Goal: Task Accomplishment & Management: Manage account settings

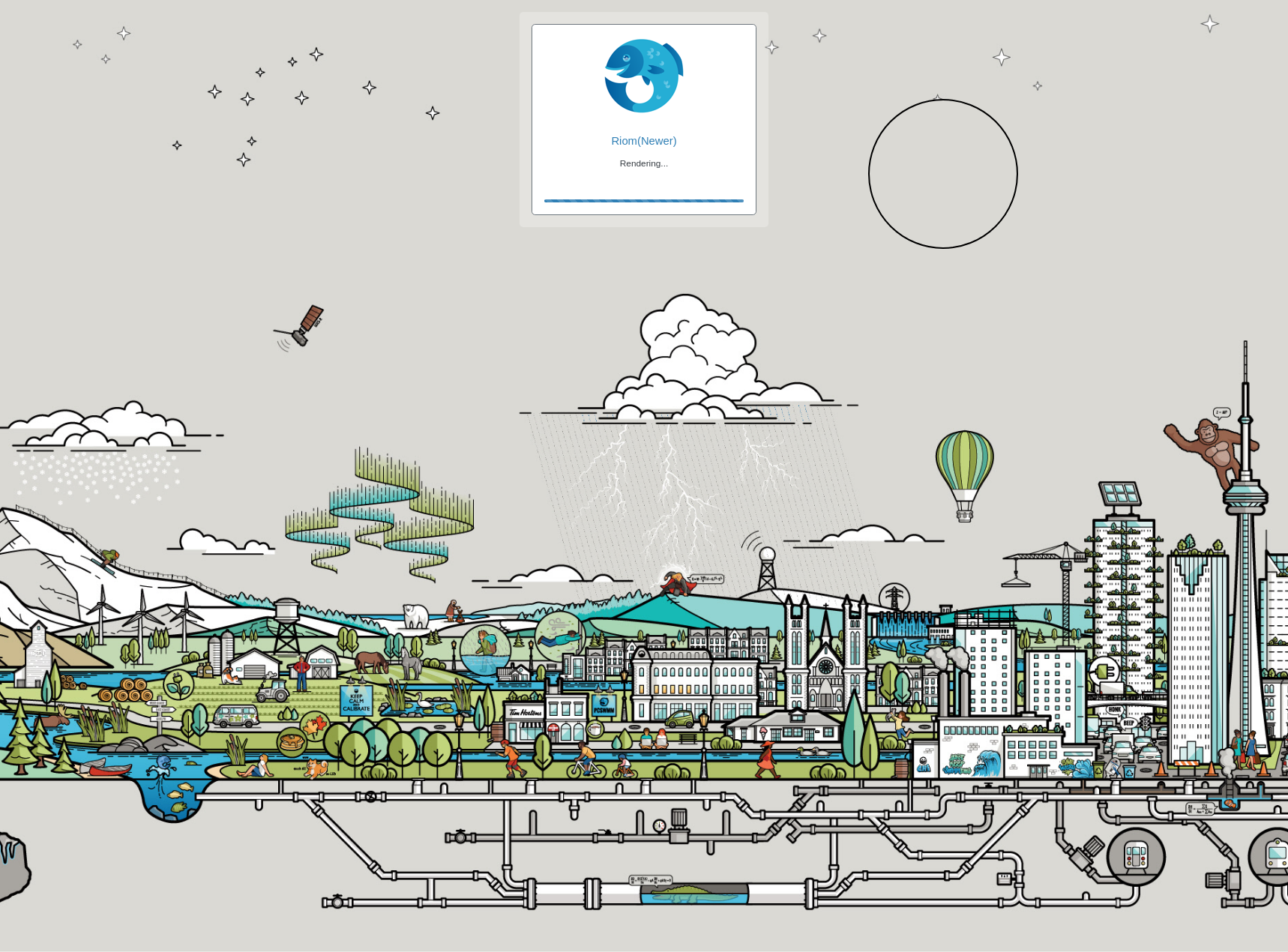
checkbox input "true"
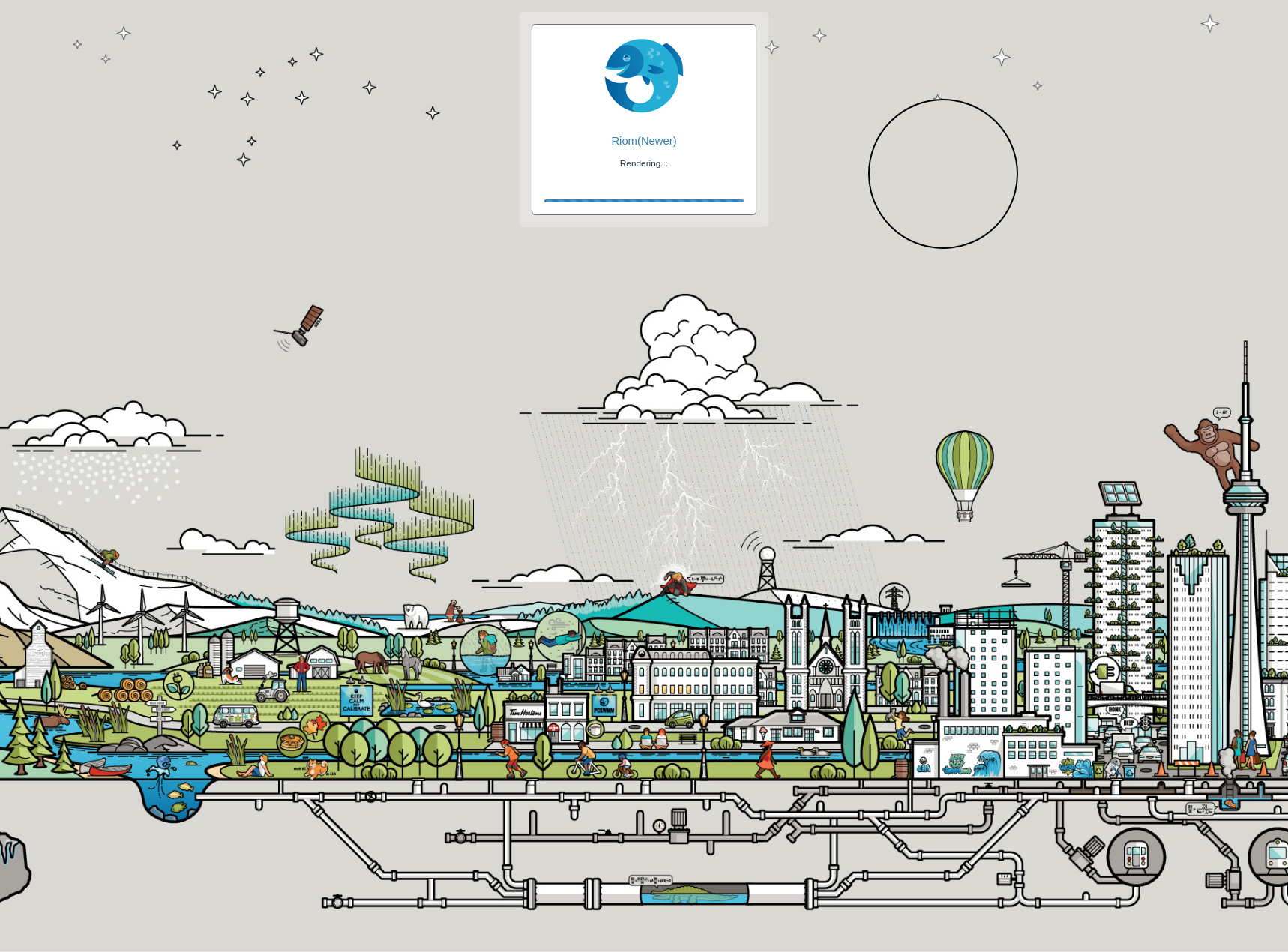
checkbox input "true"
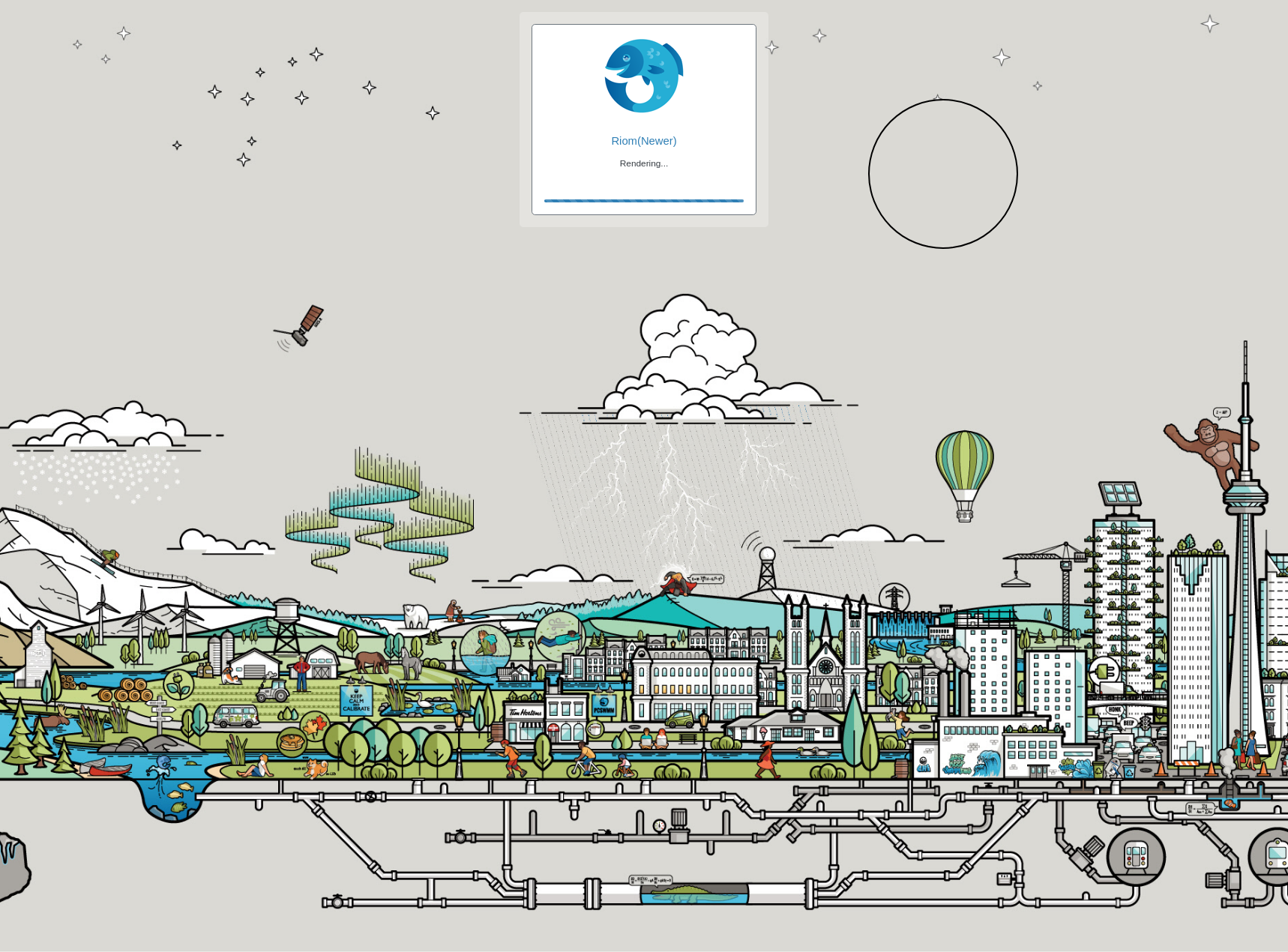
checkbox input "false"
checkbox input "true"
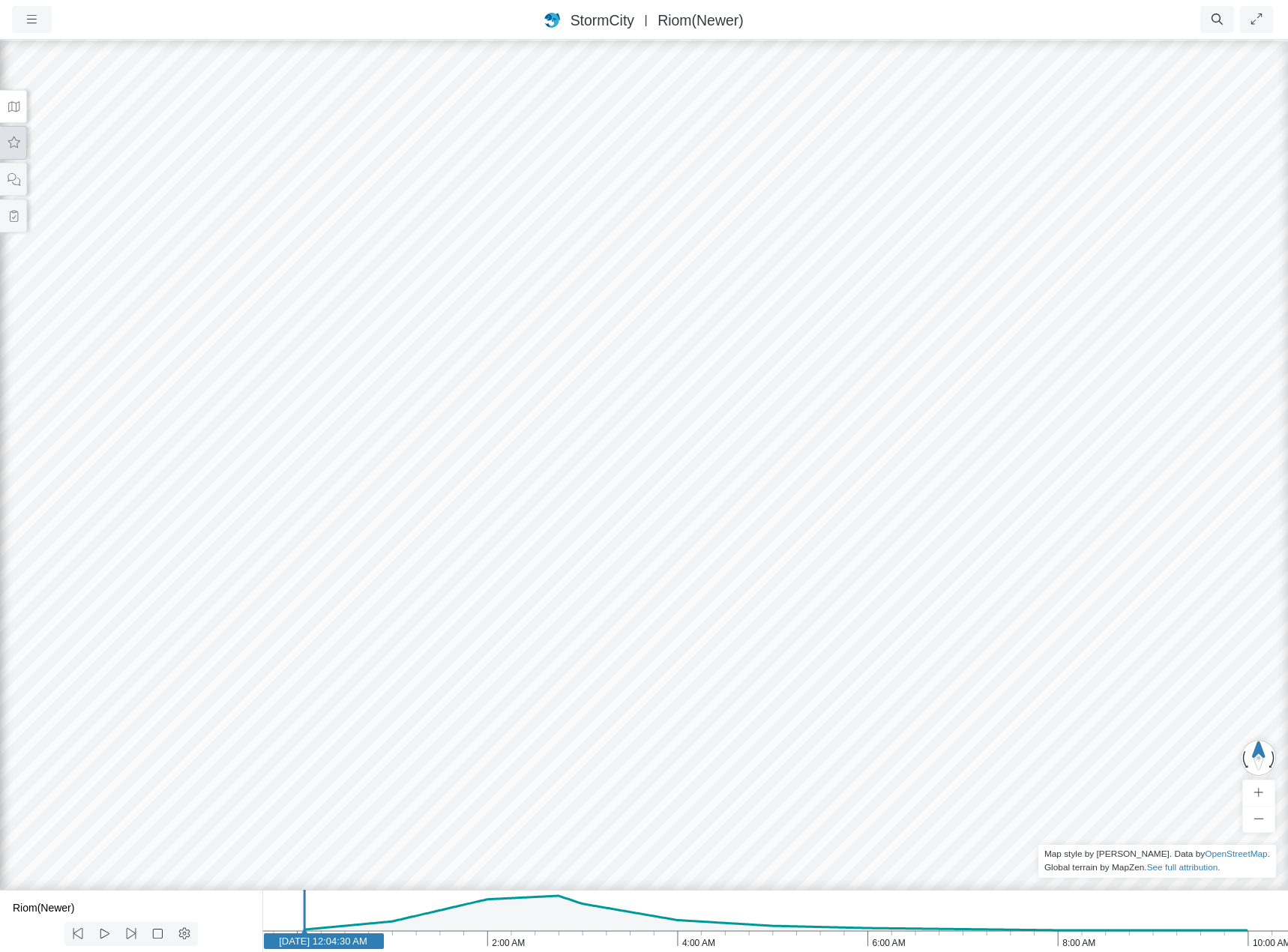
click at [11, 132] on button at bounding box center [14, 142] width 27 height 34
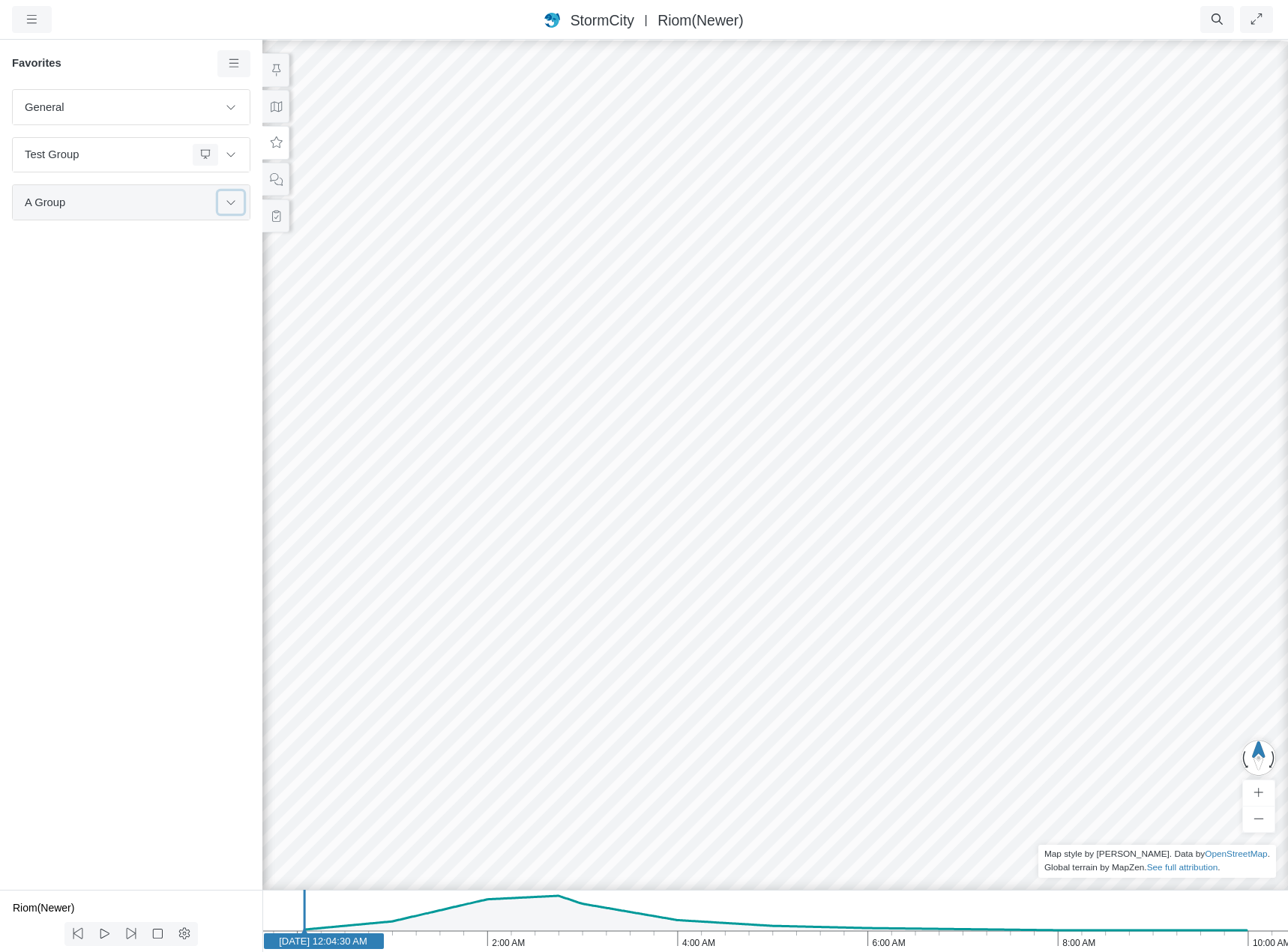
click at [237, 204] on button at bounding box center [231, 202] width 25 height 21
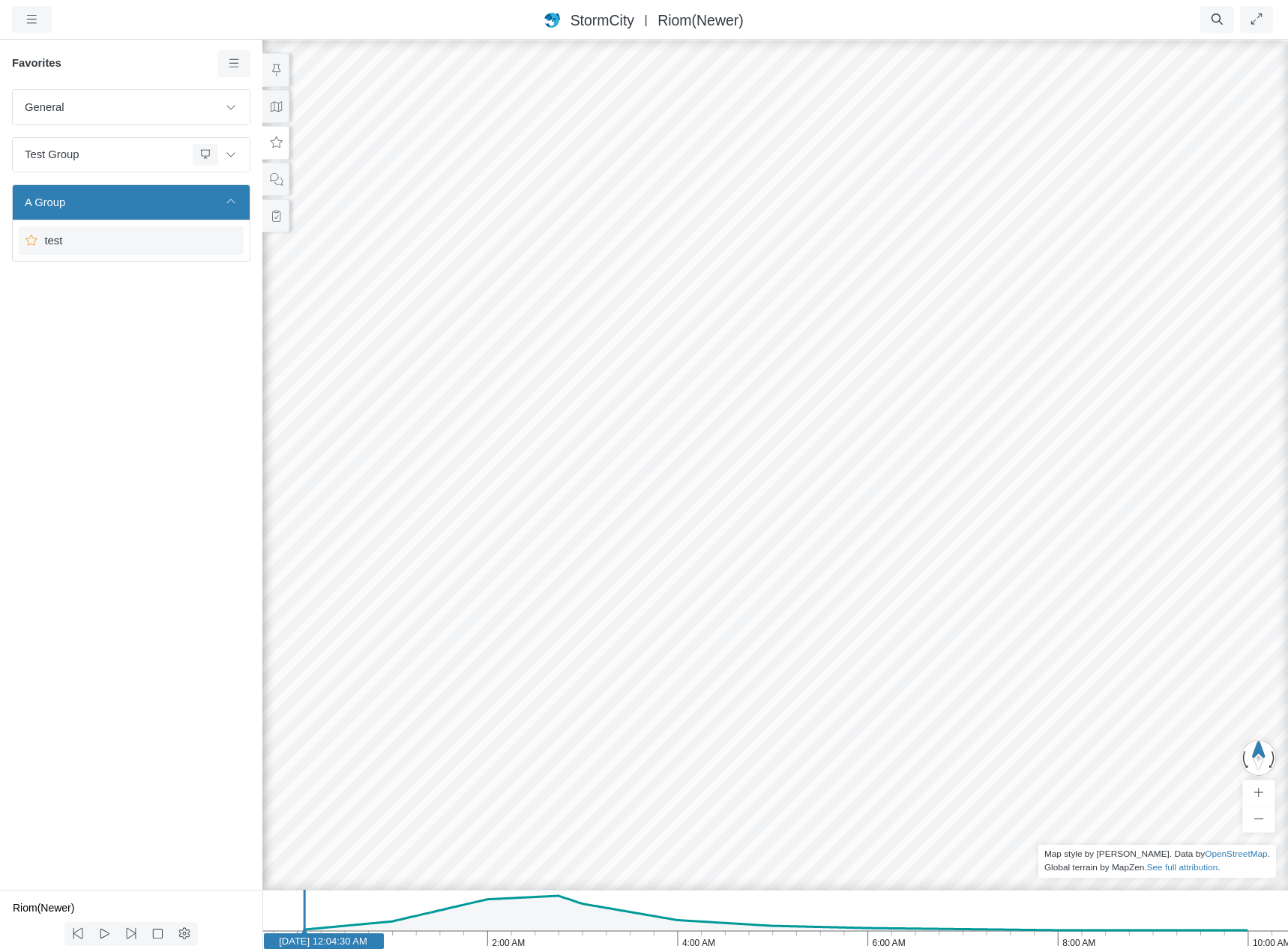
click at [139, 242] on span "test" at bounding box center [133, 241] width 187 height 17
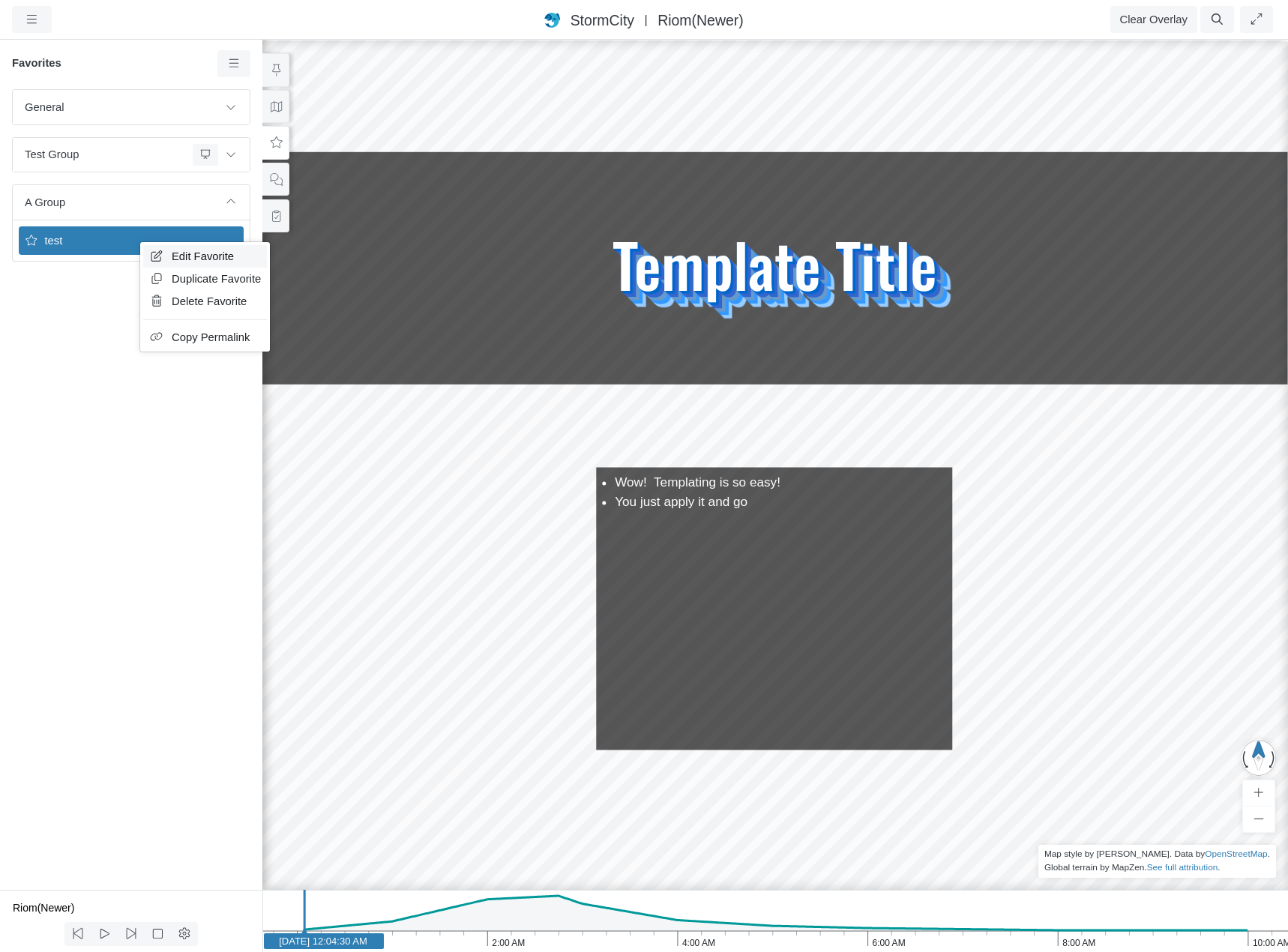
click at [190, 251] on span "Edit Favorite" at bounding box center [203, 256] width 62 height 12
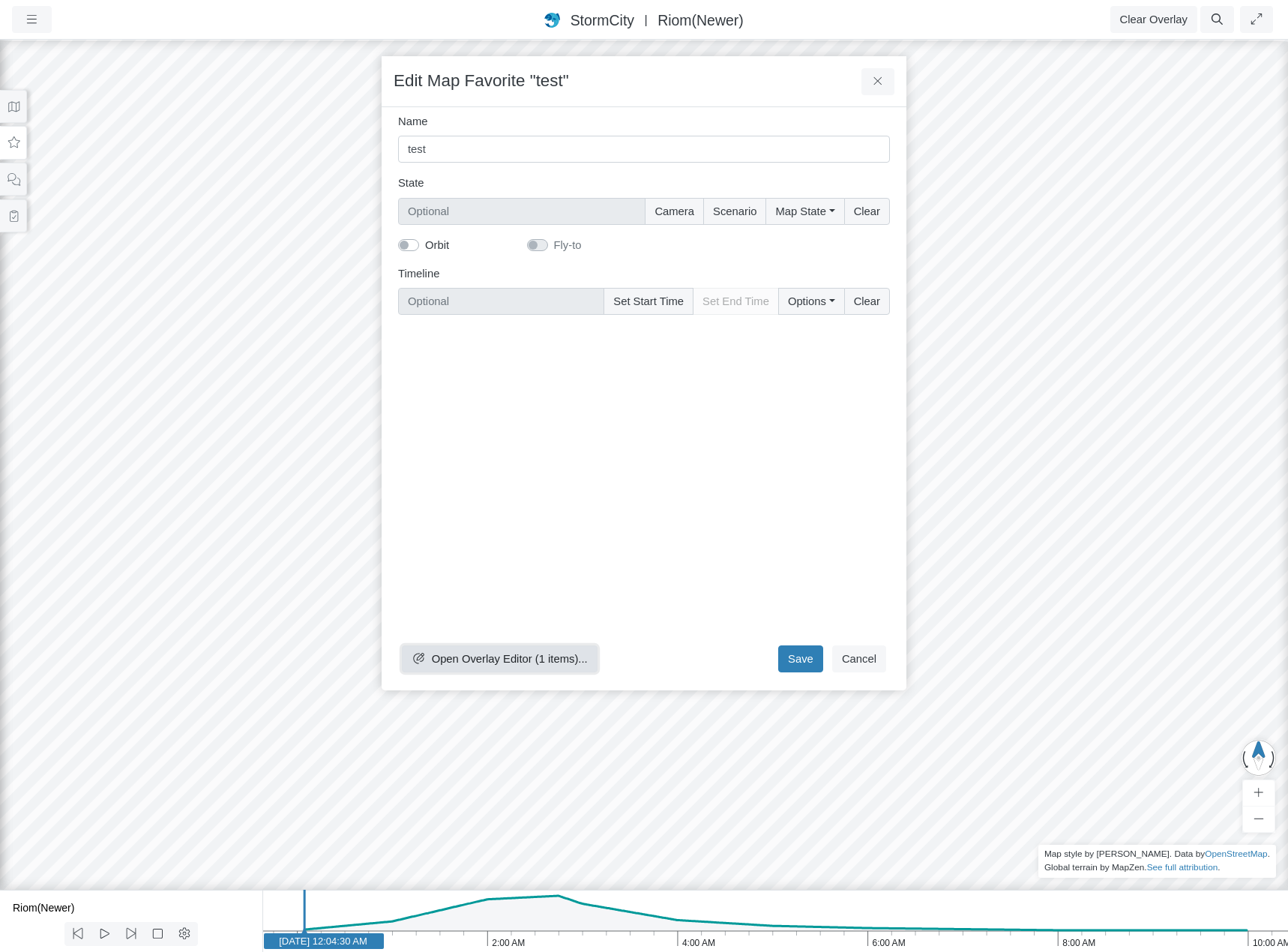
click at [529, 659] on span "Open Overlay Editor (1 items)..." at bounding box center [510, 659] width 156 height 12
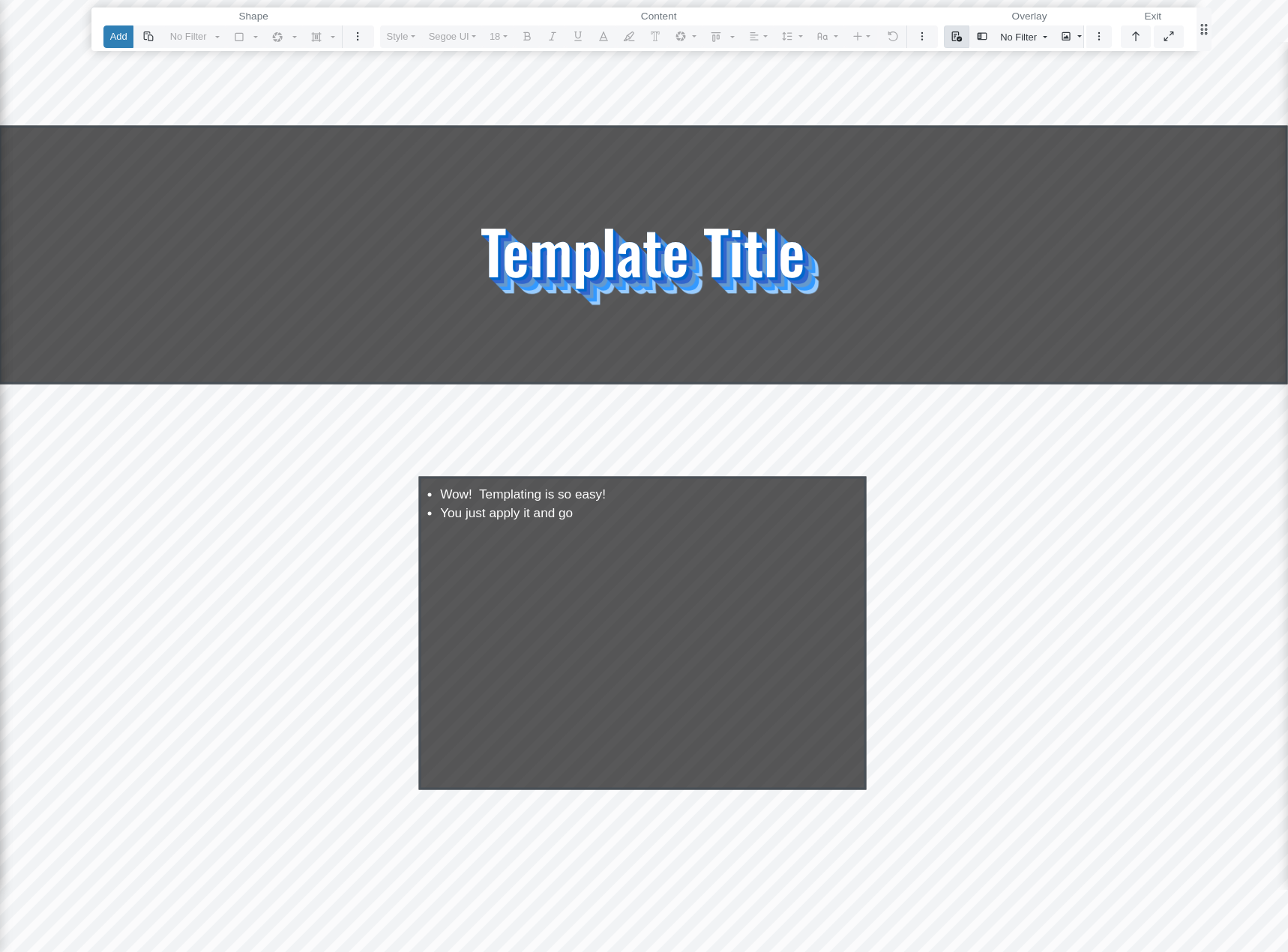
click at [954, 34] on icon "button" at bounding box center [957, 36] width 12 height 10
click at [980, 66] on link "Select Template" at bounding box center [1013, 65] width 125 height 22
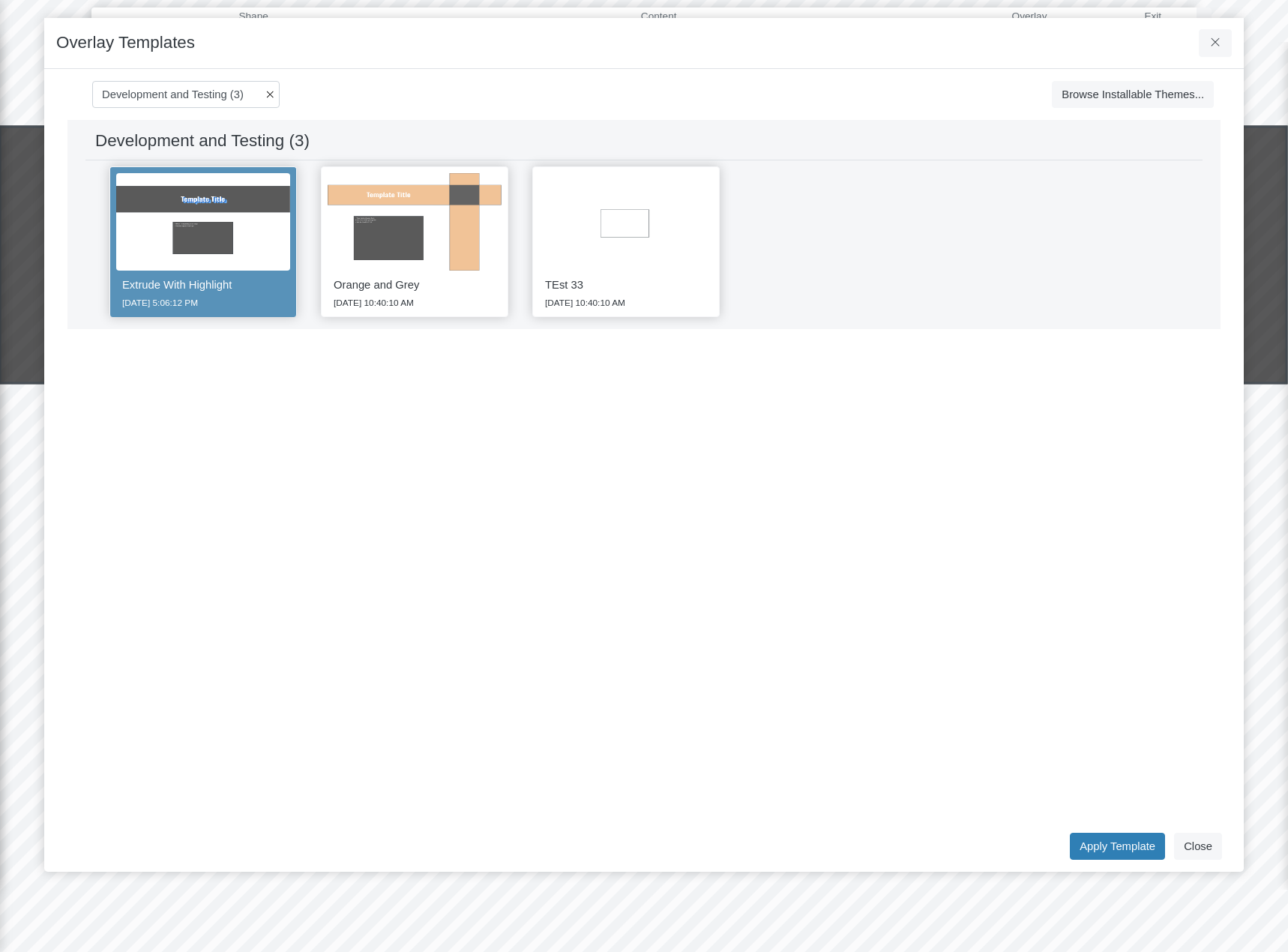
click at [270, 94] on icon "button" at bounding box center [270, 94] width 7 height 7
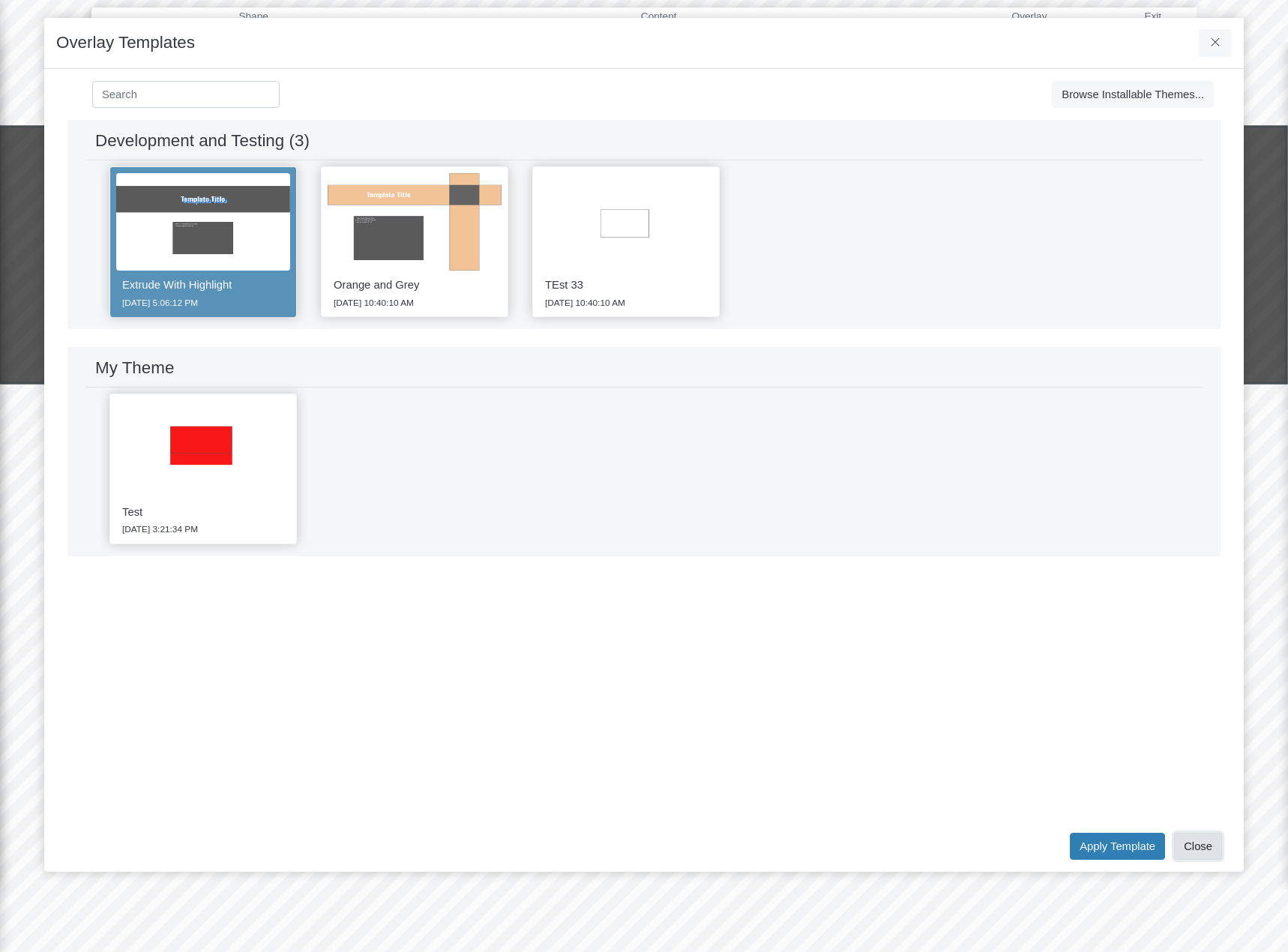
click at [1204, 851] on button "Close" at bounding box center [1197, 847] width 48 height 27
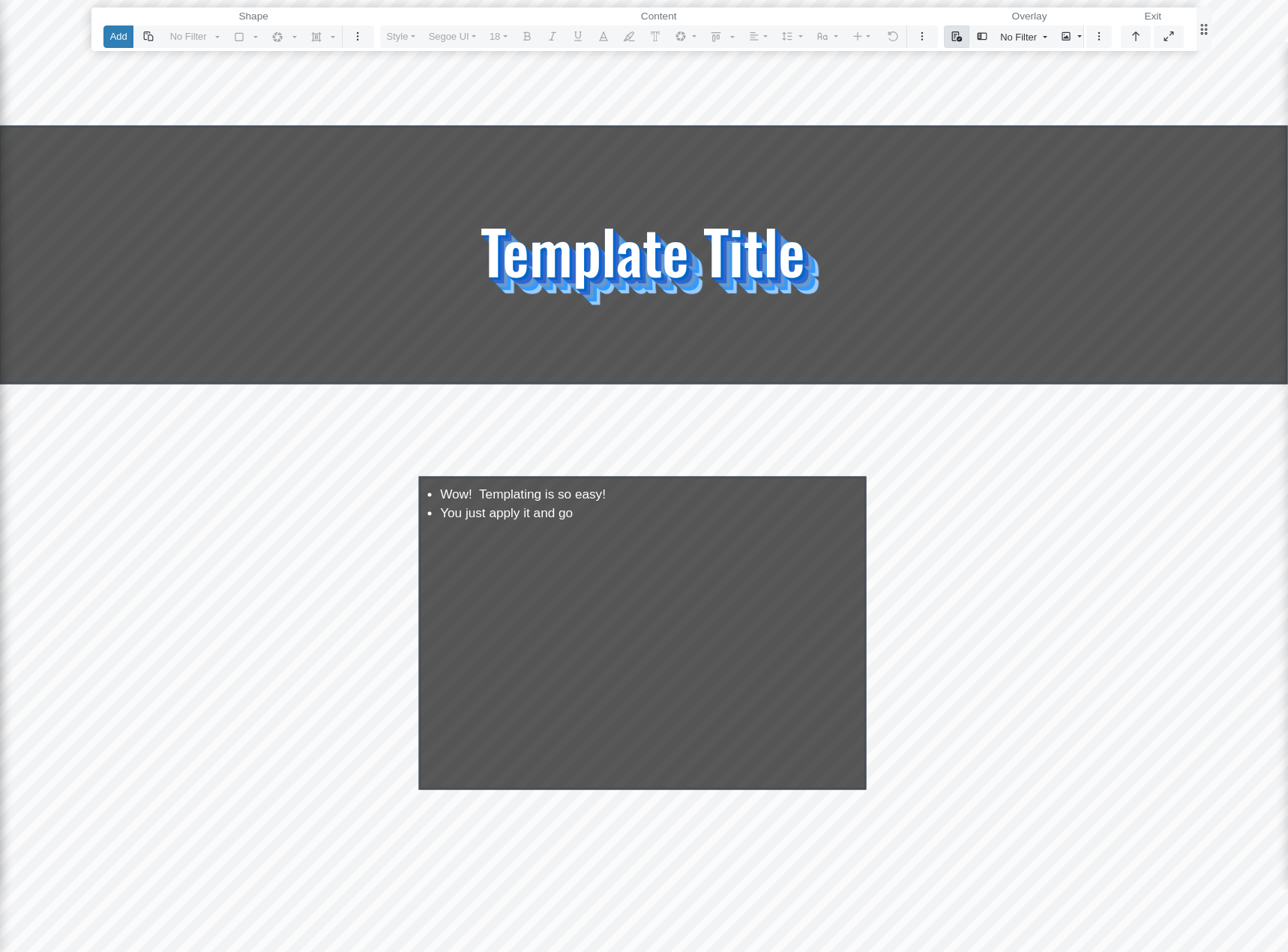
click at [955, 36] on icon "button" at bounding box center [957, 36] width 12 height 10
click at [971, 60] on link "Select Template" at bounding box center [1013, 65] width 125 height 22
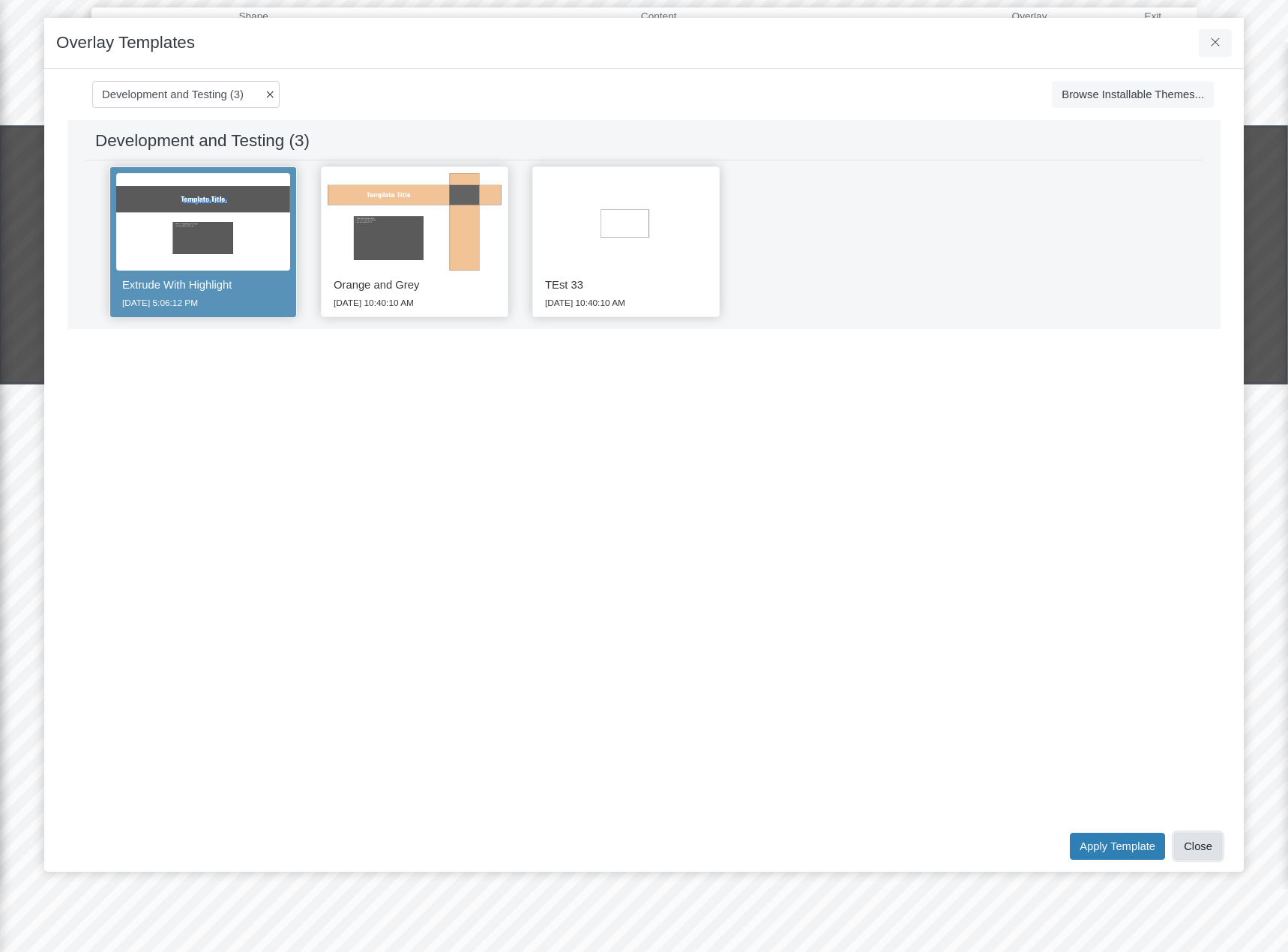
click at [1209, 846] on button "Close" at bounding box center [1197, 847] width 48 height 27
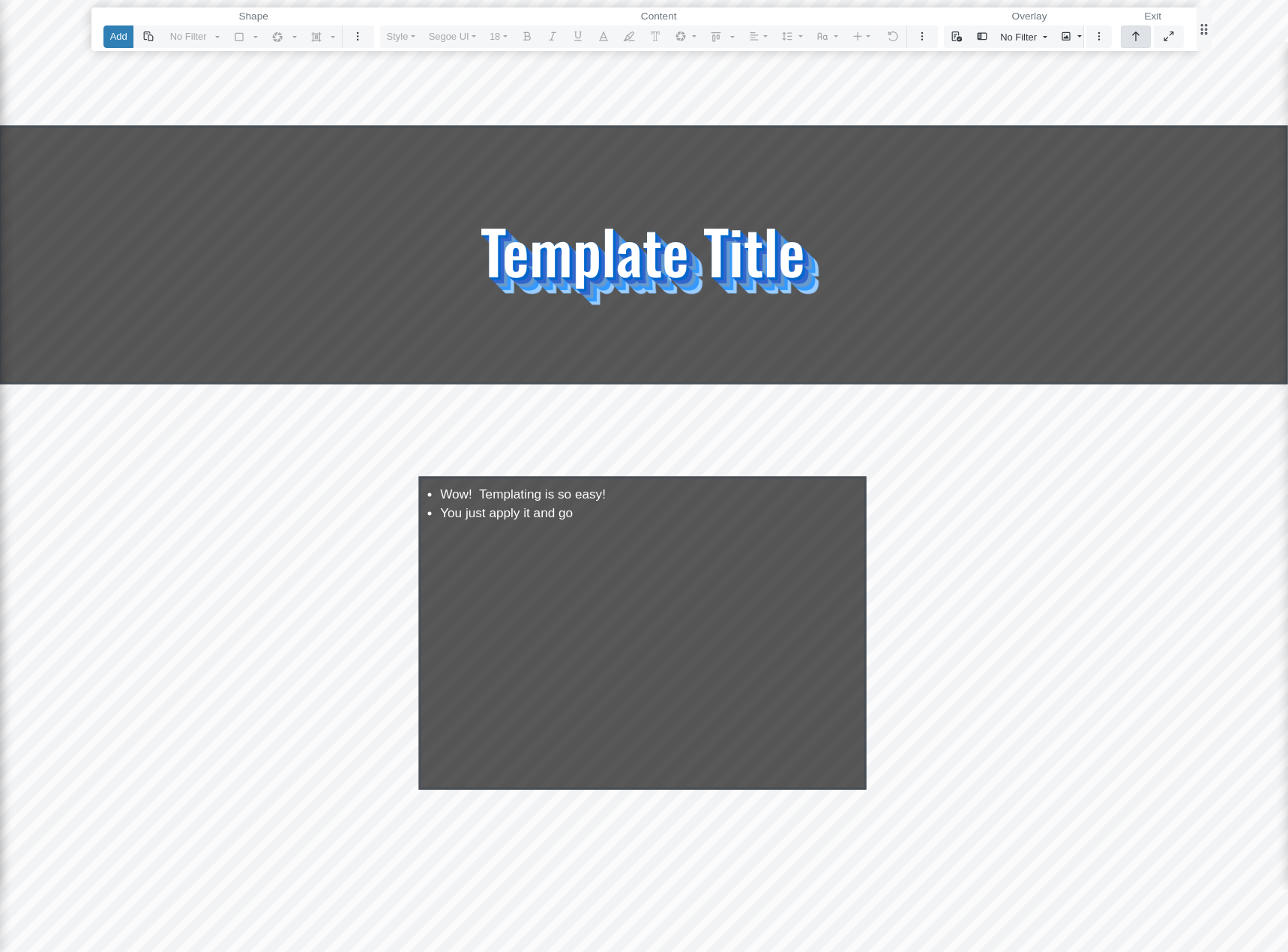
click at [1137, 35] on icon "button" at bounding box center [1136, 36] width 12 height 10
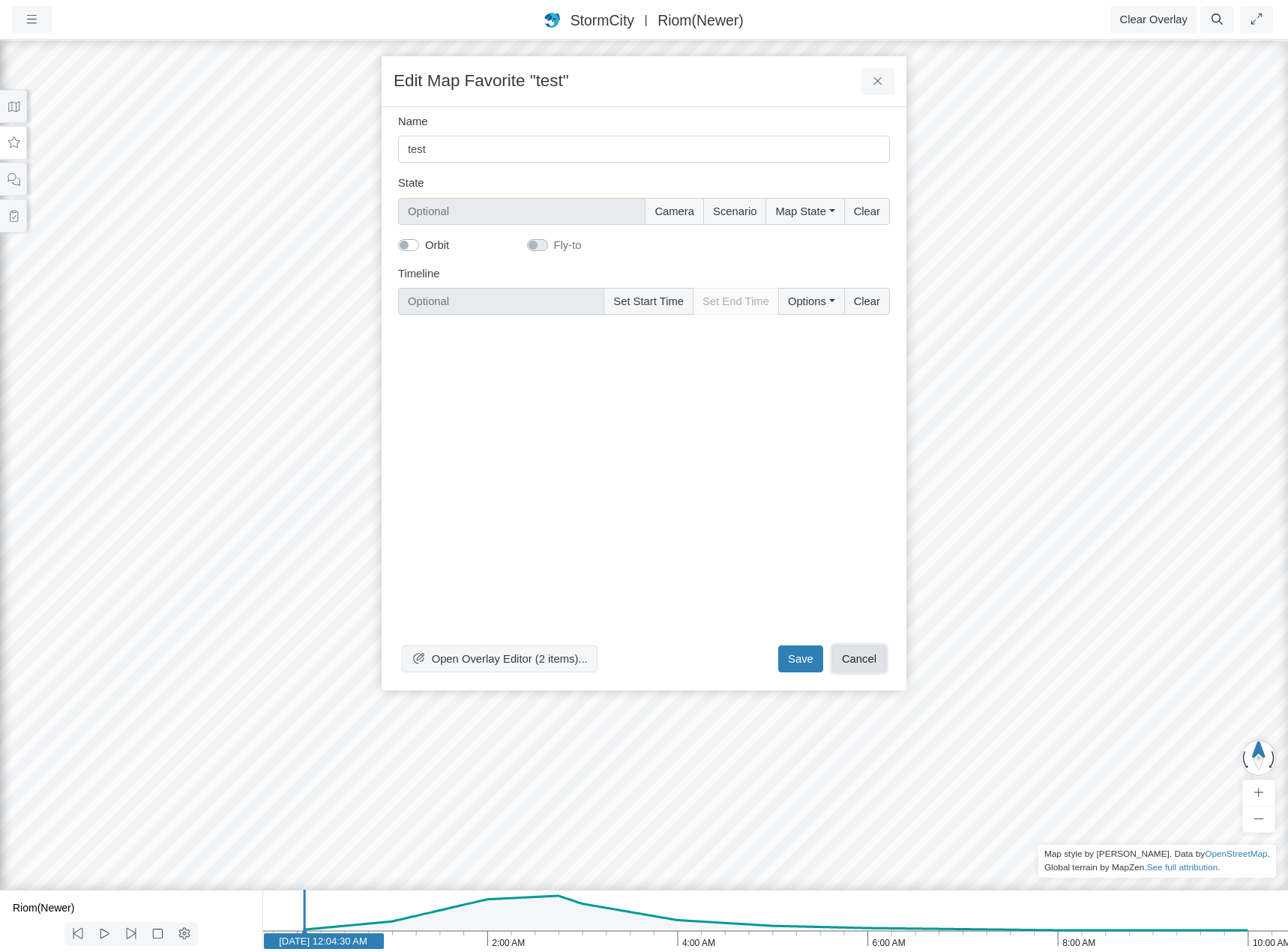
click at [871, 657] on button "Cancel" at bounding box center [858, 660] width 54 height 27
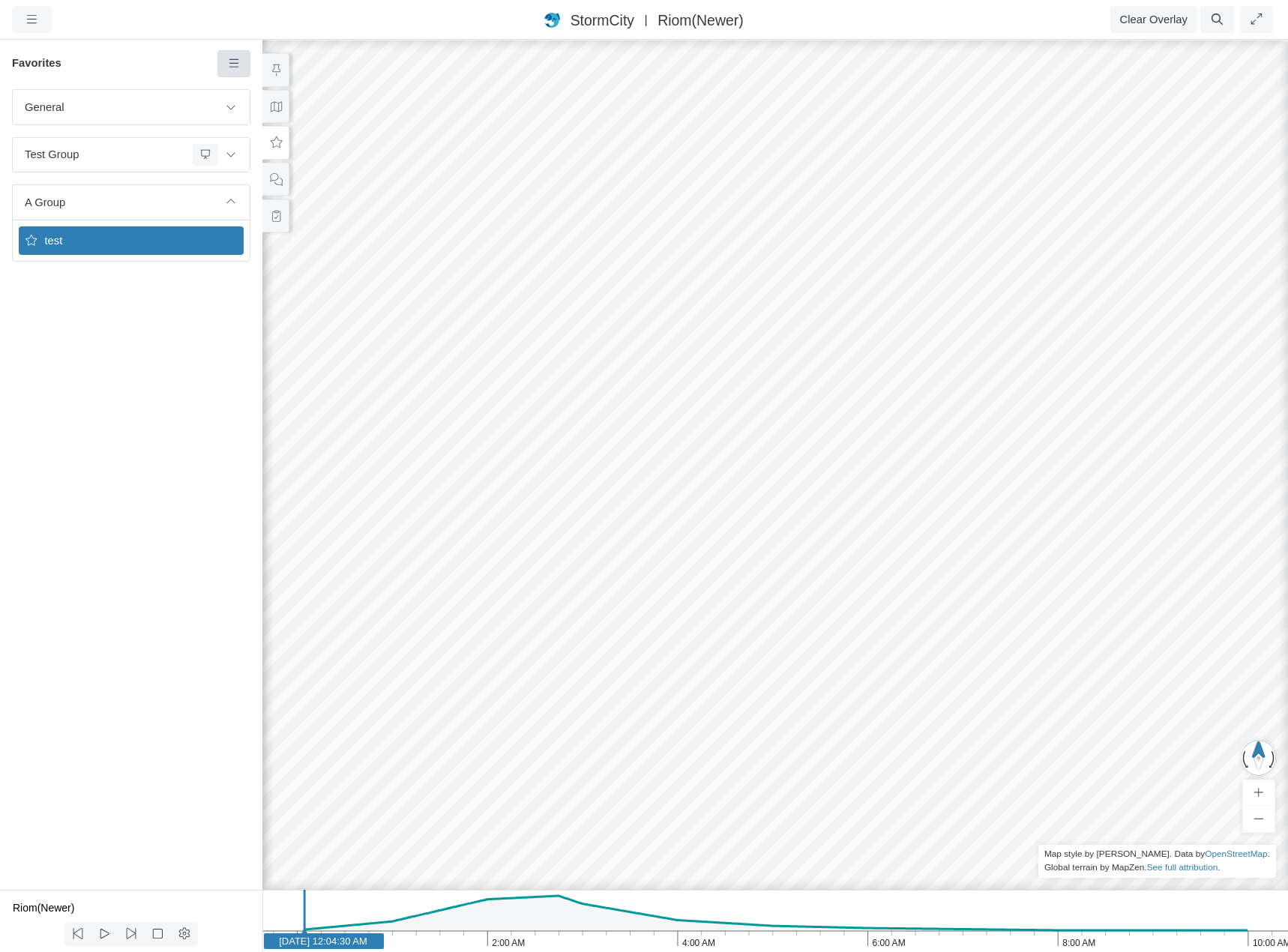
click at [230, 66] on icon at bounding box center [234, 63] width 15 height 12
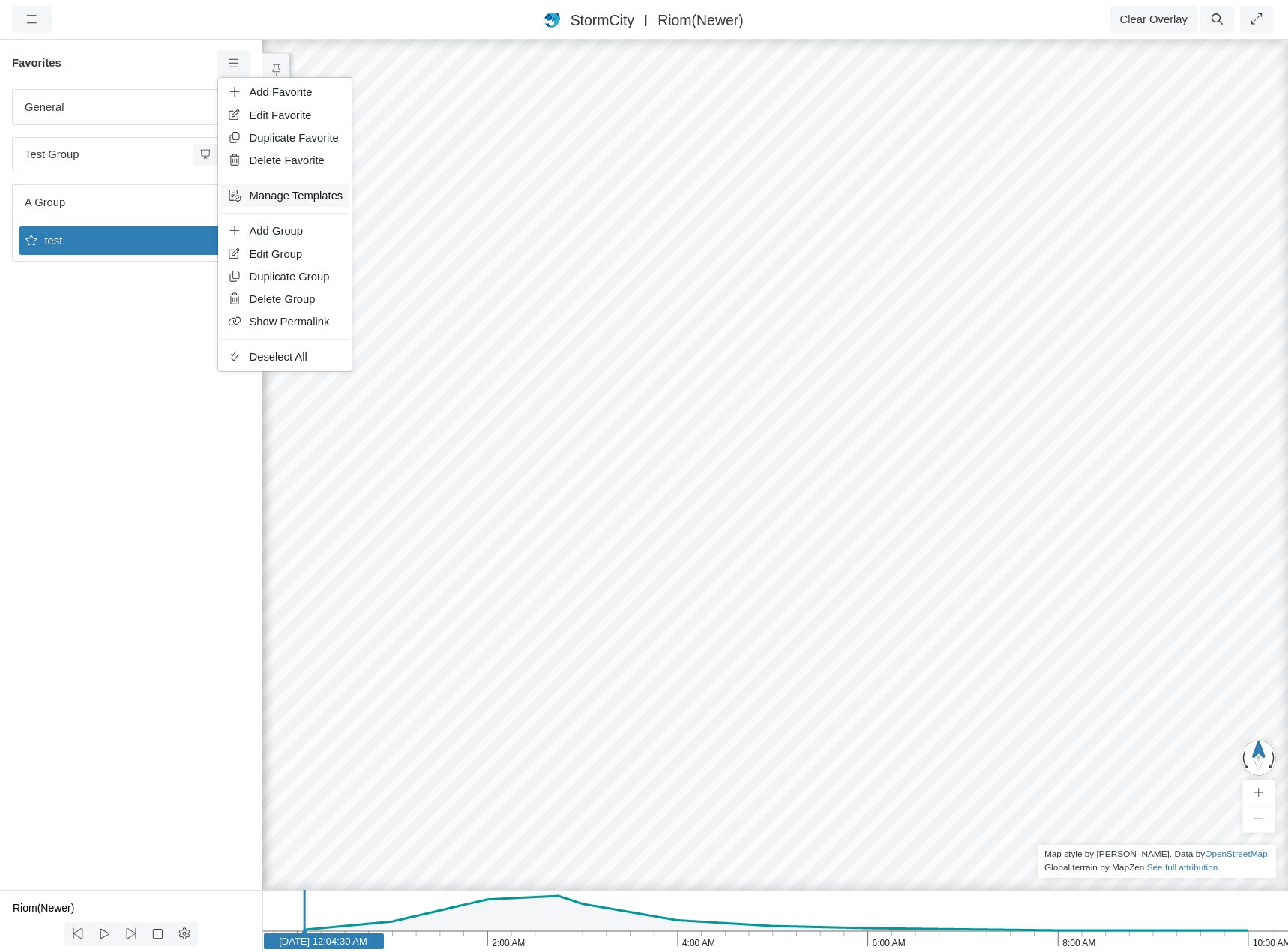
click at [272, 194] on span "Manage Templates" at bounding box center [296, 196] width 94 height 12
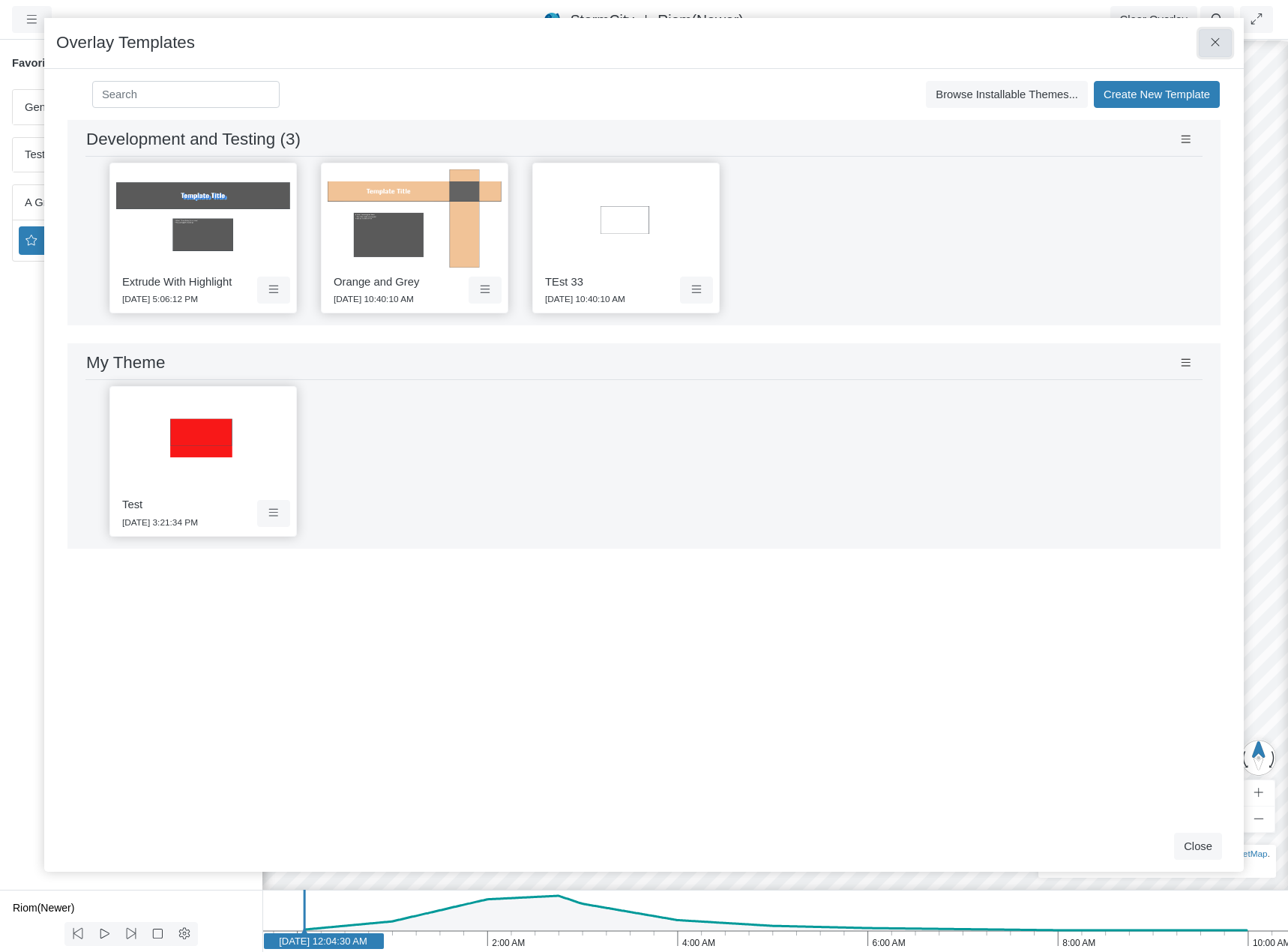
click at [1219, 48] on icon at bounding box center [1216, 43] width 15 height 12
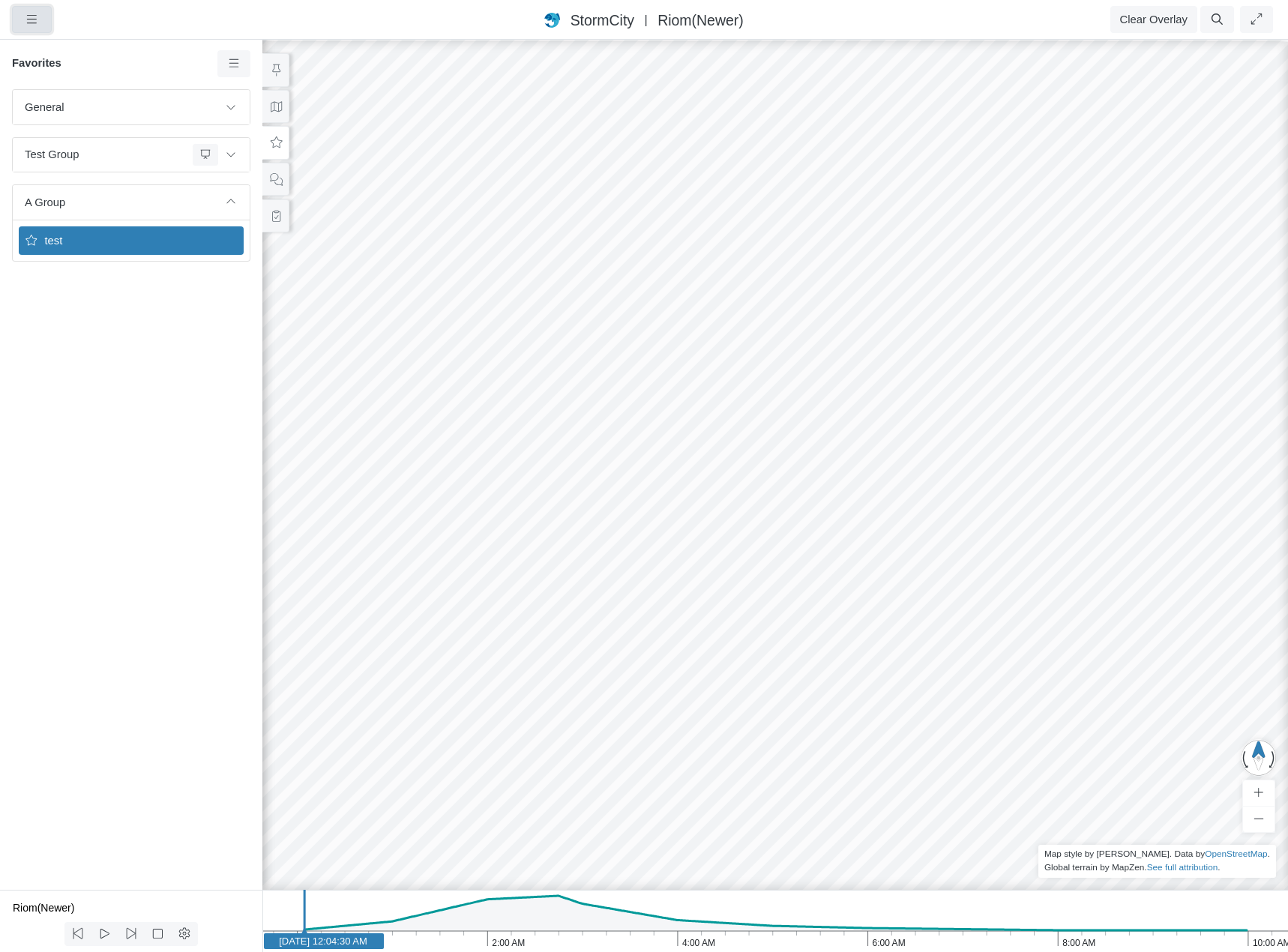
click at [20, 21] on button "button" at bounding box center [31, 19] width 40 height 27
click at [66, 51] on link "Projects" at bounding box center [72, 51] width 119 height 22
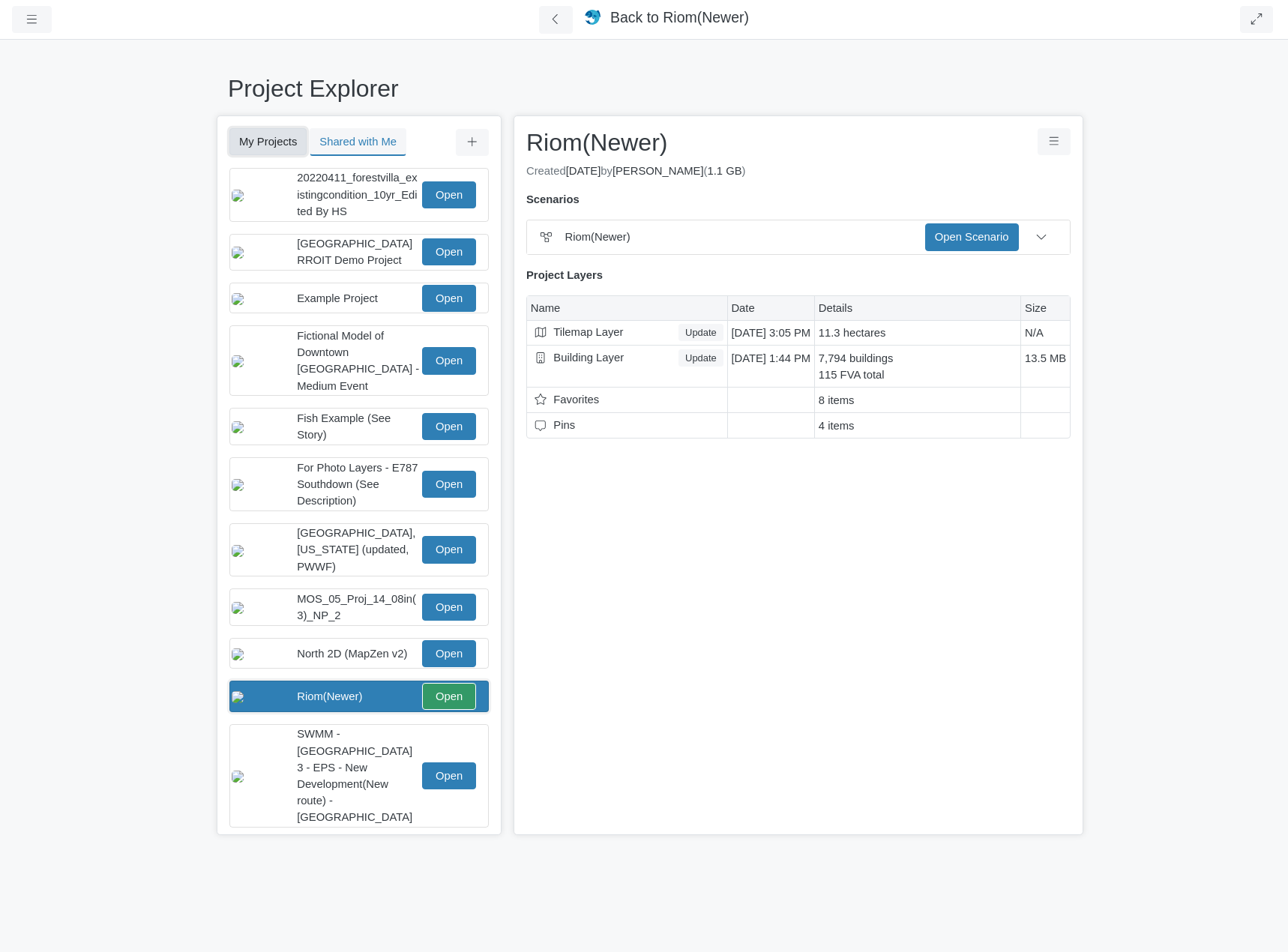
click at [272, 141] on button "My Projects" at bounding box center [268, 142] width 77 height 27
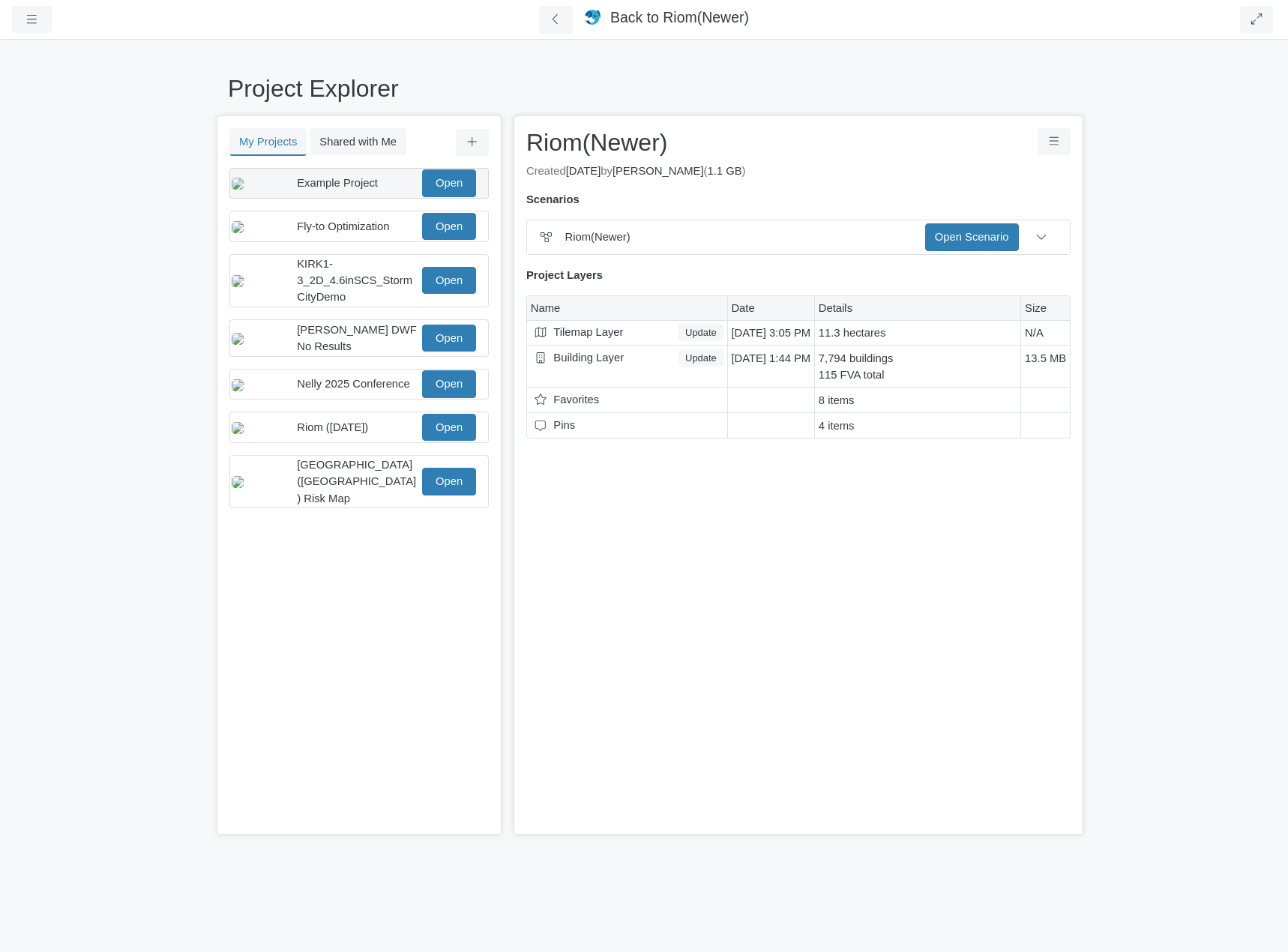
click at [327, 185] on span "Example Project" at bounding box center [337, 183] width 81 height 12
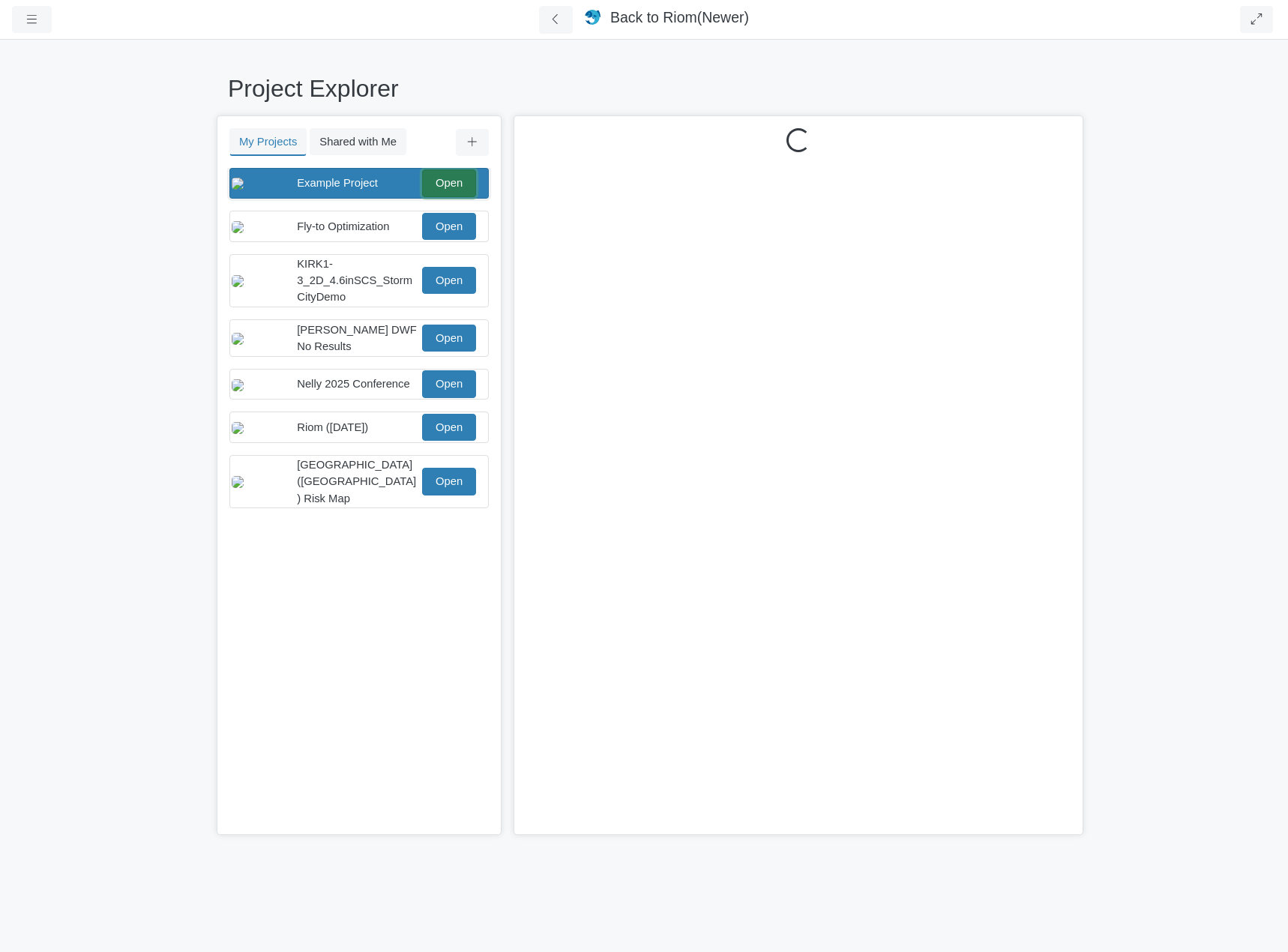
click at [436, 182] on link "Open" at bounding box center [448, 183] width 54 height 27
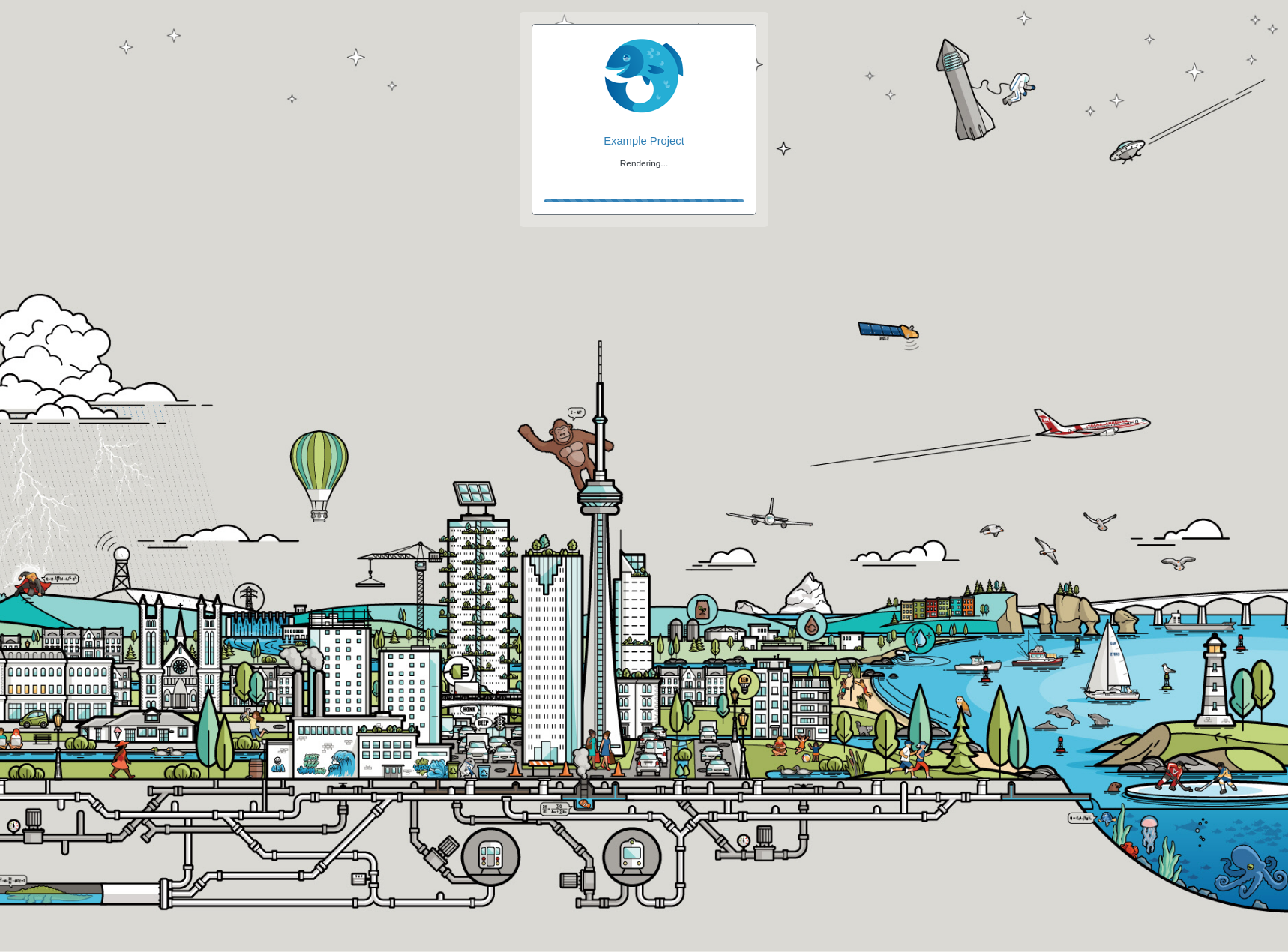
checkbox input "true"
checkbox input "false"
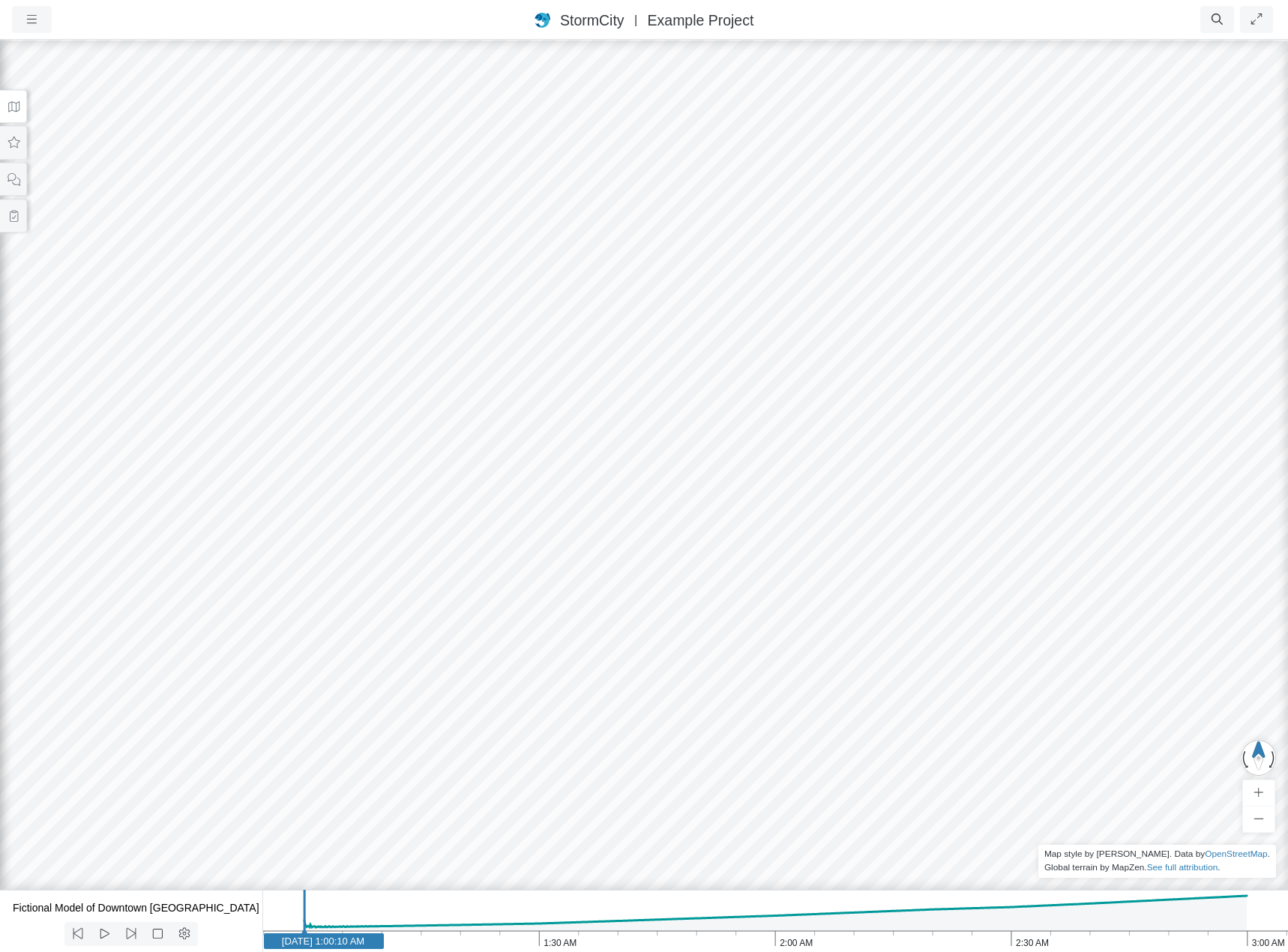
click at [12, 110] on icon at bounding box center [14, 106] width 12 height 11
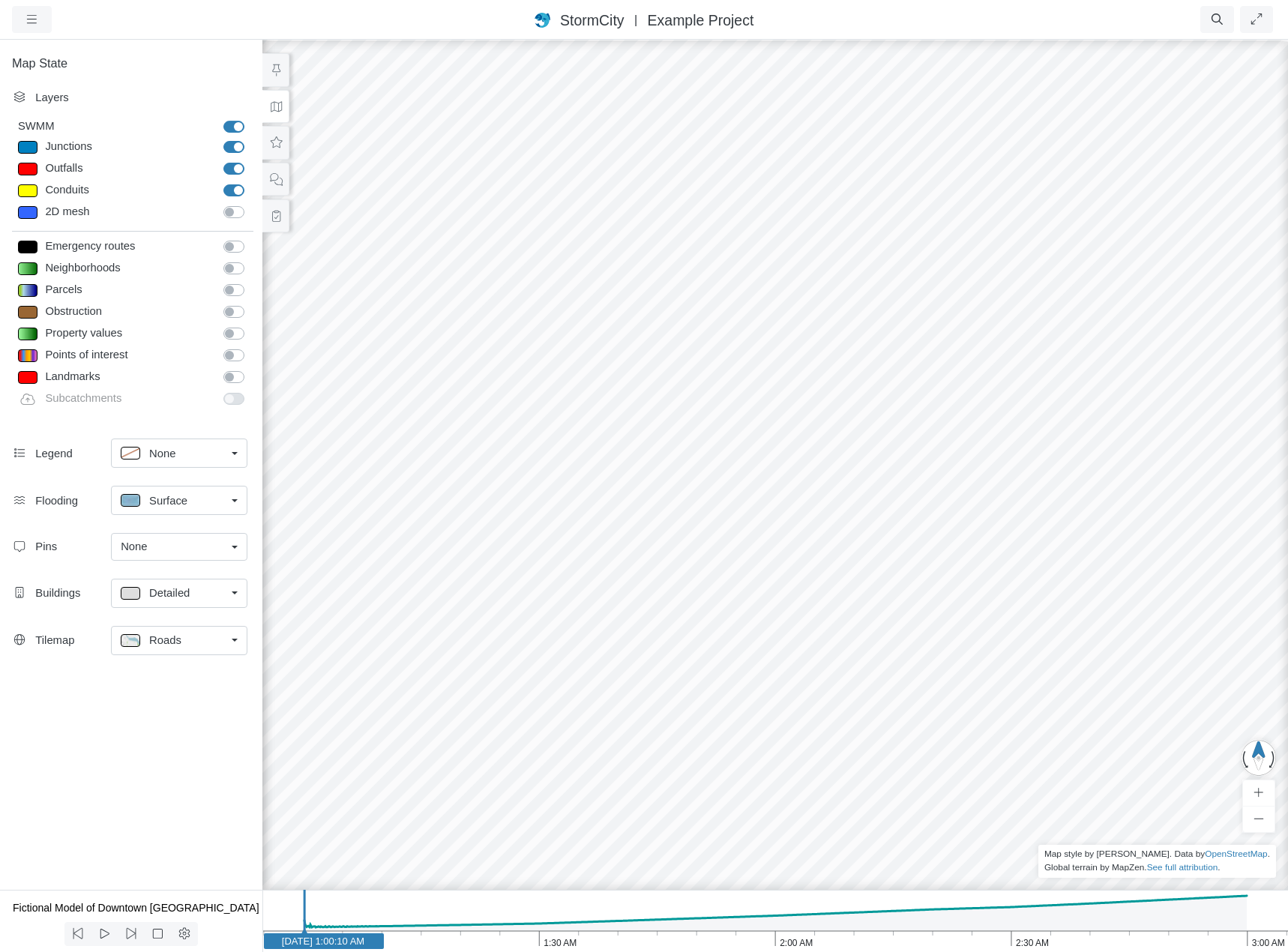
click at [995, 228] on div at bounding box center [776, 495] width 1288 height 914
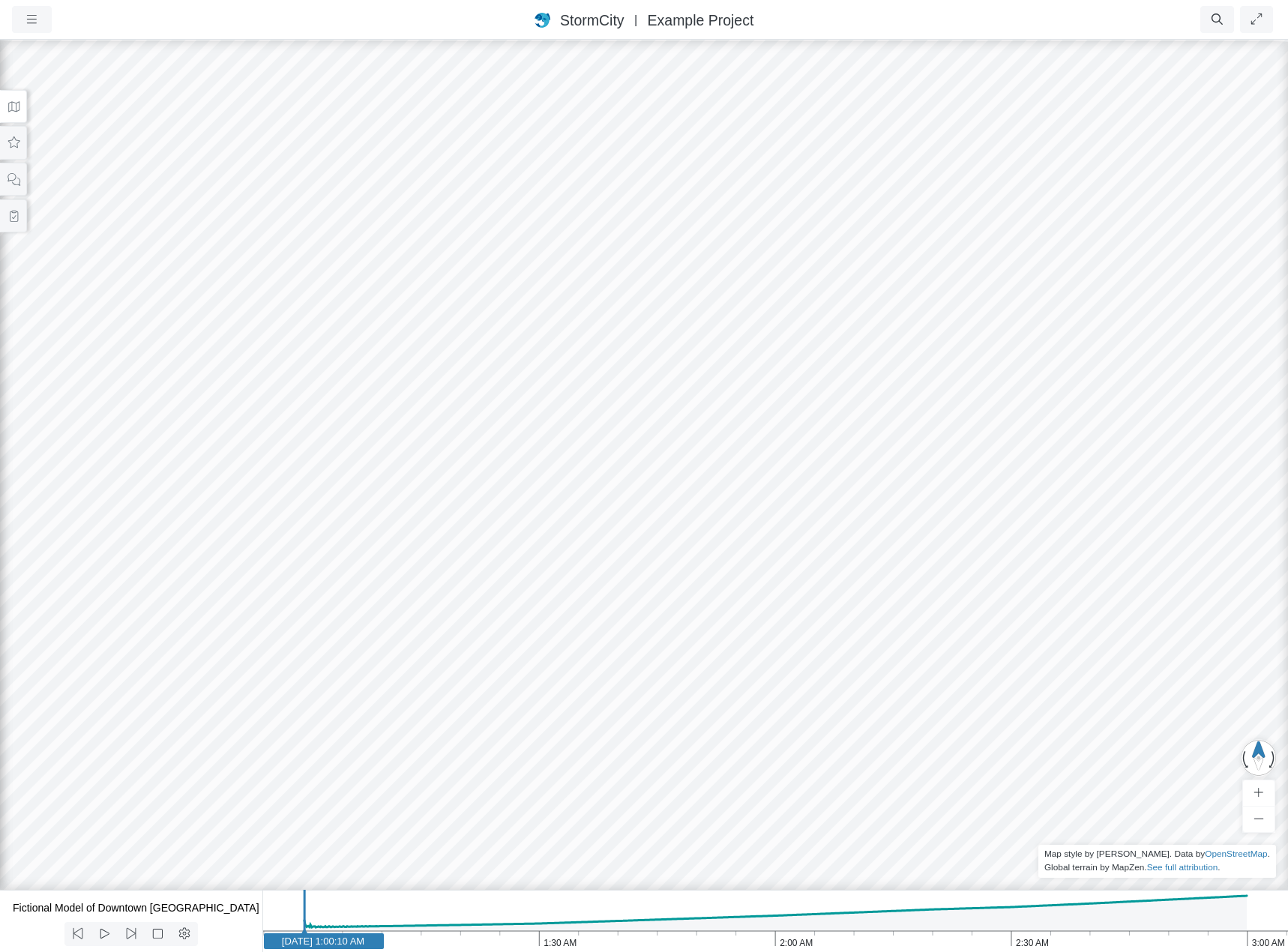
click at [14, 104] on icon at bounding box center [14, 107] width 15 height 12
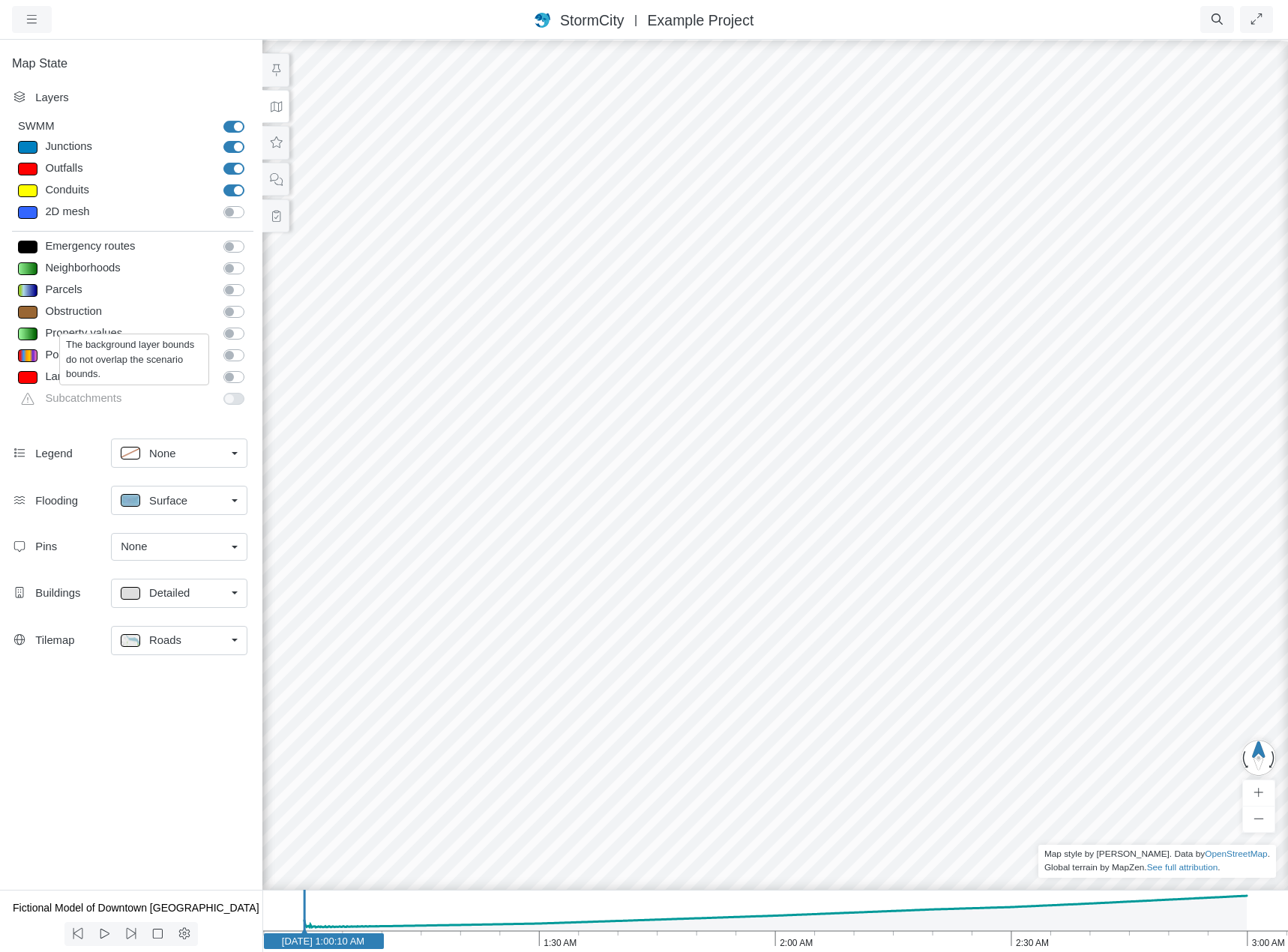
click at [99, 400] on div "Subcatchments" at bounding box center [128, 400] width 174 height 21
click at [83, 397] on div "Subcatchments" at bounding box center [128, 400] width 174 height 21
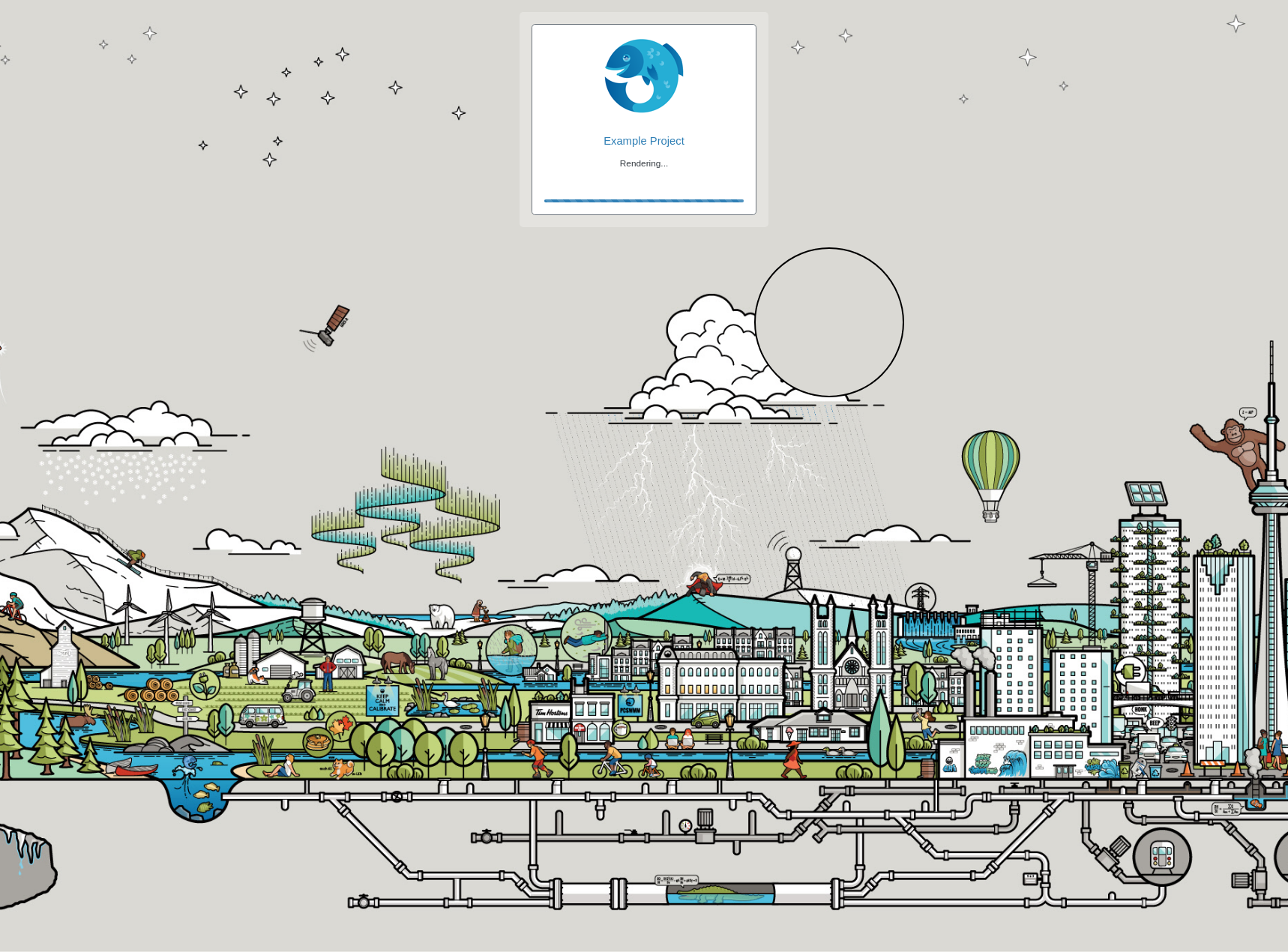
checkbox input "true"
checkbox input "false"
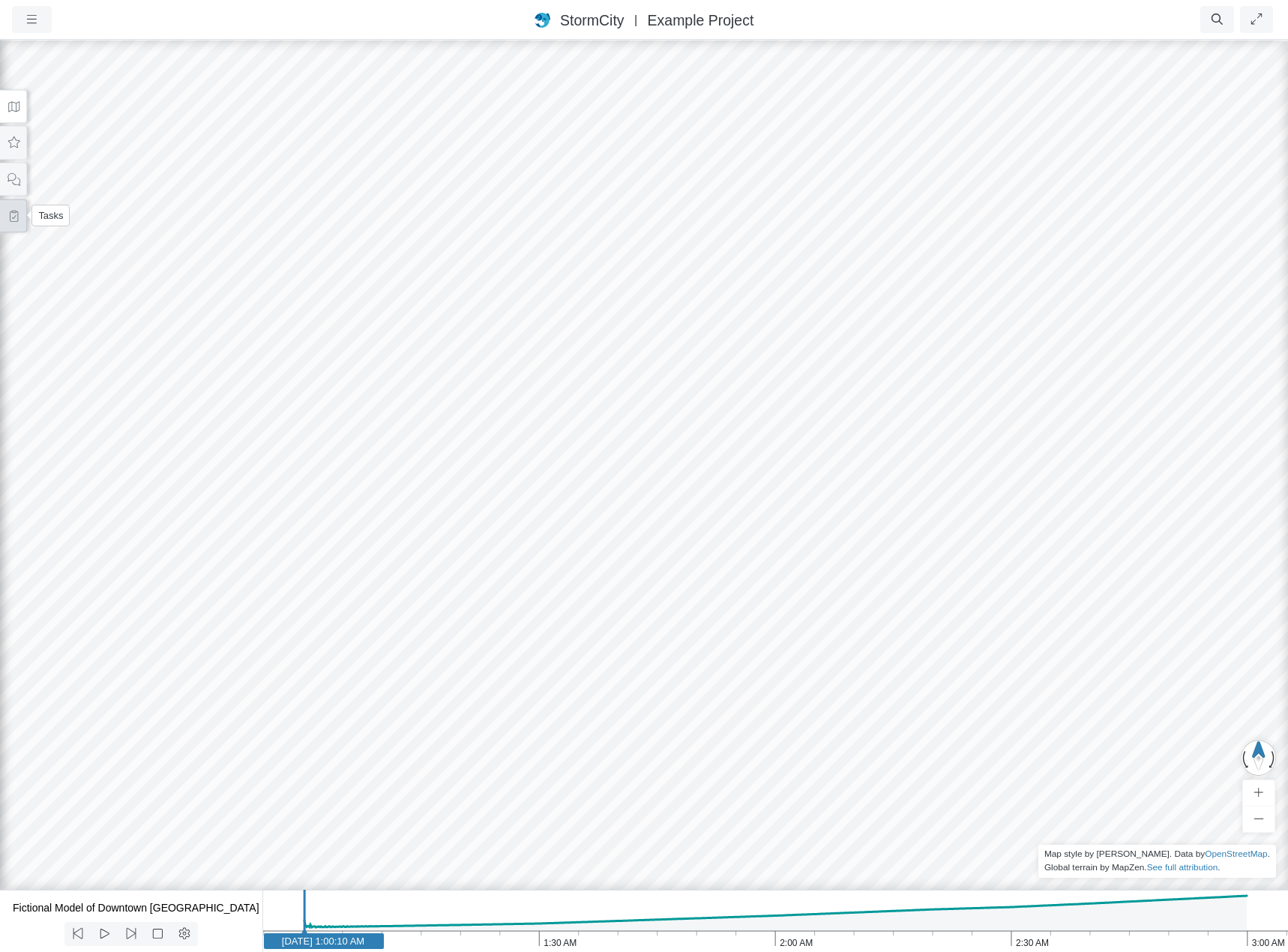
click at [15, 216] on icon at bounding box center [14, 216] width 15 height 12
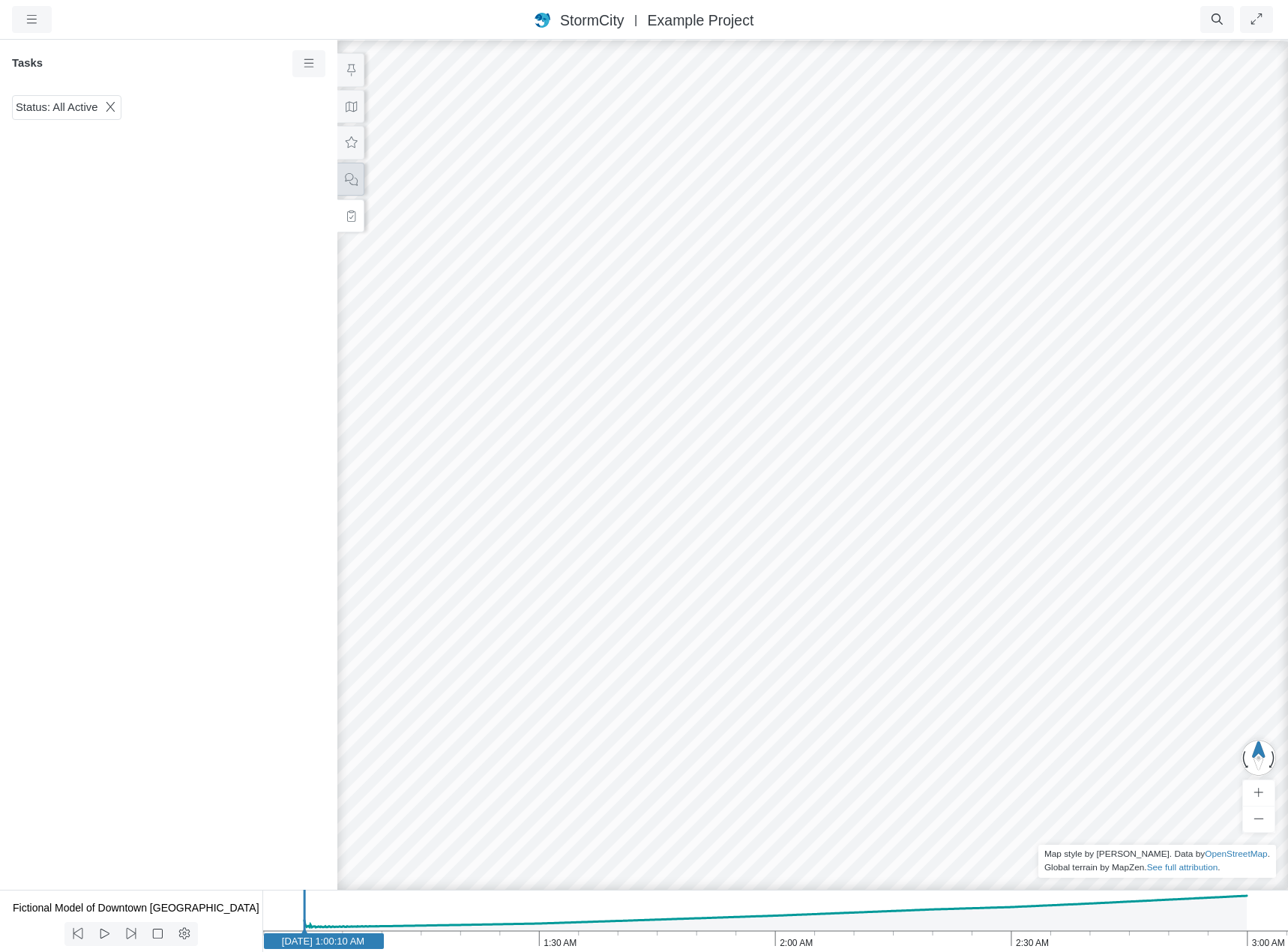
click at [348, 180] on icon at bounding box center [351, 179] width 13 height 13
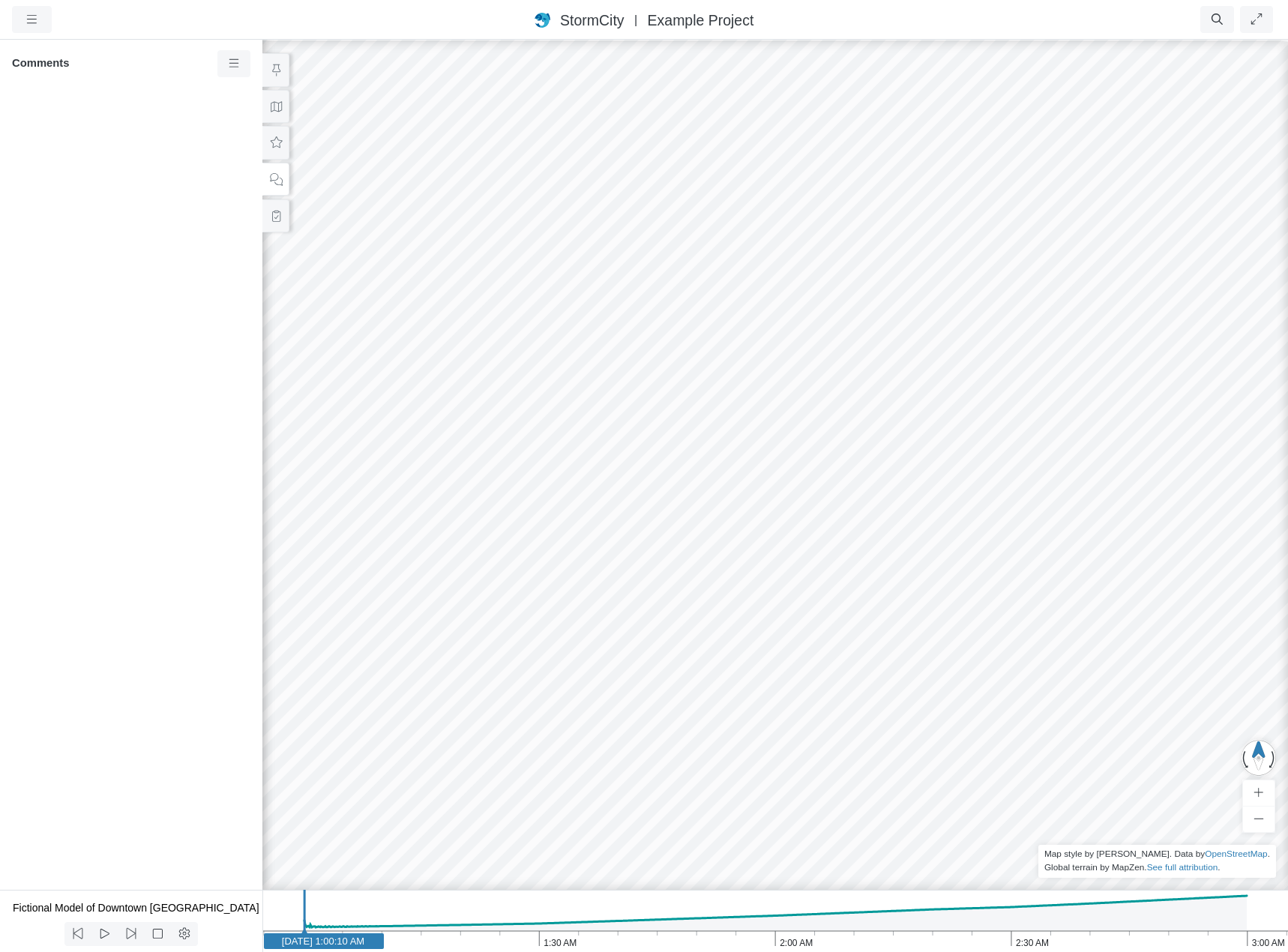
click at [279, 25] on ul "Resume Clear Overlay Exit Dashboard 60 FPS (1-60) 361.32 MB/4 GB" at bounding box center [738, 19] width 1077 height 27
click at [133, 121] on div at bounding box center [131, 490] width 262 height 801
click at [279, 145] on icon at bounding box center [277, 142] width 12 height 12
click at [233, 202] on icon at bounding box center [231, 202] width 12 height 10
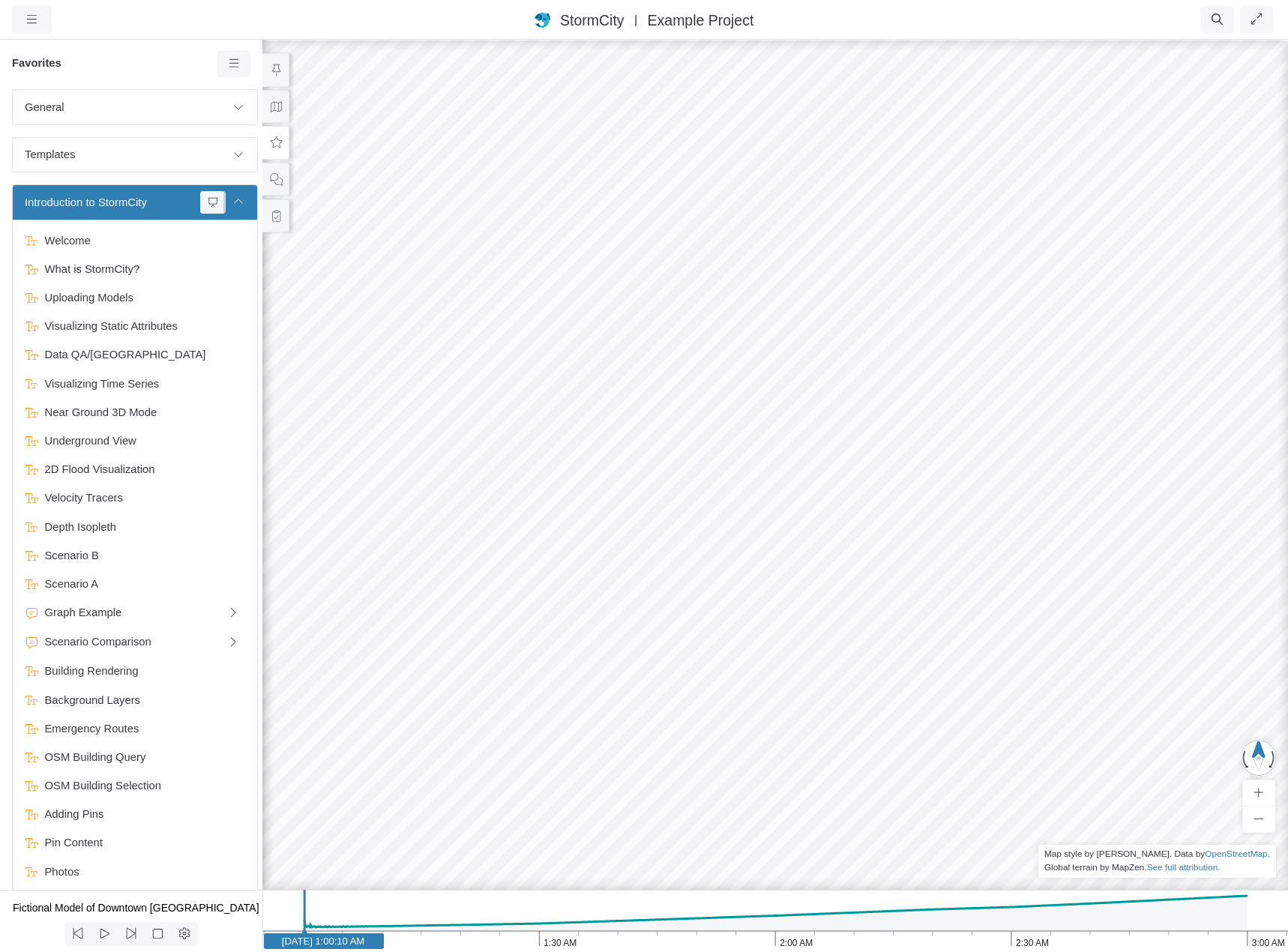
click at [233, 202] on icon at bounding box center [239, 202] width 12 height 10
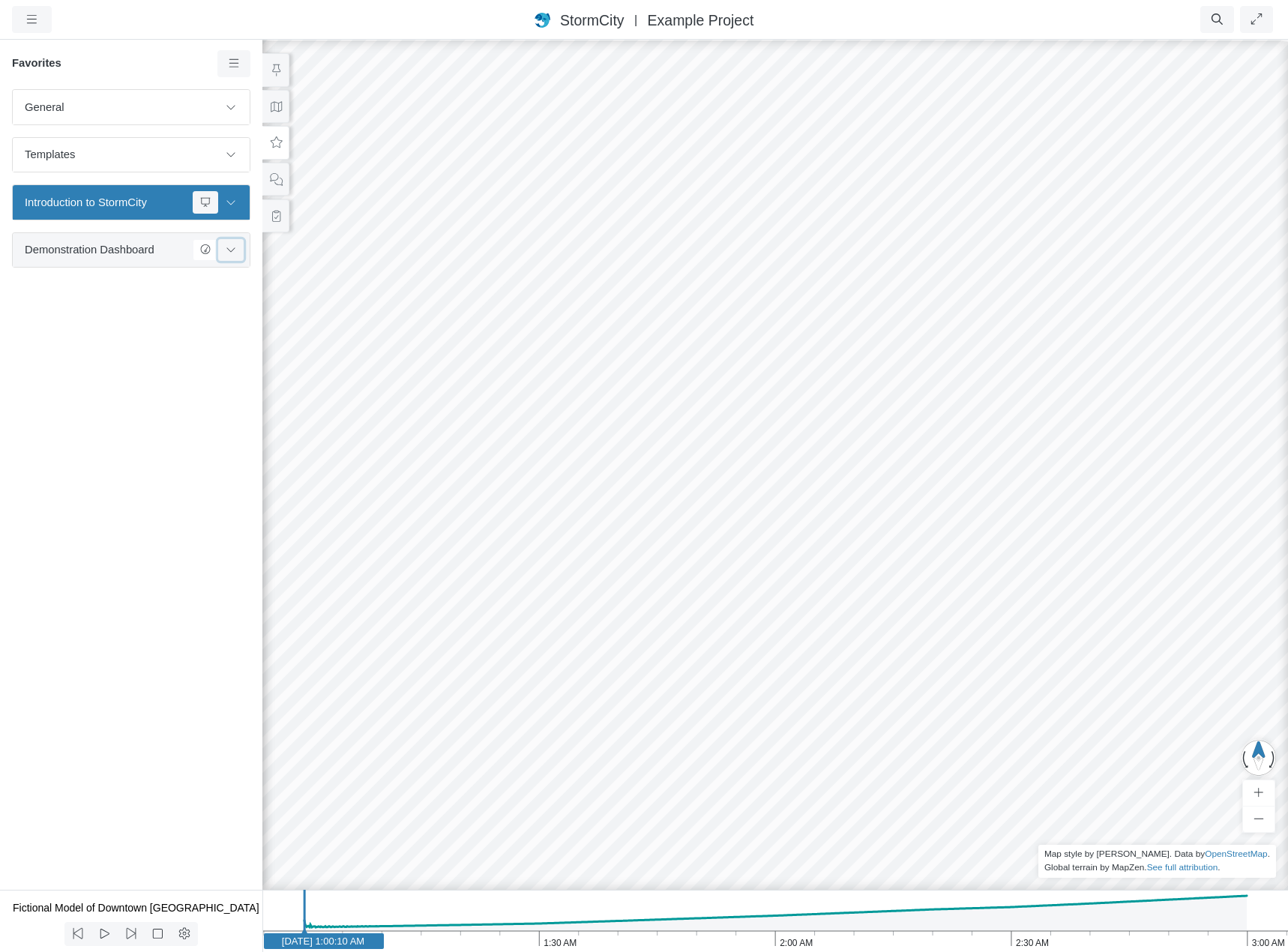
click at [233, 250] on icon at bounding box center [231, 249] width 12 height 10
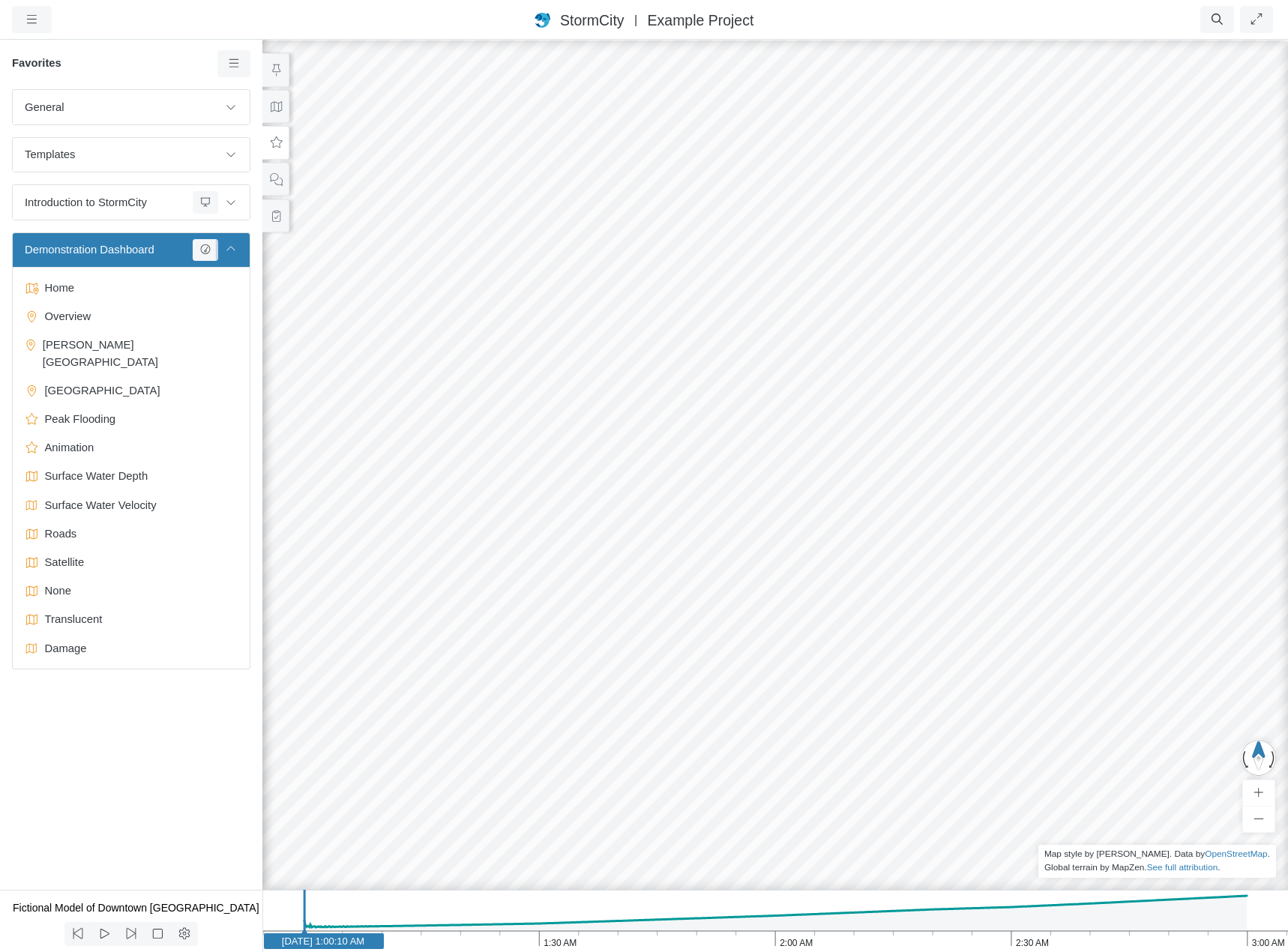
click at [233, 250] on icon at bounding box center [231, 249] width 12 height 10
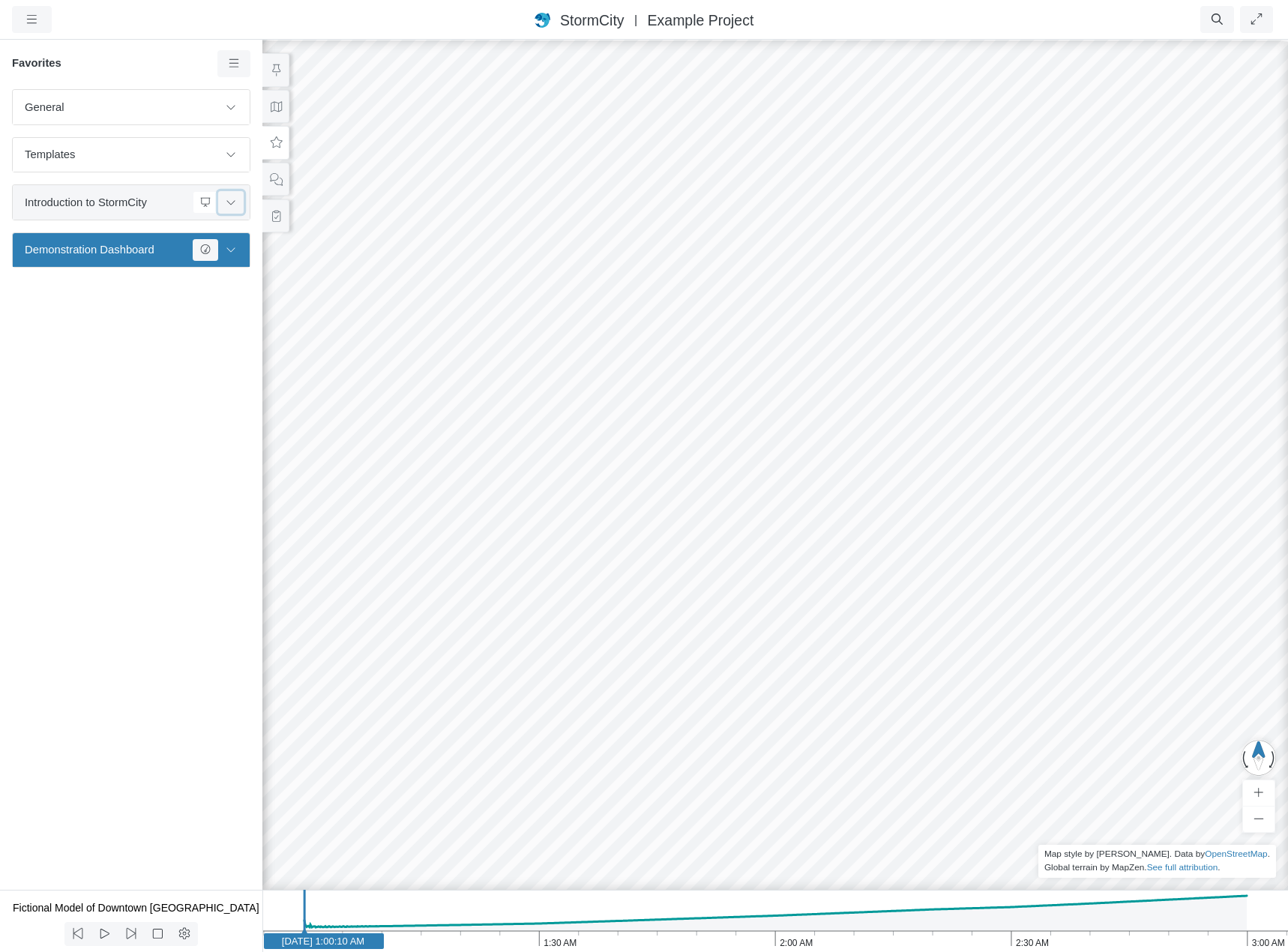
click at [233, 206] on icon at bounding box center [231, 202] width 12 height 10
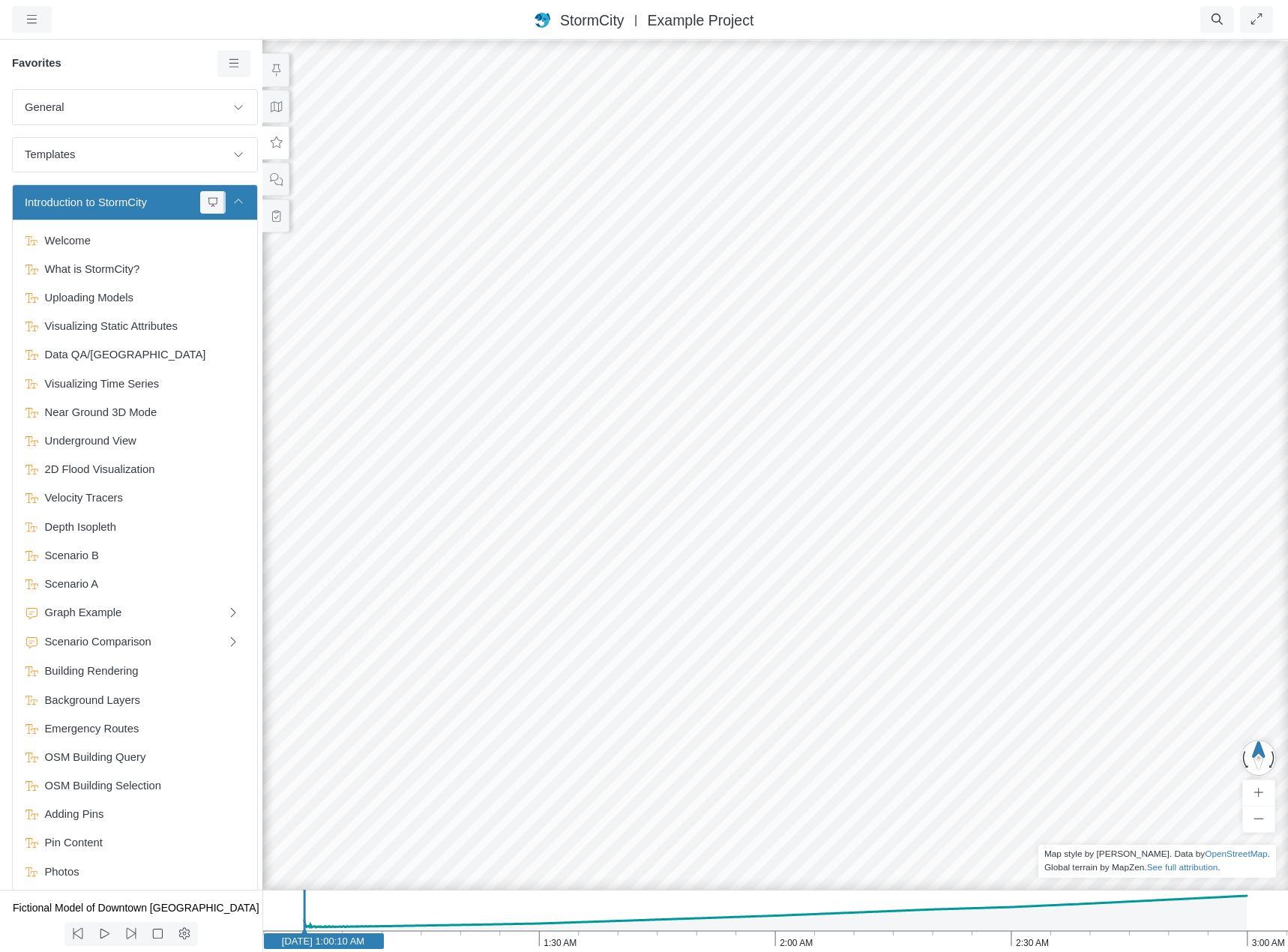
click at [233, 206] on icon at bounding box center [239, 202] width 12 height 10
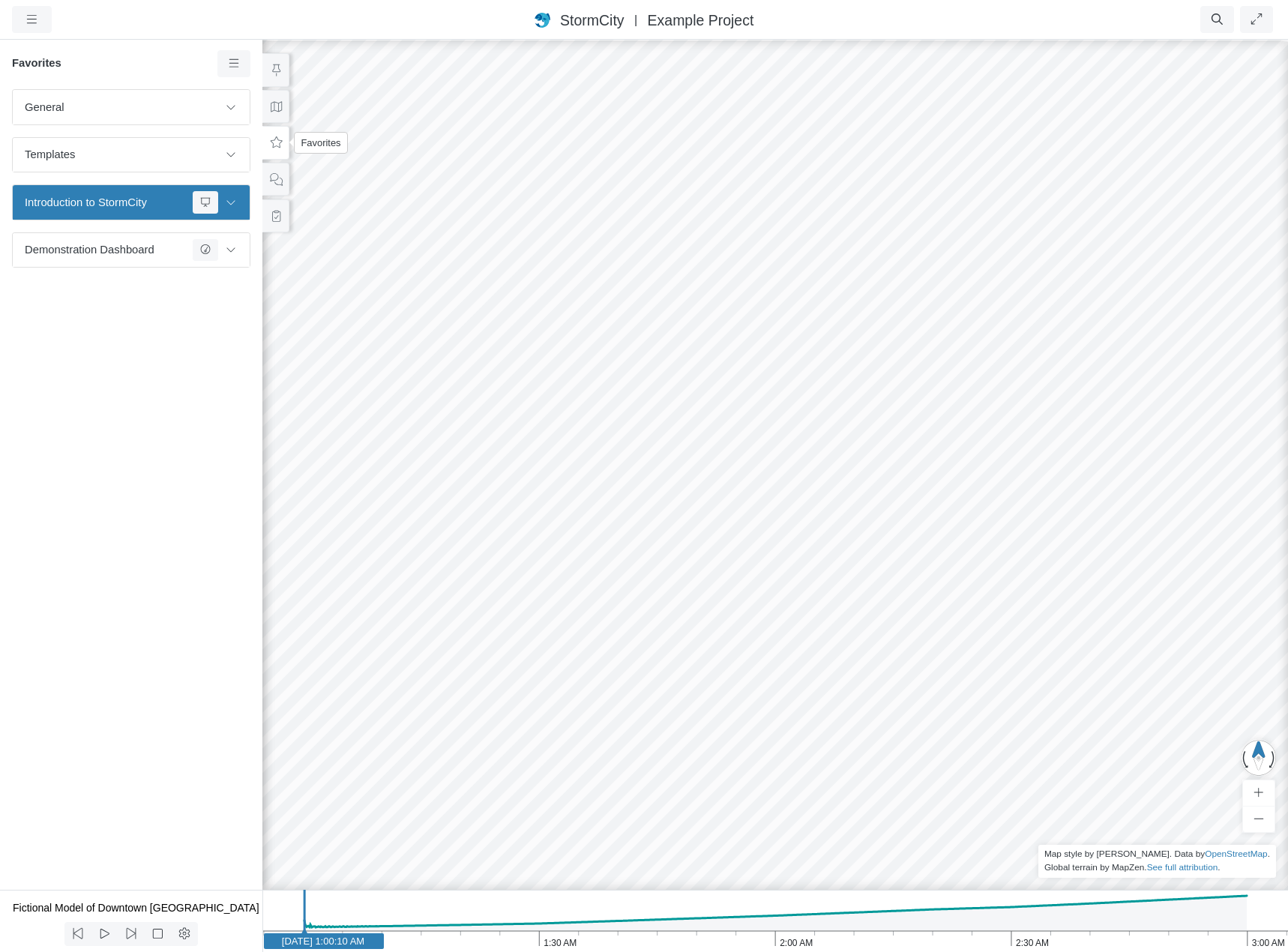
click at [274, 145] on icon at bounding box center [276, 143] width 15 height 12
click at [281, 180] on icon at bounding box center [276, 180] width 15 height 12
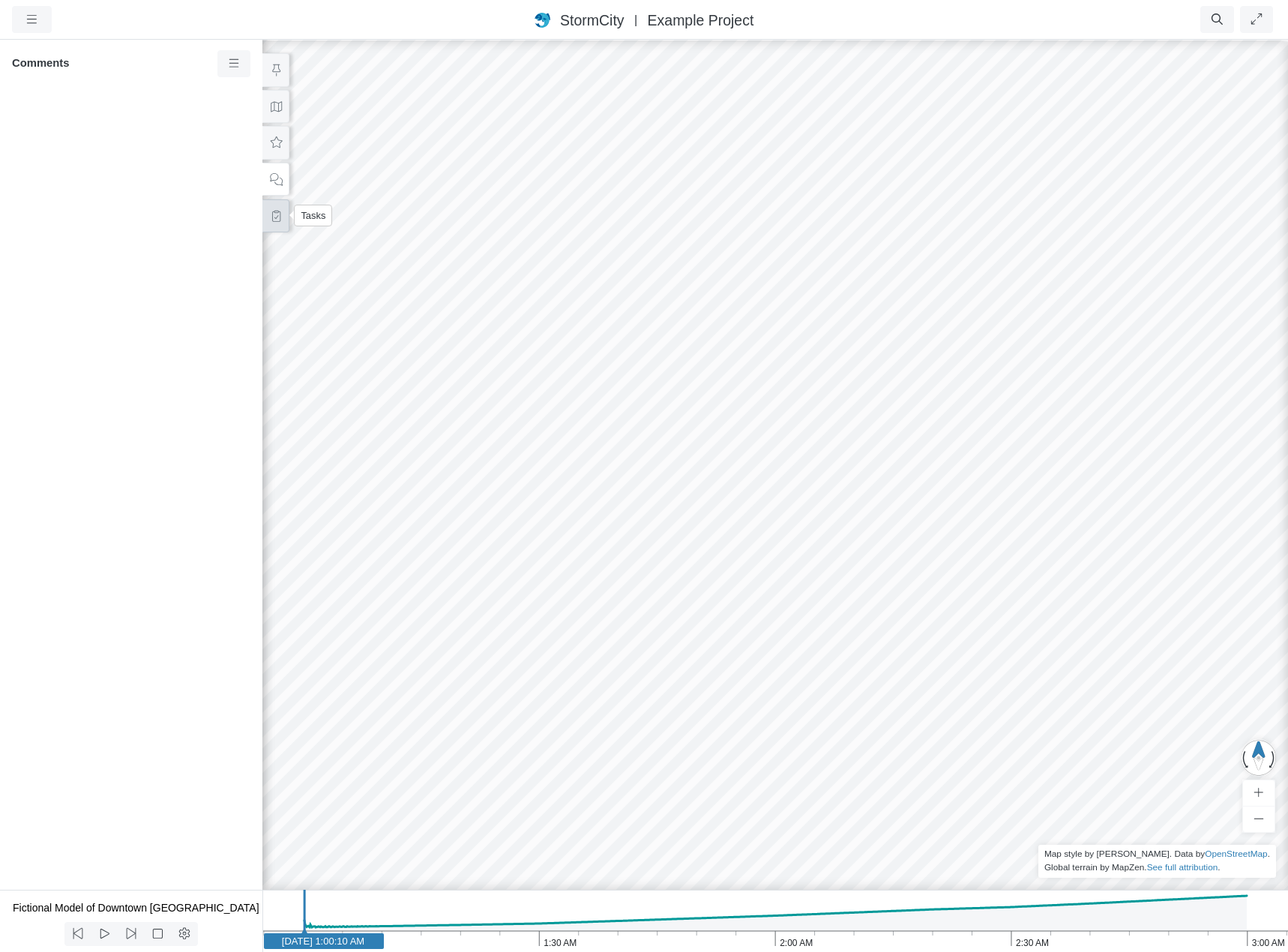
click at [281, 217] on icon at bounding box center [276, 216] width 15 height 12
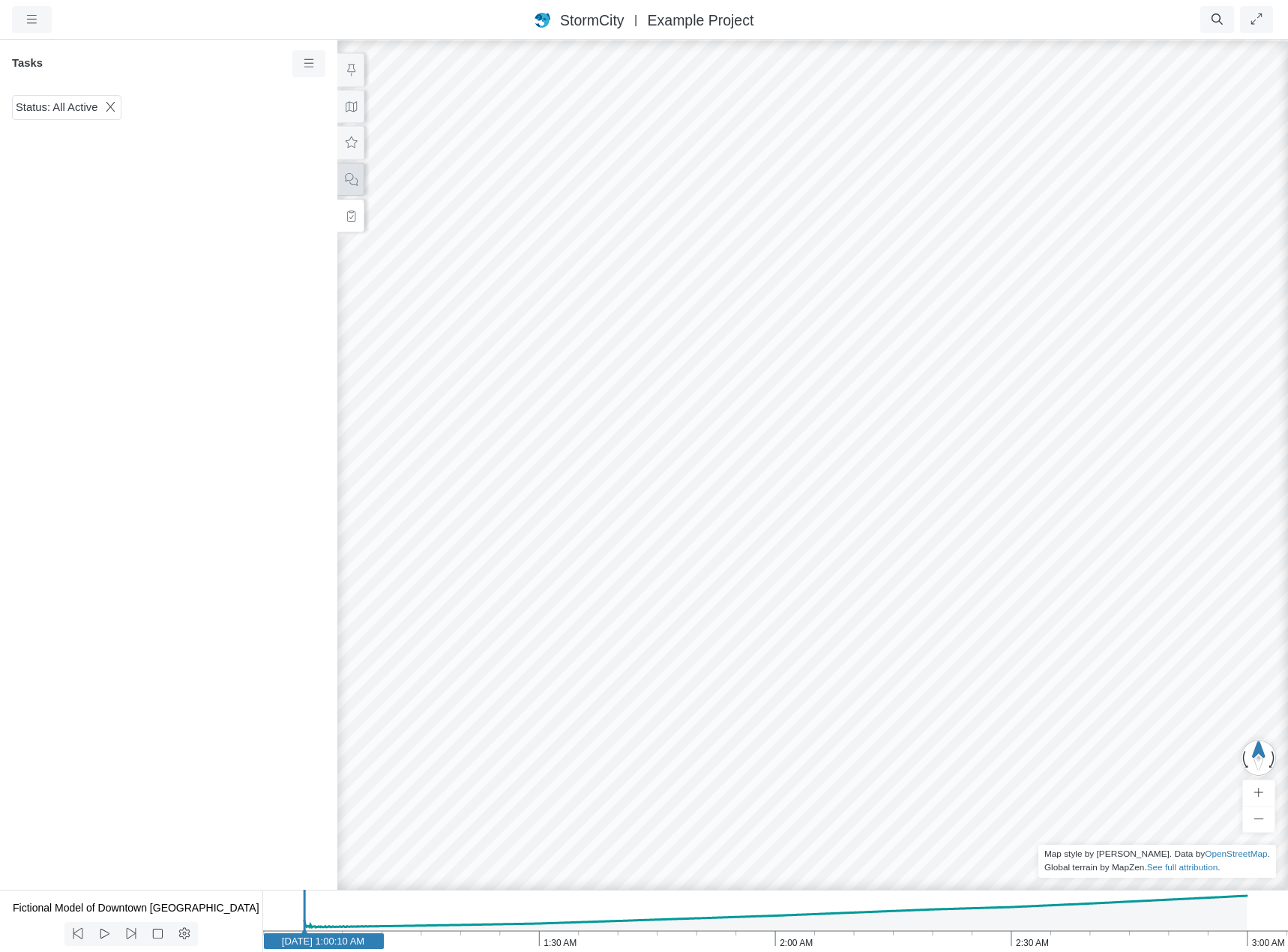
click at [352, 180] on icon at bounding box center [351, 180] width 15 height 12
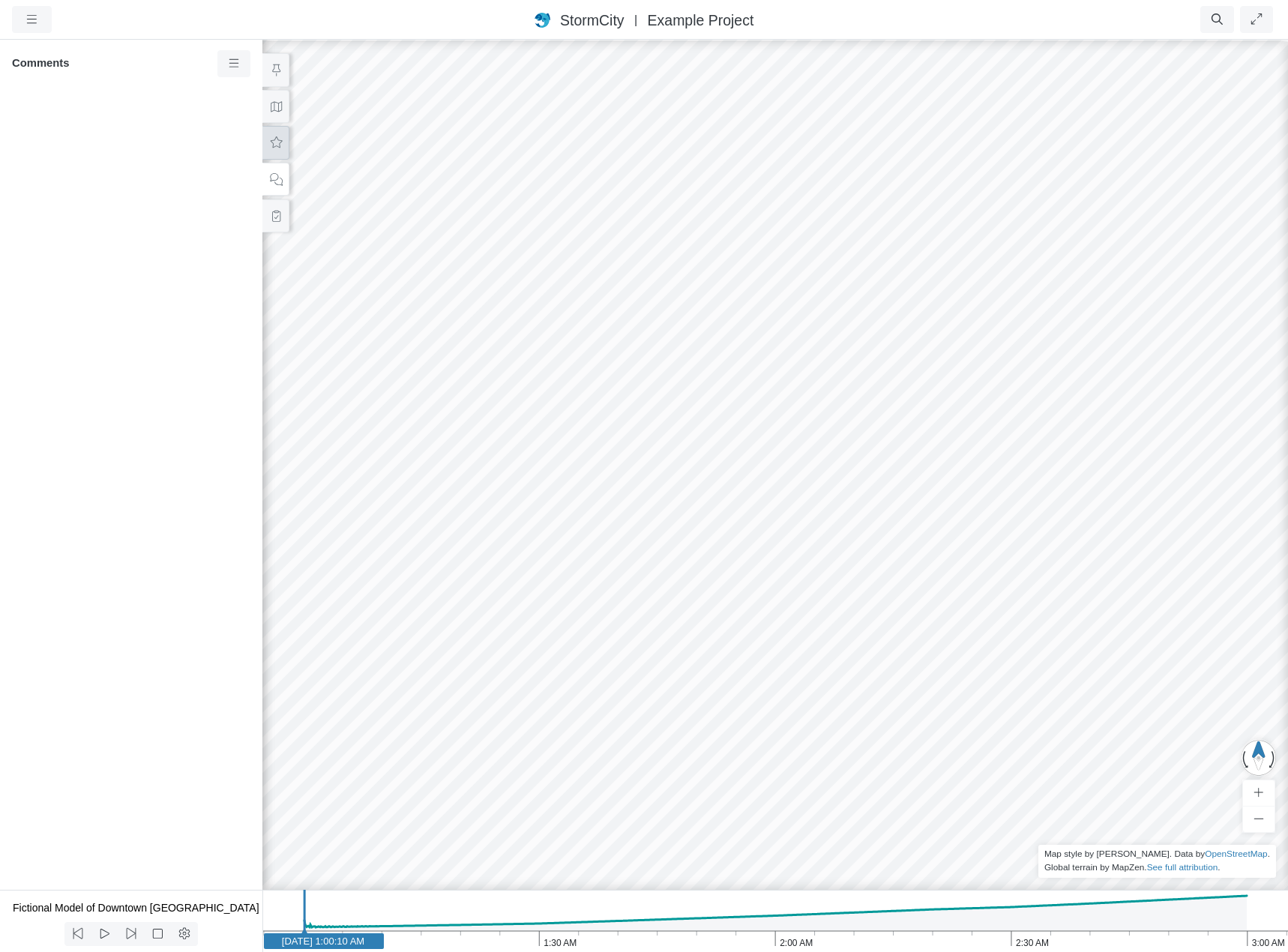
click at [279, 143] on icon at bounding box center [276, 143] width 15 height 12
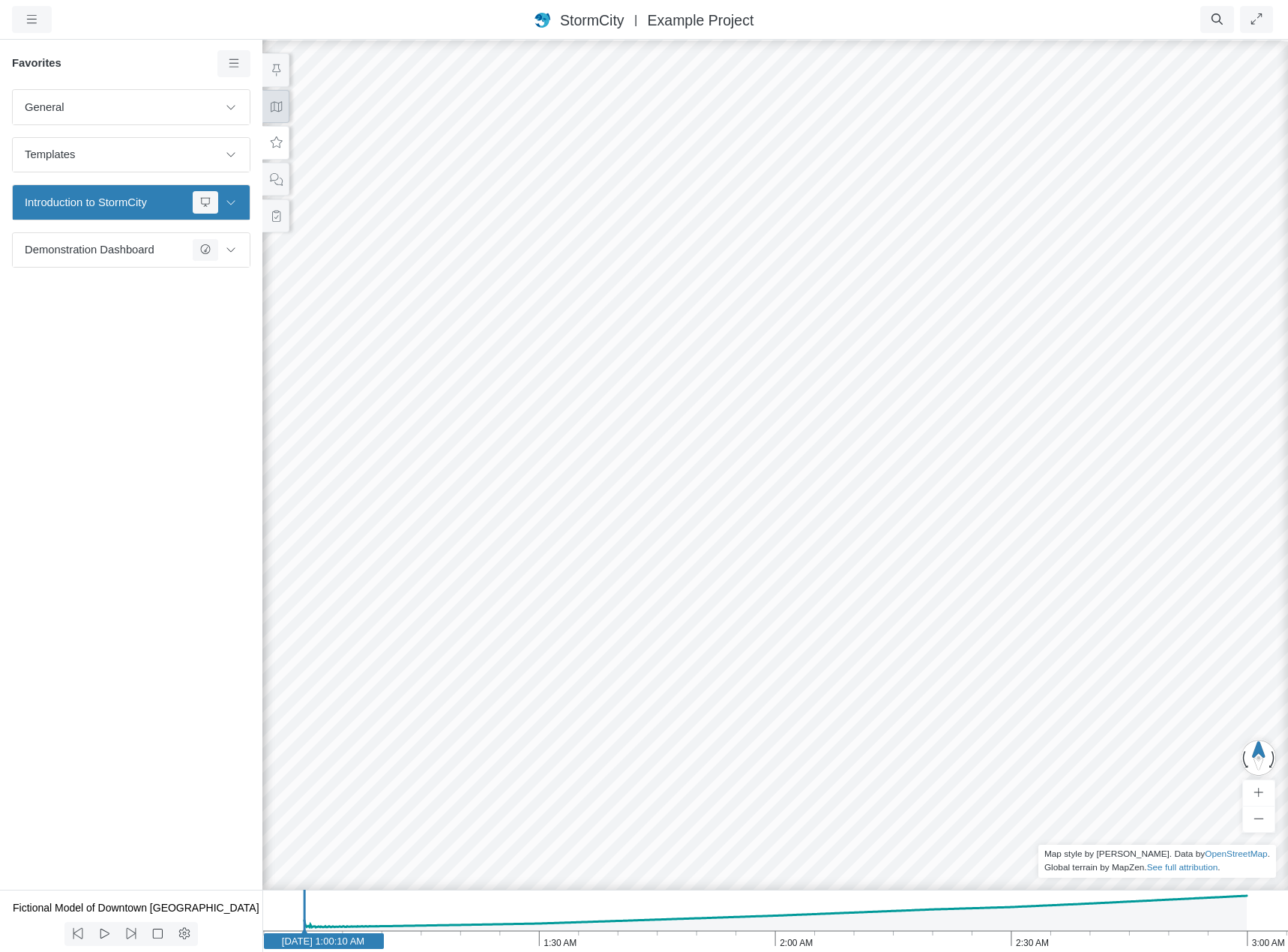
click at [282, 102] on icon at bounding box center [276, 107] width 15 height 12
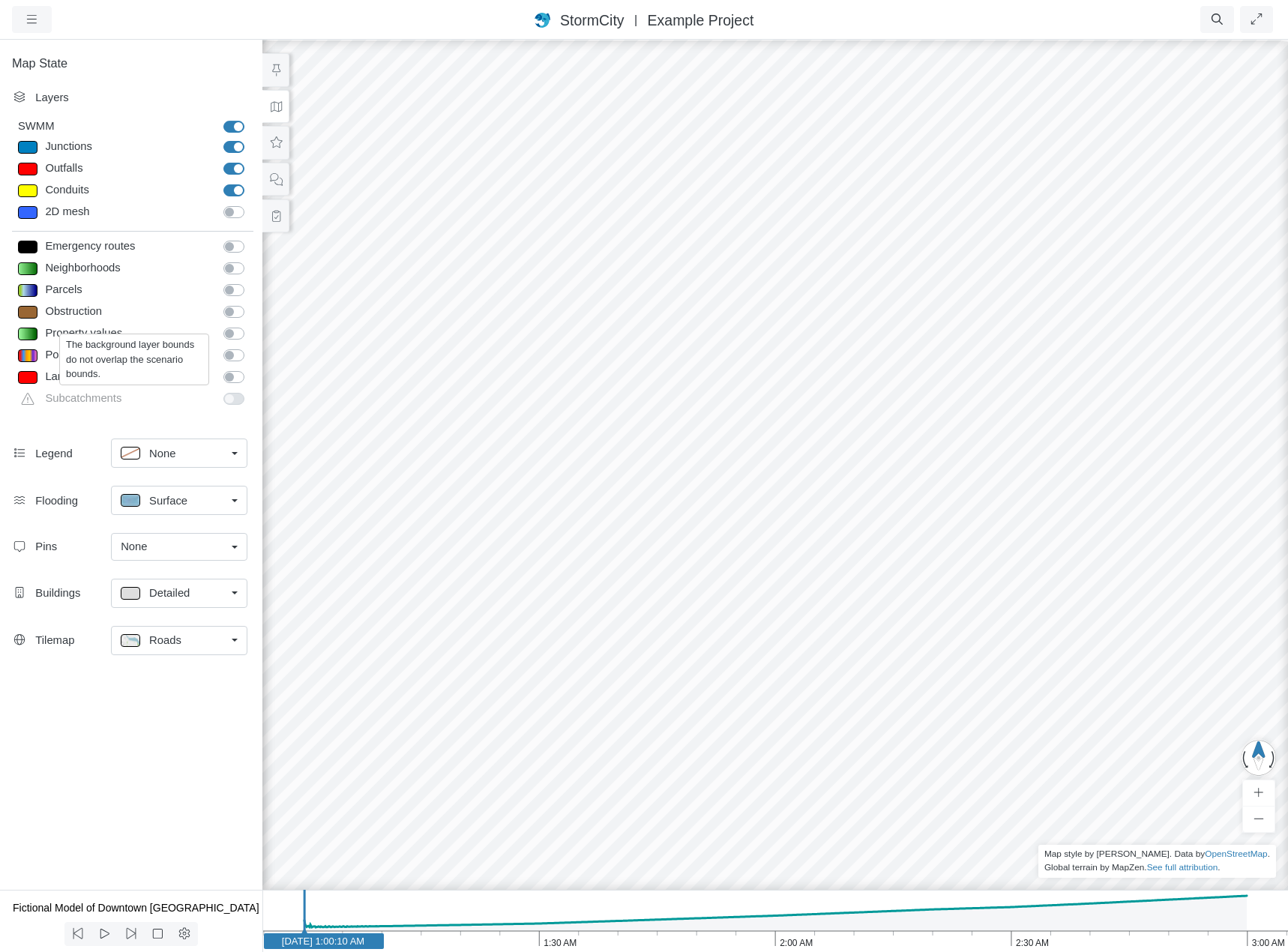
click at [68, 398] on div "Subcatchments" at bounding box center [128, 400] width 174 height 21
click at [439, 21] on div "StormCity [GEOGRAPHIC_DATA] East | Example Project" at bounding box center [644, 19] width 689 height 21
click at [180, 642] on div "Roads" at bounding box center [173, 640] width 105 height 19
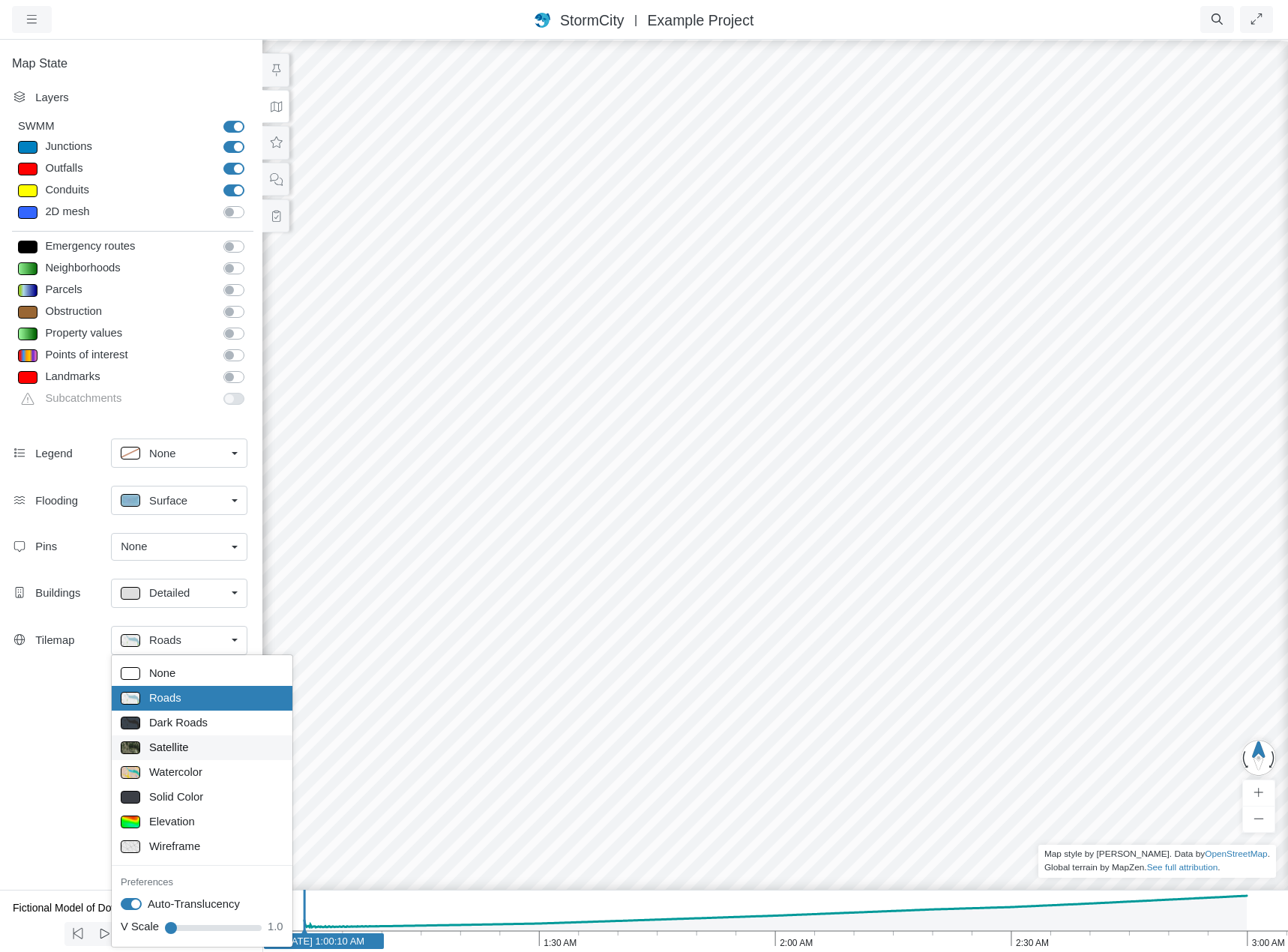
click at [184, 746] on span "Satellite" at bounding box center [169, 747] width 40 height 17
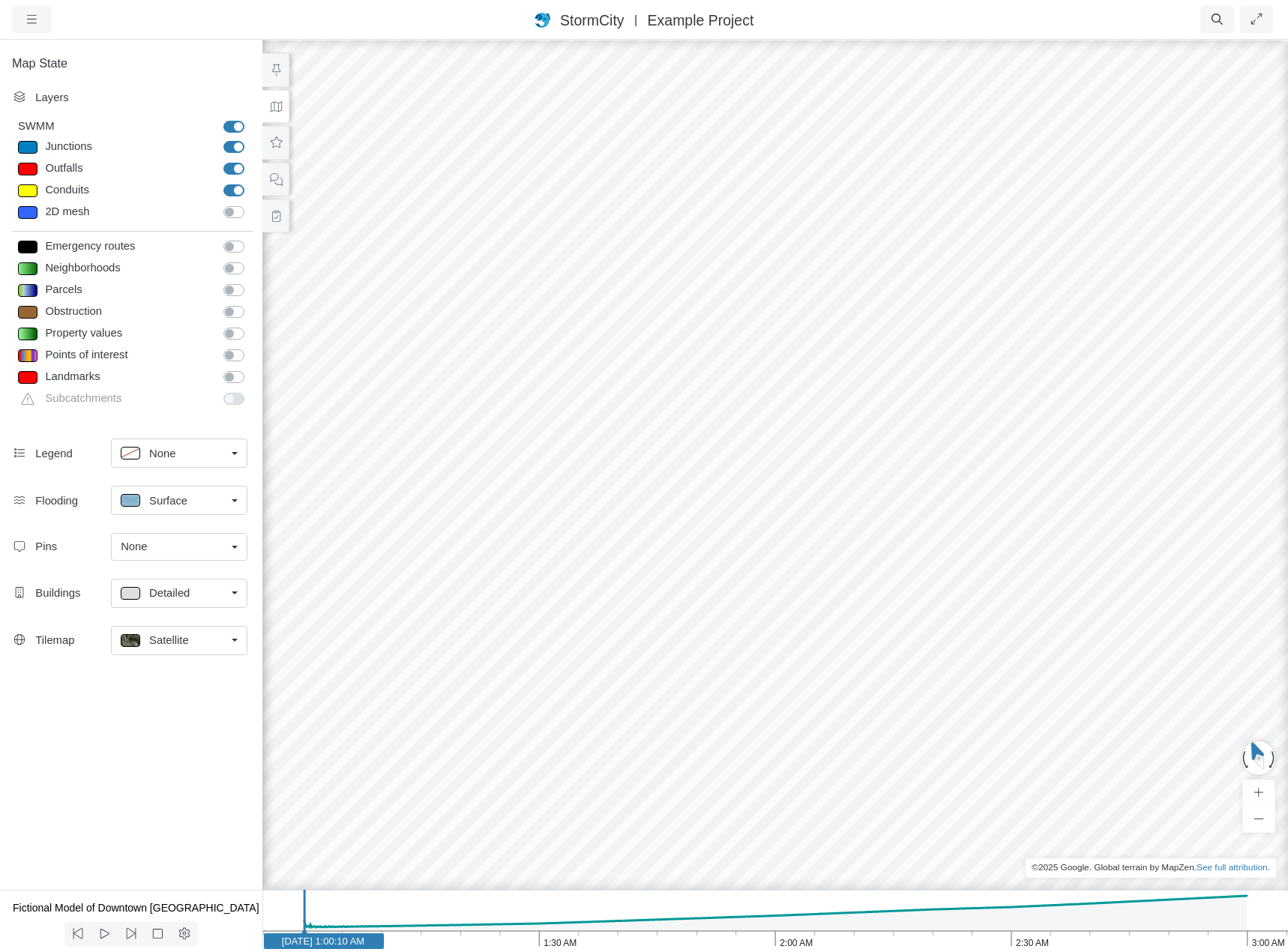
drag, startPoint x: 632, startPoint y: 653, endPoint x: 854, endPoint y: 420, distance: 321.8
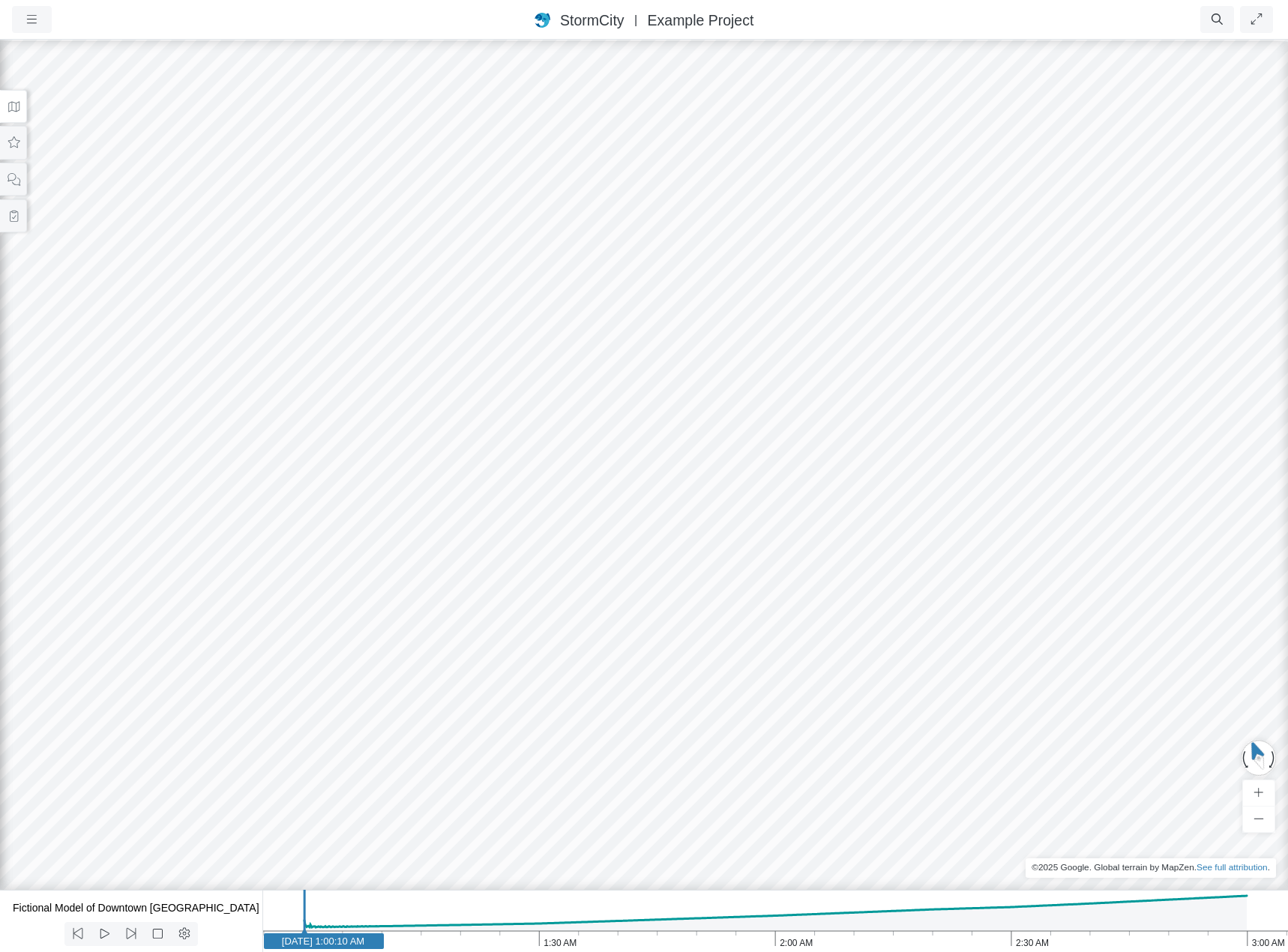
drag, startPoint x: 749, startPoint y: 569, endPoint x: 781, endPoint y: 521, distance: 57.7
click at [579, 630] on div at bounding box center [644, 495] width 1288 height 914
drag, startPoint x: 416, startPoint y: 729, endPoint x: 638, endPoint y: 546, distance: 287.7
click at [638, 546] on div at bounding box center [644, 495] width 1288 height 914
drag, startPoint x: 356, startPoint y: 482, endPoint x: 624, endPoint y: 519, distance: 270.5
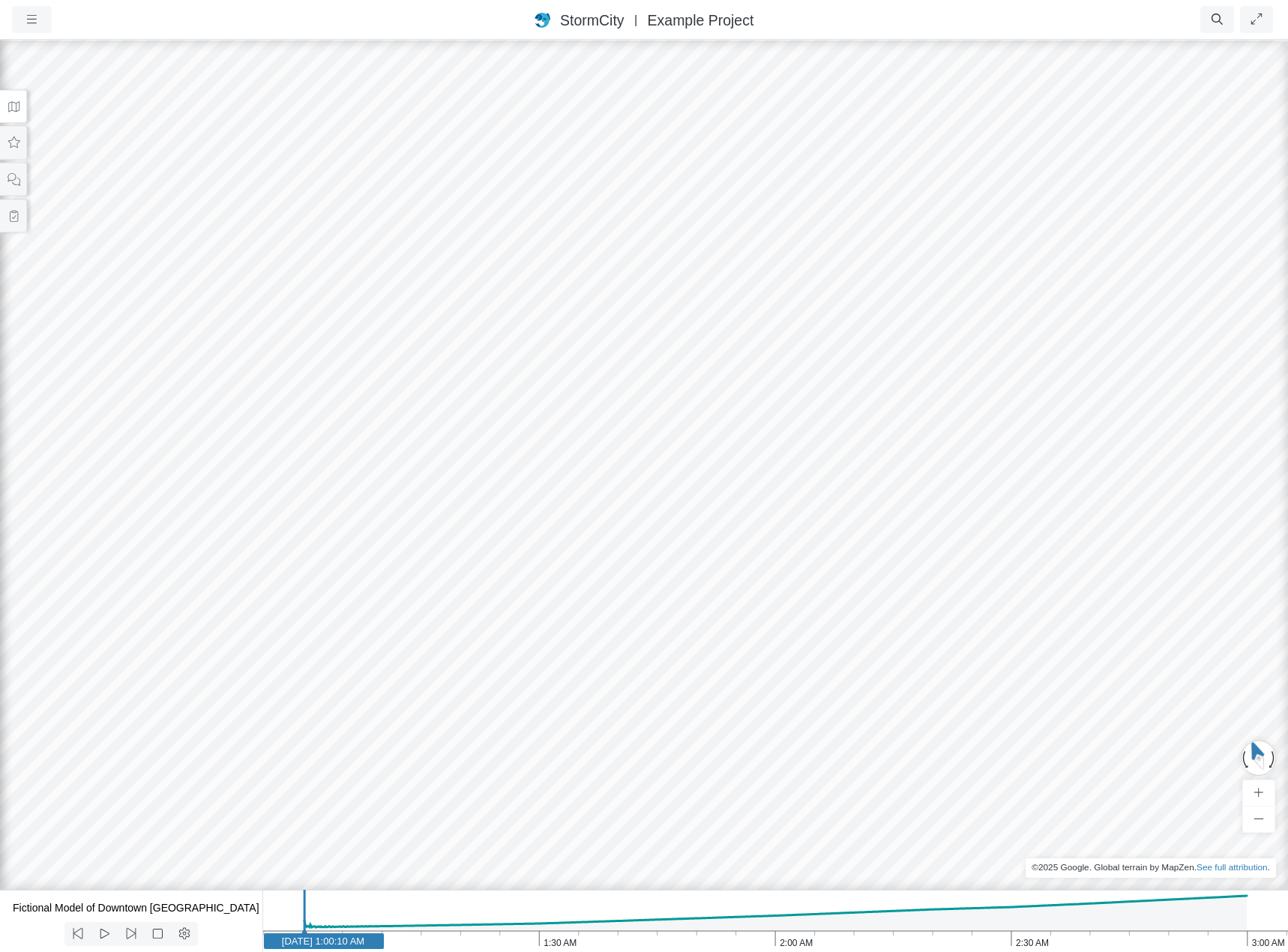
click at [624, 519] on div at bounding box center [644, 495] width 1288 height 914
drag, startPoint x: 828, startPoint y: 534, endPoint x: 532, endPoint y: 531, distance: 296.0
click at [532, 531] on div at bounding box center [644, 495] width 1288 height 914
drag, startPoint x: 529, startPoint y: 492, endPoint x: 617, endPoint y: 606, distance: 144.0
click at [617, 606] on div at bounding box center [644, 495] width 1288 height 914
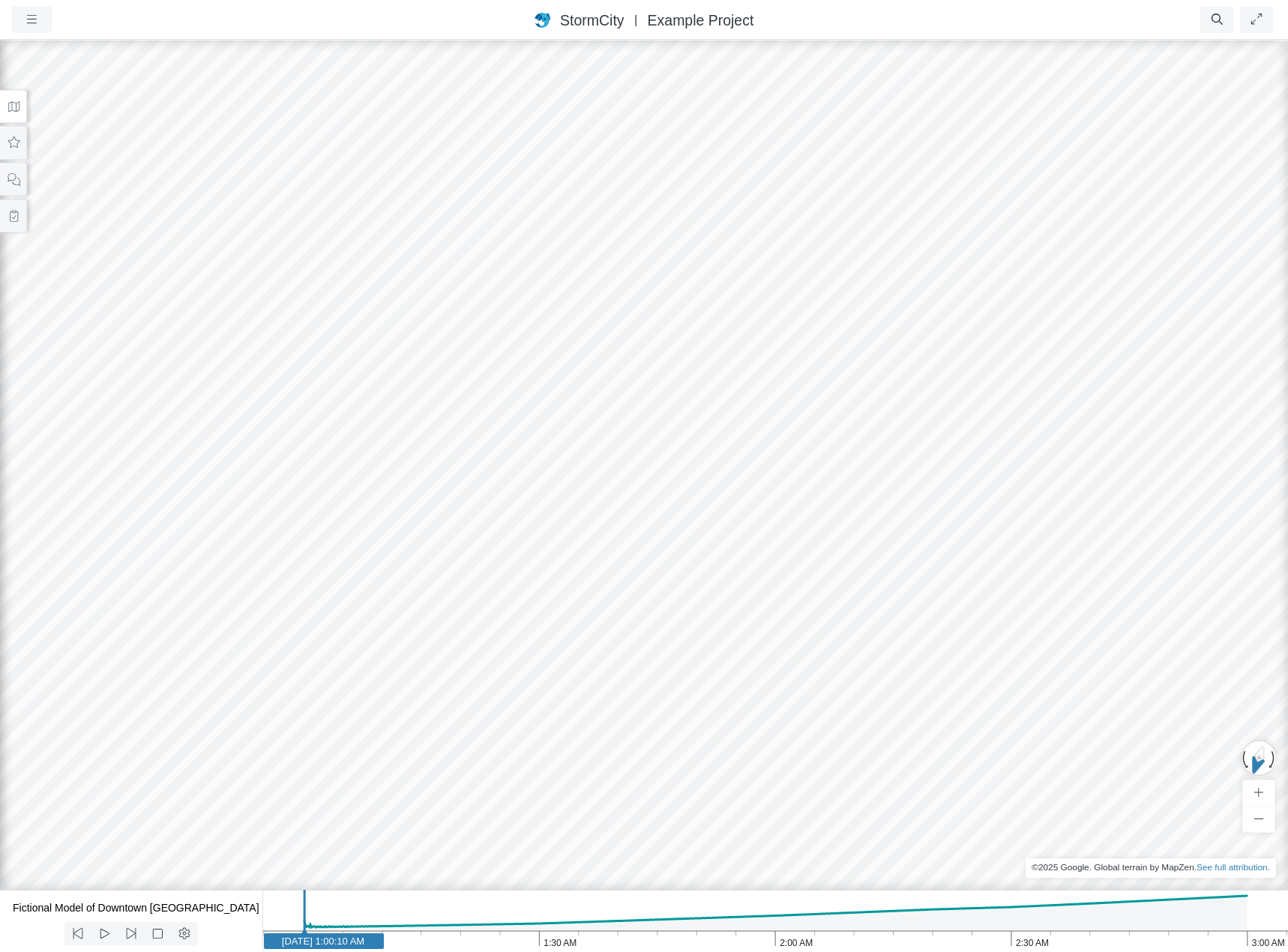
drag, startPoint x: 243, startPoint y: 398, endPoint x: 1037, endPoint y: 396, distance: 794.0
drag, startPoint x: 705, startPoint y: 603, endPoint x: 1111, endPoint y: 530, distance: 412.5
click at [1111, 530] on div at bounding box center [644, 495] width 1288 height 914
drag, startPoint x: 560, startPoint y: 450, endPoint x: 814, endPoint y: 738, distance: 384.0
click at [814, 738] on div at bounding box center [644, 495] width 1288 height 914
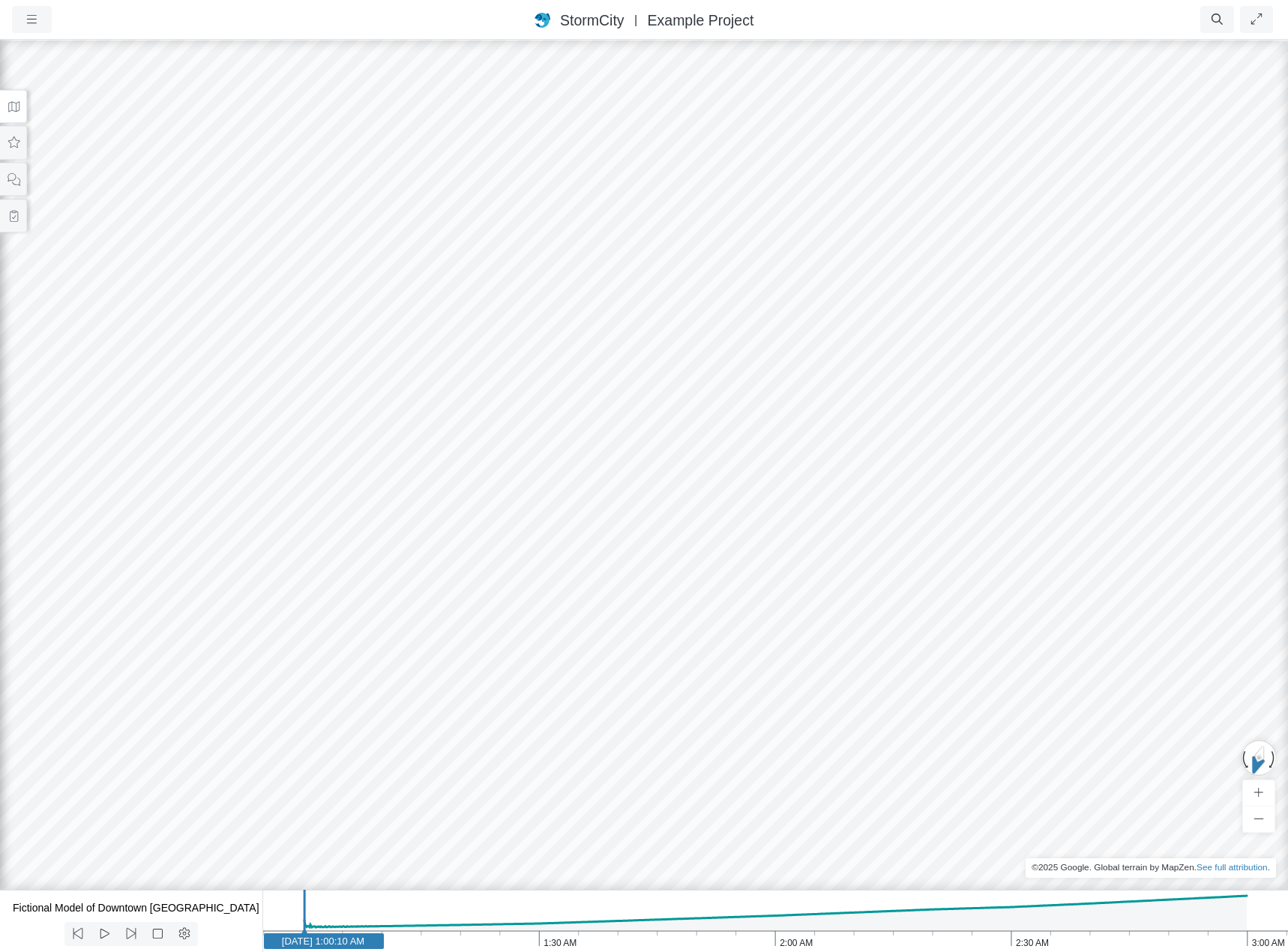
drag, startPoint x: 549, startPoint y: 434, endPoint x: 740, endPoint y: 752, distance: 371.0
click at [740, 770] on div at bounding box center [644, 495] width 1288 height 914
drag, startPoint x: 727, startPoint y: 696, endPoint x: 581, endPoint y: 618, distance: 165.5
click at [581, 618] on div at bounding box center [644, 495] width 1288 height 914
drag, startPoint x: 197, startPoint y: 465, endPoint x: 575, endPoint y: 423, distance: 380.3
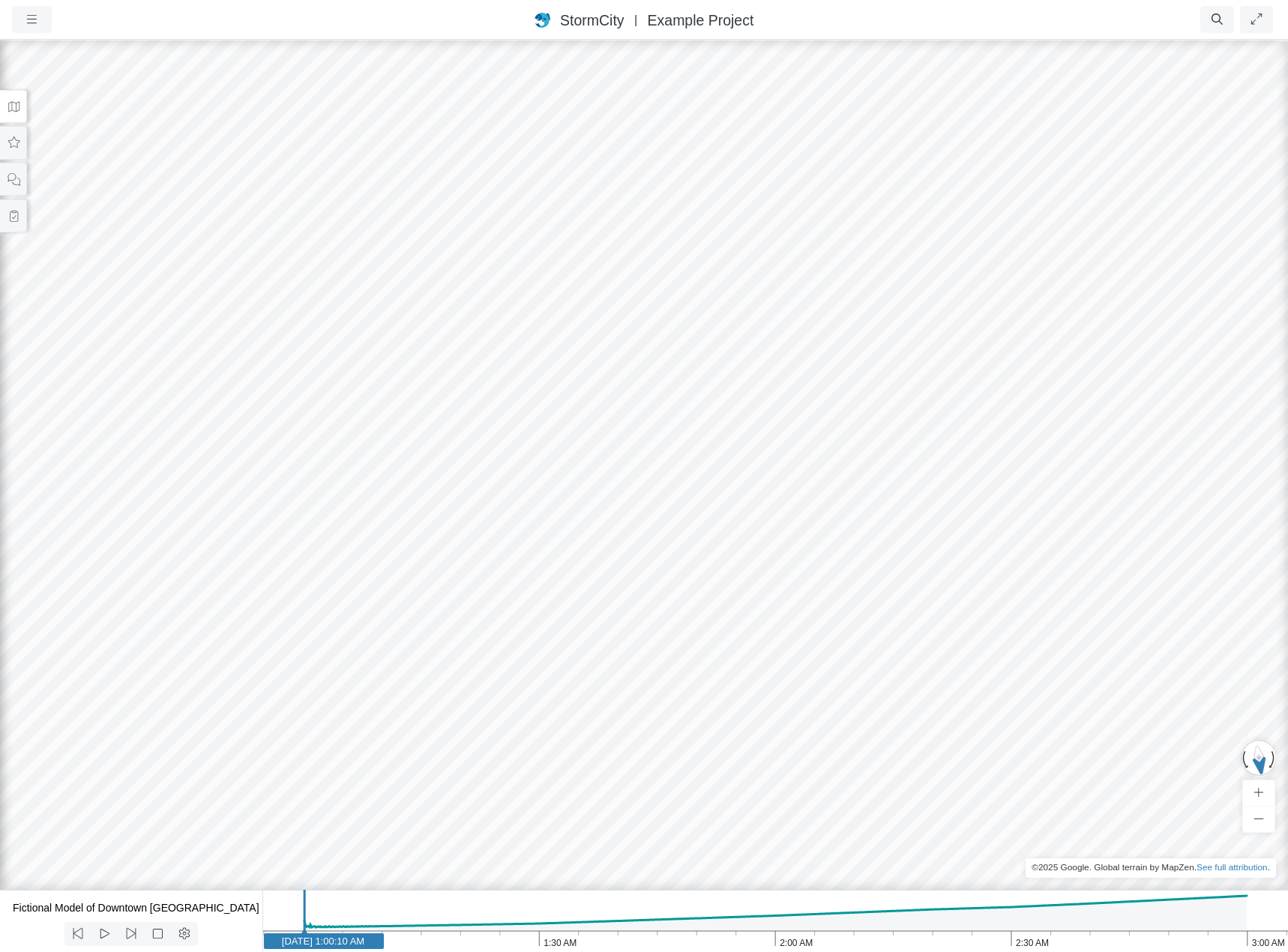
drag, startPoint x: 306, startPoint y: 435, endPoint x: 822, endPoint y: 512, distance: 521.7
click at [822, 512] on div at bounding box center [644, 495] width 1288 height 914
drag, startPoint x: 595, startPoint y: 667, endPoint x: 771, endPoint y: 556, distance: 208.1
click at [771, 556] on div at bounding box center [644, 495] width 1288 height 914
click at [523, 575] on div at bounding box center [644, 495] width 1288 height 914
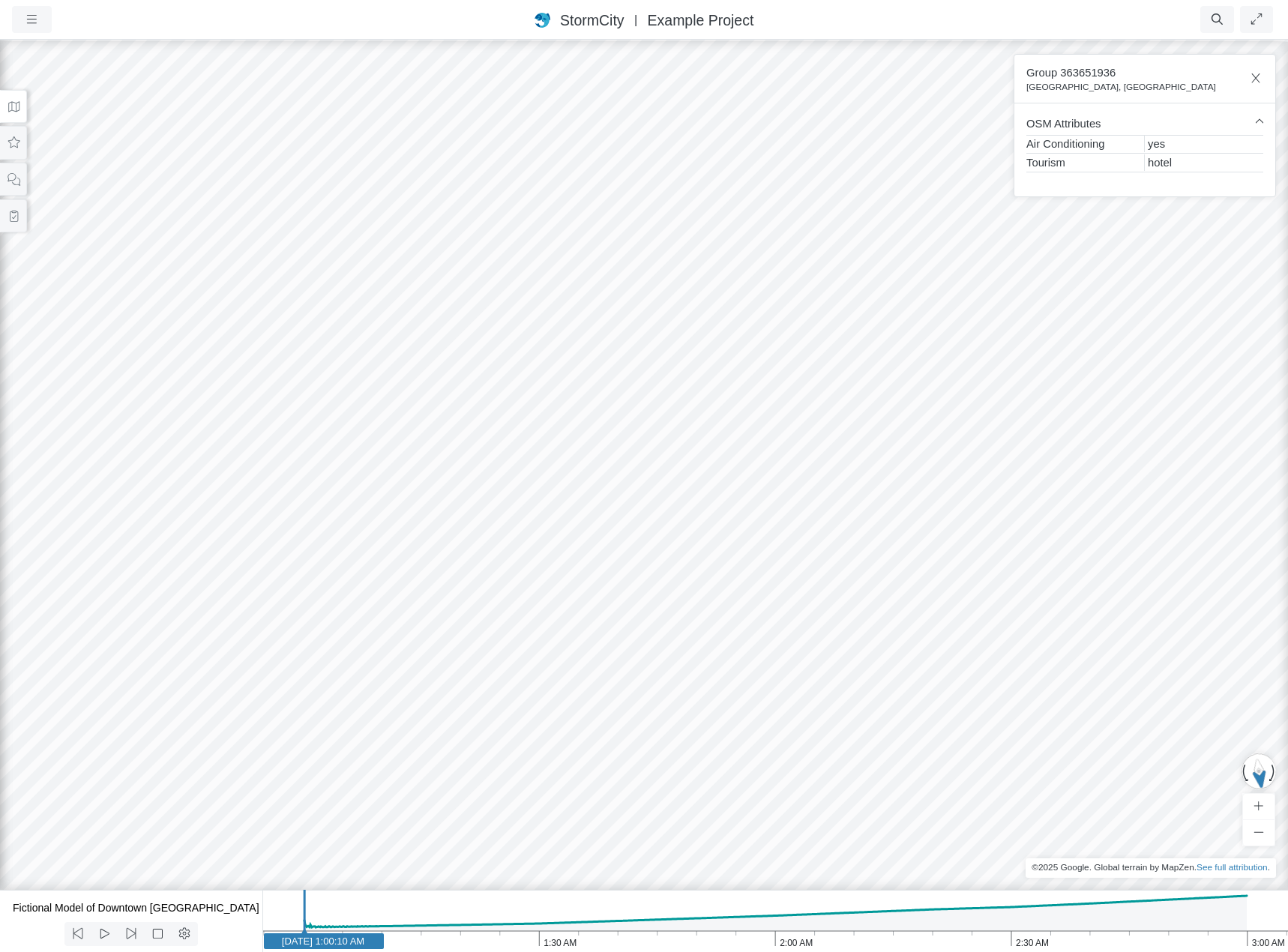
click at [627, 562] on div at bounding box center [644, 495] width 1288 height 914
click at [453, 649] on div at bounding box center [644, 495] width 1288 height 914
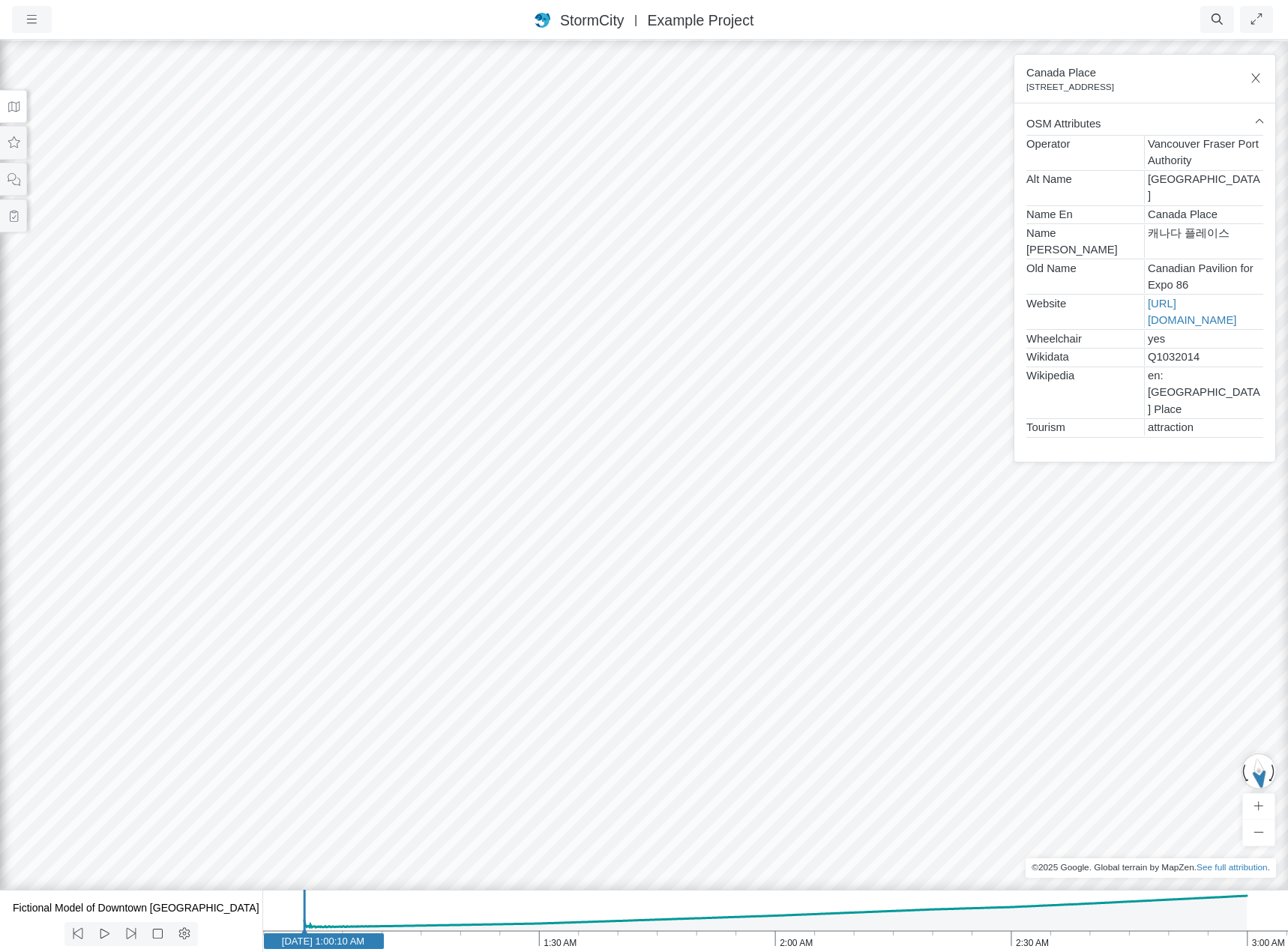
click at [359, 522] on div at bounding box center [644, 495] width 1288 height 914
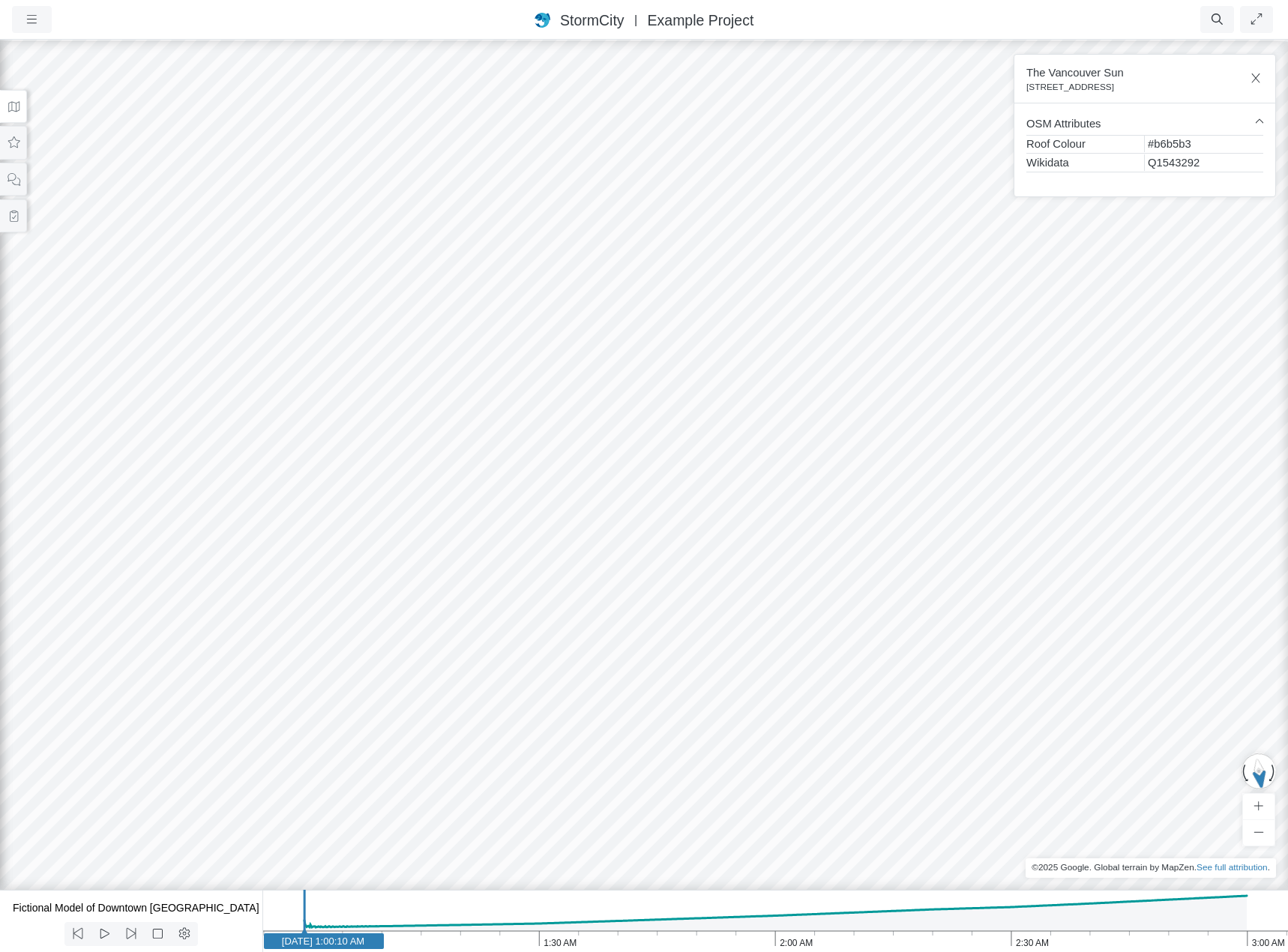
click at [303, 578] on div at bounding box center [644, 495] width 1288 height 914
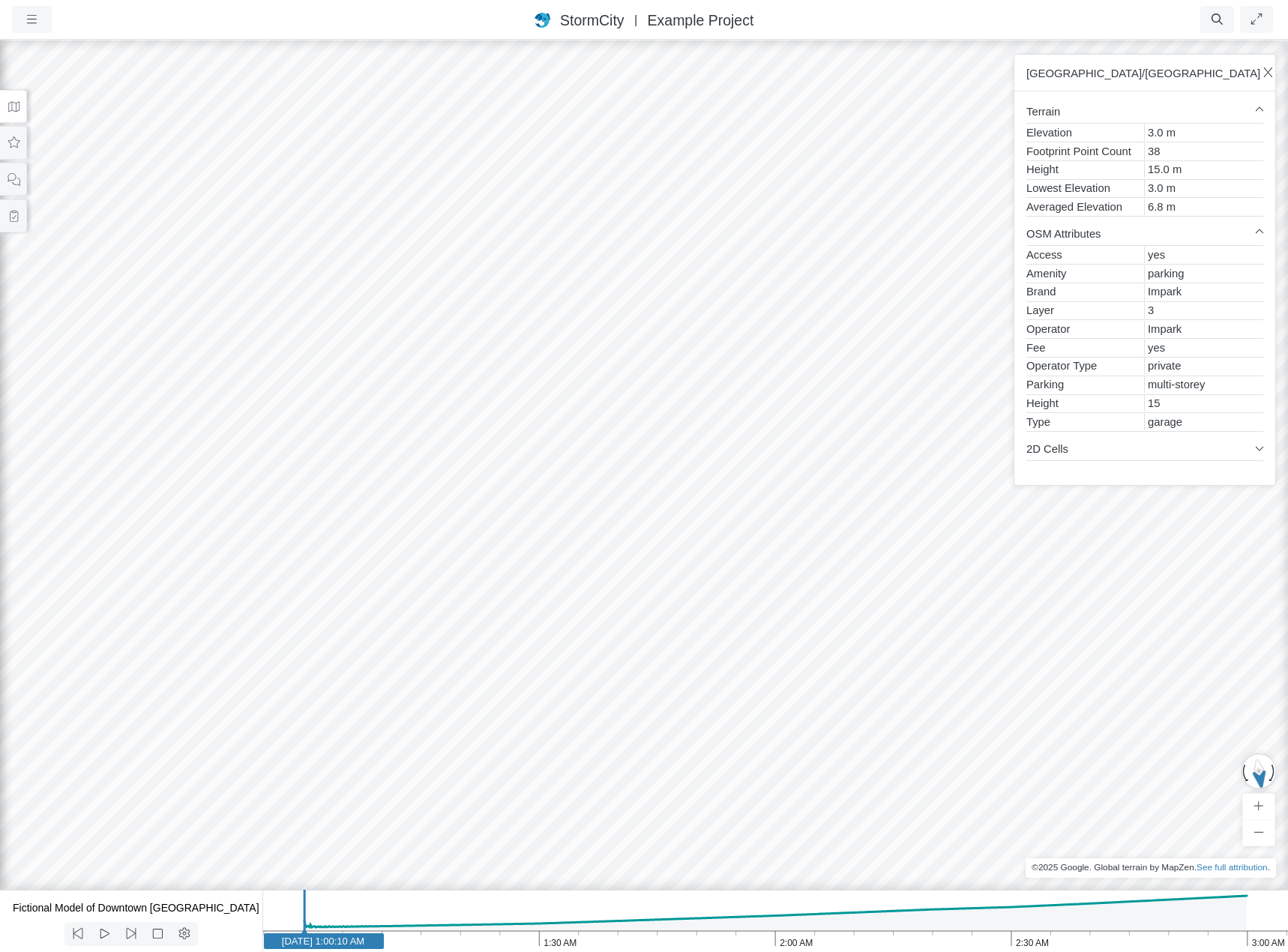
click at [375, 441] on div at bounding box center [644, 495] width 1288 height 914
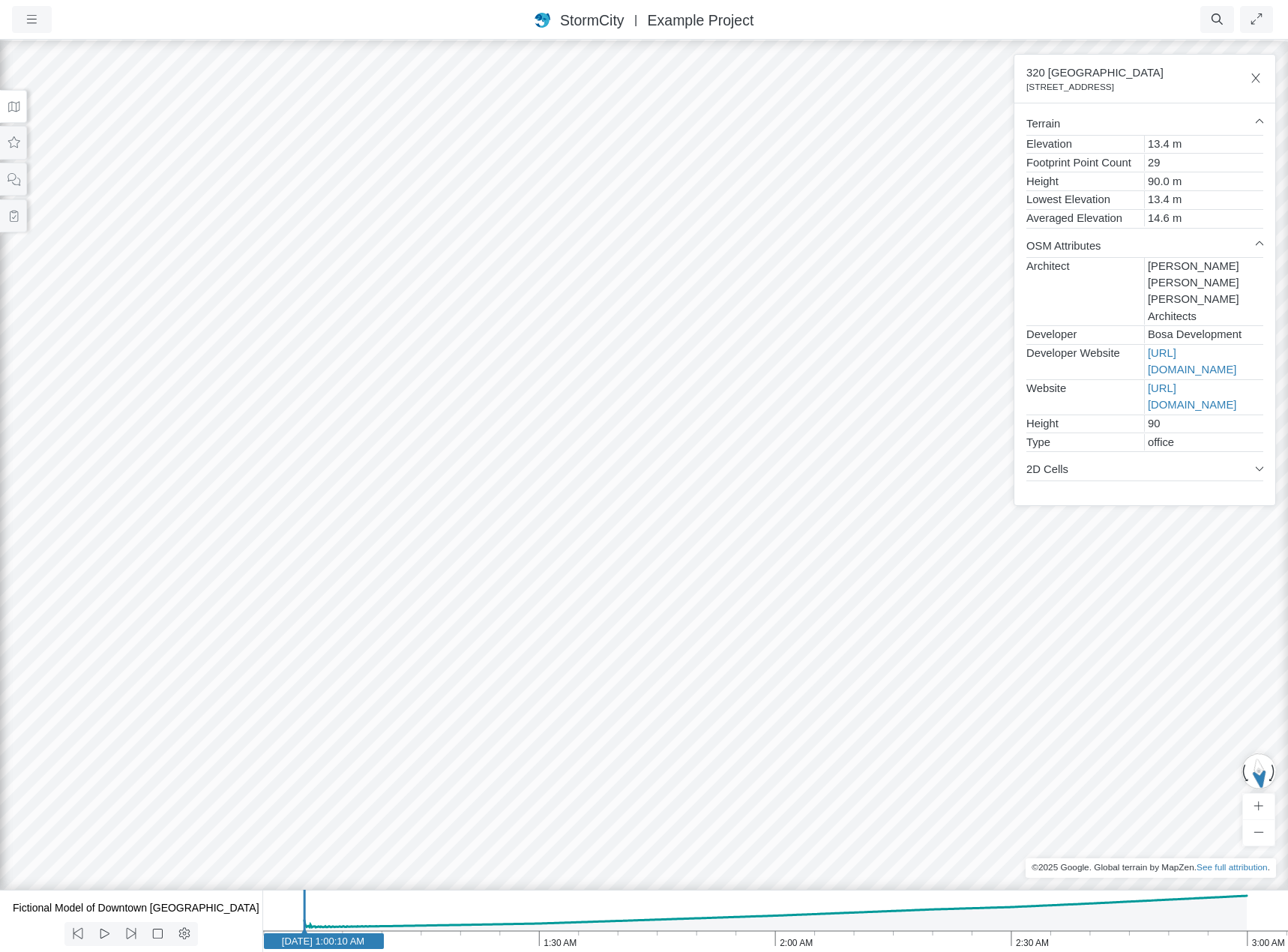
click at [304, 366] on div at bounding box center [644, 495] width 1288 height 914
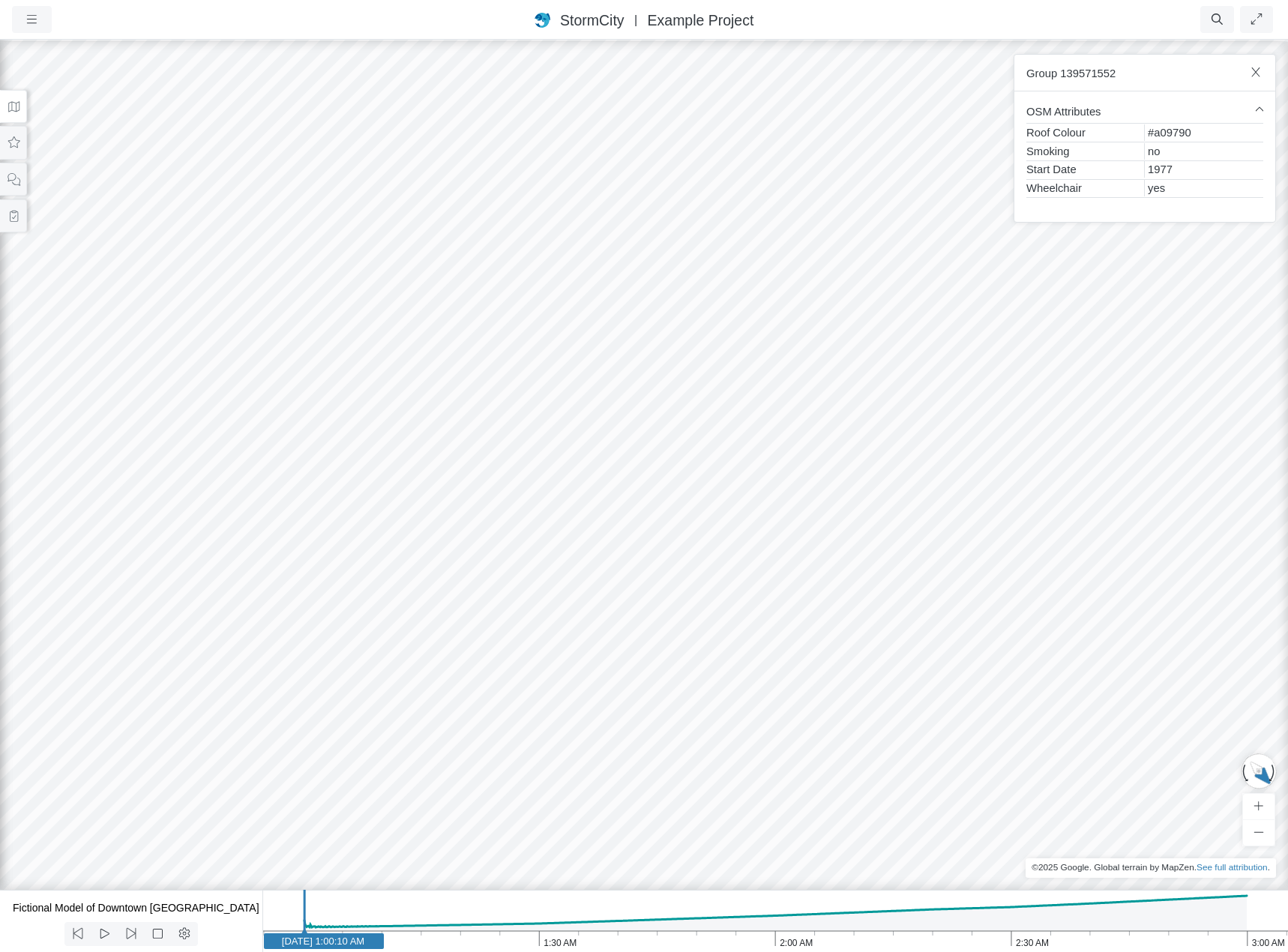
drag, startPoint x: 231, startPoint y: 476, endPoint x: 619, endPoint y: 461, distance: 388.3
click at [390, 547] on div at bounding box center [644, 495] width 1288 height 914
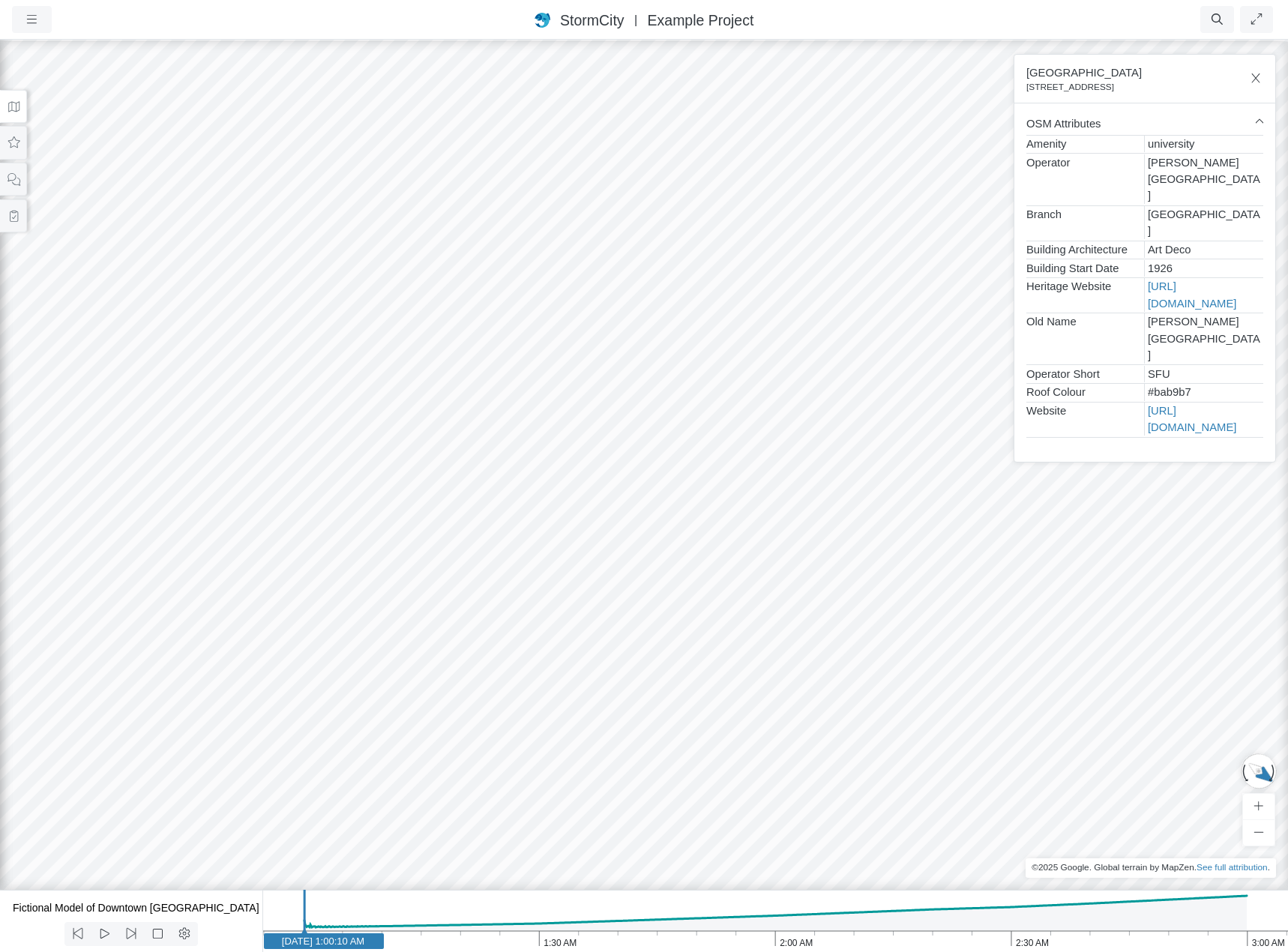
click at [407, 652] on div at bounding box center [644, 495] width 1288 height 914
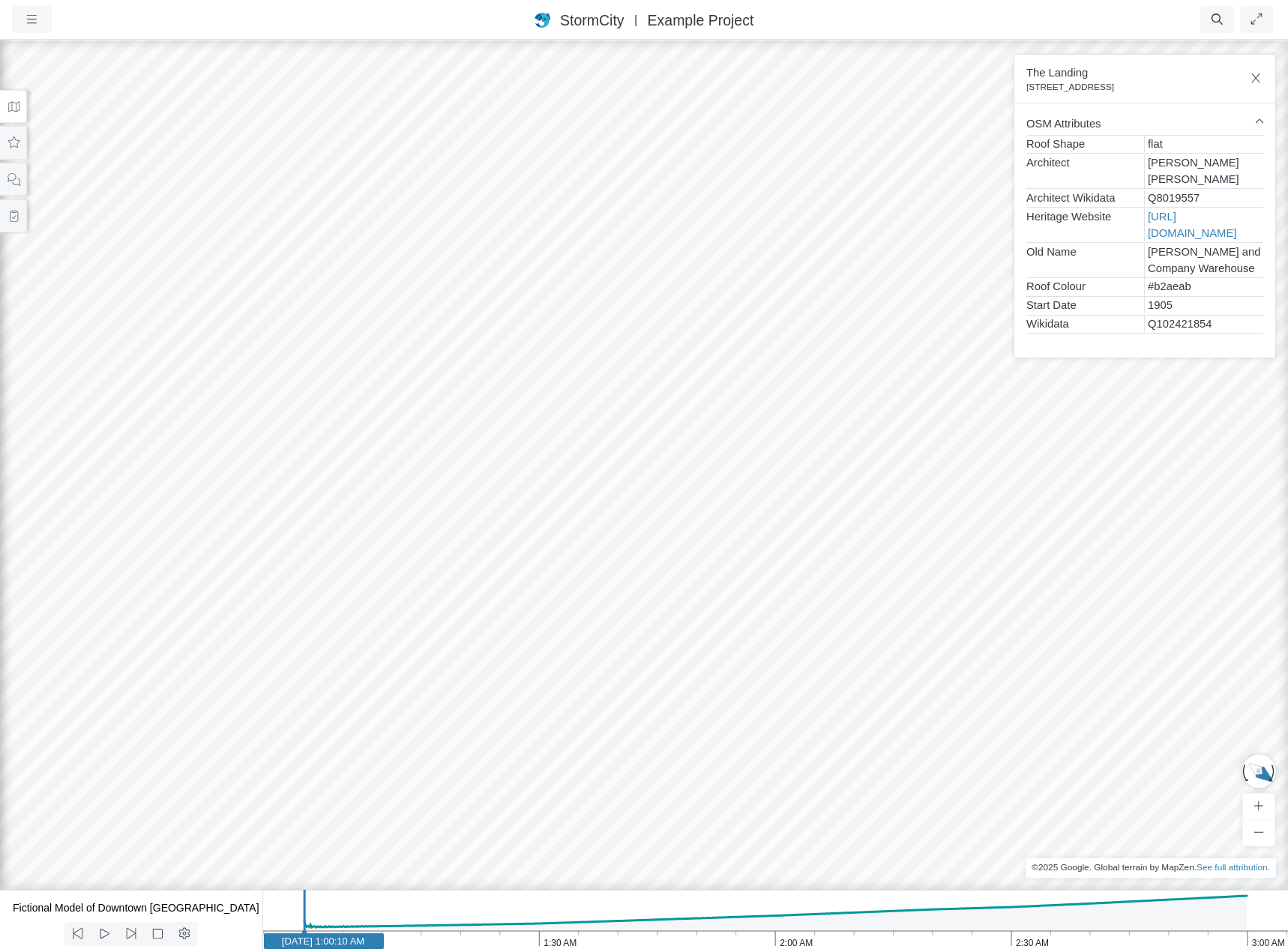
click at [528, 620] on div at bounding box center [644, 495] width 1288 height 914
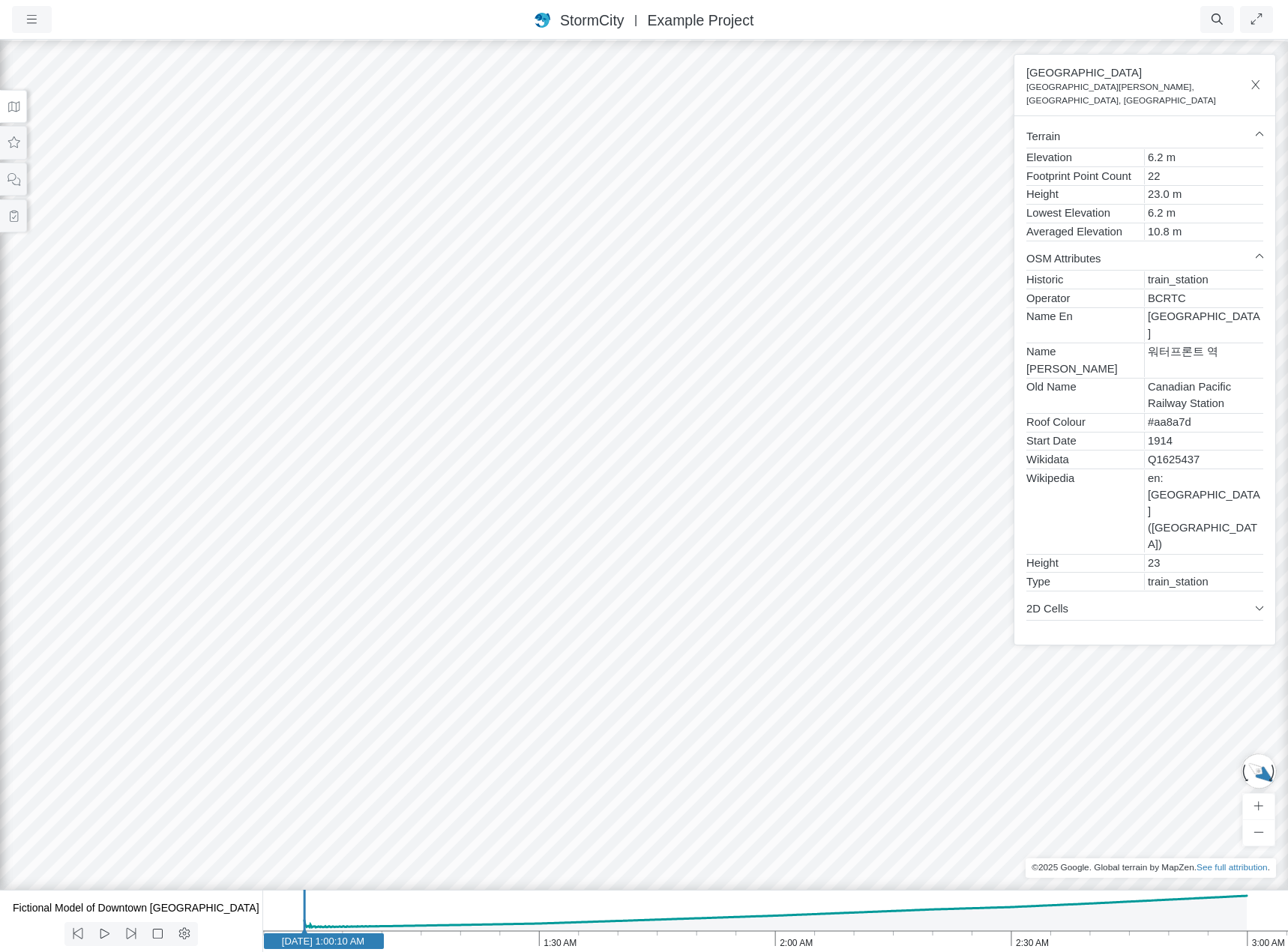
click at [679, 632] on div at bounding box center [644, 495] width 1288 height 914
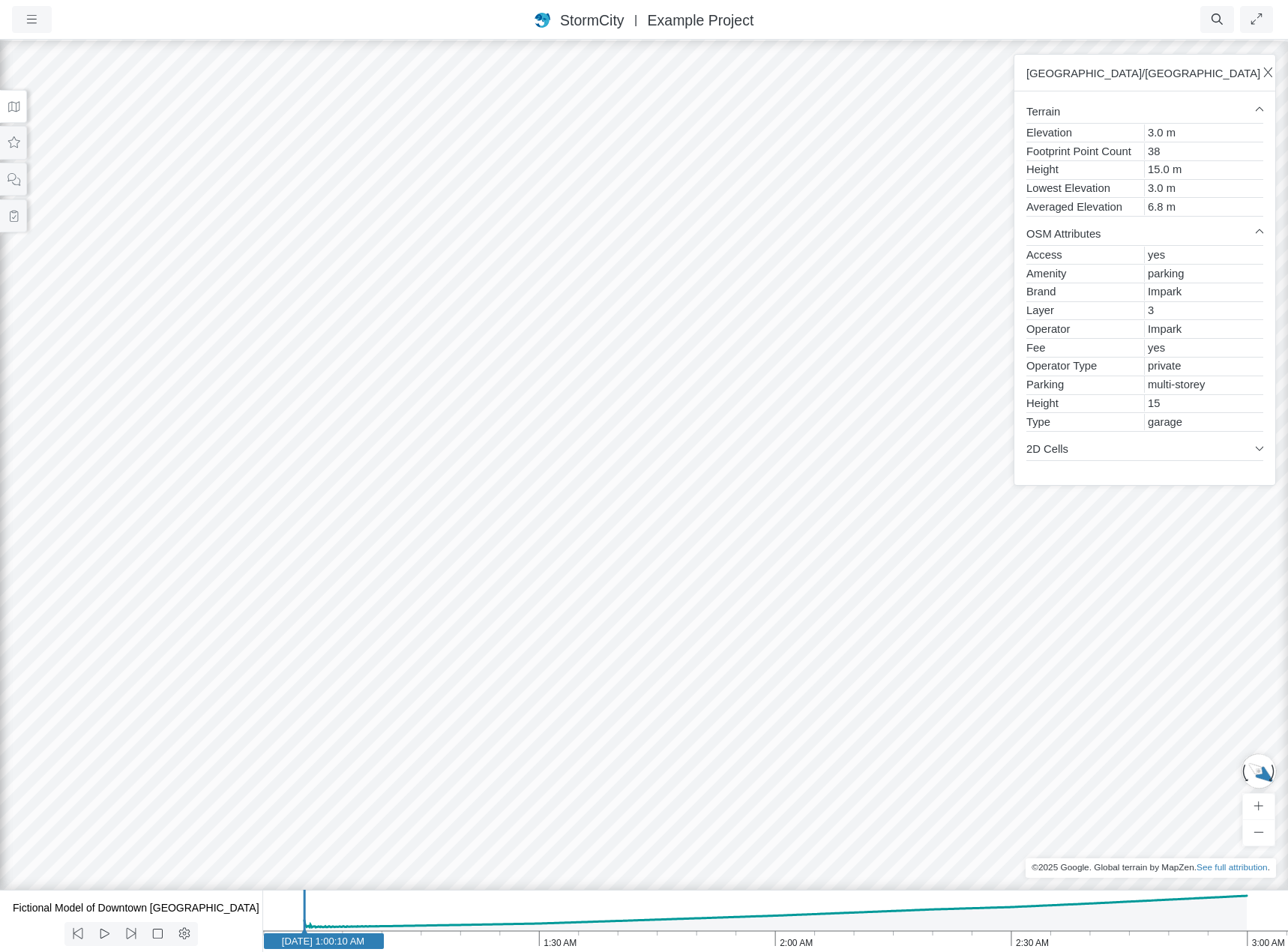
click at [727, 548] on div at bounding box center [644, 495] width 1288 height 914
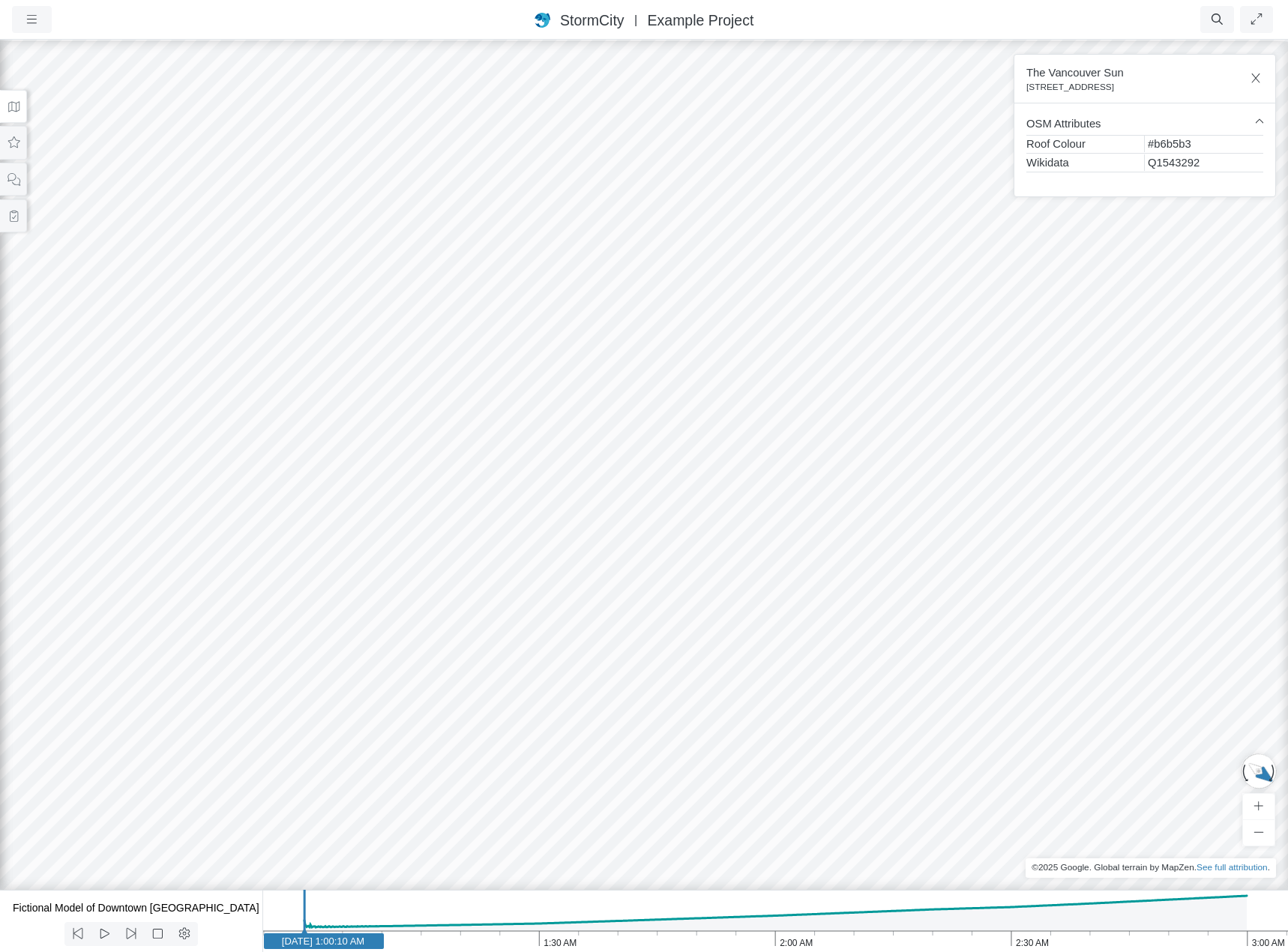
click at [825, 514] on div at bounding box center [644, 495] width 1288 height 914
click at [913, 594] on div at bounding box center [644, 495] width 1288 height 914
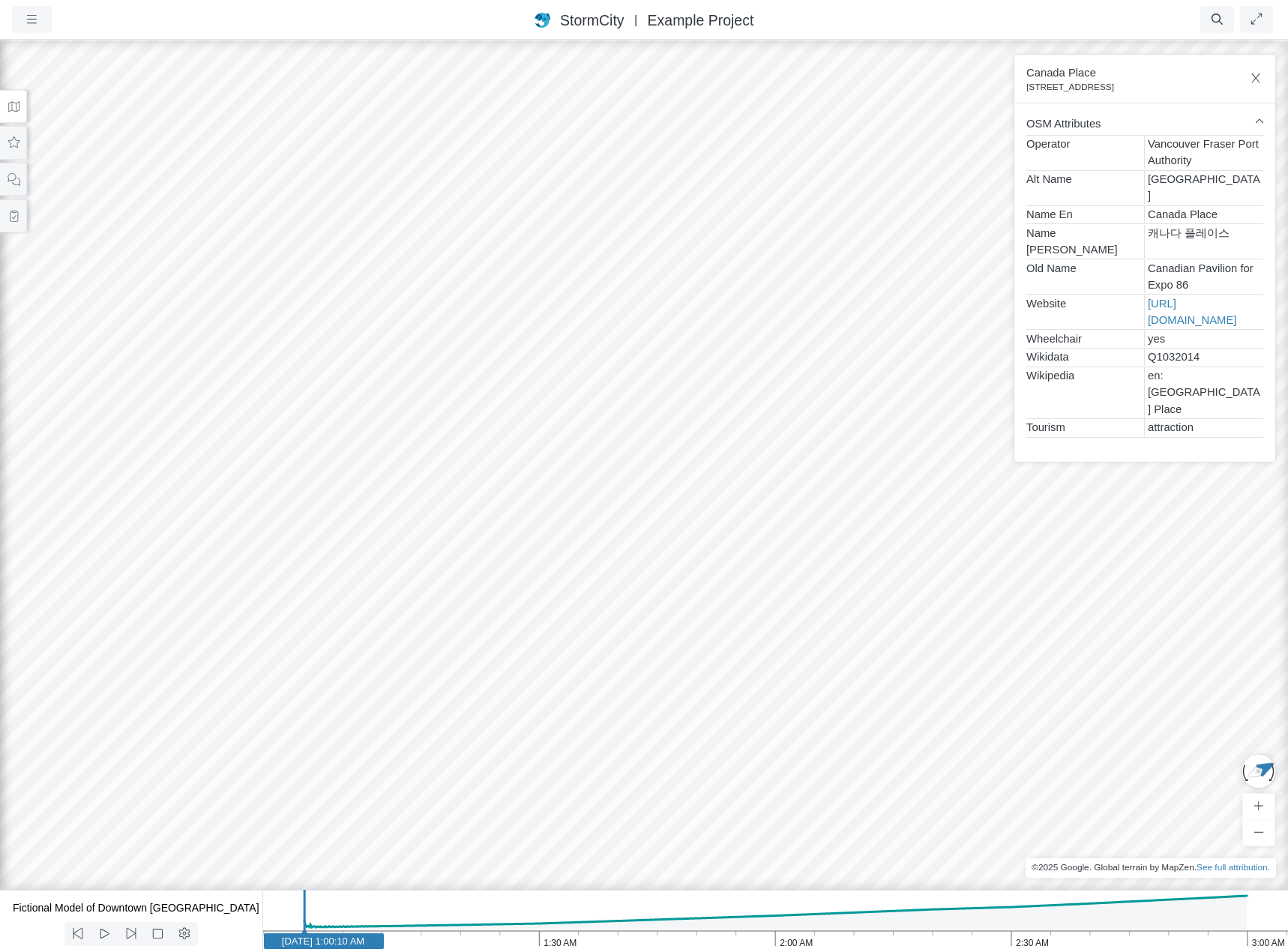
drag, startPoint x: 778, startPoint y: 678, endPoint x: 978, endPoint y: 681, distance: 200.0
click at [867, 699] on div at bounding box center [644, 495] width 1288 height 914
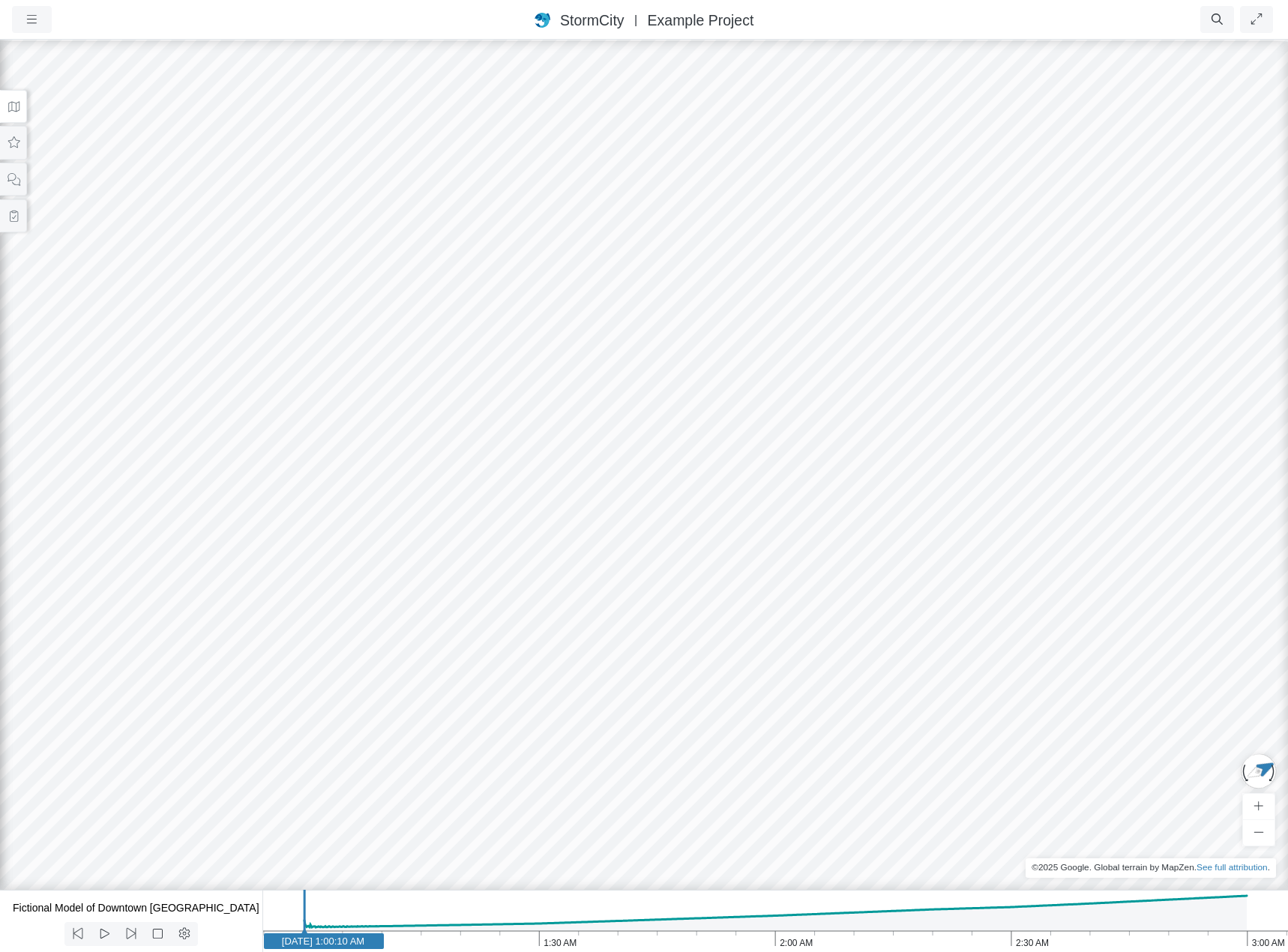
drag, startPoint x: 838, startPoint y: 685, endPoint x: 529, endPoint y: 570, distance: 329.7
click at [529, 570] on div at bounding box center [644, 495] width 1288 height 914
click at [792, 780] on div at bounding box center [644, 495] width 1288 height 914
drag, startPoint x: 1014, startPoint y: 729, endPoint x: 321, endPoint y: 733, distance: 693.0
click at [793, 639] on div at bounding box center [644, 495] width 1288 height 914
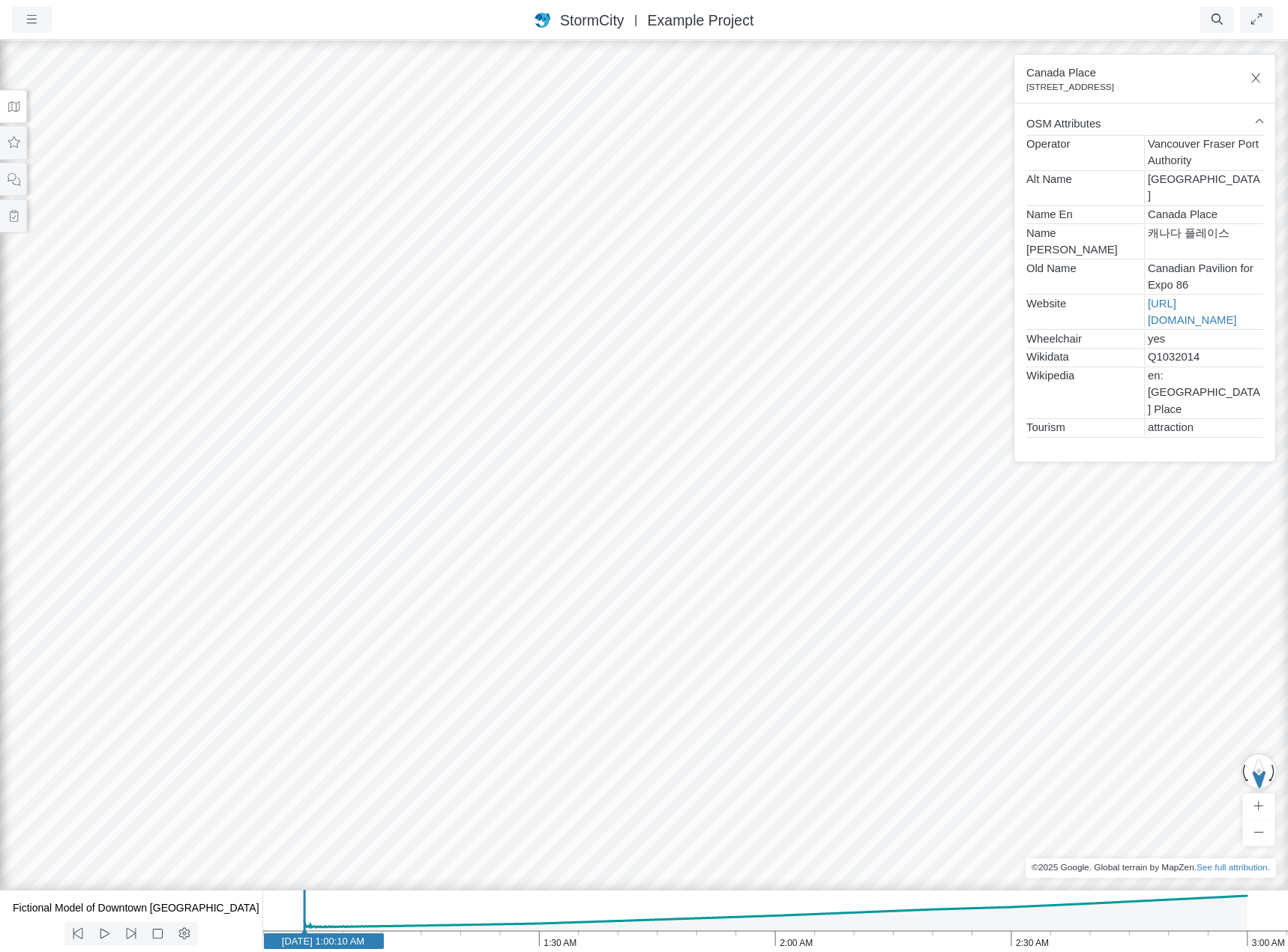
click at [585, 600] on div at bounding box center [644, 495] width 1288 height 914
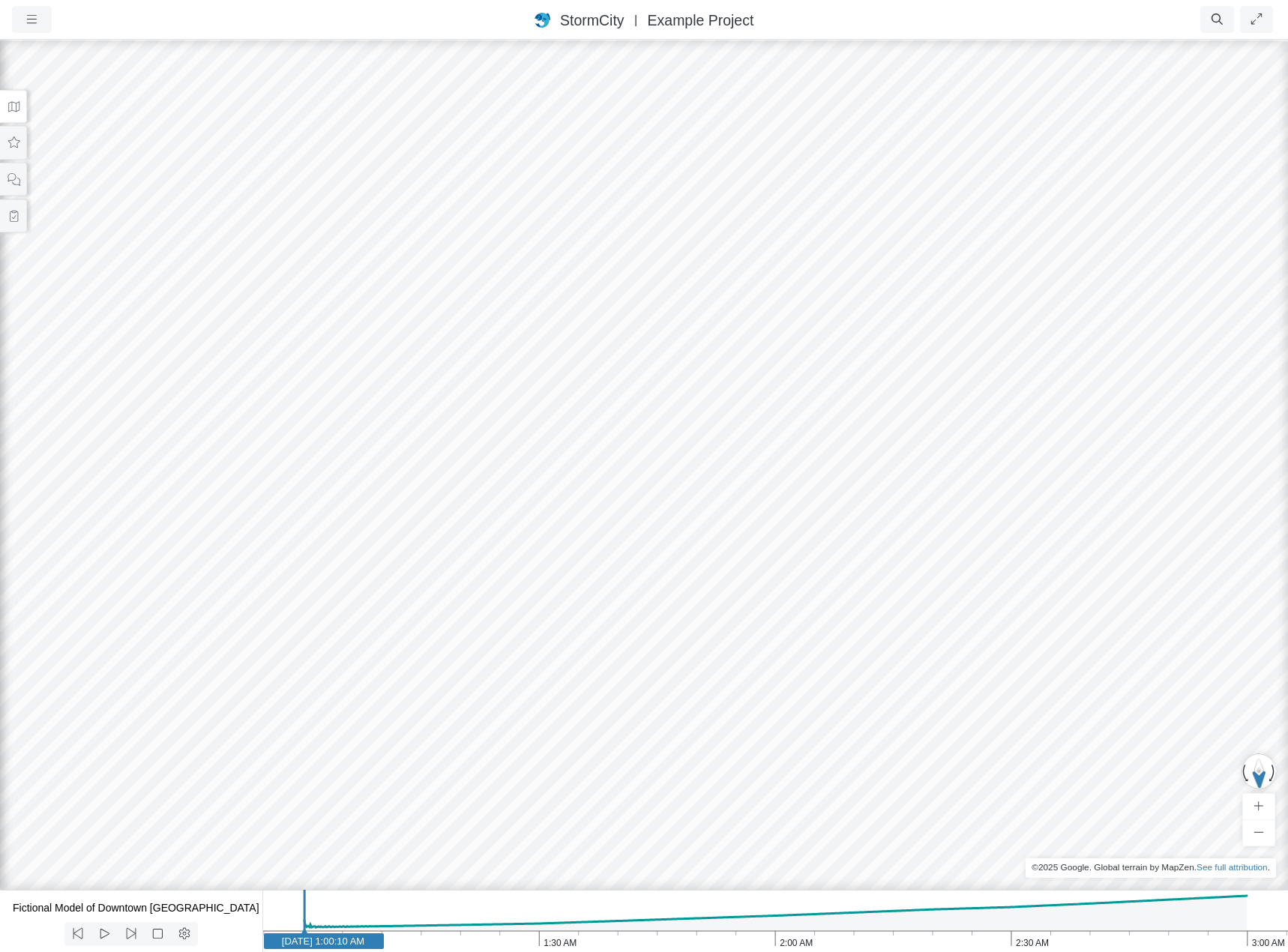
click at [604, 554] on div at bounding box center [644, 495] width 1288 height 914
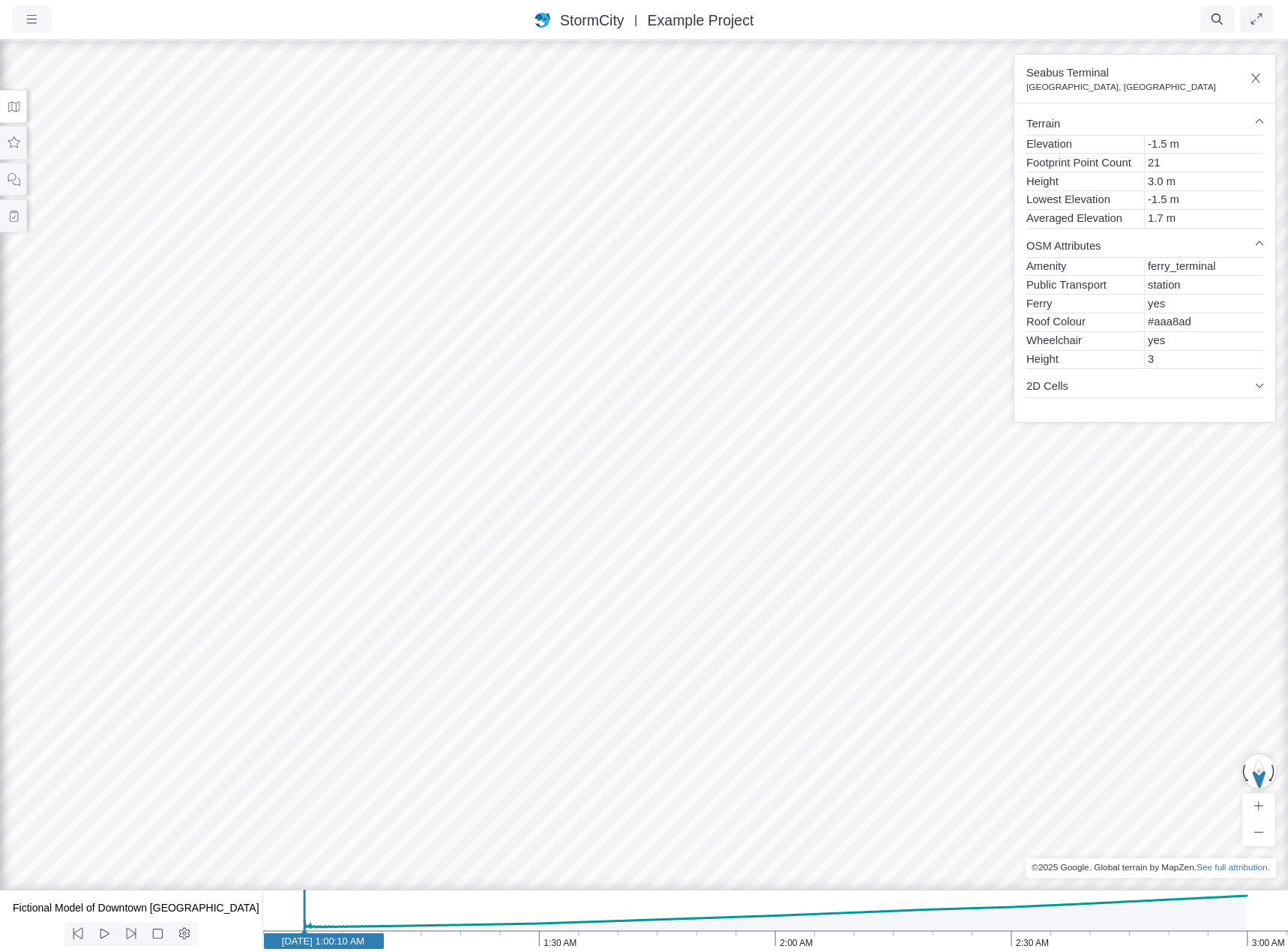
drag, startPoint x: 924, startPoint y: 575, endPoint x: 741, endPoint y: 667, distance: 204.8
click at [741, 667] on div at bounding box center [644, 495] width 1288 height 914
drag, startPoint x: 760, startPoint y: 615, endPoint x: 1163, endPoint y: 689, distance: 409.7
drag, startPoint x: 760, startPoint y: 403, endPoint x: 659, endPoint y: 484, distance: 129.5
drag, startPoint x: 390, startPoint y: 327, endPoint x: 767, endPoint y: 506, distance: 417.3
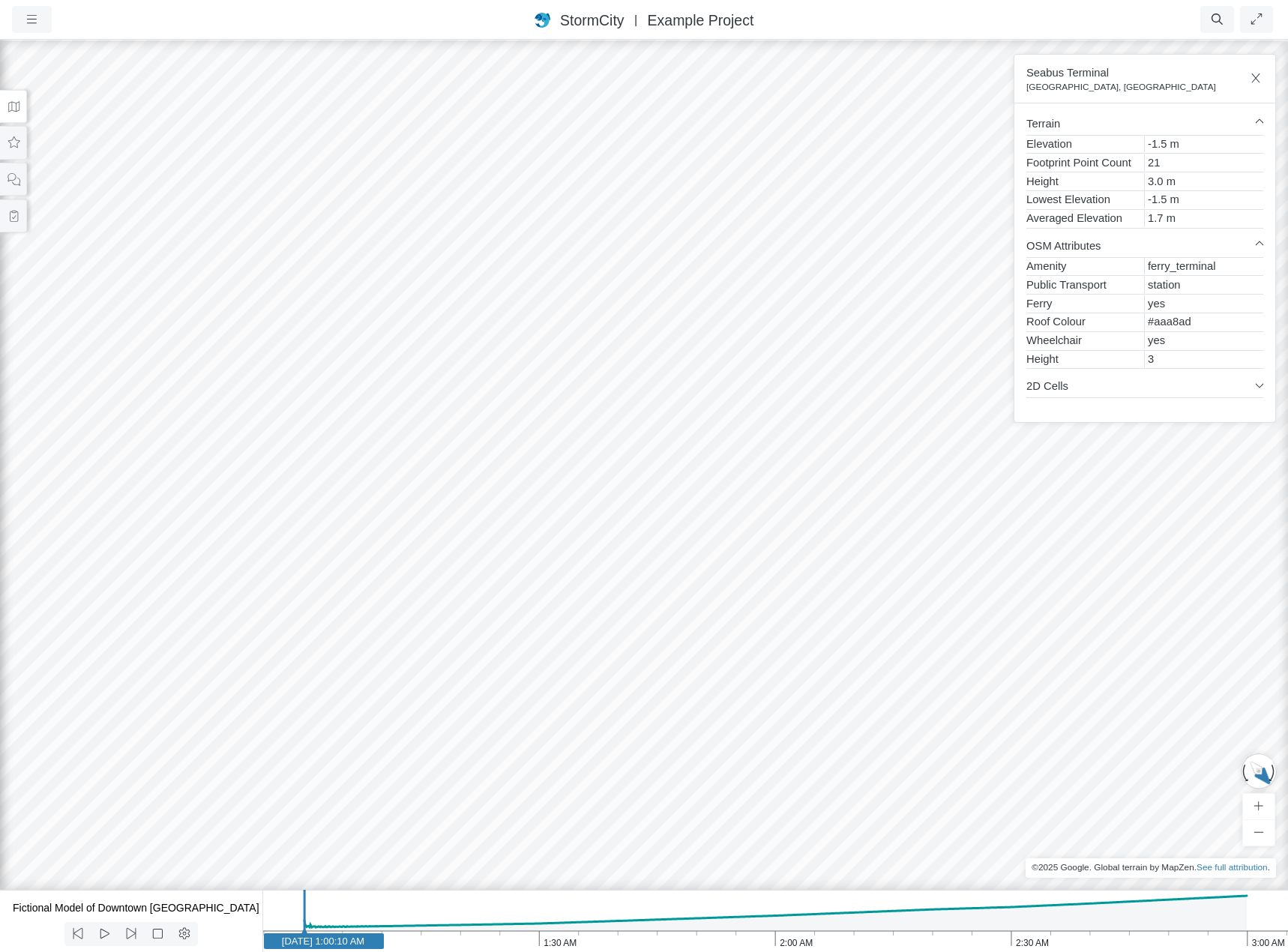
click at [767, 506] on div at bounding box center [644, 495] width 1288 height 914
drag, startPoint x: 319, startPoint y: 391, endPoint x: 1096, endPoint y: 475, distance: 781.5
click at [1096, 475] on div at bounding box center [644, 495] width 1288 height 914
drag, startPoint x: 343, startPoint y: 411, endPoint x: 482, endPoint y: 705, distance: 325.2
click at [482, 705] on div at bounding box center [644, 495] width 1288 height 914
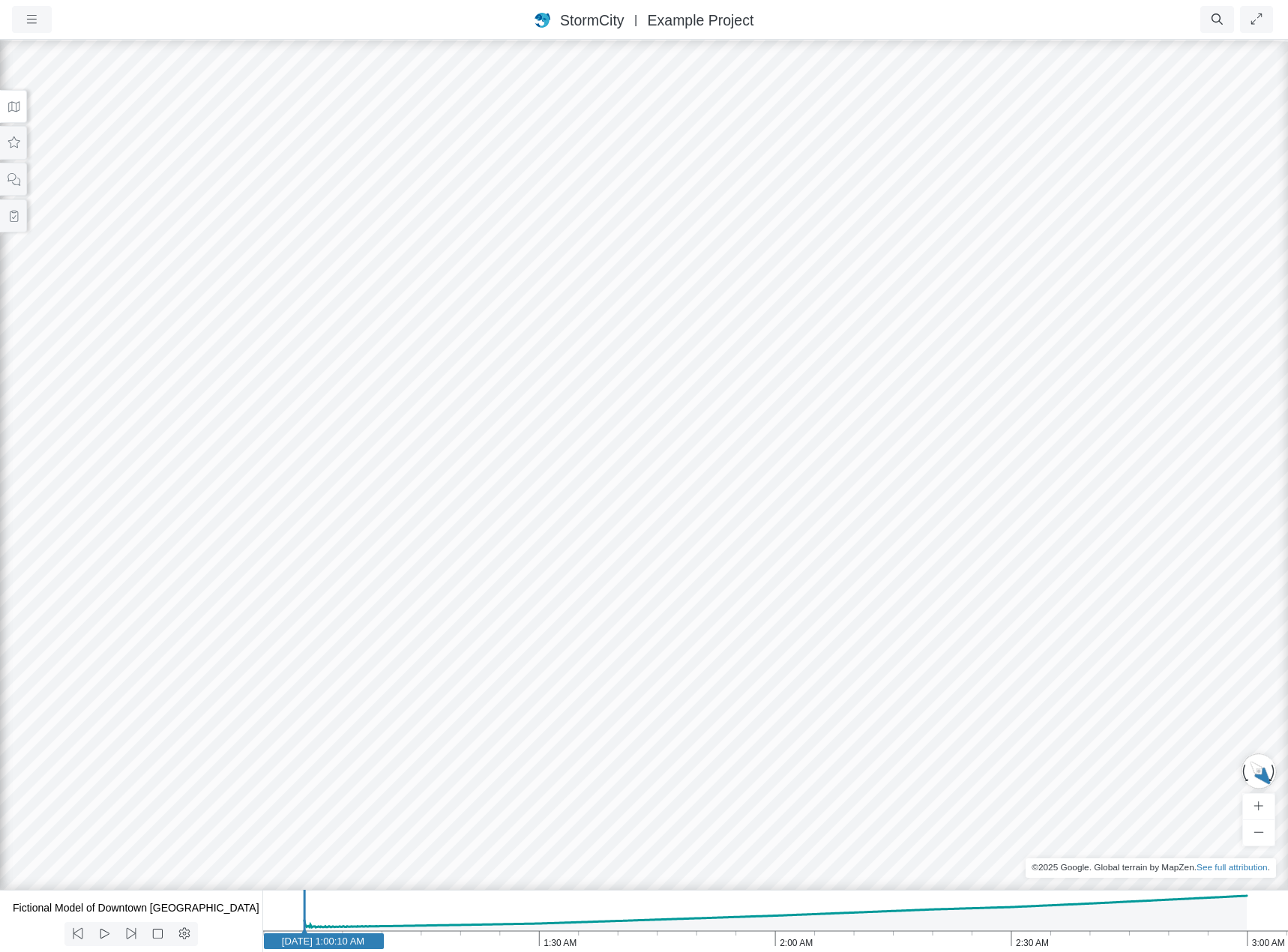
drag, startPoint x: 419, startPoint y: 622, endPoint x: 1243, endPoint y: 559, distance: 826.4
click at [1243, 559] on div at bounding box center [644, 495] width 1288 height 914
drag, startPoint x: 585, startPoint y: 529, endPoint x: 962, endPoint y: 709, distance: 417.8
click at [962, 709] on div at bounding box center [644, 495] width 1288 height 914
drag, startPoint x: 961, startPoint y: 704, endPoint x: 741, endPoint y: 587, distance: 249.2
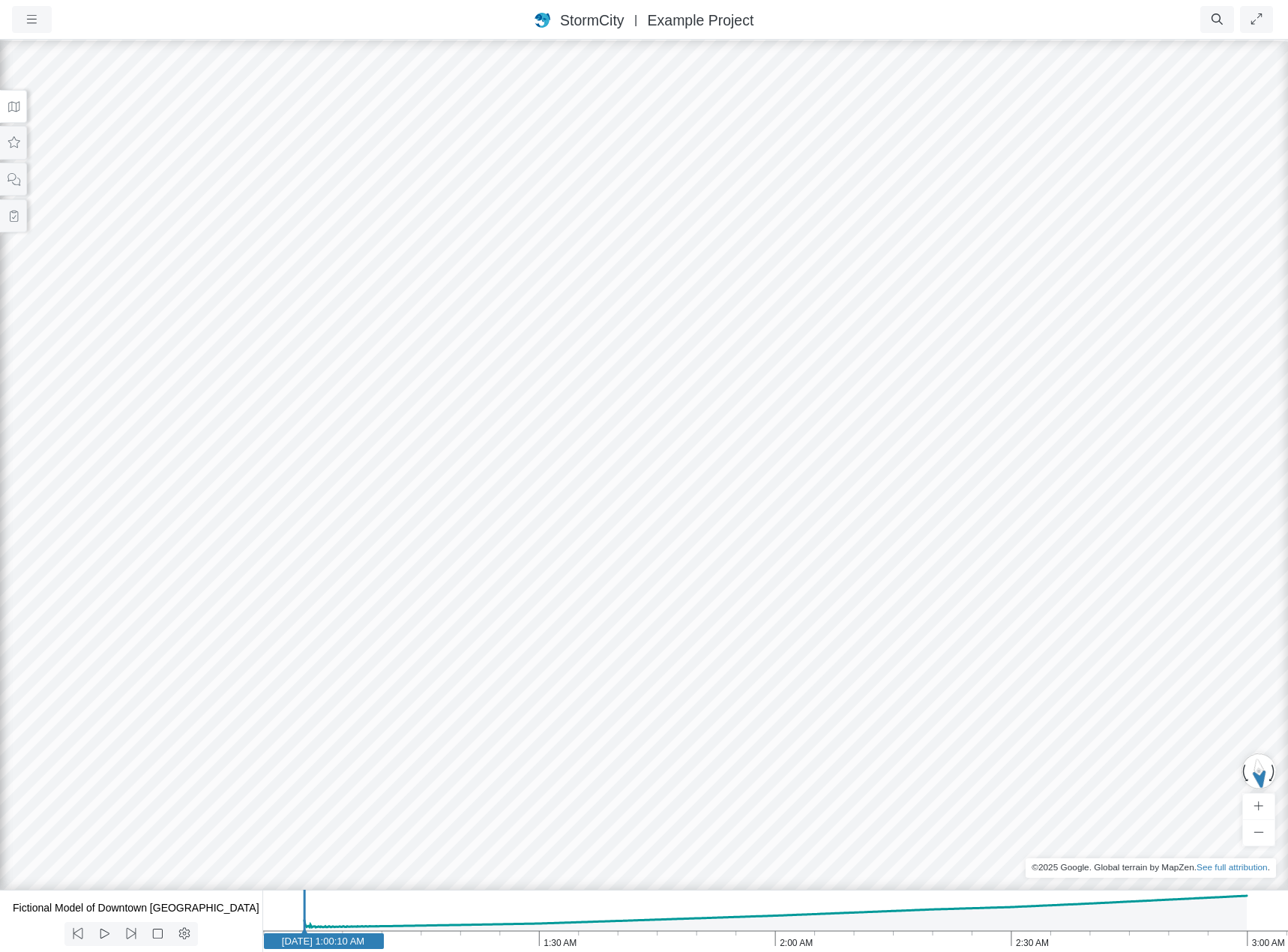
drag, startPoint x: 313, startPoint y: 631, endPoint x: 1085, endPoint y: 895, distance: 815.9
click at [1085, 895] on div "Projects Groups Users Preferences Profiles Data Centers Accounts Support About …" at bounding box center [644, 476] width 1288 height 952
drag, startPoint x: 640, startPoint y: 565, endPoint x: 719, endPoint y: 568, distance: 79.1
drag, startPoint x: 770, startPoint y: 483, endPoint x: 724, endPoint y: 591, distance: 117.4
click at [724, 591] on div at bounding box center [644, 495] width 1288 height 914
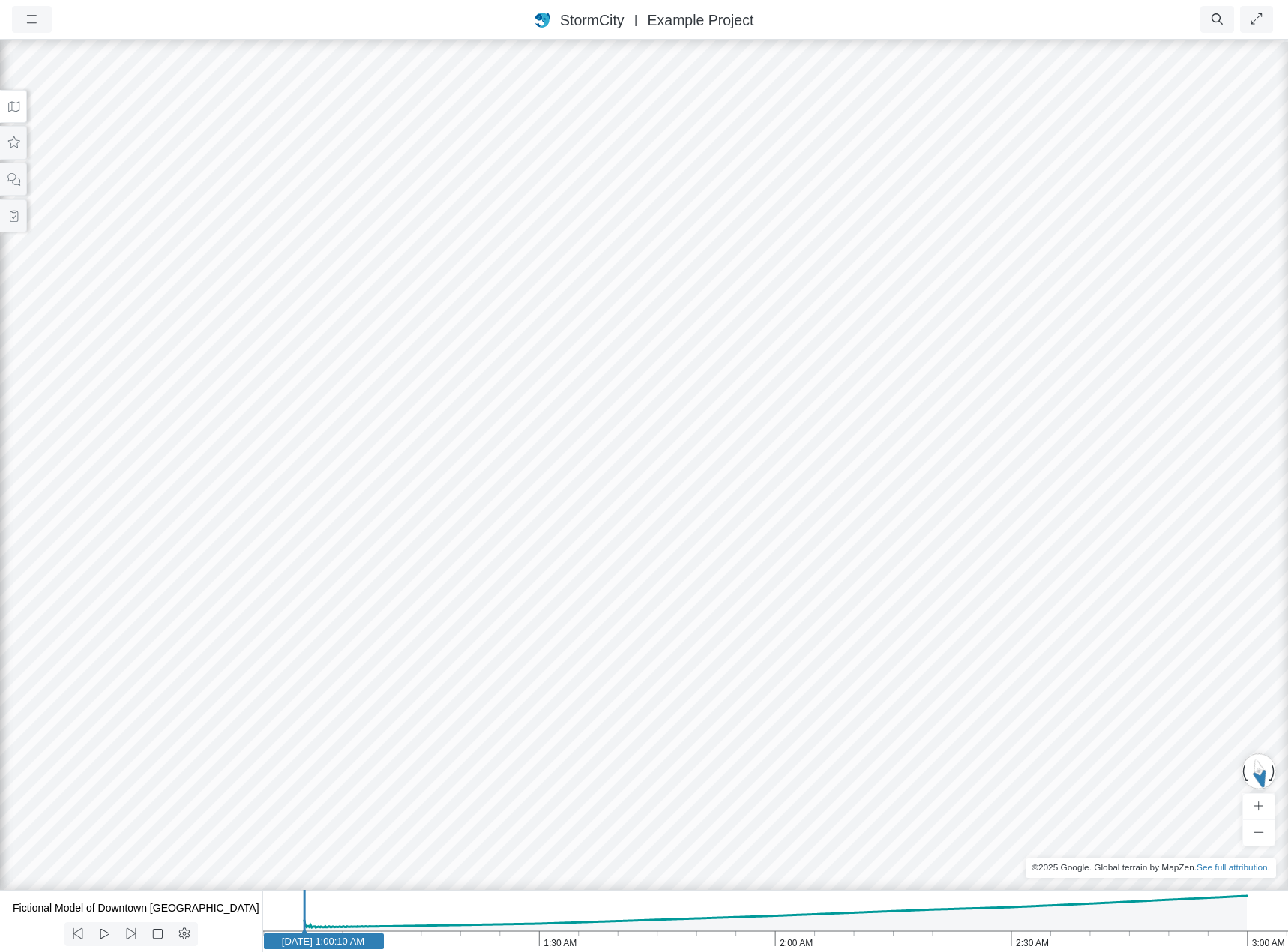
drag, startPoint x: 1057, startPoint y: 503, endPoint x: 539, endPoint y: 601, distance: 527.2
click at [539, 601] on div at bounding box center [644, 495] width 1288 height 914
drag, startPoint x: 1113, startPoint y: 461, endPoint x: 437, endPoint y: 617, distance: 693.8
click at [437, 617] on div at bounding box center [644, 495] width 1288 height 914
drag, startPoint x: 947, startPoint y: 558, endPoint x: 851, endPoint y: 581, distance: 98.7
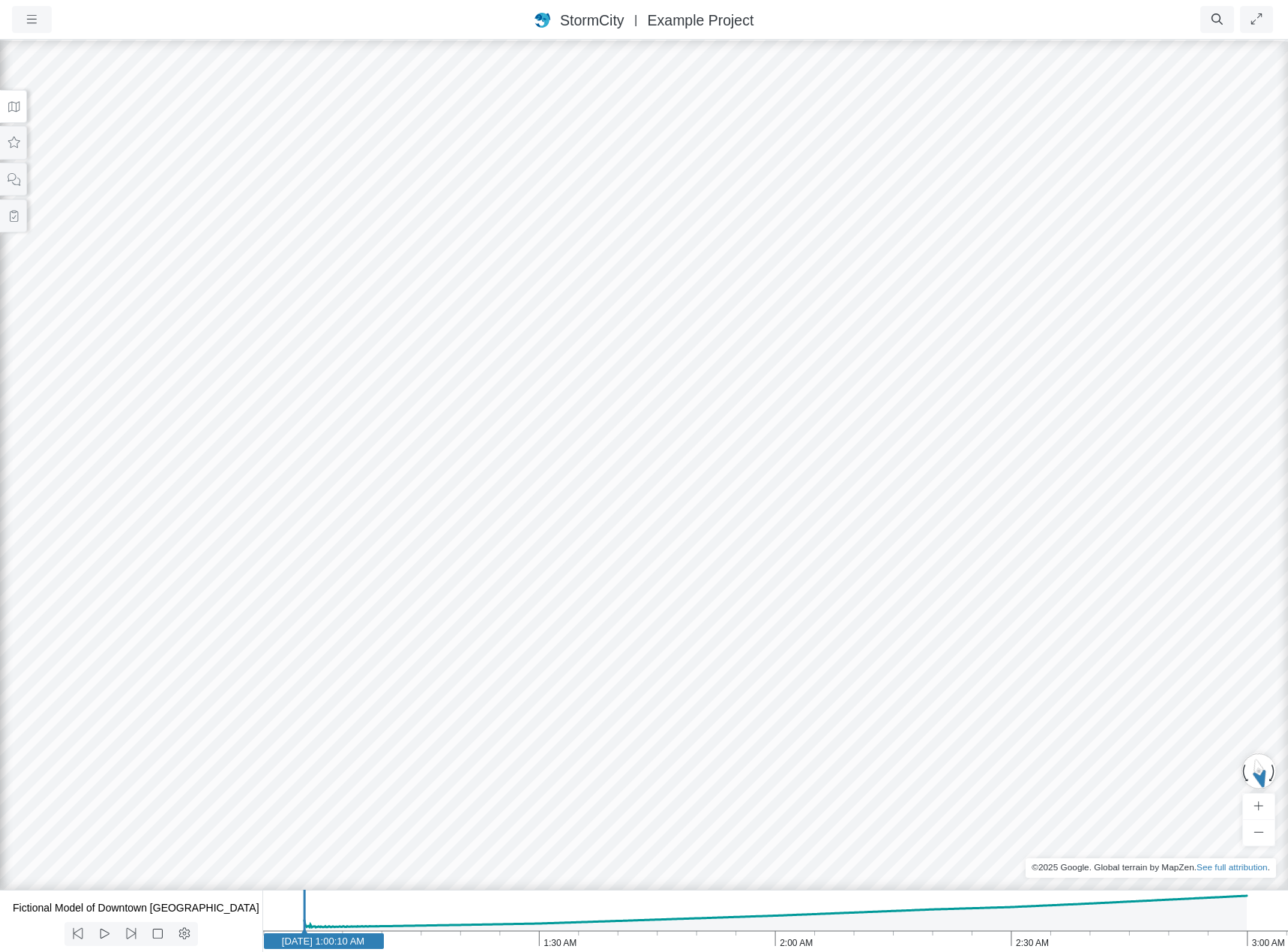
click at [851, 581] on div at bounding box center [644, 495] width 1288 height 914
drag, startPoint x: 1082, startPoint y: 471, endPoint x: 415, endPoint y: 426, distance: 668.5
drag, startPoint x: 1007, startPoint y: 646, endPoint x: 557, endPoint y: 471, distance: 482.8
click at [557, 471] on div at bounding box center [644, 495] width 1288 height 914
drag, startPoint x: 929, startPoint y: 470, endPoint x: 777, endPoint y: 697, distance: 273.2
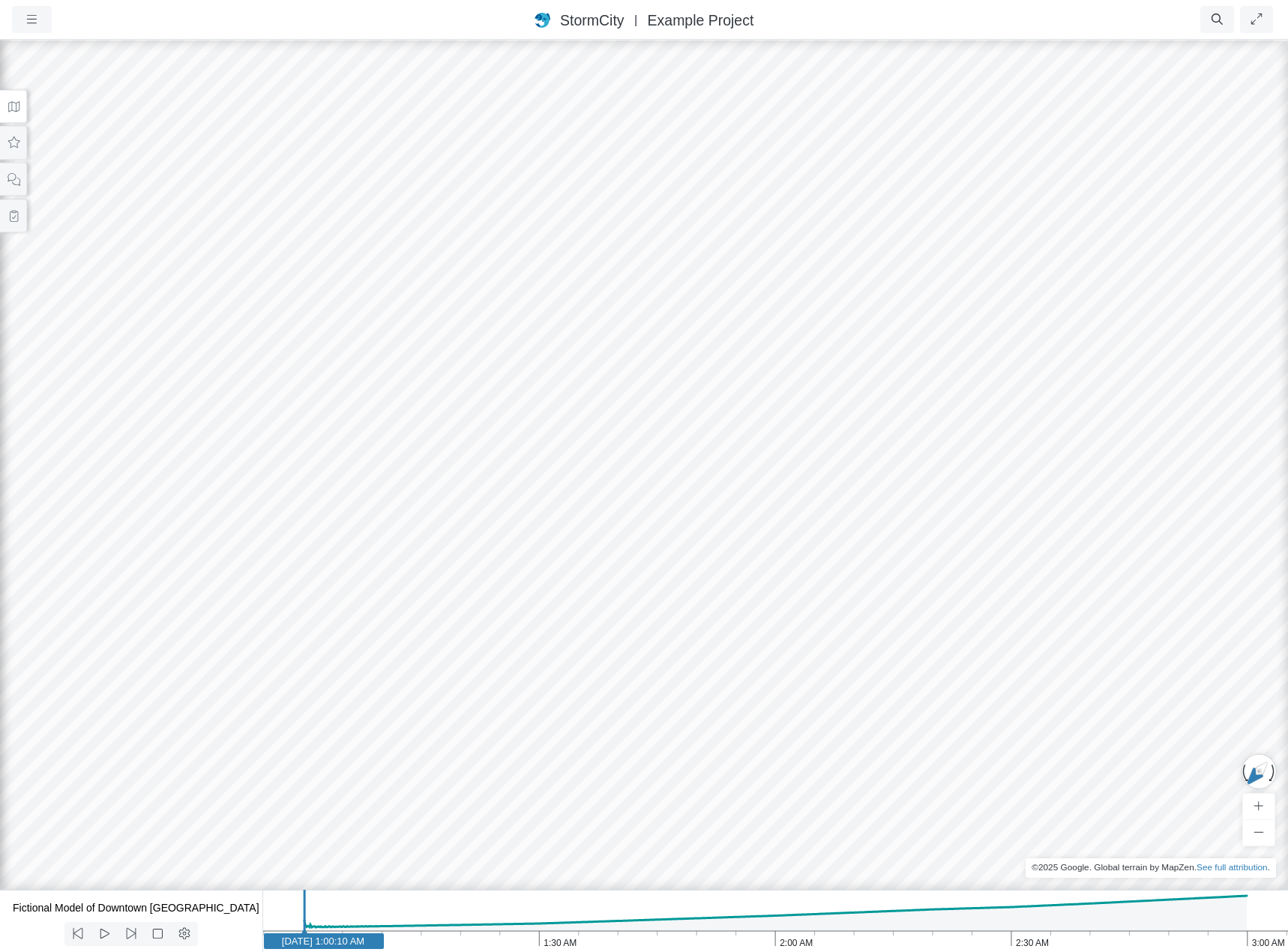
click at [777, 697] on div at bounding box center [644, 495] width 1288 height 914
drag, startPoint x: 791, startPoint y: 528, endPoint x: 659, endPoint y: 585, distance: 143.8
drag, startPoint x: 738, startPoint y: 708, endPoint x: 920, endPoint y: 245, distance: 497.5
click at [920, 245] on div at bounding box center [644, 495] width 1288 height 914
drag, startPoint x: 798, startPoint y: 619, endPoint x: 529, endPoint y: 250, distance: 456.6
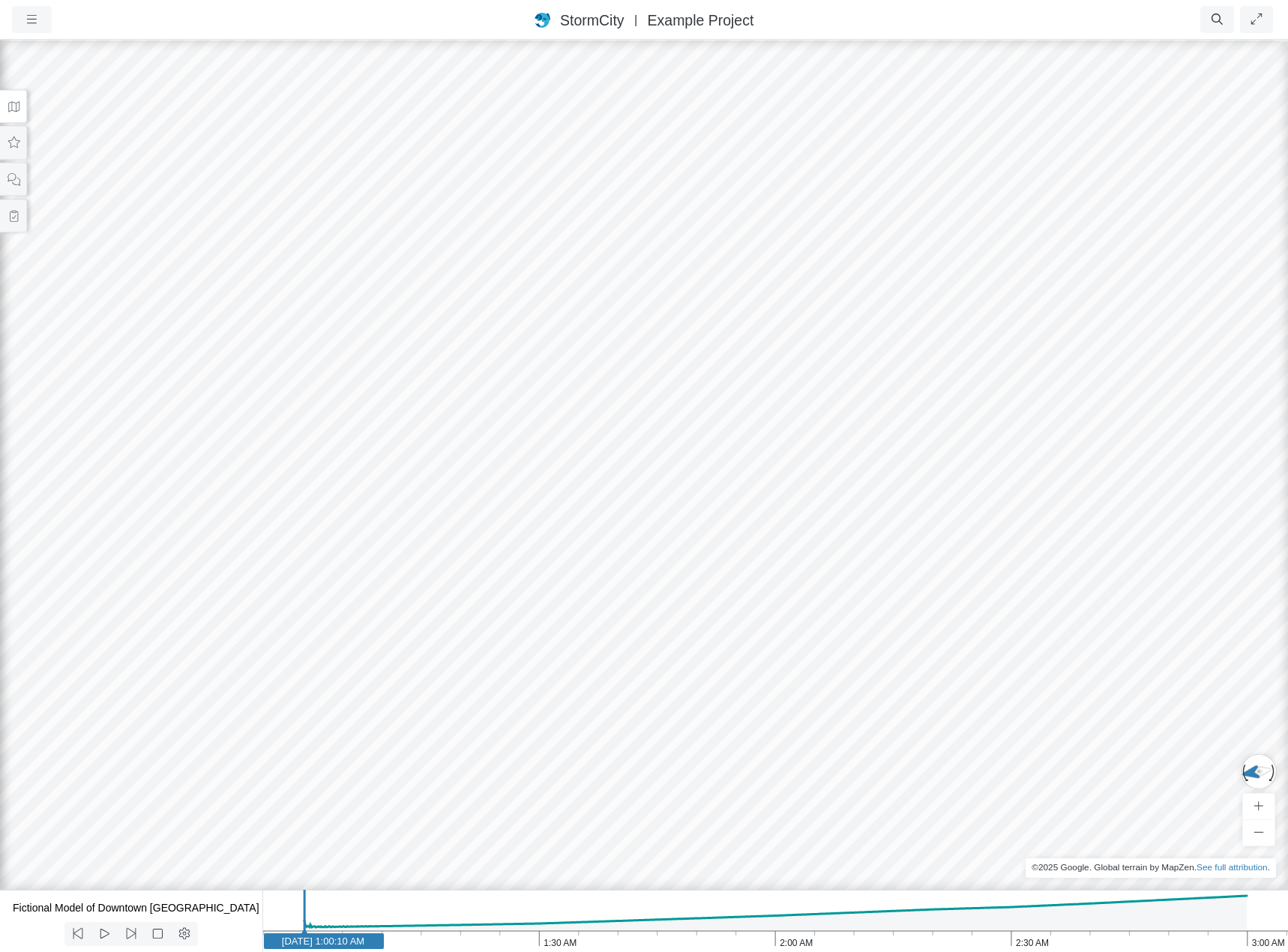
click at [529, 250] on div at bounding box center [644, 495] width 1288 height 914
drag, startPoint x: 590, startPoint y: 615, endPoint x: 796, endPoint y: 597, distance: 206.8
click at [796, 597] on div at bounding box center [644, 495] width 1288 height 914
drag, startPoint x: 852, startPoint y: 649, endPoint x: 379, endPoint y: 656, distance: 473.1
click at [544, 653] on div at bounding box center [644, 495] width 1288 height 914
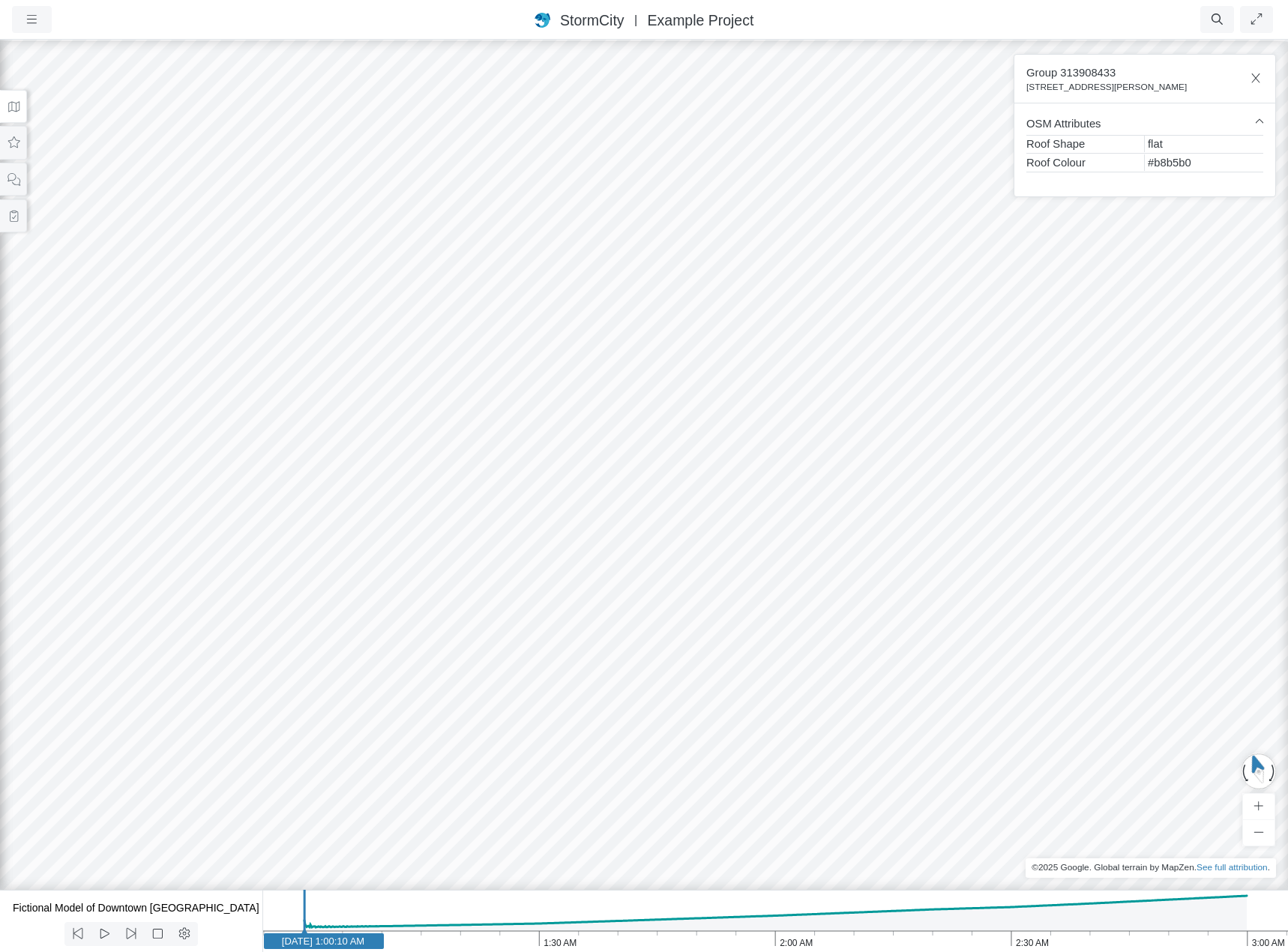
drag, startPoint x: 489, startPoint y: 546, endPoint x: 687, endPoint y: 717, distance: 261.6
click at [687, 717] on div at bounding box center [644, 495] width 1288 height 914
drag, startPoint x: 1050, startPoint y: 593, endPoint x: 972, endPoint y: 621, distance: 82.9
drag, startPoint x: 1112, startPoint y: 418, endPoint x: 814, endPoint y: 578, distance: 338.2
click at [814, 578] on div at bounding box center [644, 495] width 1288 height 914
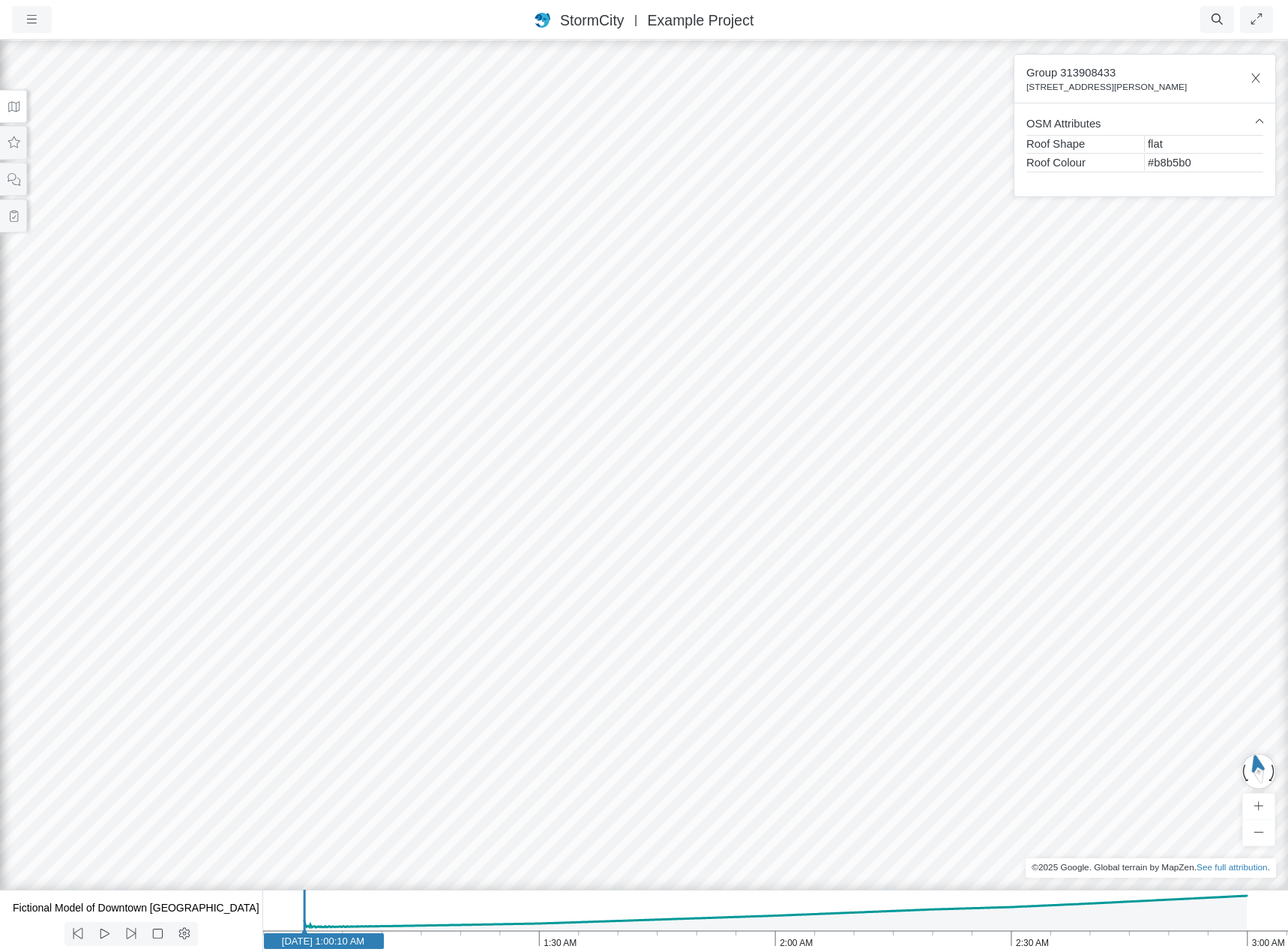
drag, startPoint x: 590, startPoint y: 594, endPoint x: 1034, endPoint y: 485, distance: 457.2
click at [1034, 485] on div at bounding box center [644, 495] width 1288 height 914
drag, startPoint x: 552, startPoint y: 515, endPoint x: 998, endPoint y: 549, distance: 447.3
click at [998, 549] on div at bounding box center [644, 495] width 1288 height 914
drag, startPoint x: 916, startPoint y: 530, endPoint x: 722, endPoint y: 524, distance: 194.1
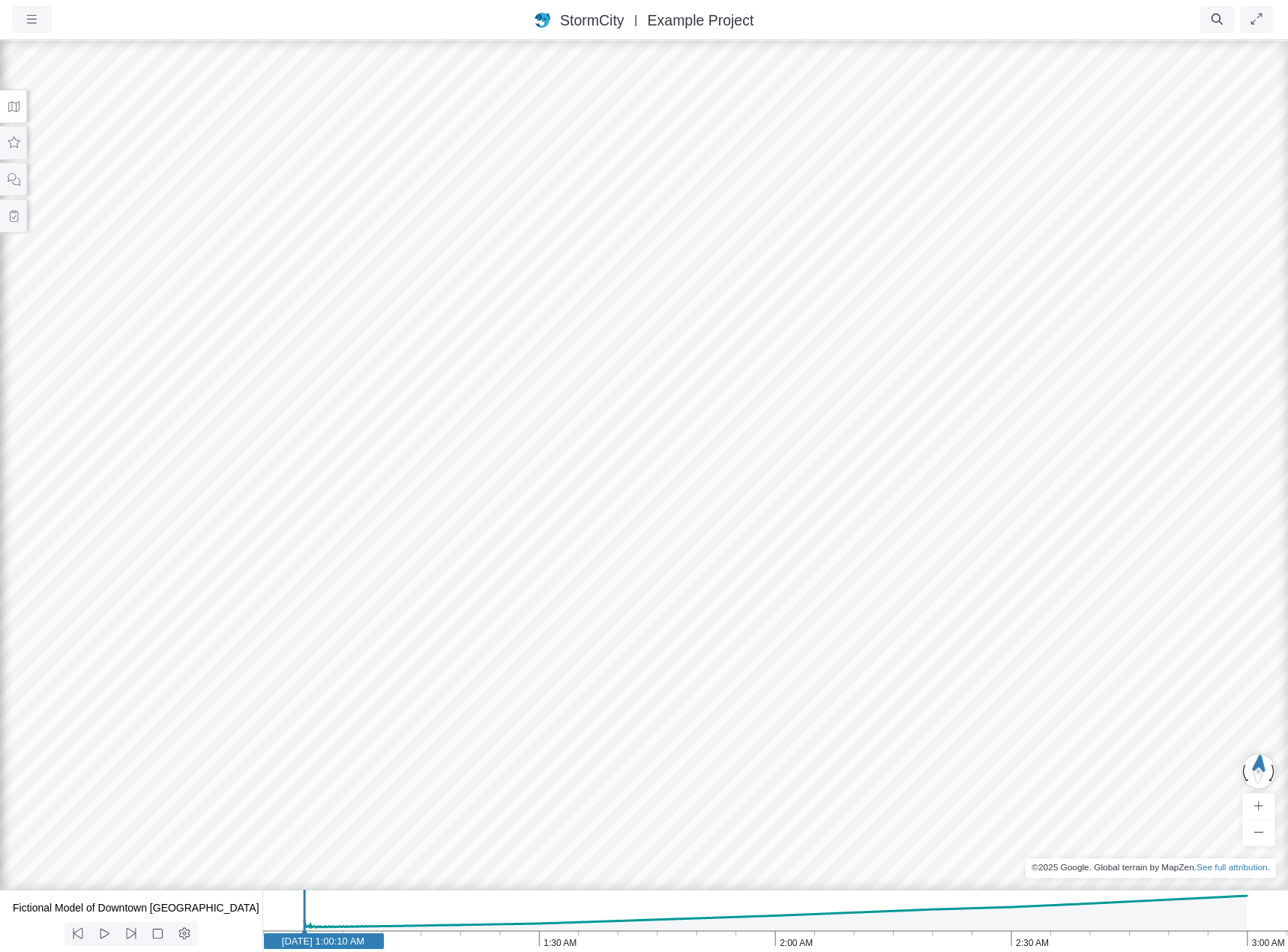
drag, startPoint x: 893, startPoint y: 343, endPoint x: 1004, endPoint y: 663, distance: 338.7
click at [1004, 663] on div at bounding box center [644, 495] width 1288 height 914
drag, startPoint x: 563, startPoint y: 508, endPoint x: 1154, endPoint y: 799, distance: 658.8
click at [1154, 803] on div at bounding box center [644, 495] width 1288 height 914
drag, startPoint x: 605, startPoint y: 475, endPoint x: 860, endPoint y: 437, distance: 257.8
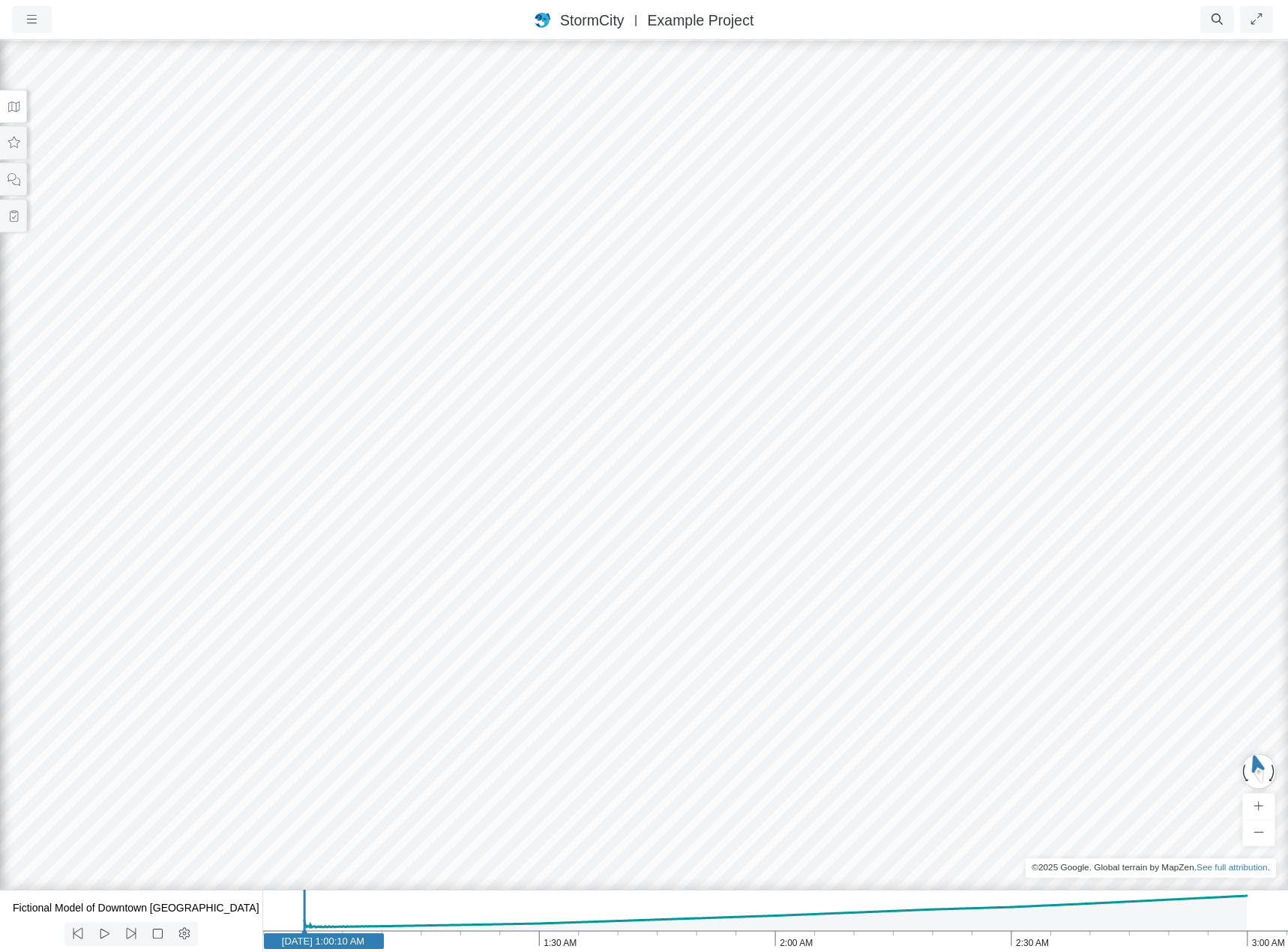
drag, startPoint x: 533, startPoint y: 562, endPoint x: 701, endPoint y: 545, distance: 168.9
click at [701, 545] on div at bounding box center [644, 495] width 1288 height 914
click at [561, 565] on div at bounding box center [644, 495] width 1288 height 914
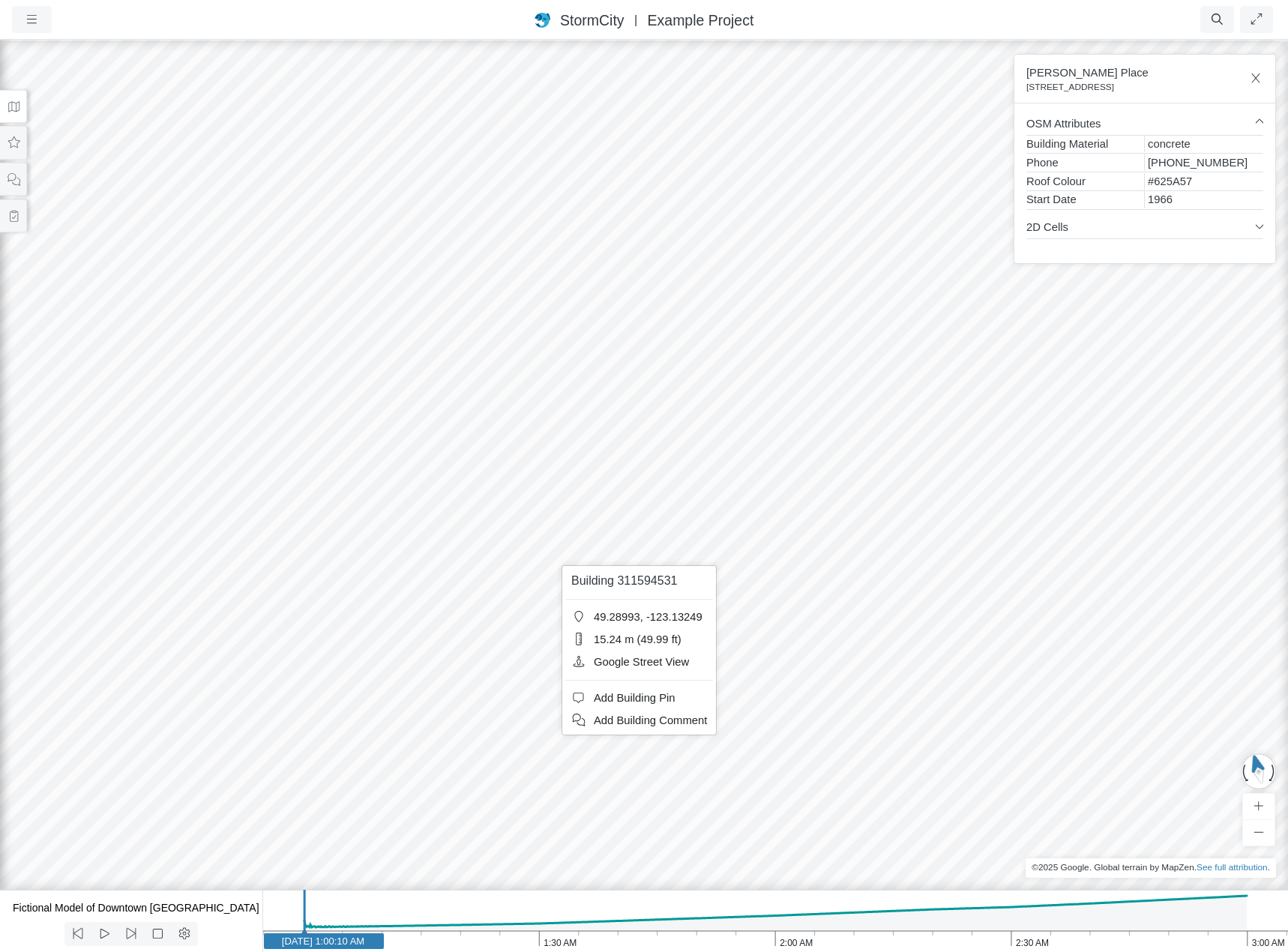
click at [650, 410] on div at bounding box center [644, 495] width 1288 height 914
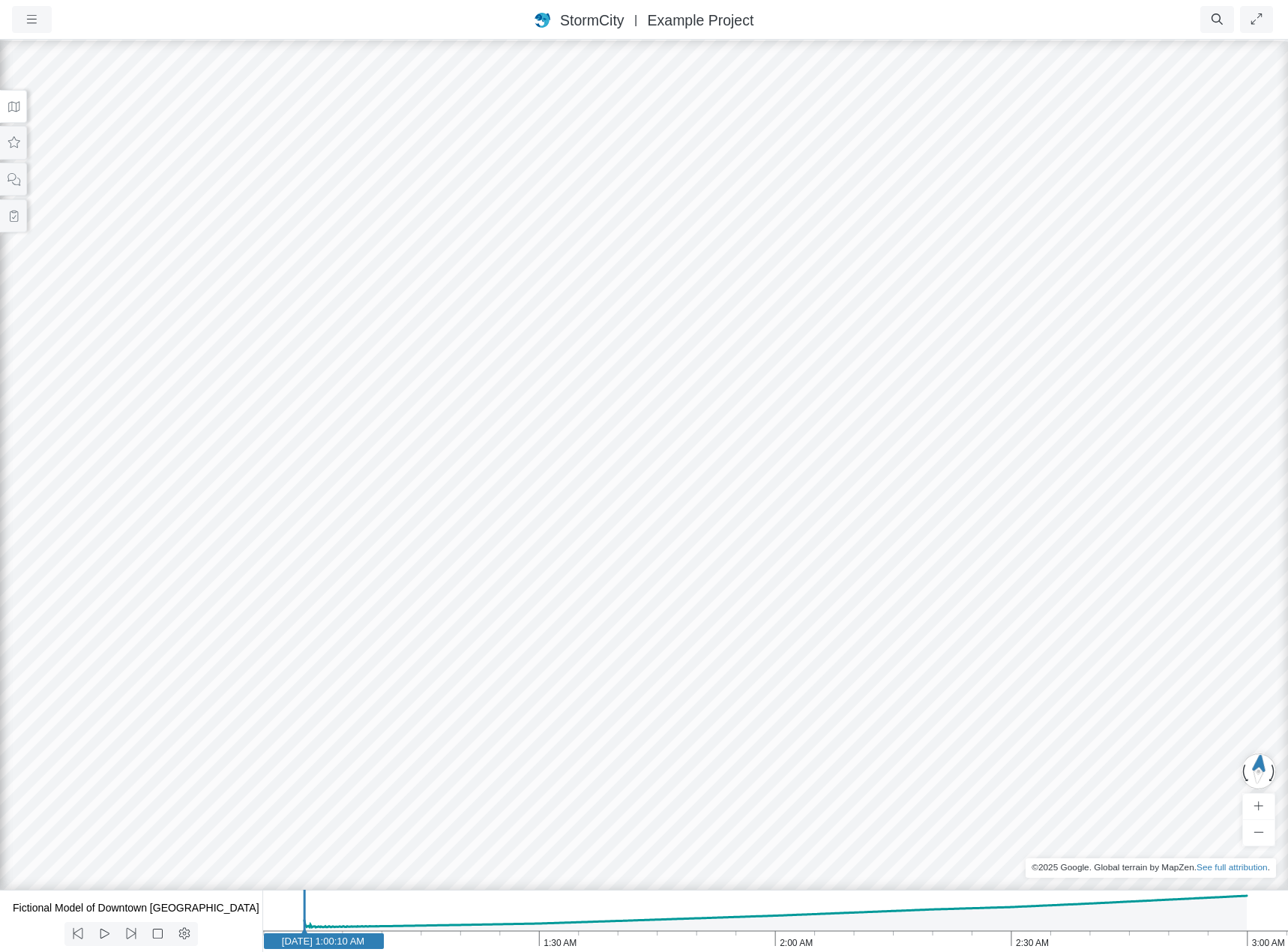
drag, startPoint x: 878, startPoint y: 505, endPoint x: 597, endPoint y: 526, distance: 281.8
drag, startPoint x: 809, startPoint y: 649, endPoint x: 782, endPoint y: 616, distance: 42.6
click at [782, 616] on div at bounding box center [644, 495] width 1288 height 914
drag, startPoint x: 702, startPoint y: 294, endPoint x: 773, endPoint y: 459, distance: 179.6
click at [773, 459] on div at bounding box center [644, 495] width 1288 height 914
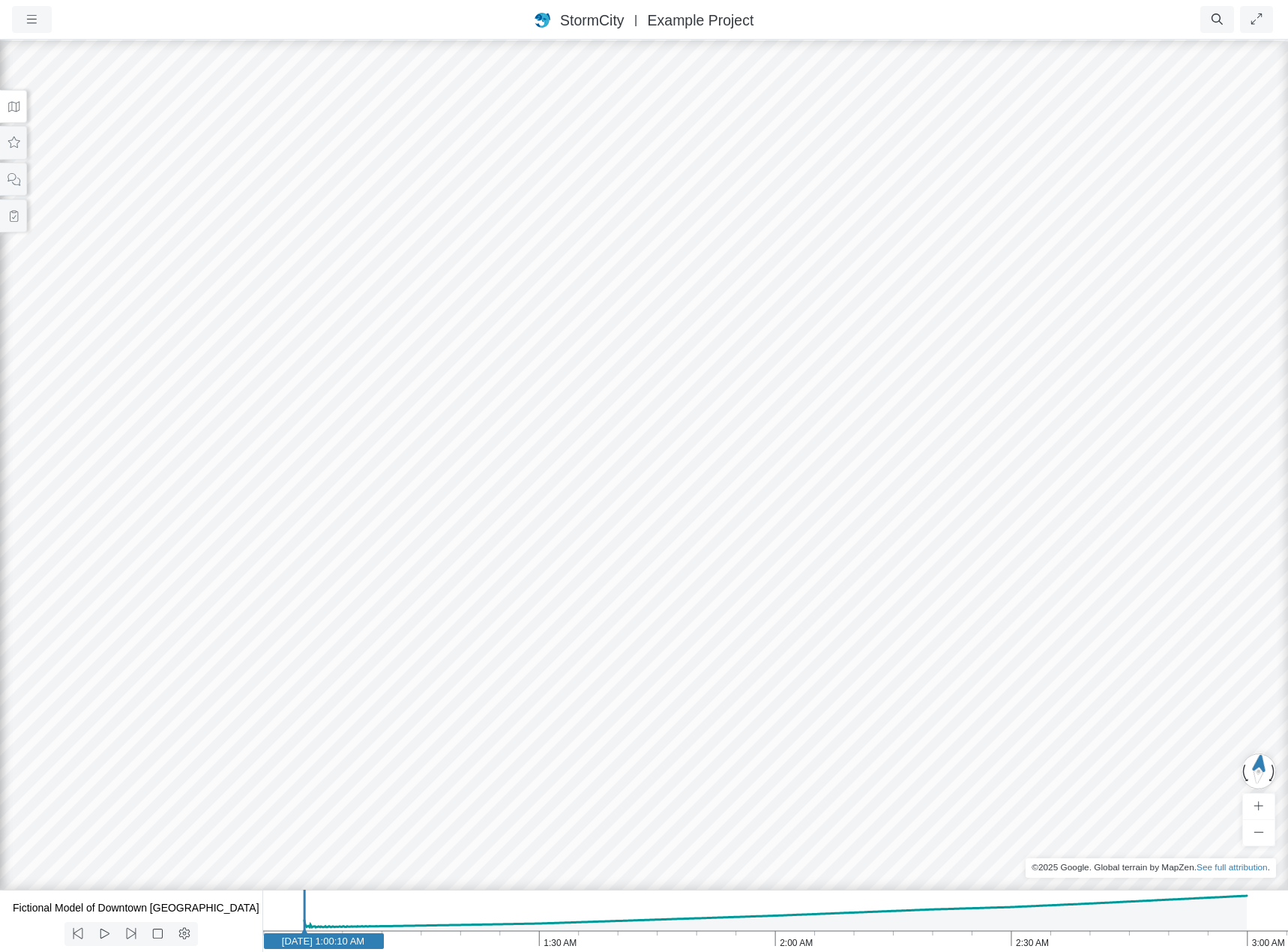
drag, startPoint x: 742, startPoint y: 508, endPoint x: 804, endPoint y: 465, distance: 75.5
click at [804, 465] on div at bounding box center [644, 495] width 1288 height 914
drag, startPoint x: 728, startPoint y: 495, endPoint x: 1011, endPoint y: 526, distance: 284.7
drag, startPoint x: 606, startPoint y: 270, endPoint x: 860, endPoint y: 692, distance: 492.5
click at [860, 692] on div at bounding box center [644, 495] width 1288 height 914
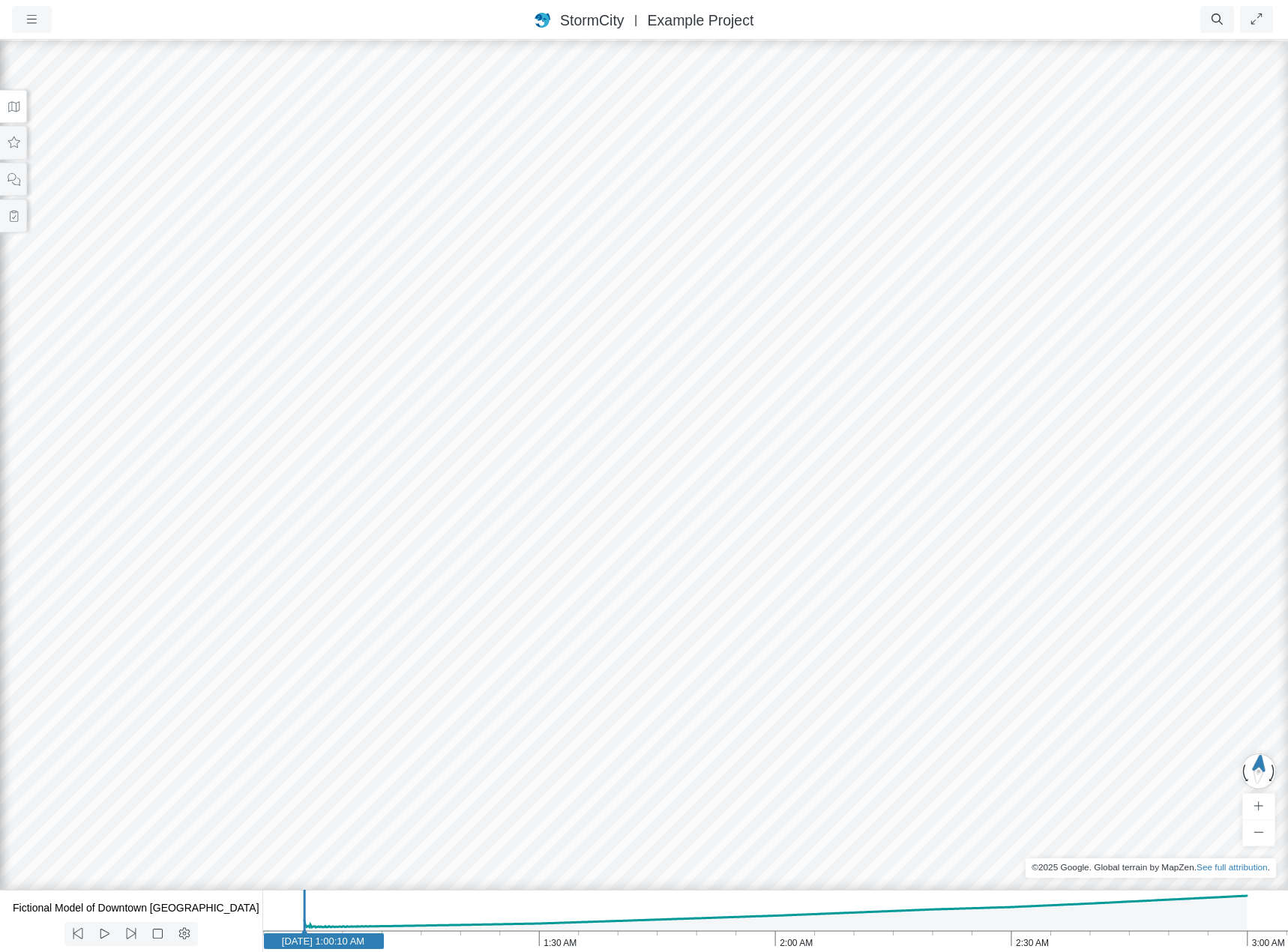
drag, startPoint x: 890, startPoint y: 618, endPoint x: 626, endPoint y: 615, distance: 264.0
drag, startPoint x: 730, startPoint y: 666, endPoint x: 736, endPoint y: 234, distance: 432.0
click at [736, 234] on div at bounding box center [644, 495] width 1288 height 914
drag, startPoint x: 850, startPoint y: 466, endPoint x: 527, endPoint y: 375, distance: 335.6
drag, startPoint x: 368, startPoint y: 347, endPoint x: 808, endPoint y: 412, distance: 444.8
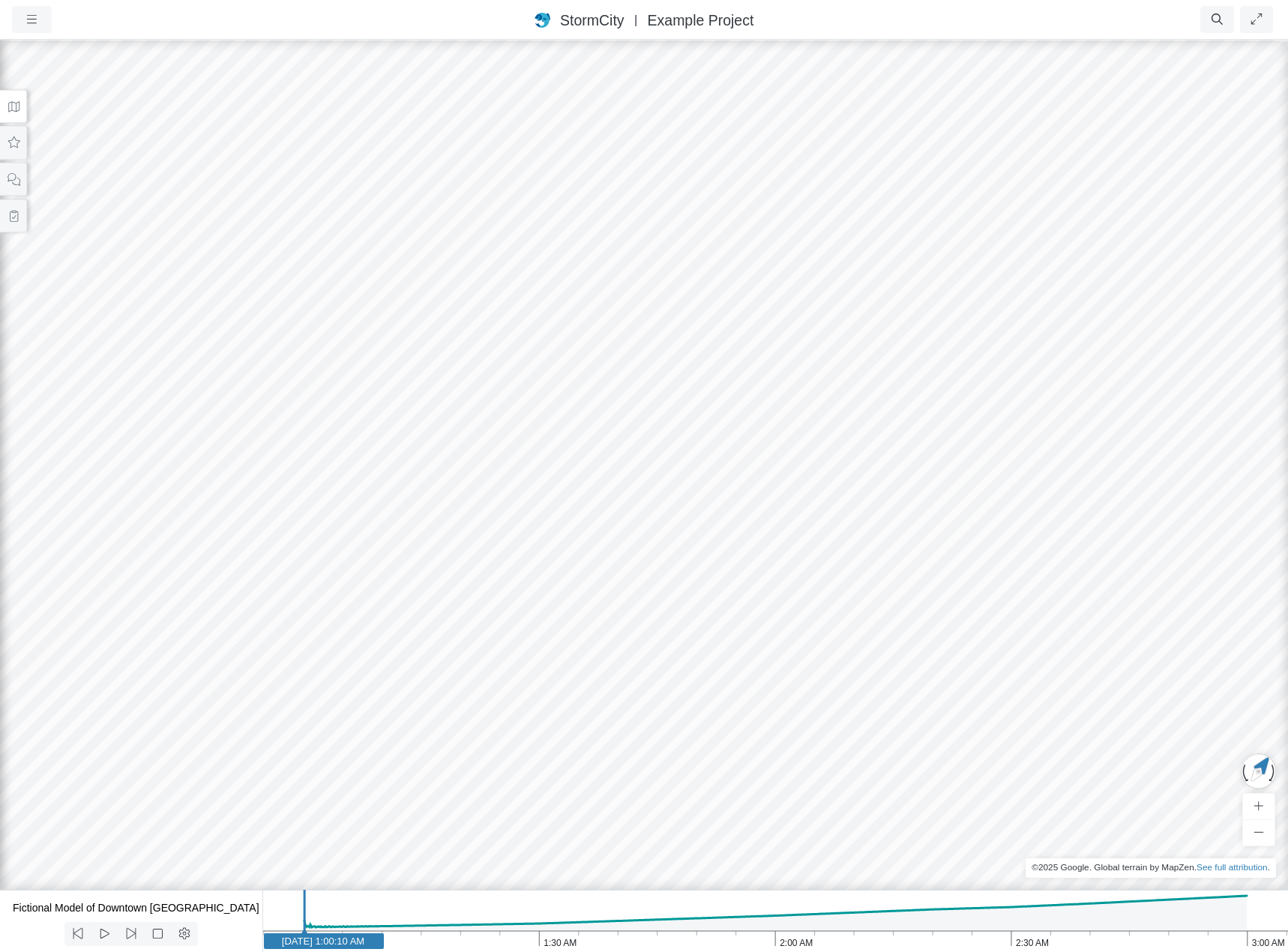
click at [808, 412] on div at bounding box center [644, 495] width 1288 height 914
drag, startPoint x: 384, startPoint y: 243, endPoint x: 935, endPoint y: 364, distance: 564.1
click at [935, 364] on div at bounding box center [644, 495] width 1288 height 914
drag, startPoint x: 330, startPoint y: 337, endPoint x: 935, endPoint y: 728, distance: 720.4
click at [935, 728] on div at bounding box center [644, 495] width 1288 height 914
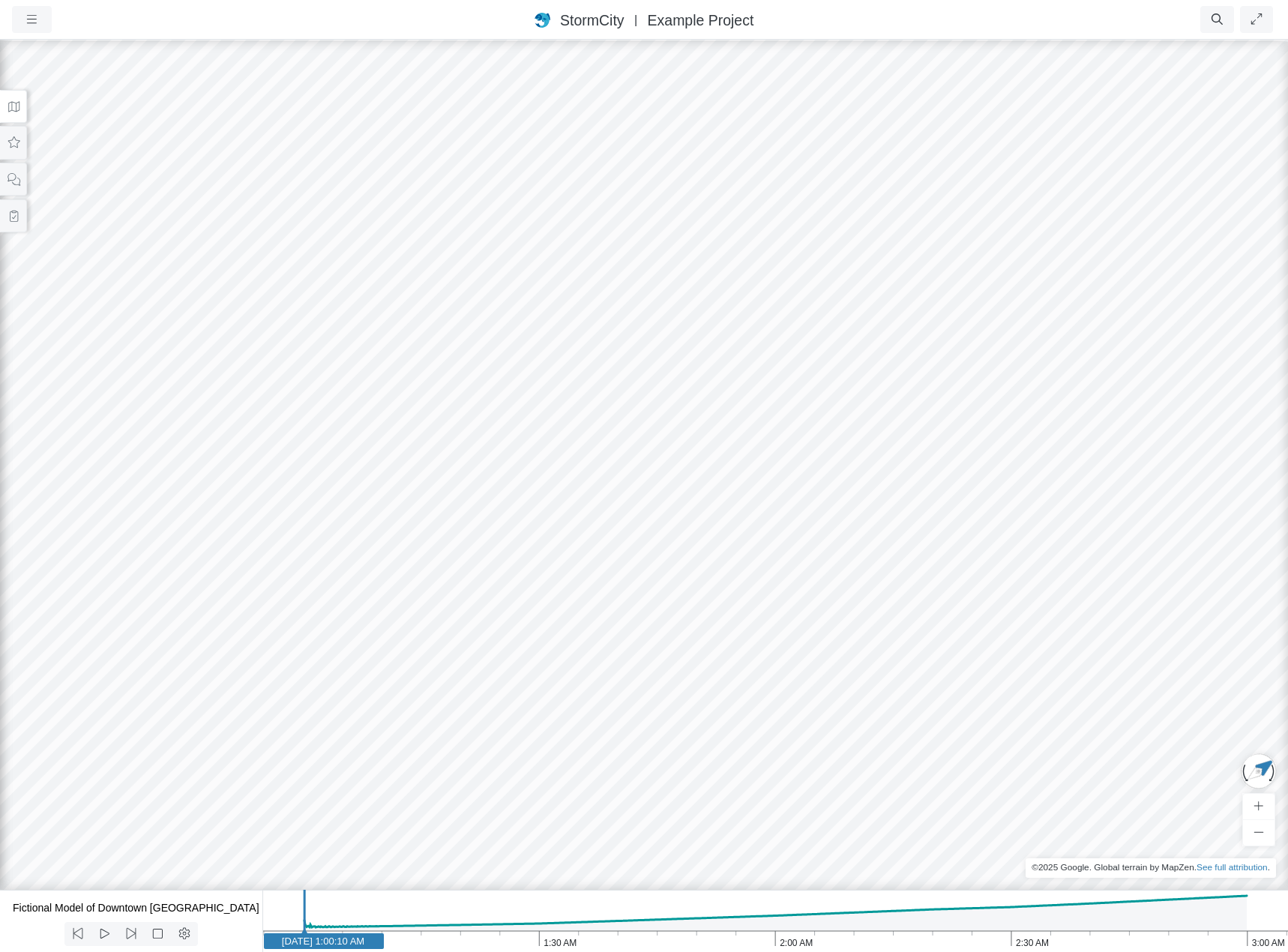
drag, startPoint x: 682, startPoint y: 575, endPoint x: 692, endPoint y: 757, distance: 182.3
click at [544, 645] on div at bounding box center [644, 495] width 1288 height 914
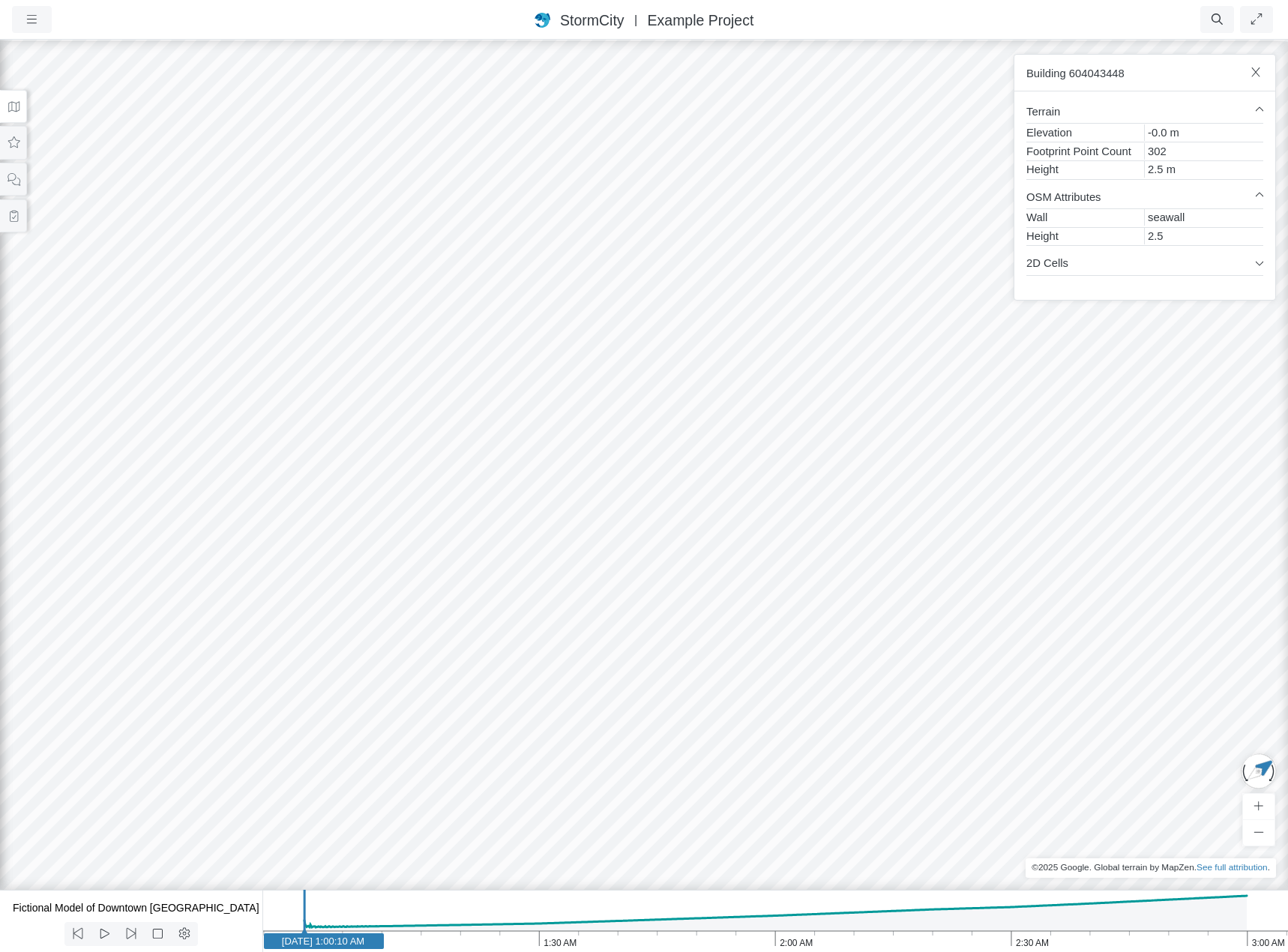
click at [687, 393] on div at bounding box center [644, 495] width 1288 height 914
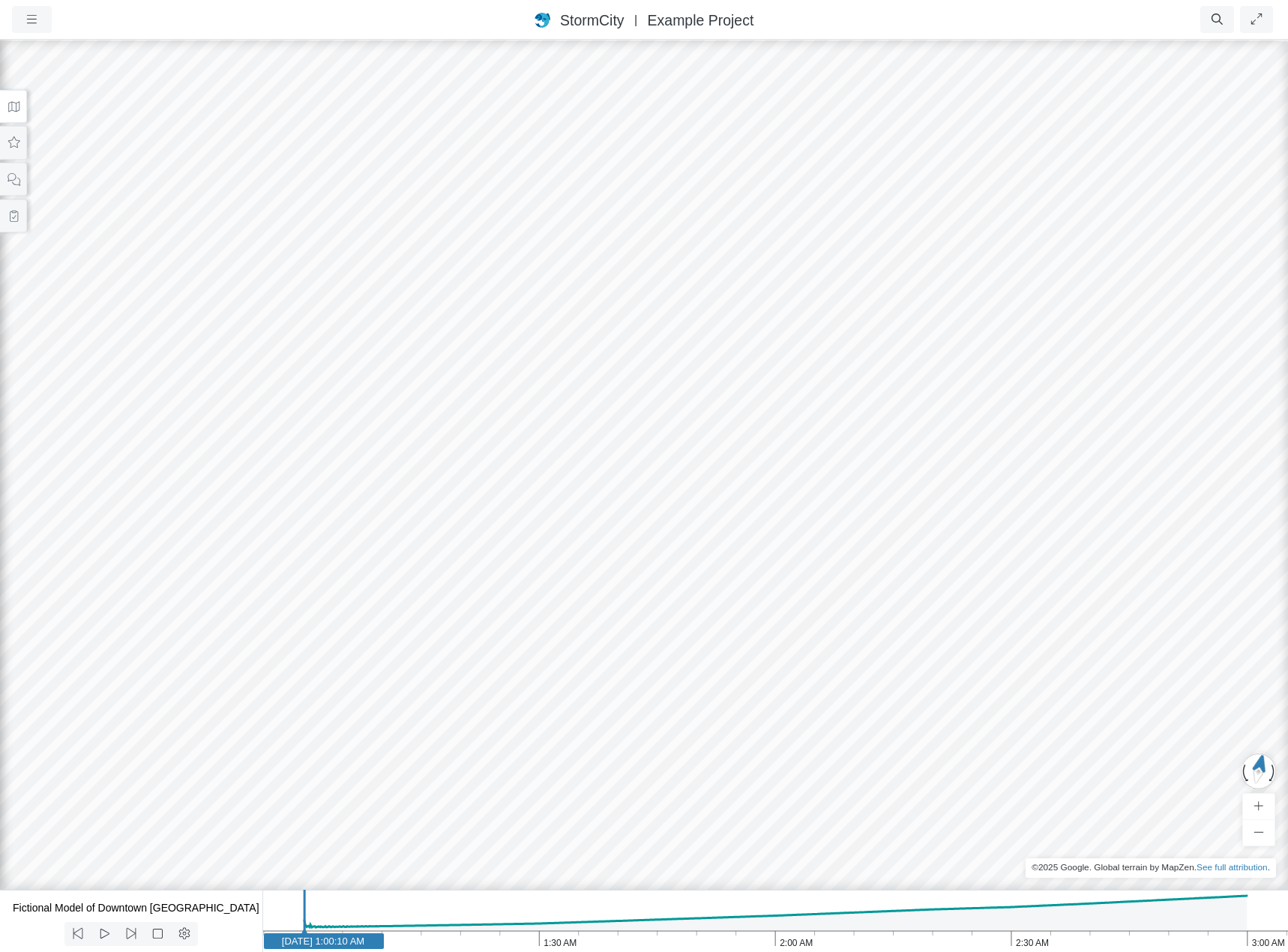
drag, startPoint x: 695, startPoint y: 549, endPoint x: 868, endPoint y: 339, distance: 272.1
drag, startPoint x: 423, startPoint y: 426, endPoint x: 858, endPoint y: 535, distance: 448.4
drag, startPoint x: 1017, startPoint y: 559, endPoint x: 501, endPoint y: 492, distance: 520.3
click at [501, 492] on div at bounding box center [644, 495] width 1288 height 914
drag, startPoint x: 1035, startPoint y: 486, endPoint x: 471, endPoint y: 441, distance: 565.8
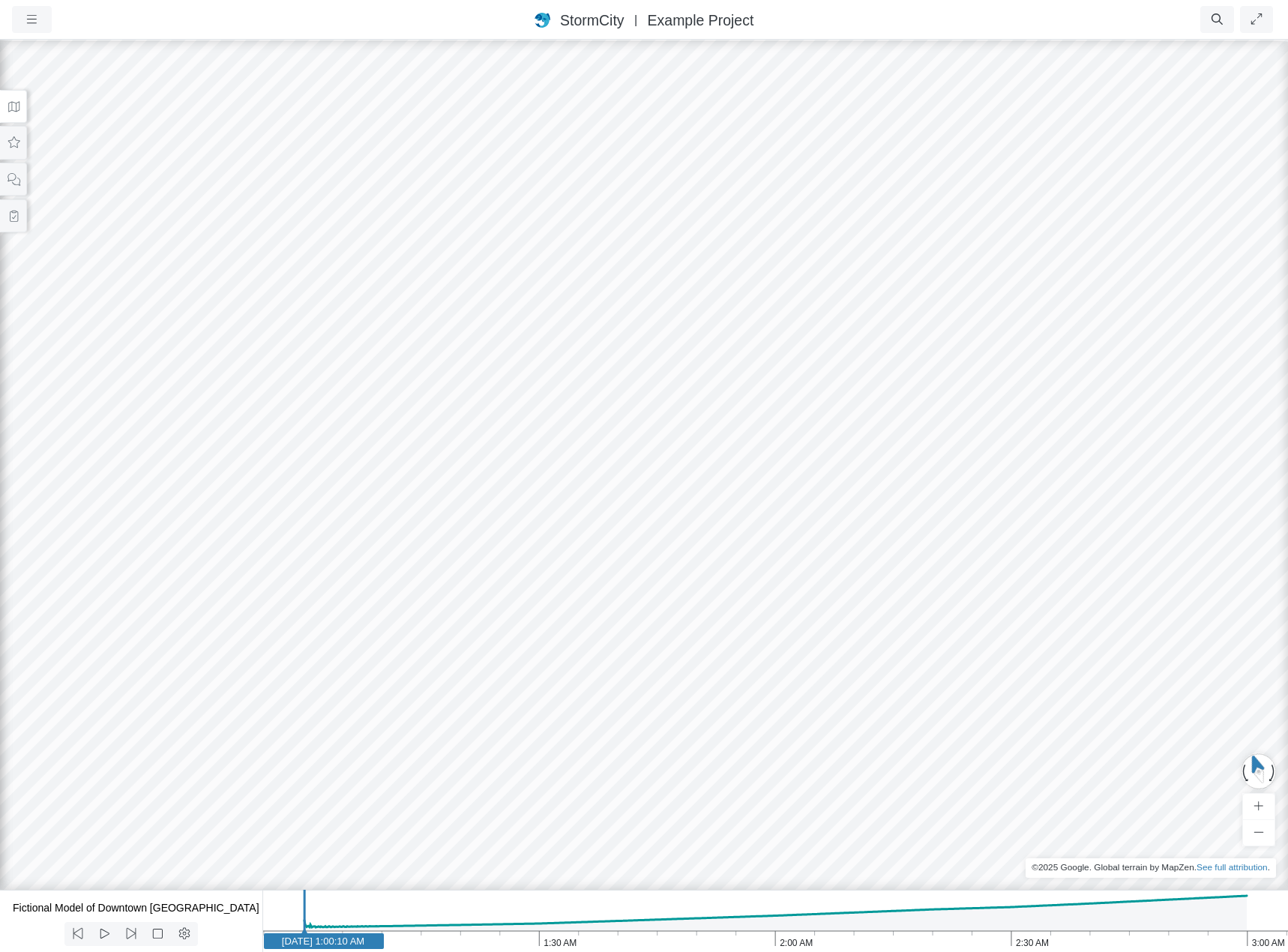
click at [471, 441] on div at bounding box center [644, 495] width 1288 height 914
drag, startPoint x: 723, startPoint y: 428, endPoint x: 679, endPoint y: 515, distance: 97.5
click at [679, 515] on div at bounding box center [644, 495] width 1288 height 914
drag, startPoint x: 740, startPoint y: 397, endPoint x: 1109, endPoint y: 758, distance: 516.2
click at [1109, 758] on div at bounding box center [644, 495] width 1288 height 914
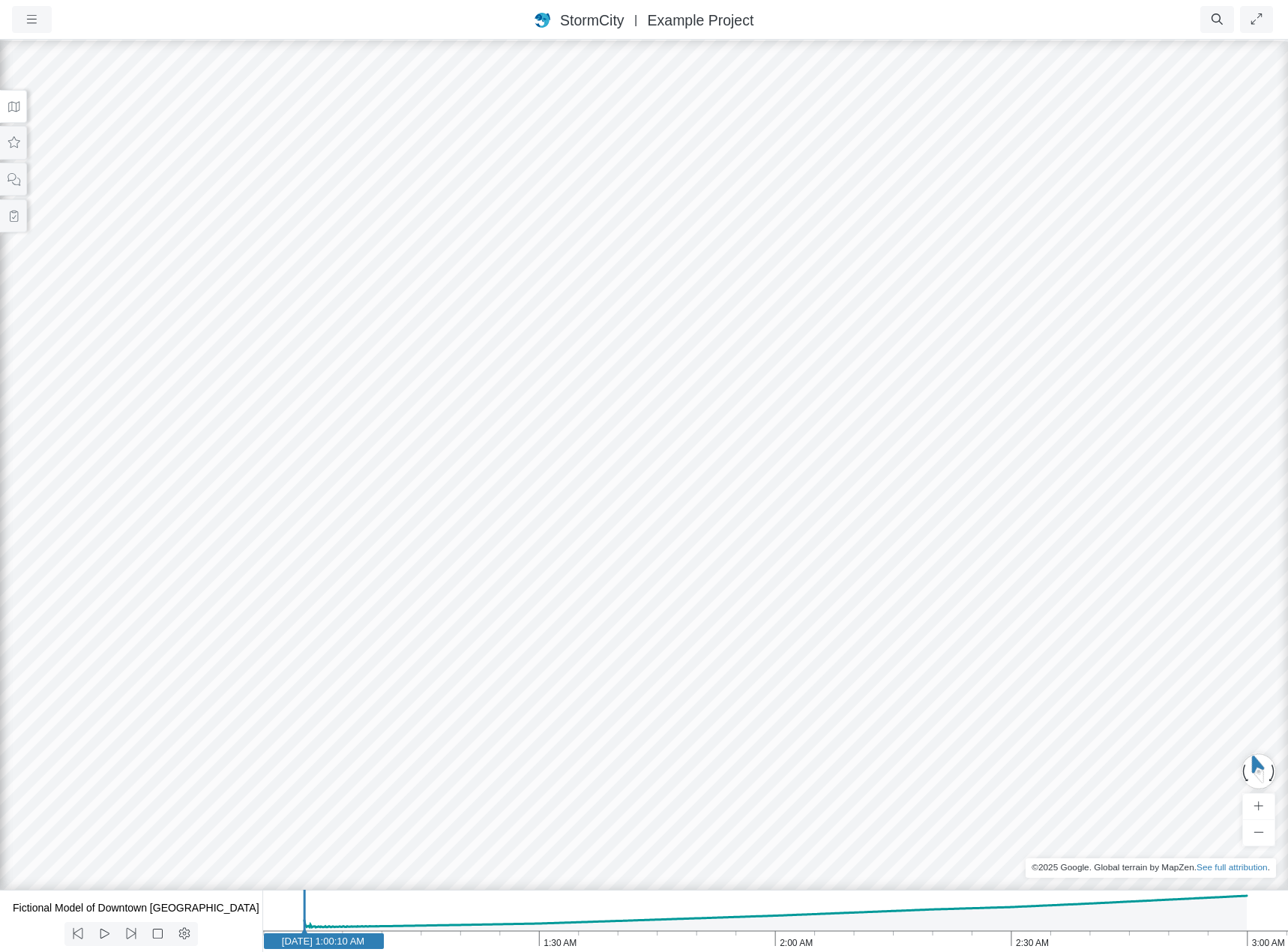
drag, startPoint x: 918, startPoint y: 574, endPoint x: 951, endPoint y: 666, distance: 97.7
click at [951, 666] on div at bounding box center [644, 495] width 1288 height 914
click at [18, 218] on icon at bounding box center [14, 216] width 15 height 12
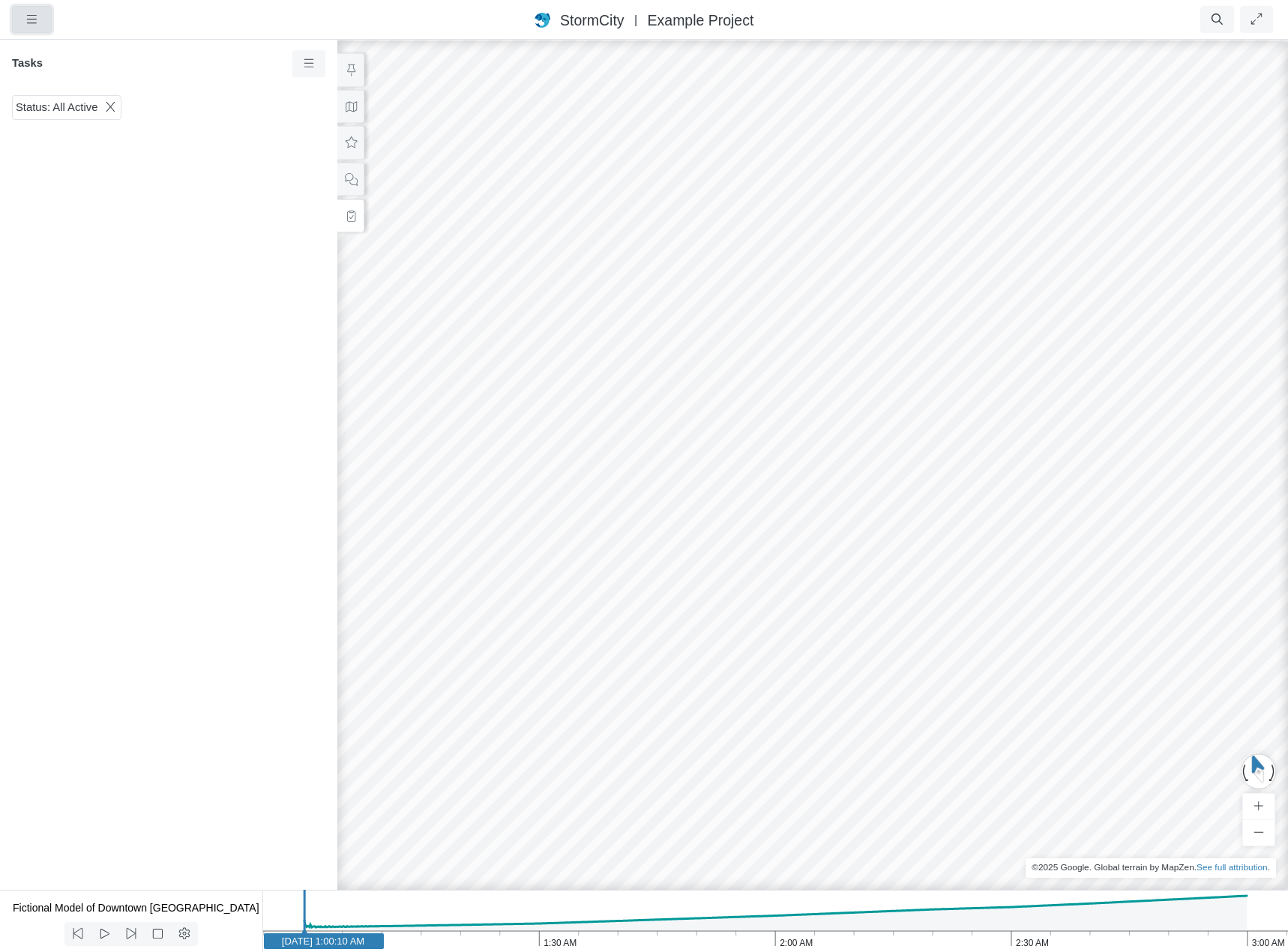
click at [35, 19] on icon "button" at bounding box center [31, 19] width 15 height 12
click at [55, 51] on link "Projects" at bounding box center [72, 51] width 119 height 22
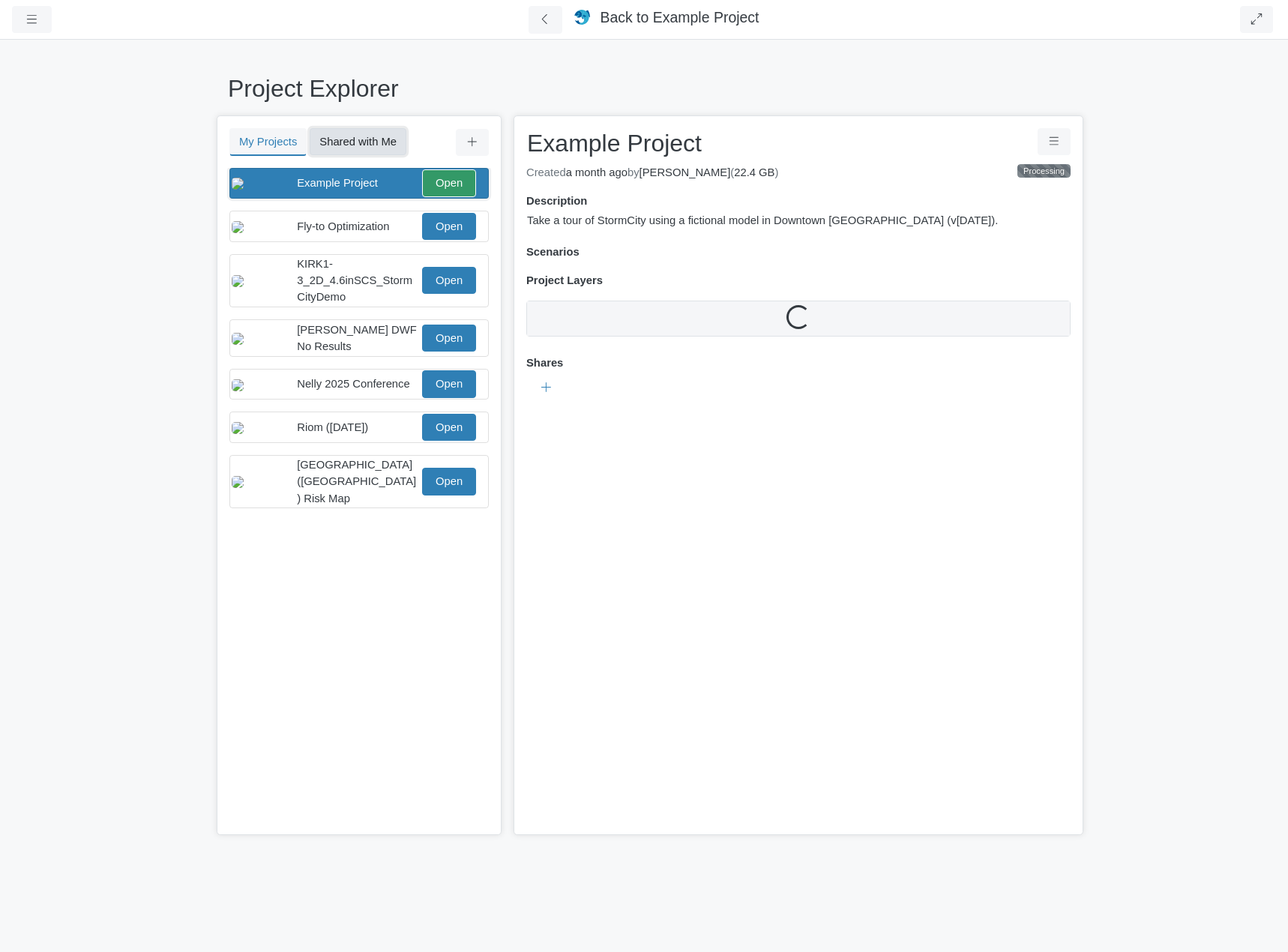
click at [350, 135] on button "Shared with Me" at bounding box center [358, 142] width 96 height 27
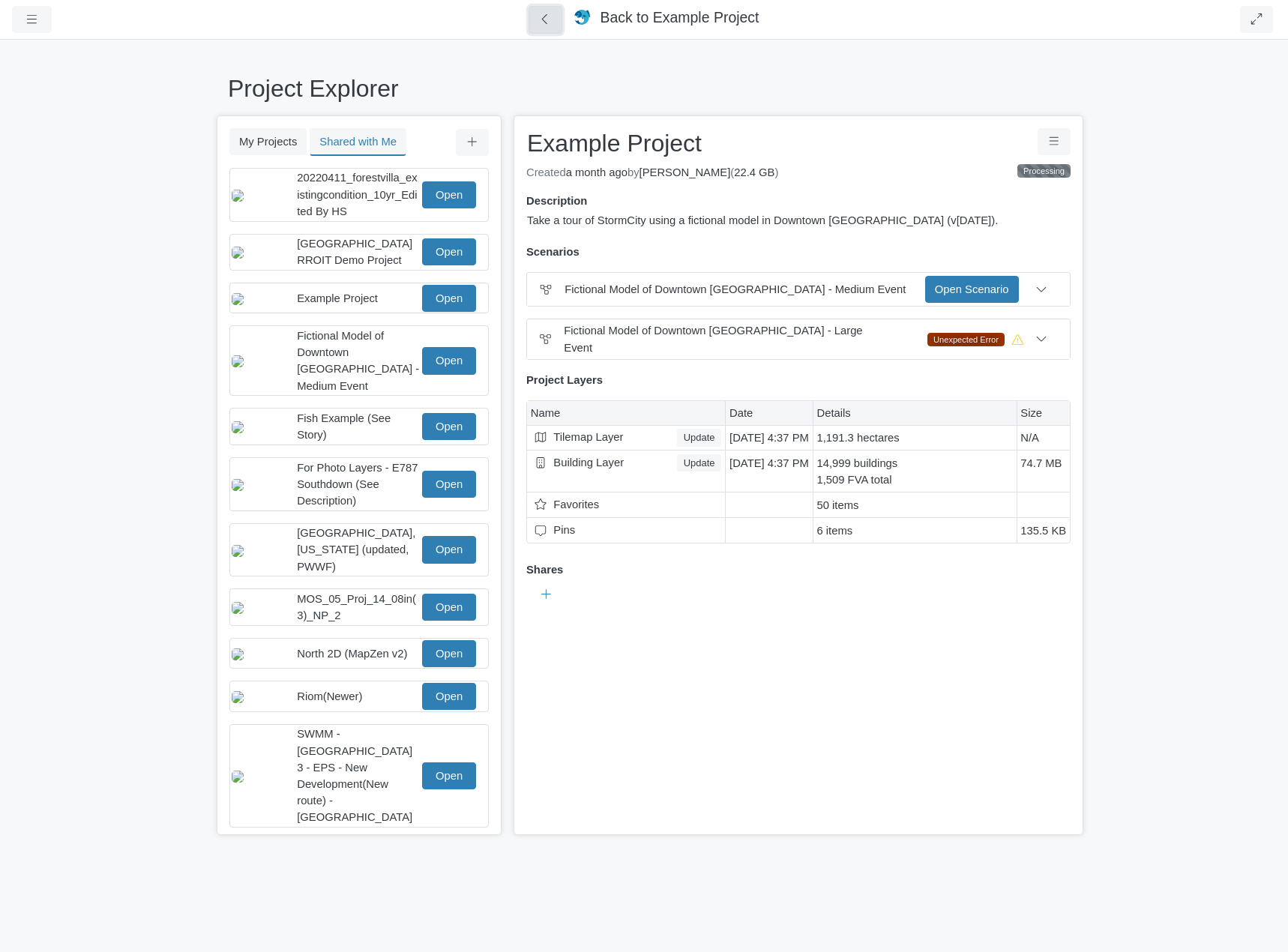
click at [546, 20] on icon at bounding box center [544, 19] width 5 height 10
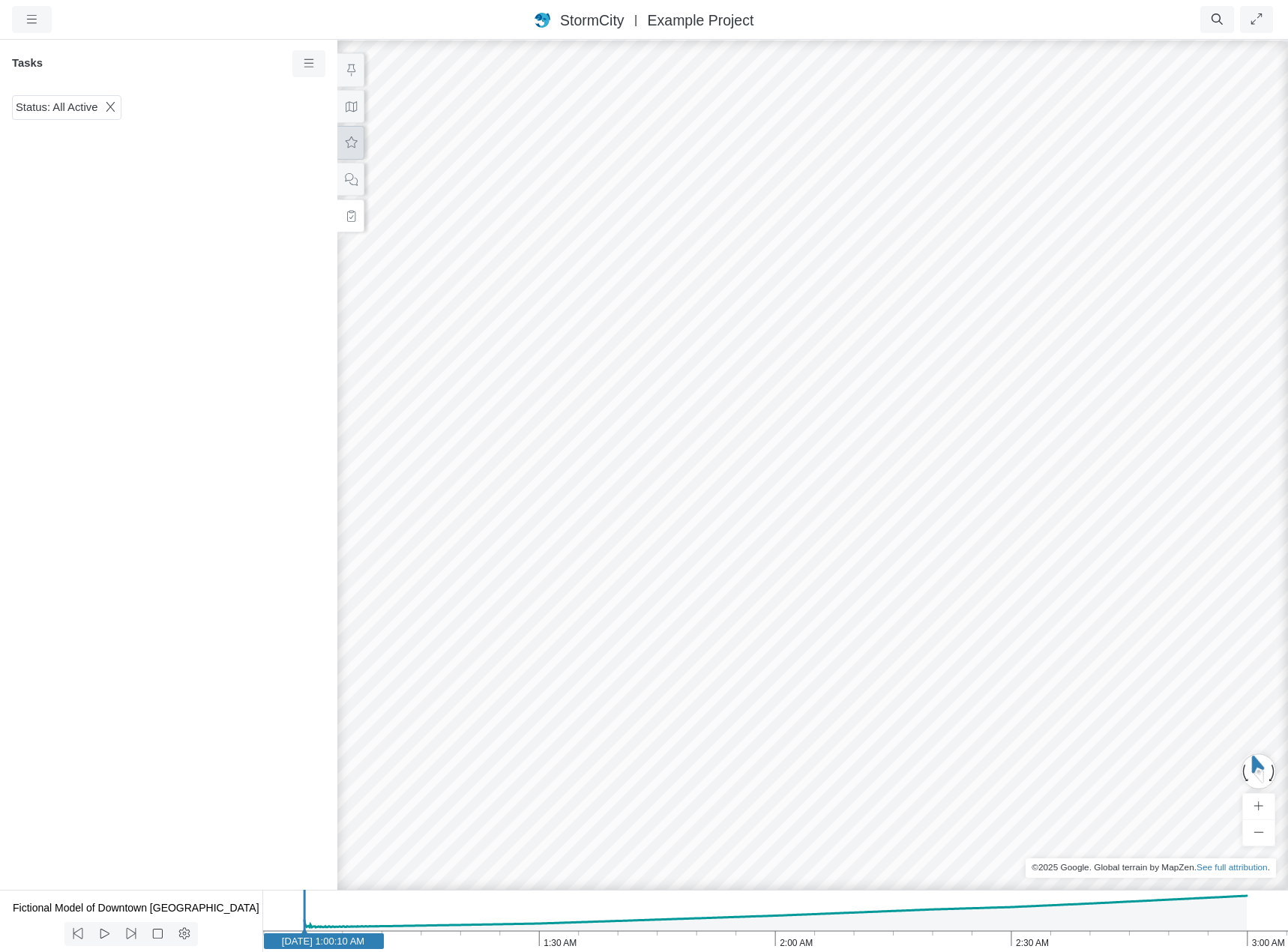
click at [350, 137] on icon at bounding box center [352, 142] width 12 height 12
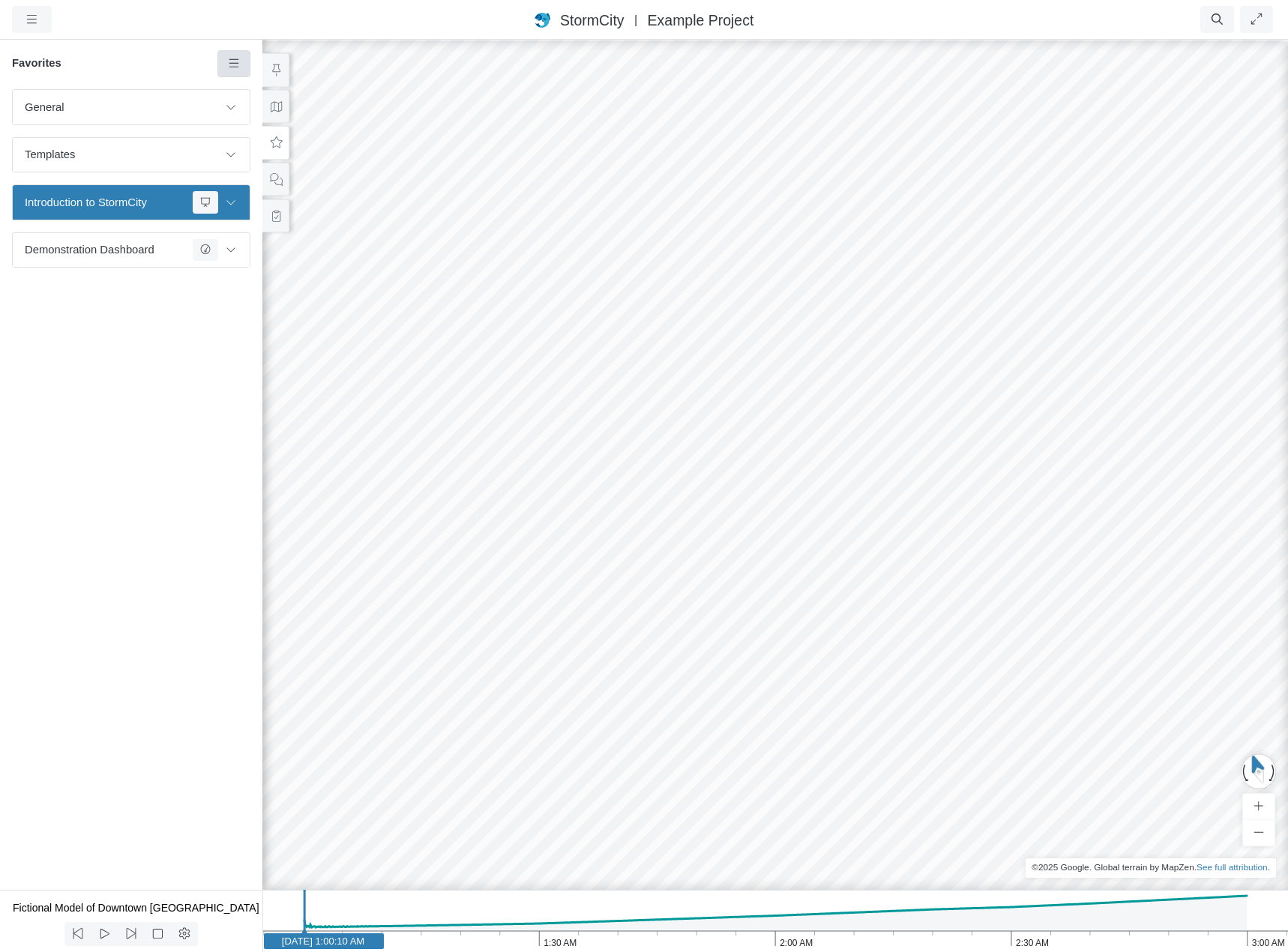
click at [237, 64] on icon at bounding box center [234, 63] width 10 height 8
click at [295, 196] on span "Manage Templates" at bounding box center [296, 196] width 94 height 12
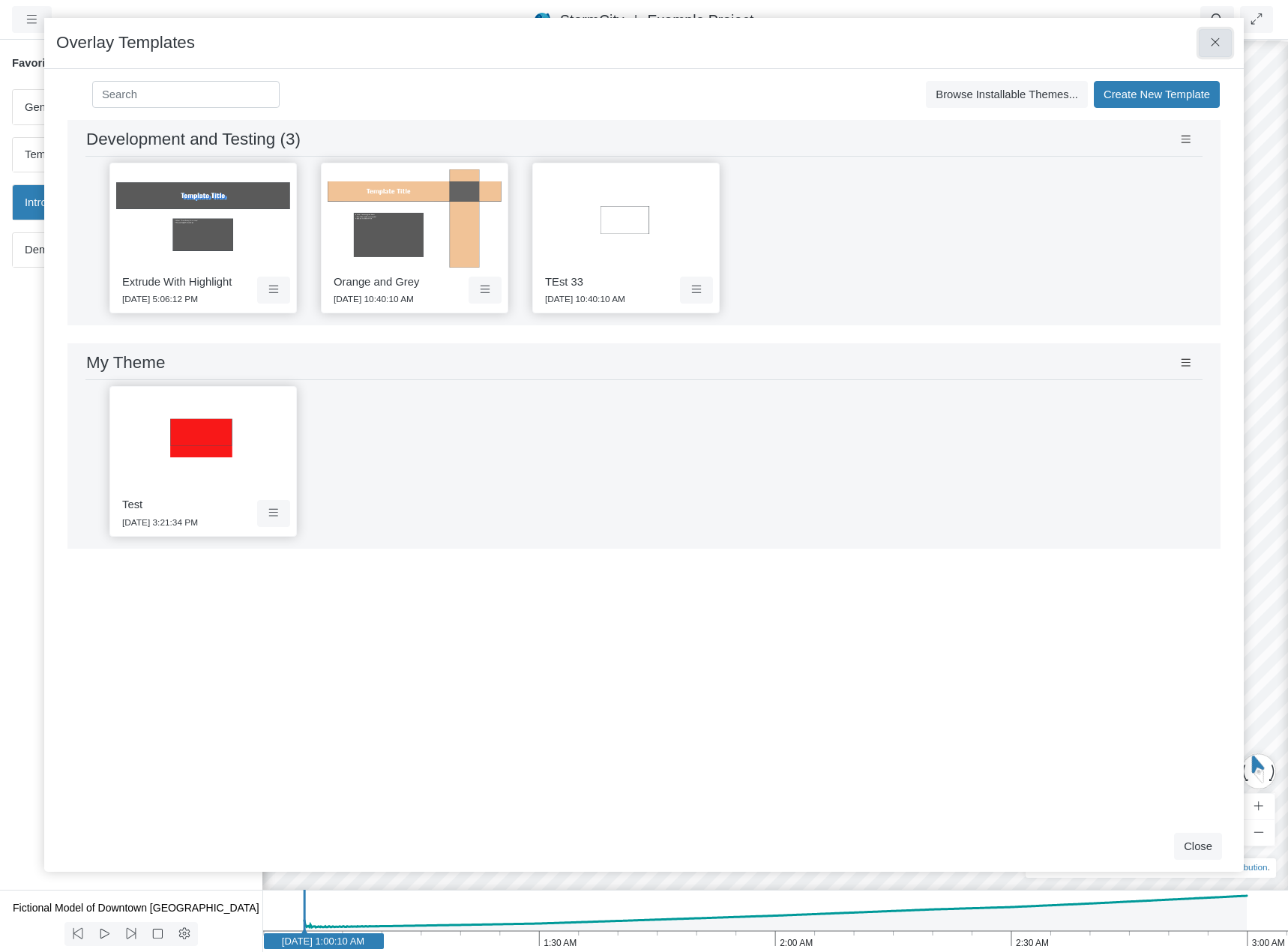
click at [1216, 48] on icon at bounding box center [1216, 43] width 15 height 12
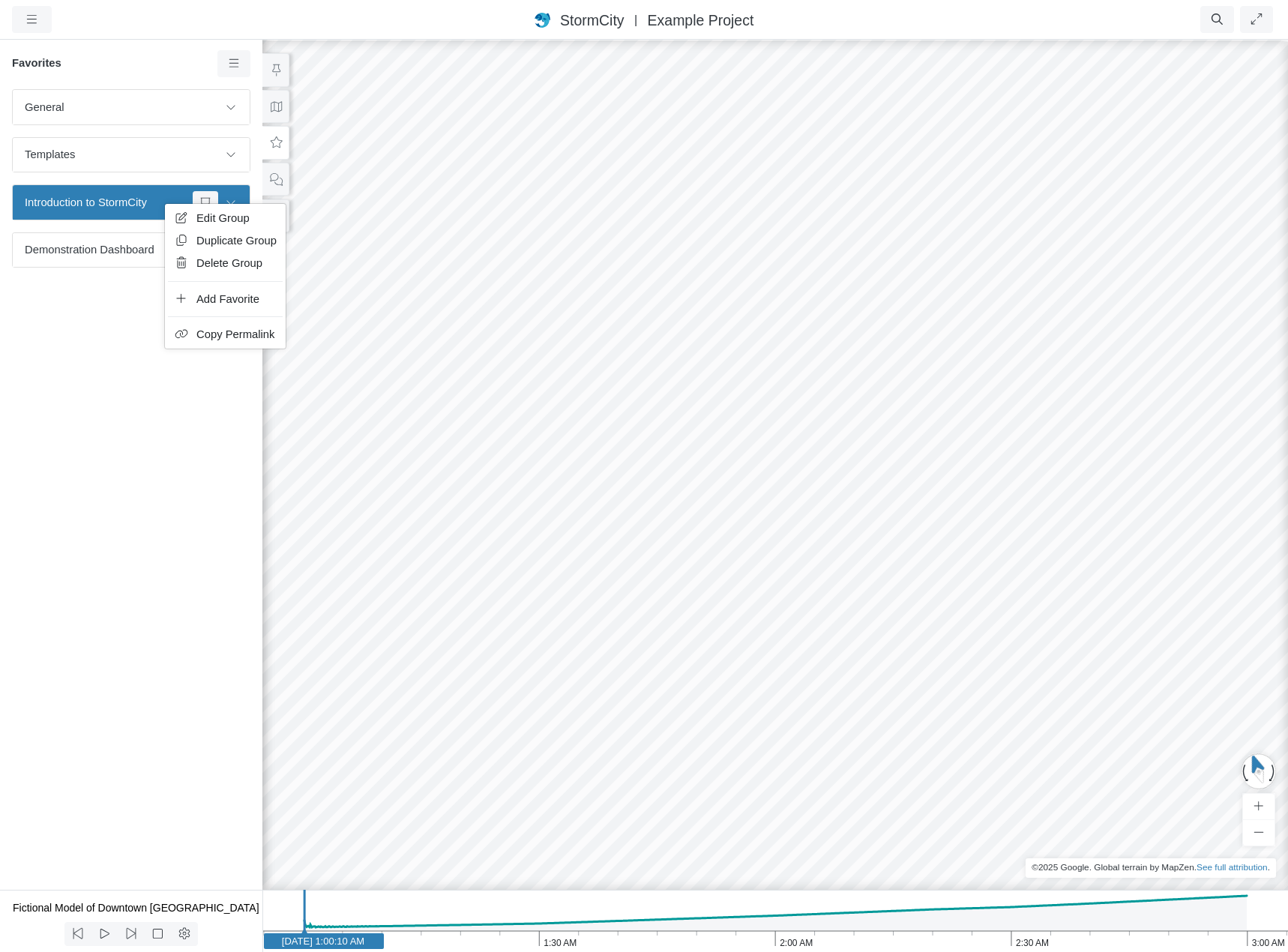
click at [212, 214] on span "Edit Group" at bounding box center [223, 218] width 54 height 12
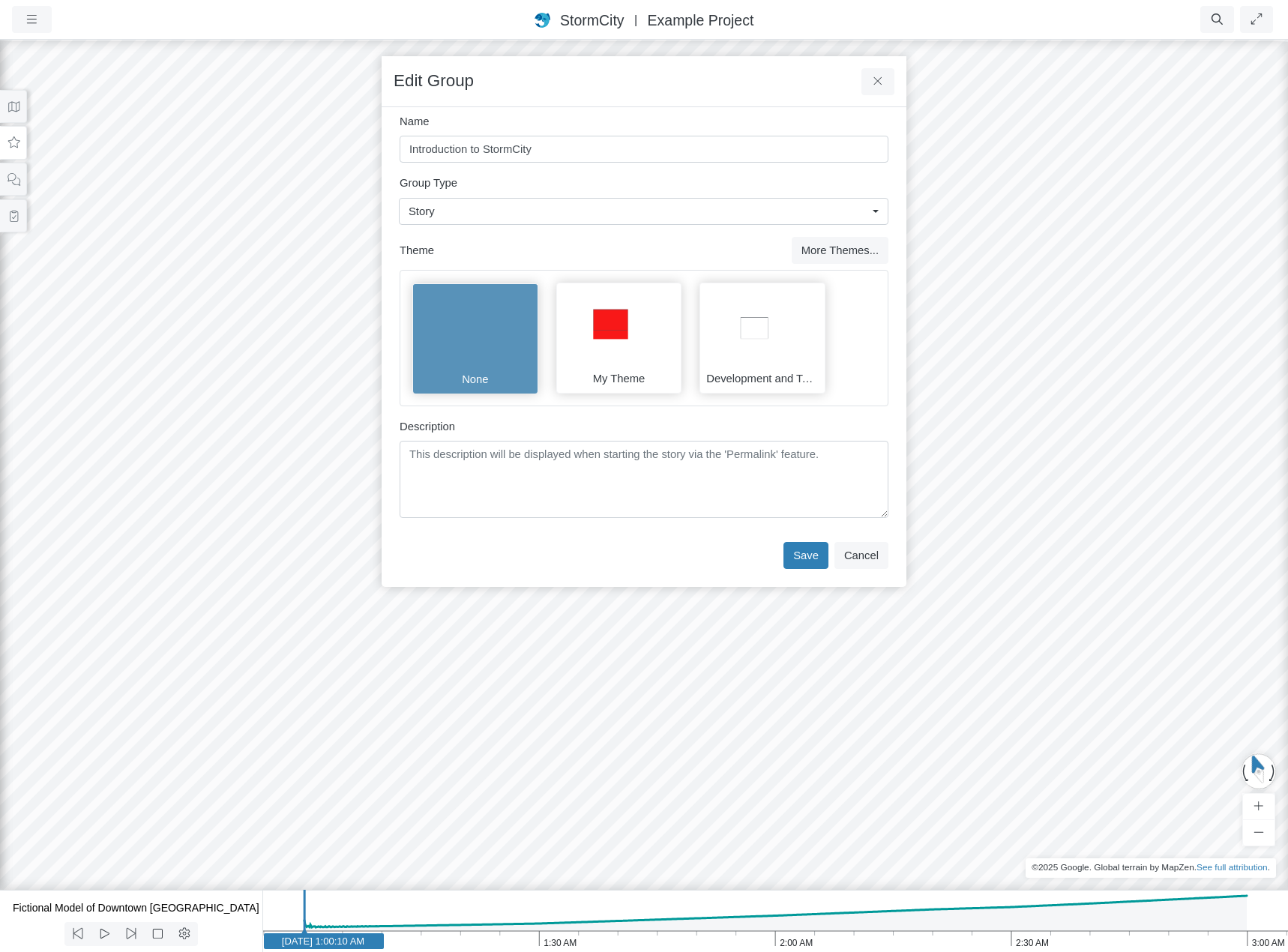
click at [746, 65] on div "Edit Group" at bounding box center [644, 82] width 525 height 51
click at [715, 87] on div "Edit Group" at bounding box center [644, 82] width 525 height 51
click at [832, 246] on button "More Themes..." at bounding box center [840, 250] width 96 height 27
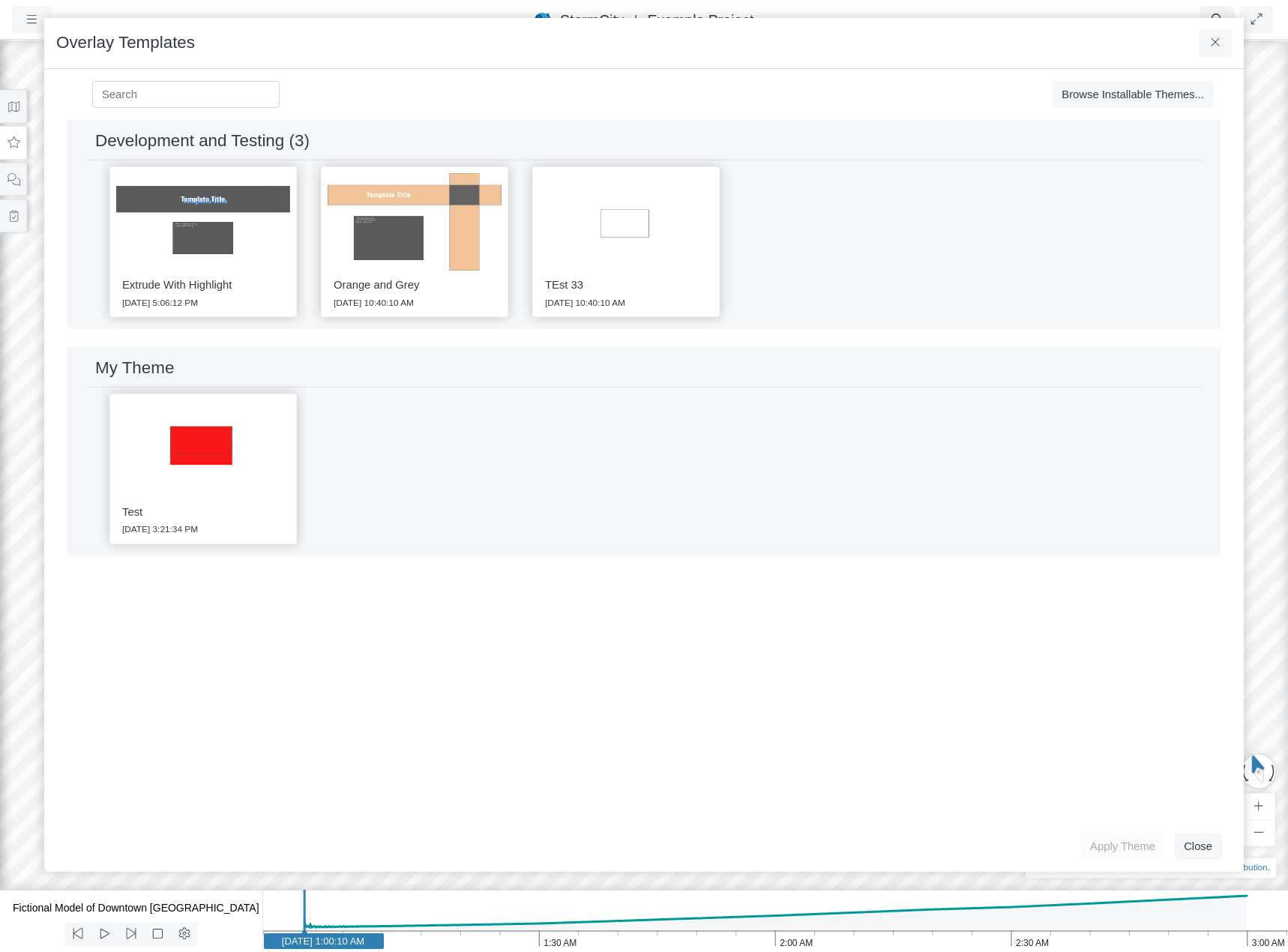
click at [434, 230] on img at bounding box center [414, 222] width 174 height 98
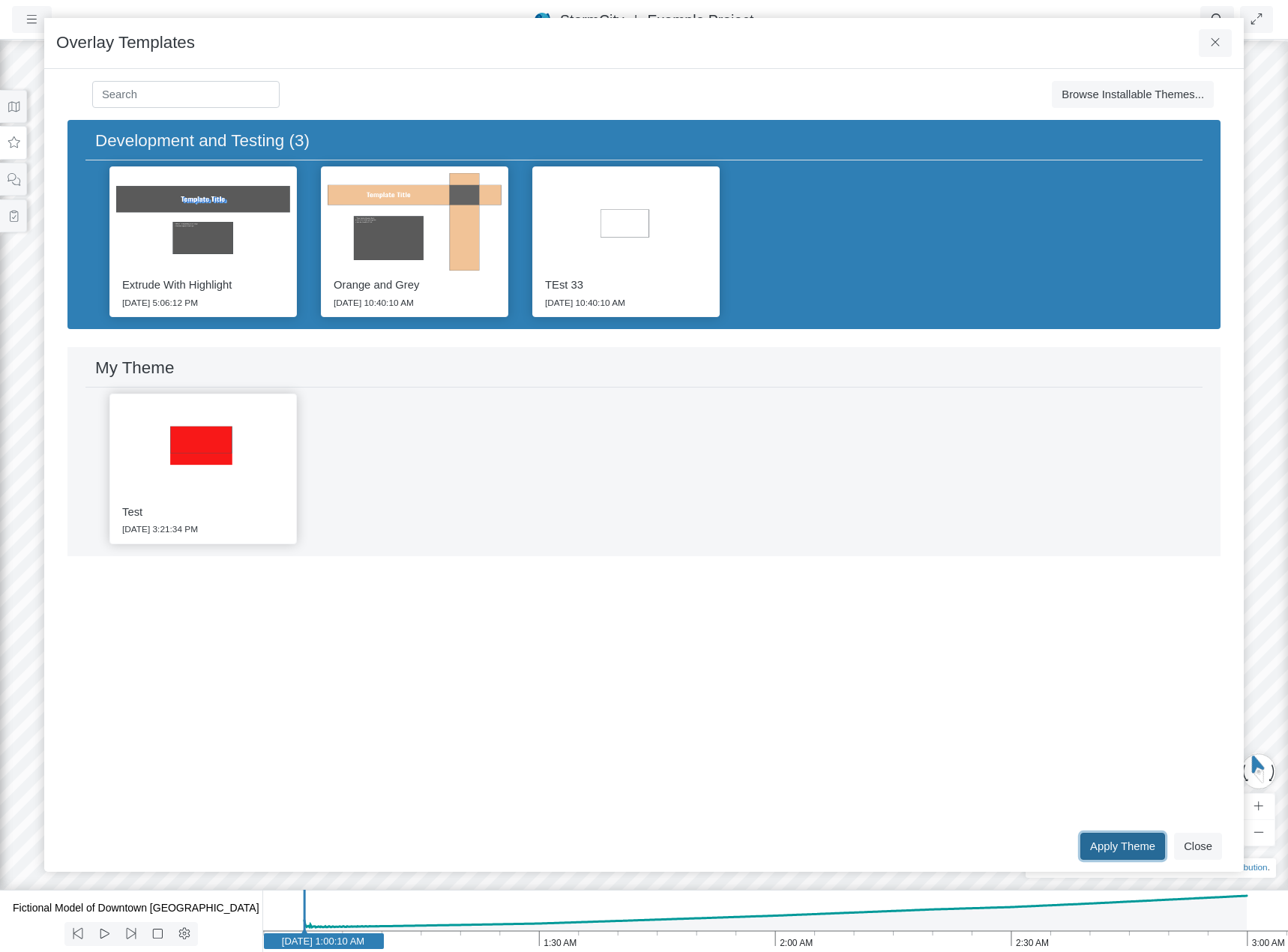
click at [1158, 846] on button "Apply Theme" at bounding box center [1122, 847] width 85 height 27
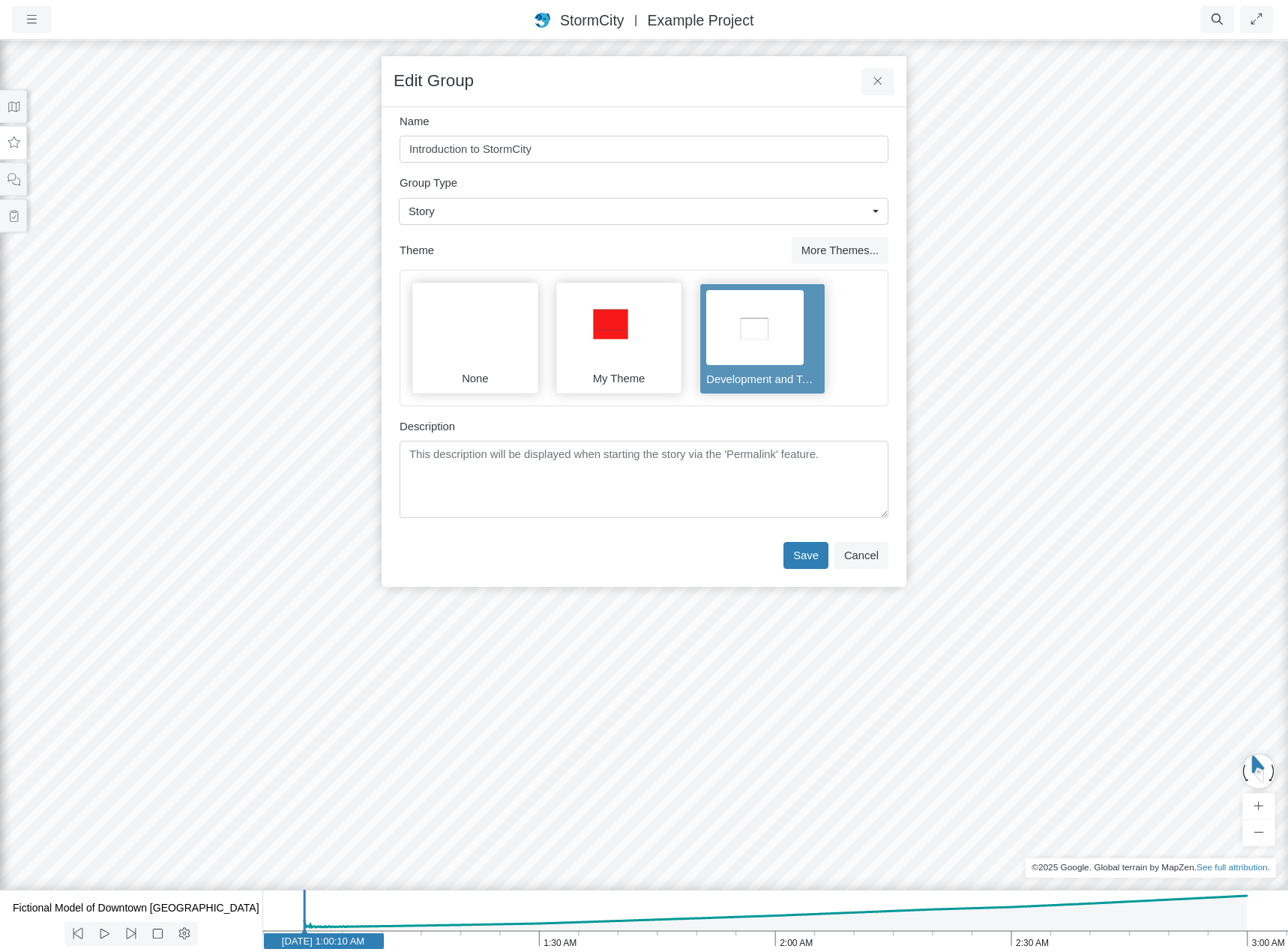
click at [471, 341] on img at bounding box center [468, 326] width 97 height 75
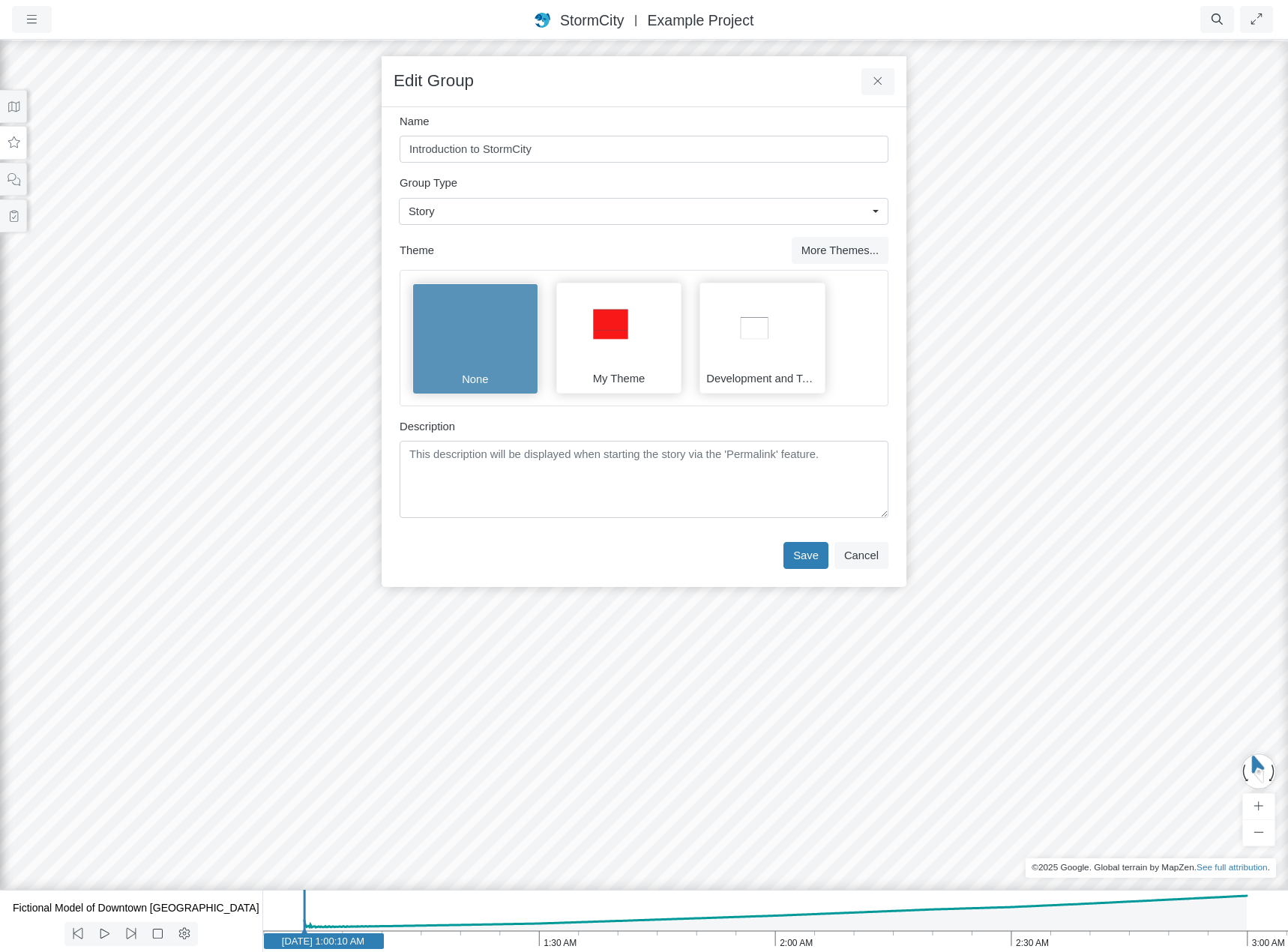
click at [719, 240] on div "Theme More Themes..." at bounding box center [644, 250] width 489 height 27
click at [878, 560] on button "Cancel" at bounding box center [861, 555] width 54 height 27
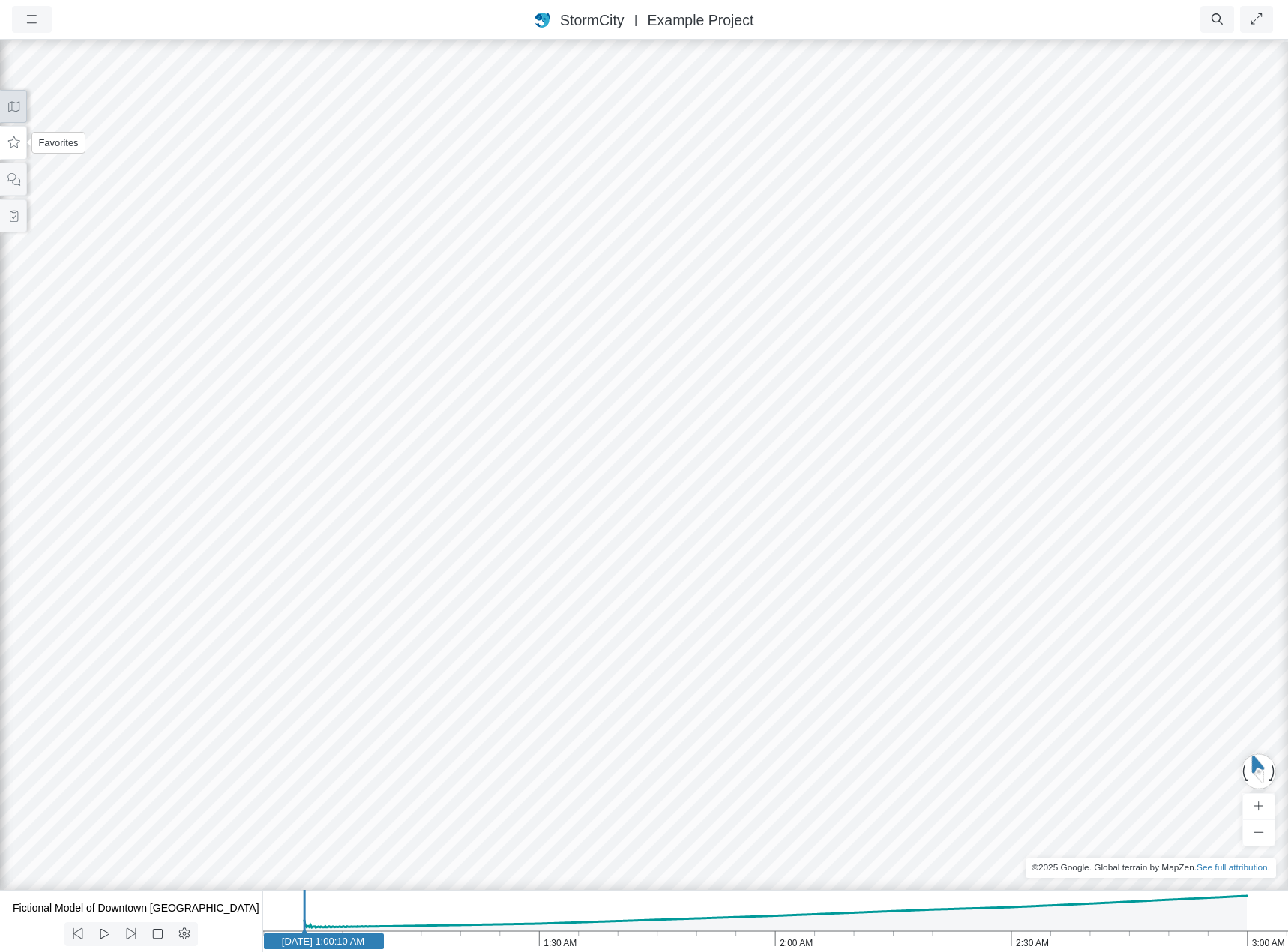
click at [13, 110] on icon at bounding box center [14, 107] width 15 height 12
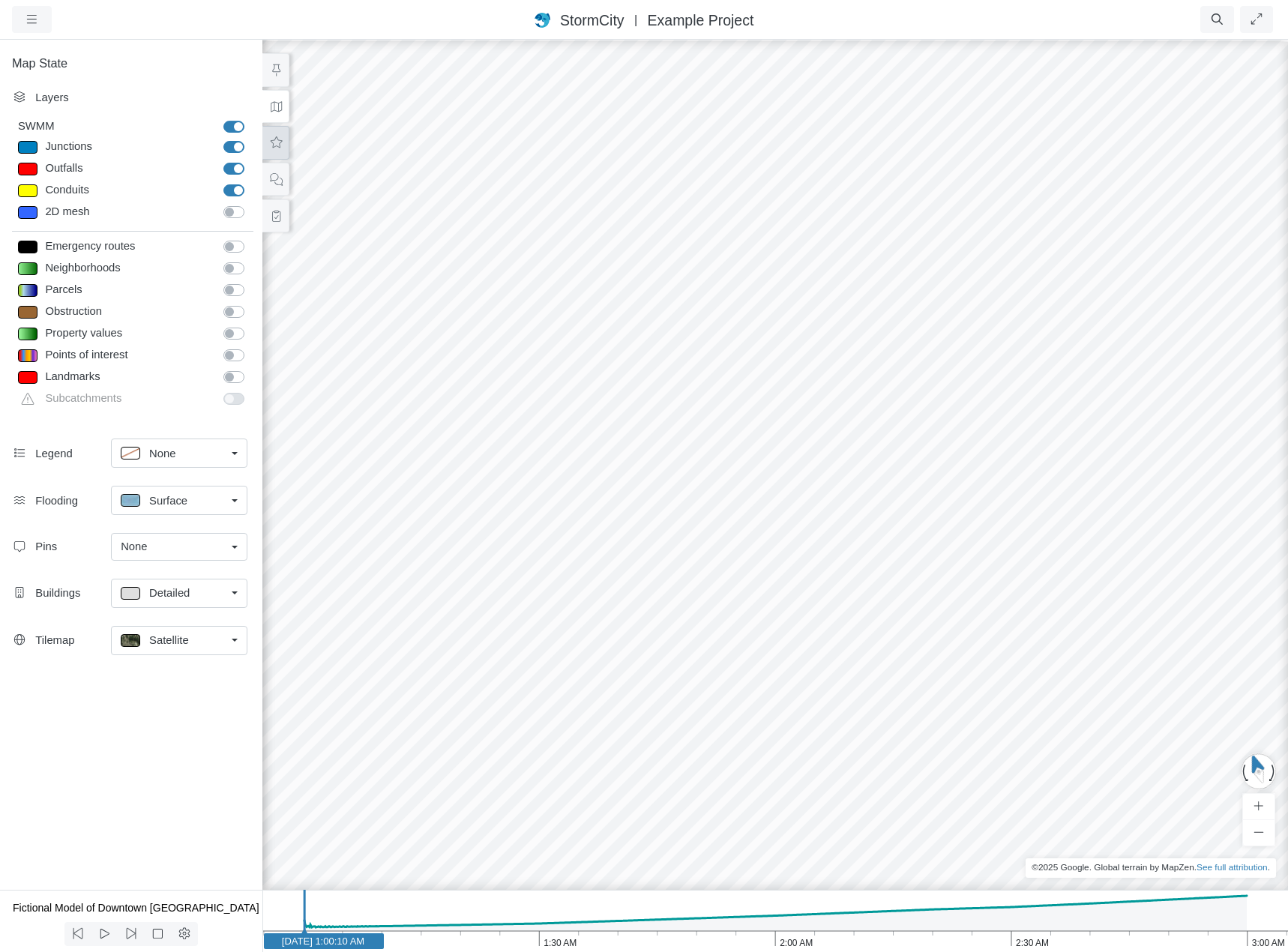
click at [275, 138] on icon at bounding box center [276, 143] width 15 height 12
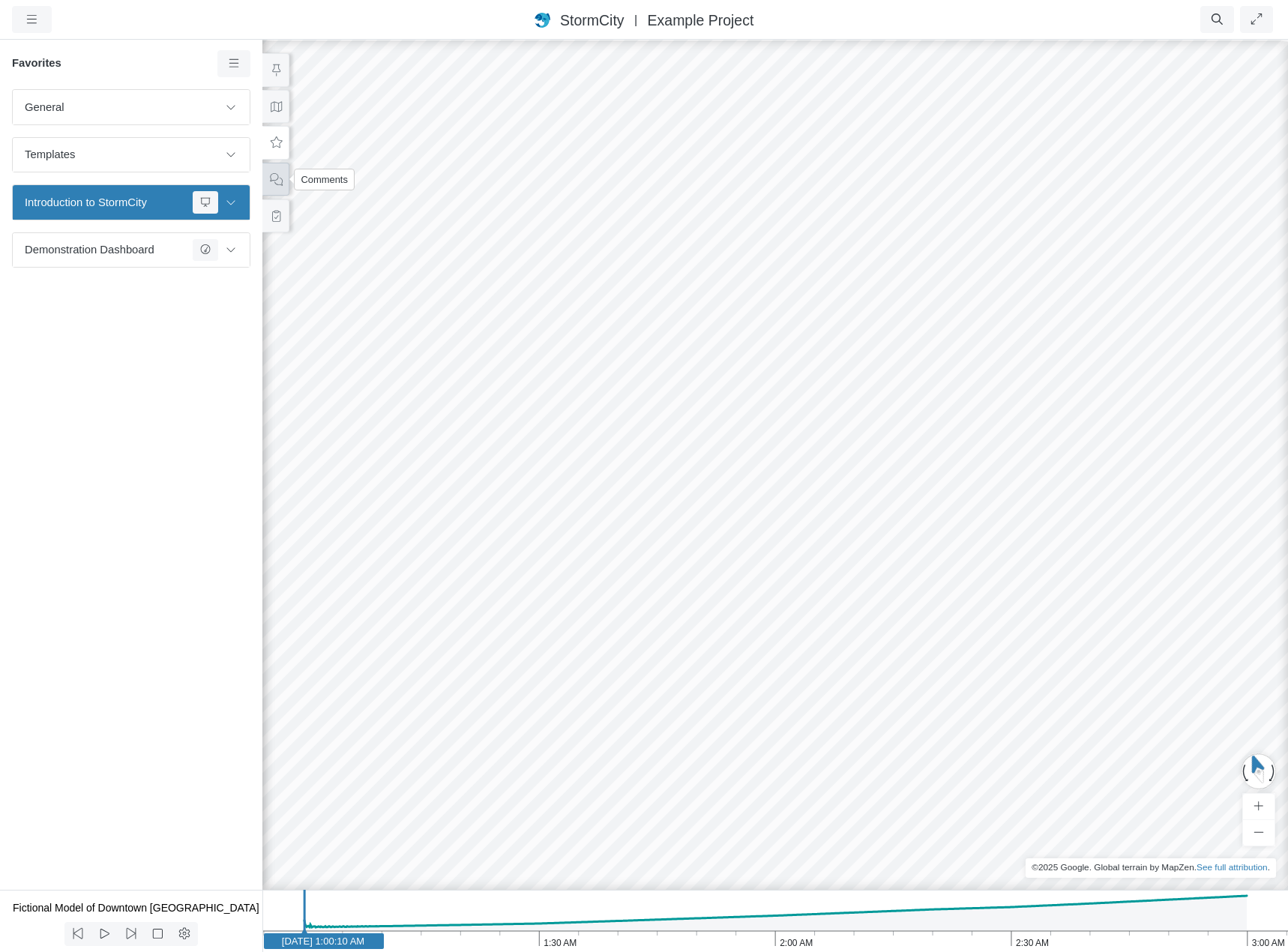
click at [278, 175] on icon at bounding box center [276, 180] width 15 height 12
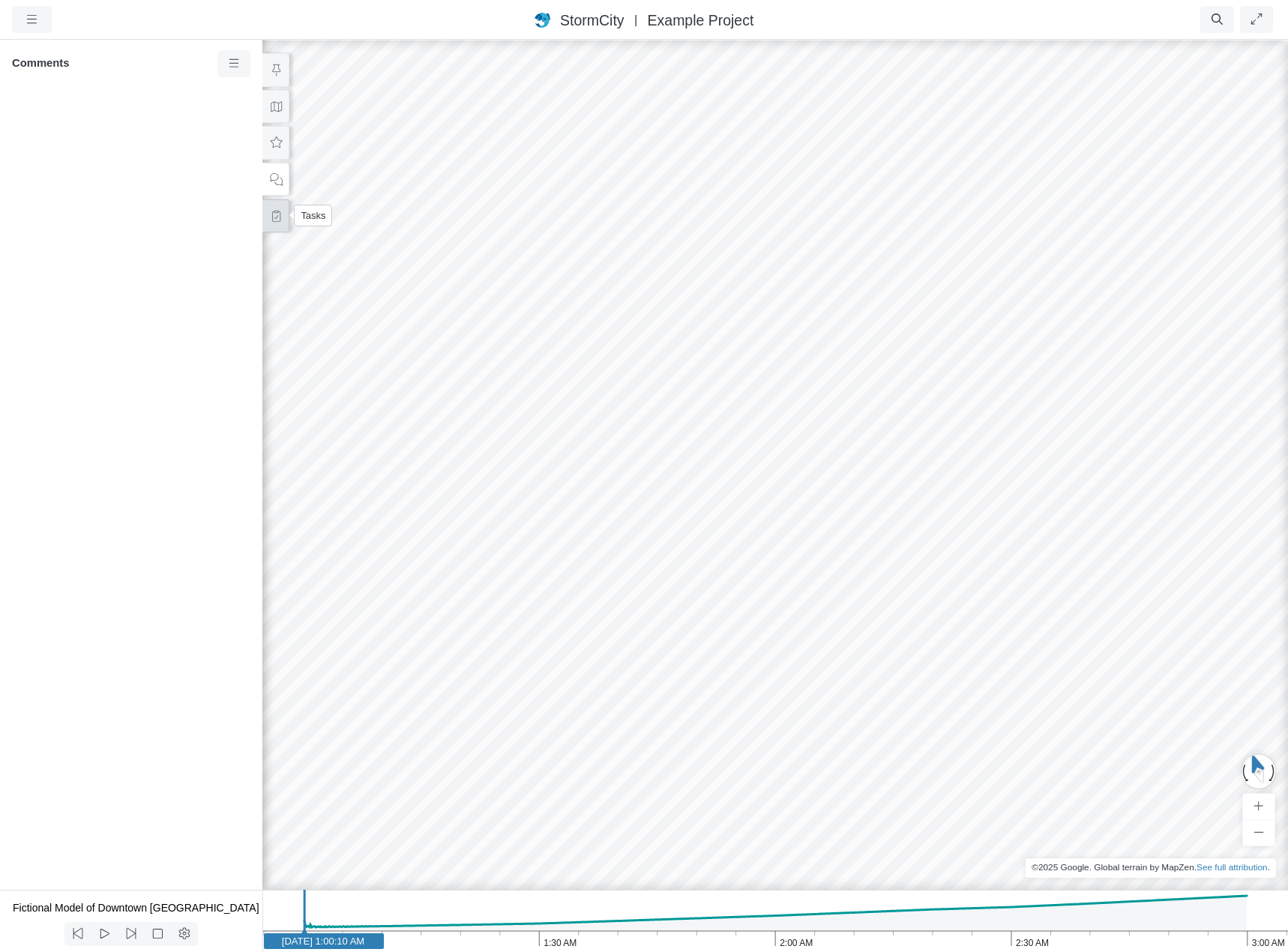
click at [280, 216] on icon at bounding box center [276, 216] width 8 height 12
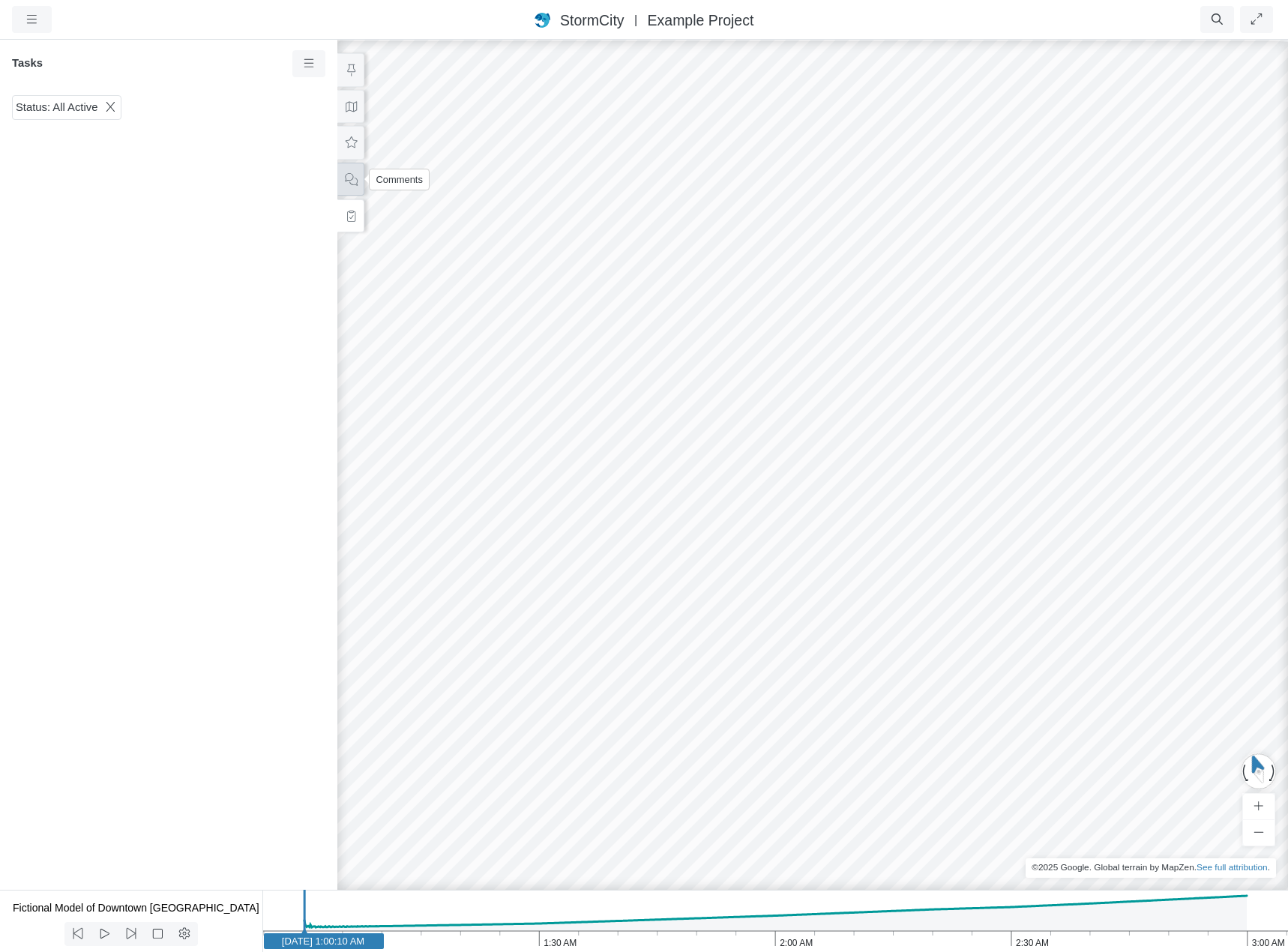
click at [350, 181] on icon at bounding box center [351, 180] width 15 height 12
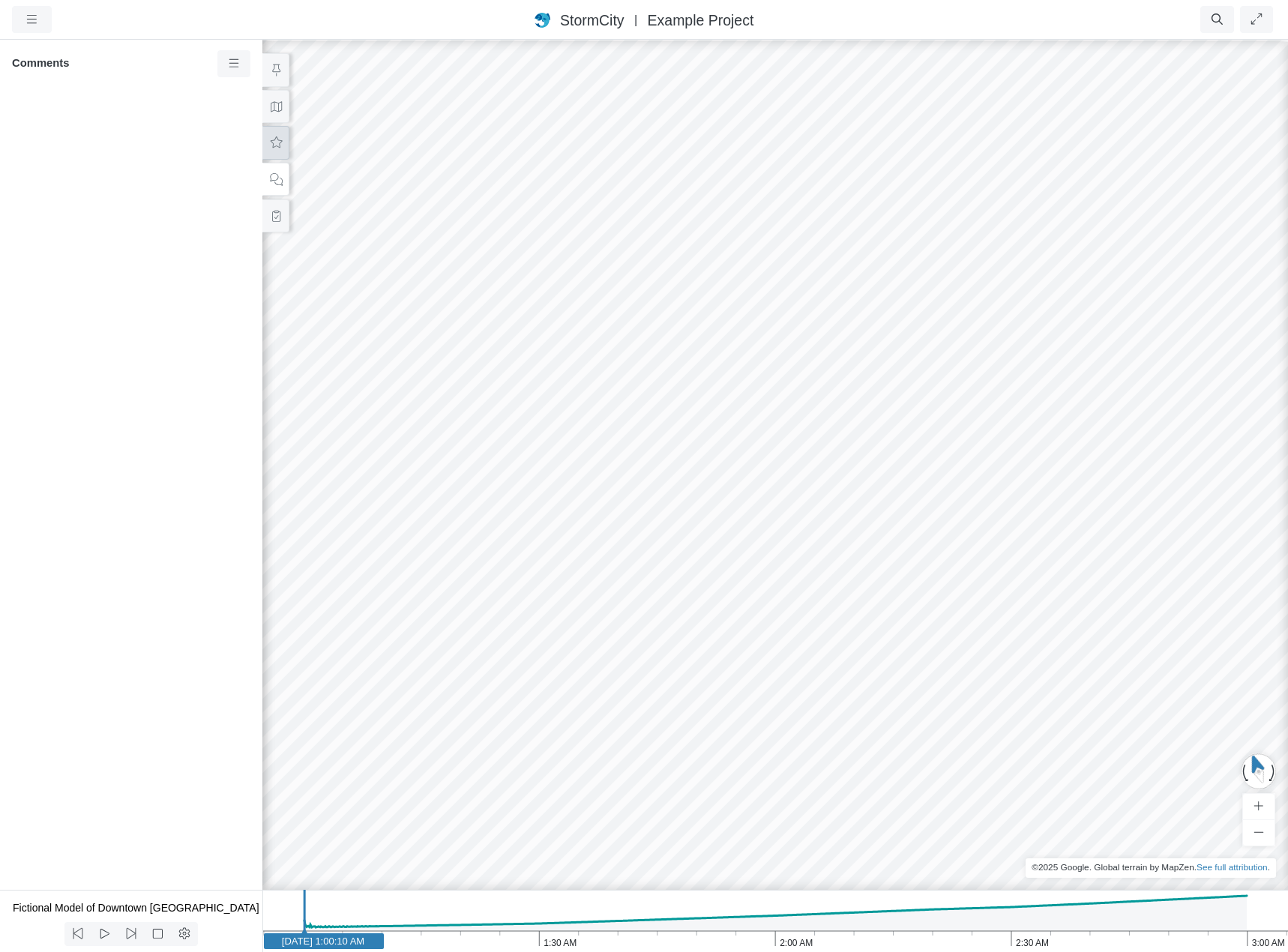
click at [276, 149] on button at bounding box center [276, 142] width 27 height 34
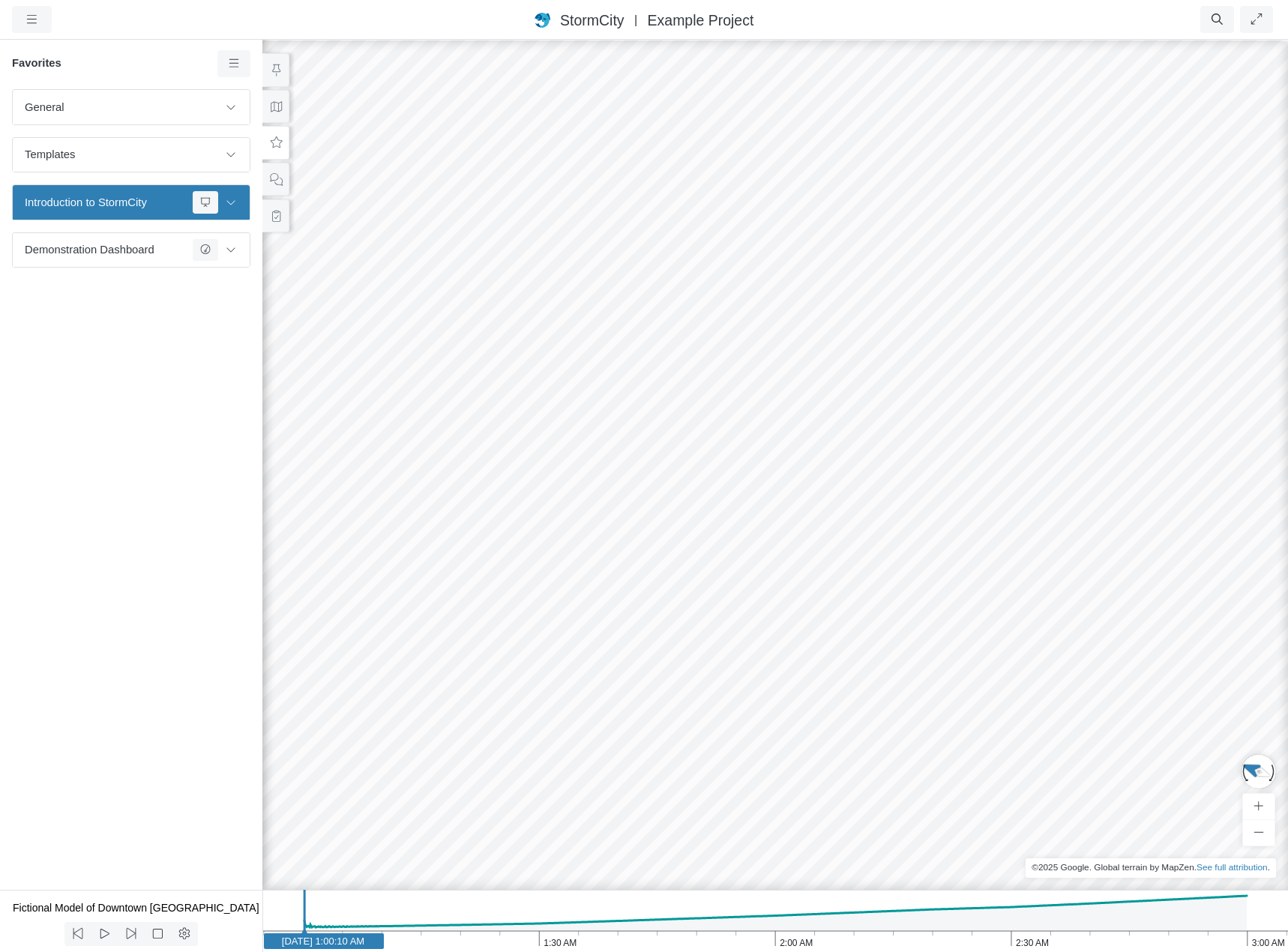
drag, startPoint x: 810, startPoint y: 591, endPoint x: 1134, endPoint y: 600, distance: 324.1
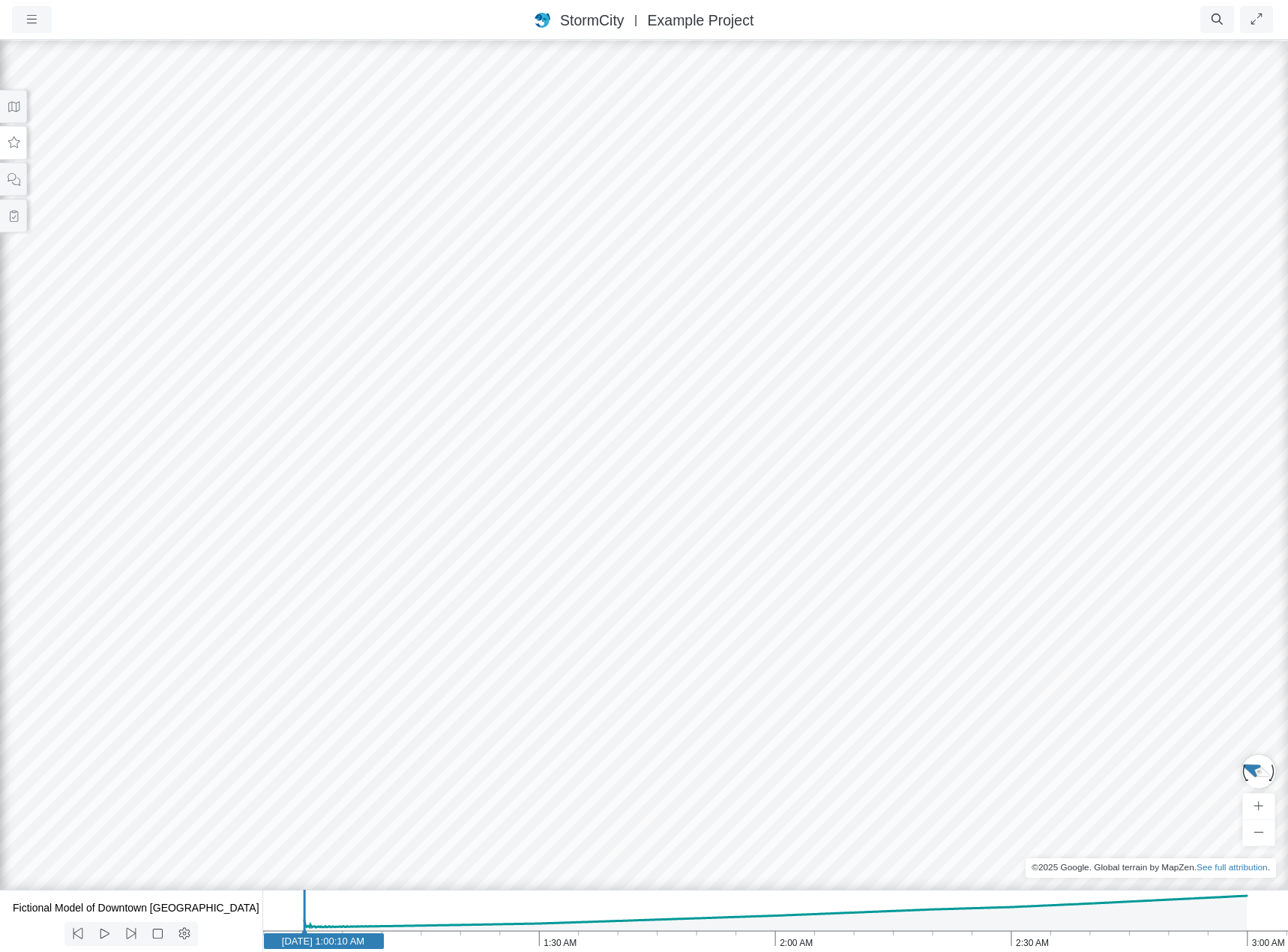
click at [756, 464] on div at bounding box center [644, 495] width 1288 height 914
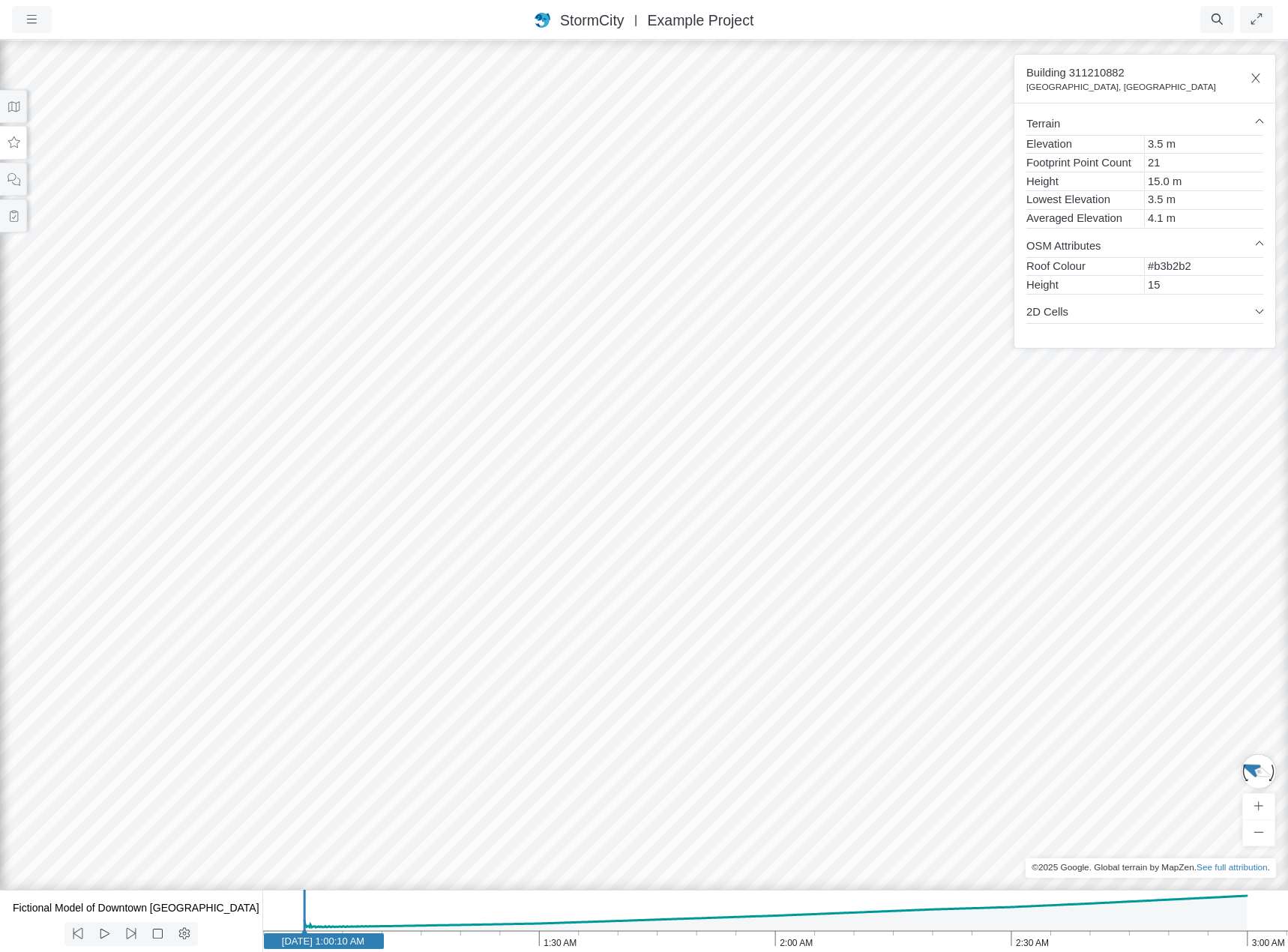
click at [713, 490] on div at bounding box center [644, 495] width 1288 height 914
click at [863, 495] on div at bounding box center [644, 495] width 1288 height 914
drag, startPoint x: 733, startPoint y: 467, endPoint x: 1090, endPoint y: 496, distance: 358.2
click at [702, 428] on div at bounding box center [644, 495] width 1288 height 914
click at [701, 365] on div at bounding box center [644, 495] width 1288 height 914
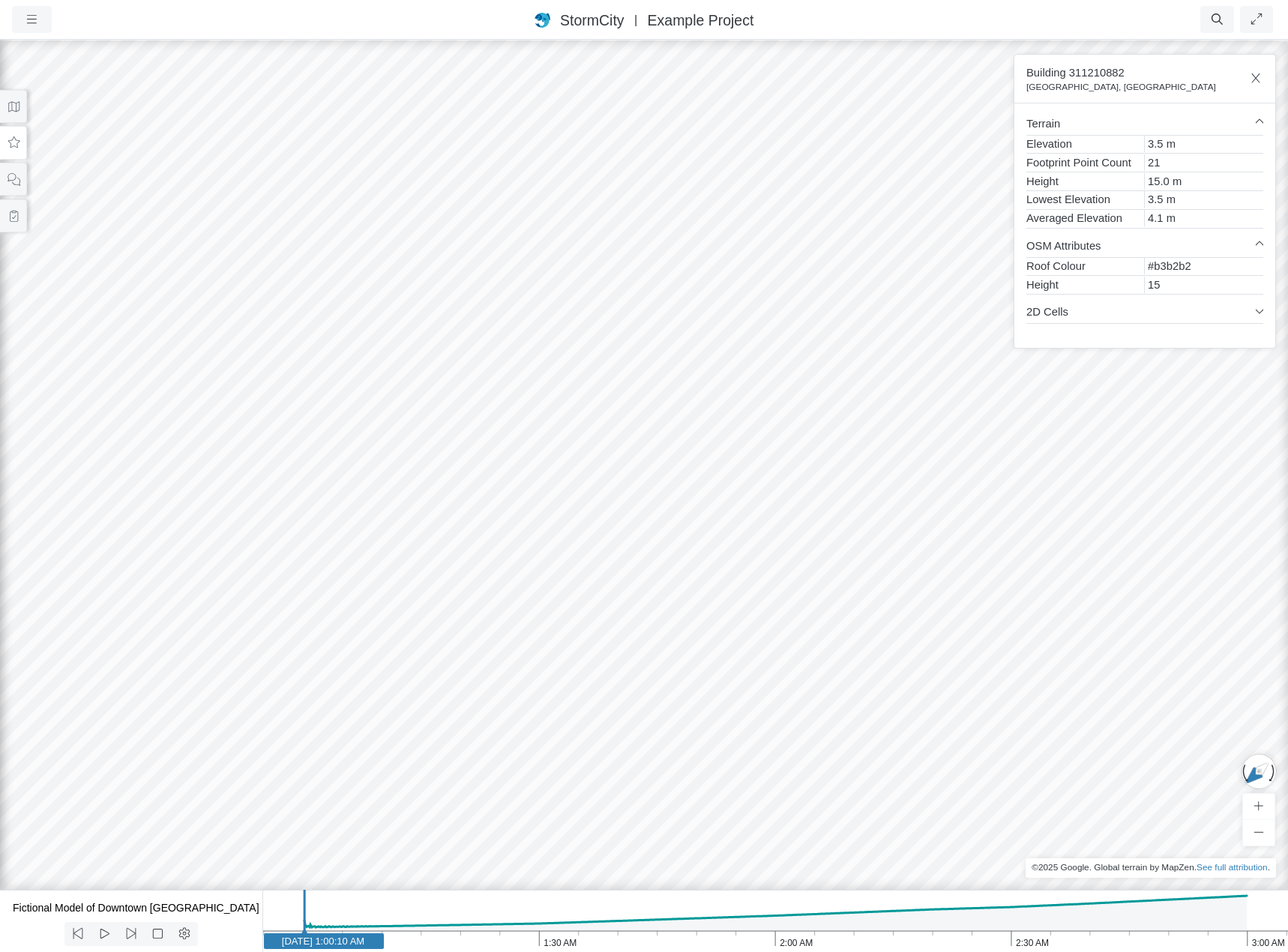
click at [628, 287] on div at bounding box center [644, 495] width 1288 height 914
drag, startPoint x: 610, startPoint y: 294, endPoint x: 1047, endPoint y: 409, distance: 451.9
drag, startPoint x: 415, startPoint y: 352, endPoint x: 730, endPoint y: 459, distance: 332.7
click at [730, 459] on div at bounding box center [644, 495] width 1288 height 914
click at [981, 485] on div at bounding box center [644, 495] width 1288 height 914
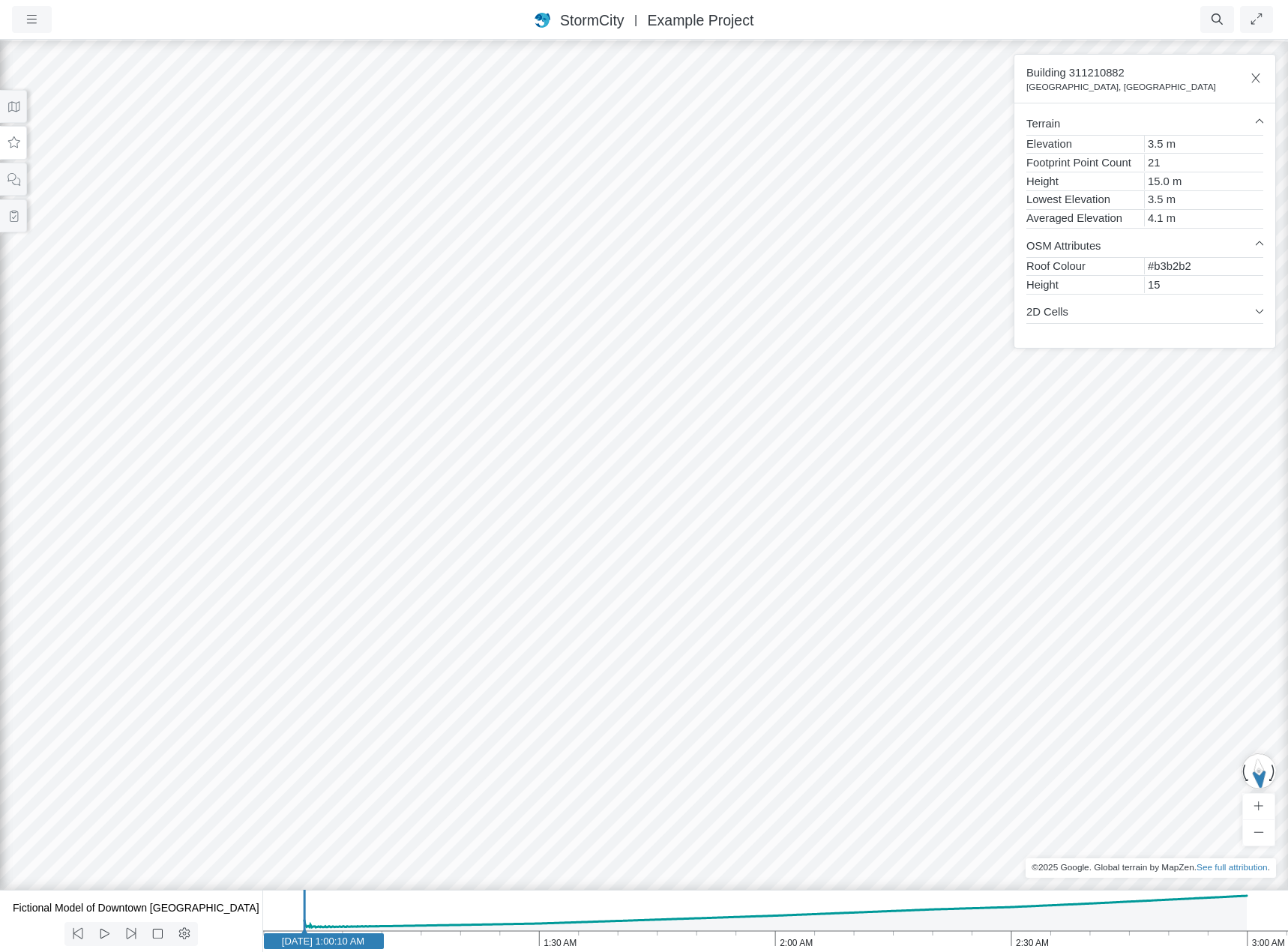
click at [927, 401] on div at bounding box center [644, 495] width 1288 height 914
click at [1026, 425] on div at bounding box center [644, 495] width 1288 height 914
click at [917, 402] on div at bounding box center [644, 495] width 1288 height 914
click at [897, 441] on div at bounding box center [644, 495] width 1288 height 914
click at [879, 521] on div at bounding box center [644, 495] width 1288 height 914
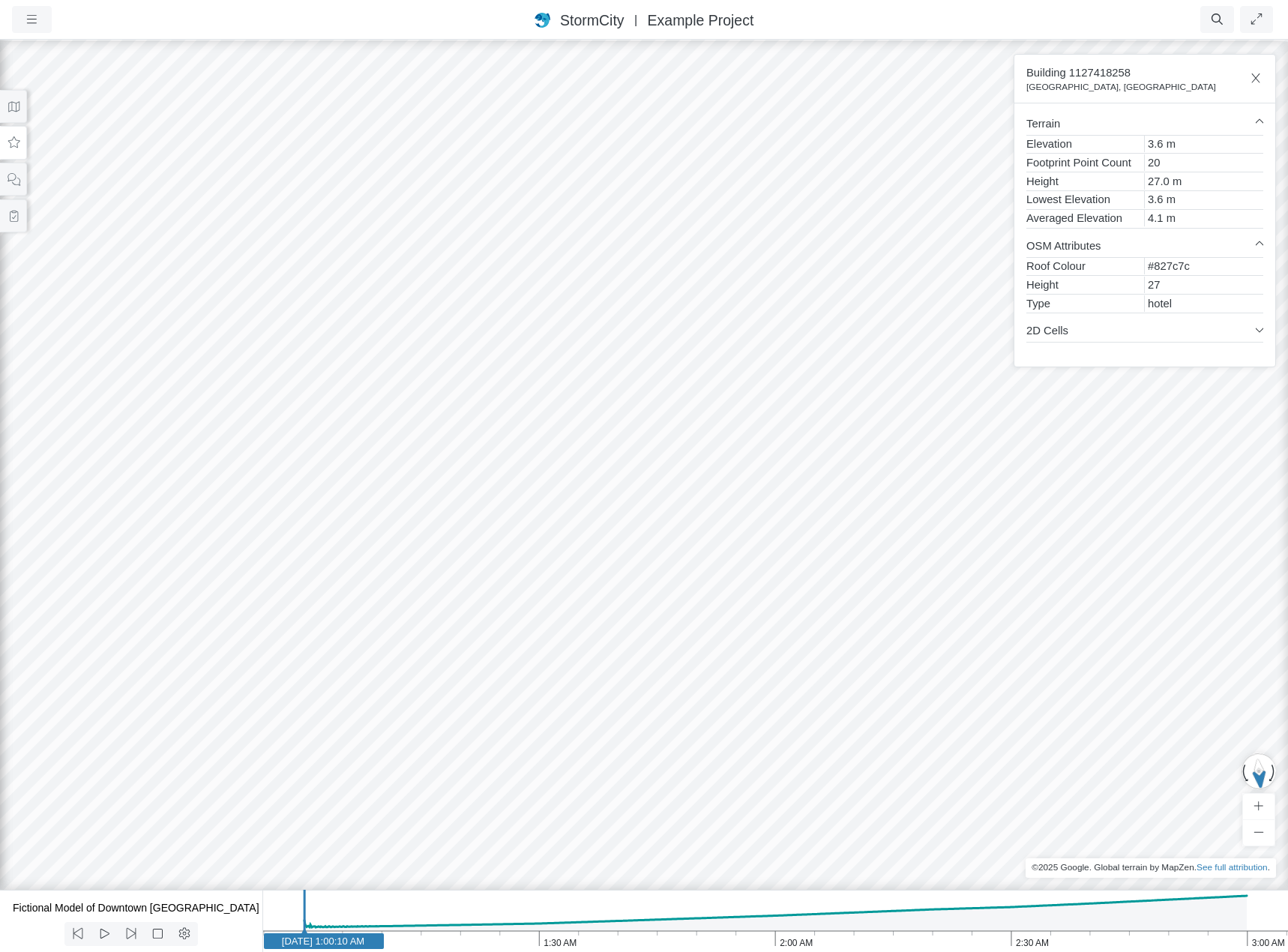
click at [1073, 590] on div at bounding box center [644, 495] width 1288 height 914
drag, startPoint x: 1069, startPoint y: 613, endPoint x: 792, endPoint y: 383, distance: 360.0
click at [720, 702] on div at bounding box center [644, 495] width 1288 height 914
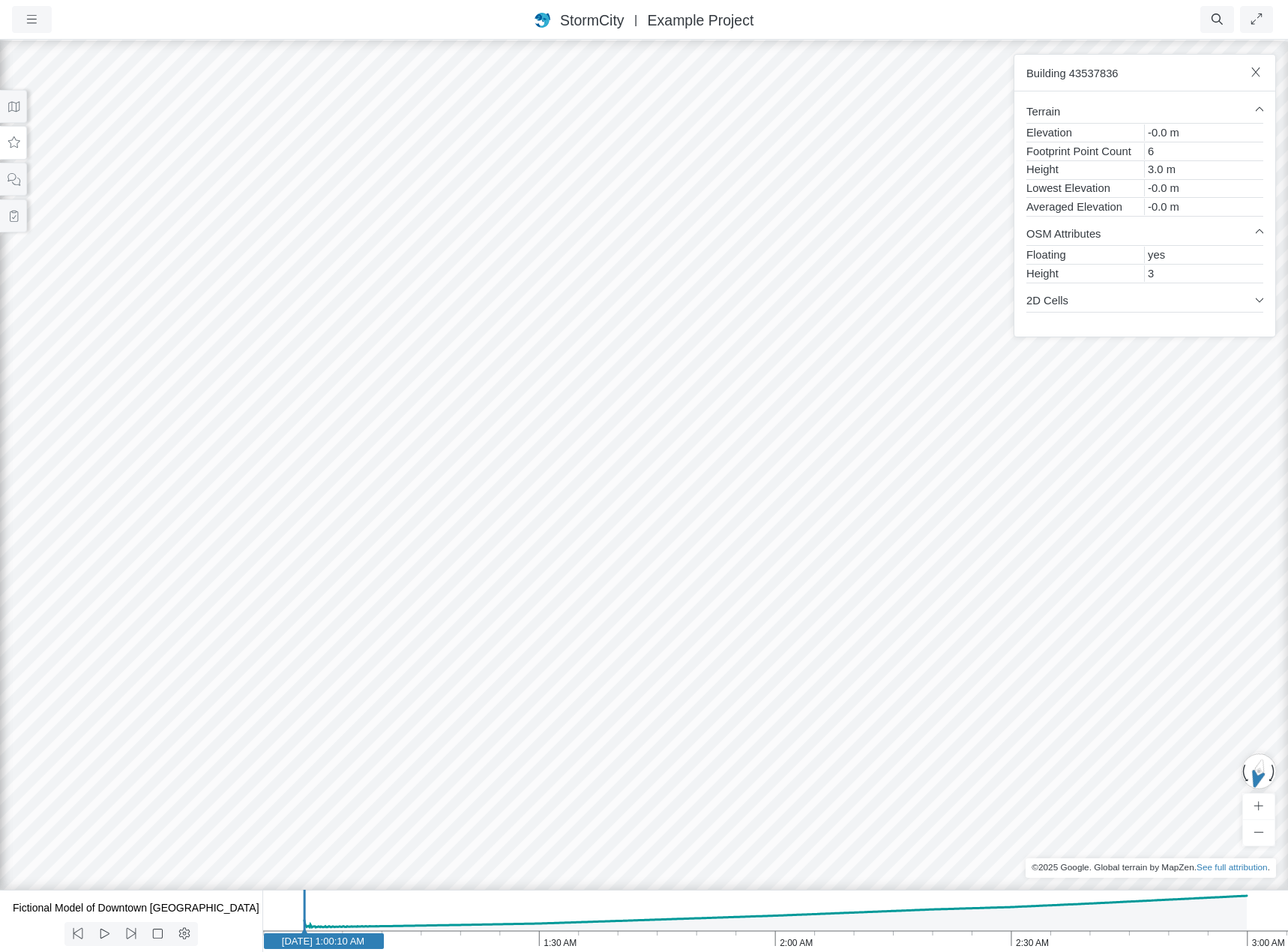
click at [319, 735] on div at bounding box center [644, 495] width 1288 height 914
click at [498, 530] on div at bounding box center [644, 495] width 1288 height 914
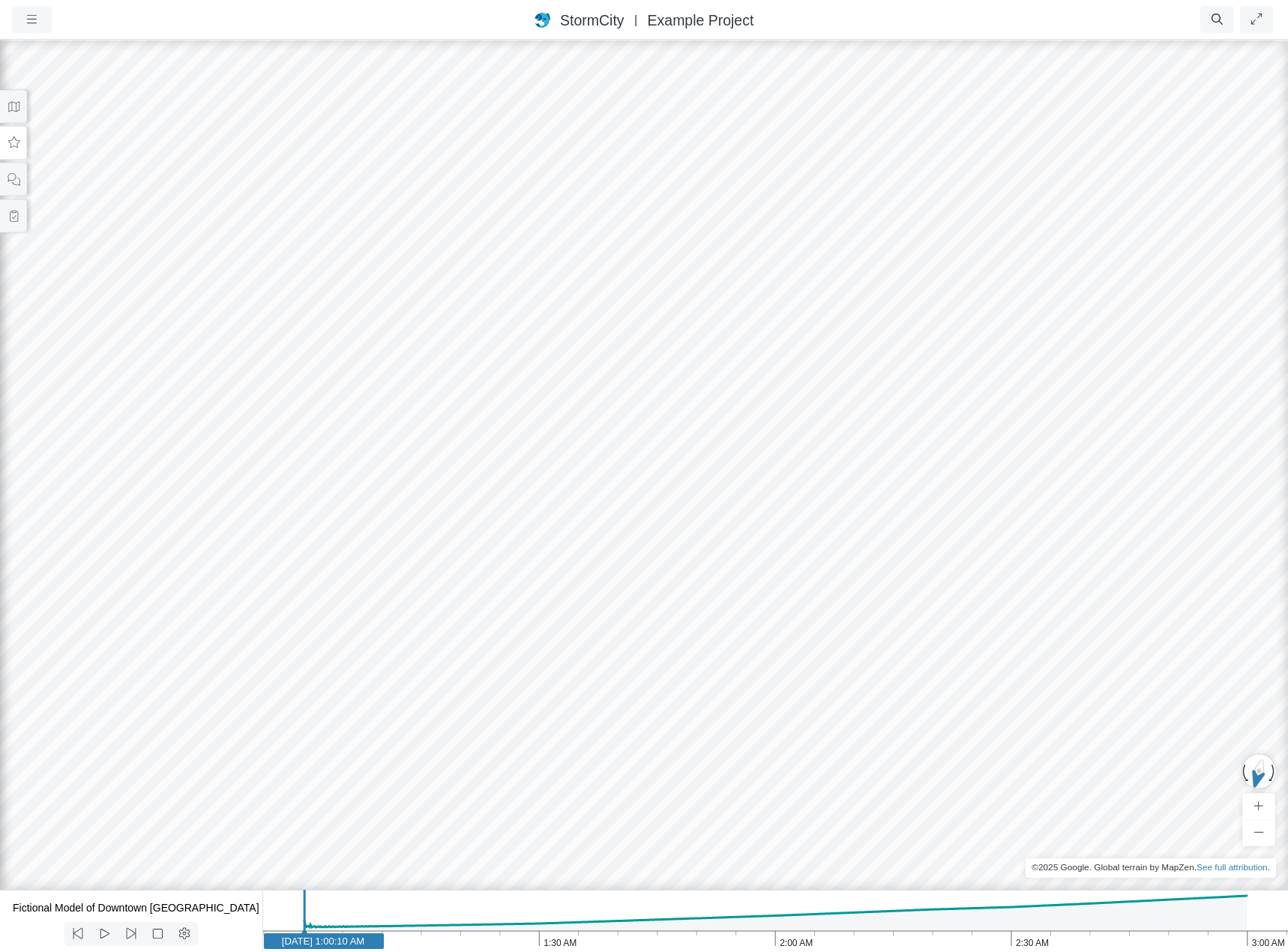
click at [269, 738] on div at bounding box center [644, 495] width 1288 height 914
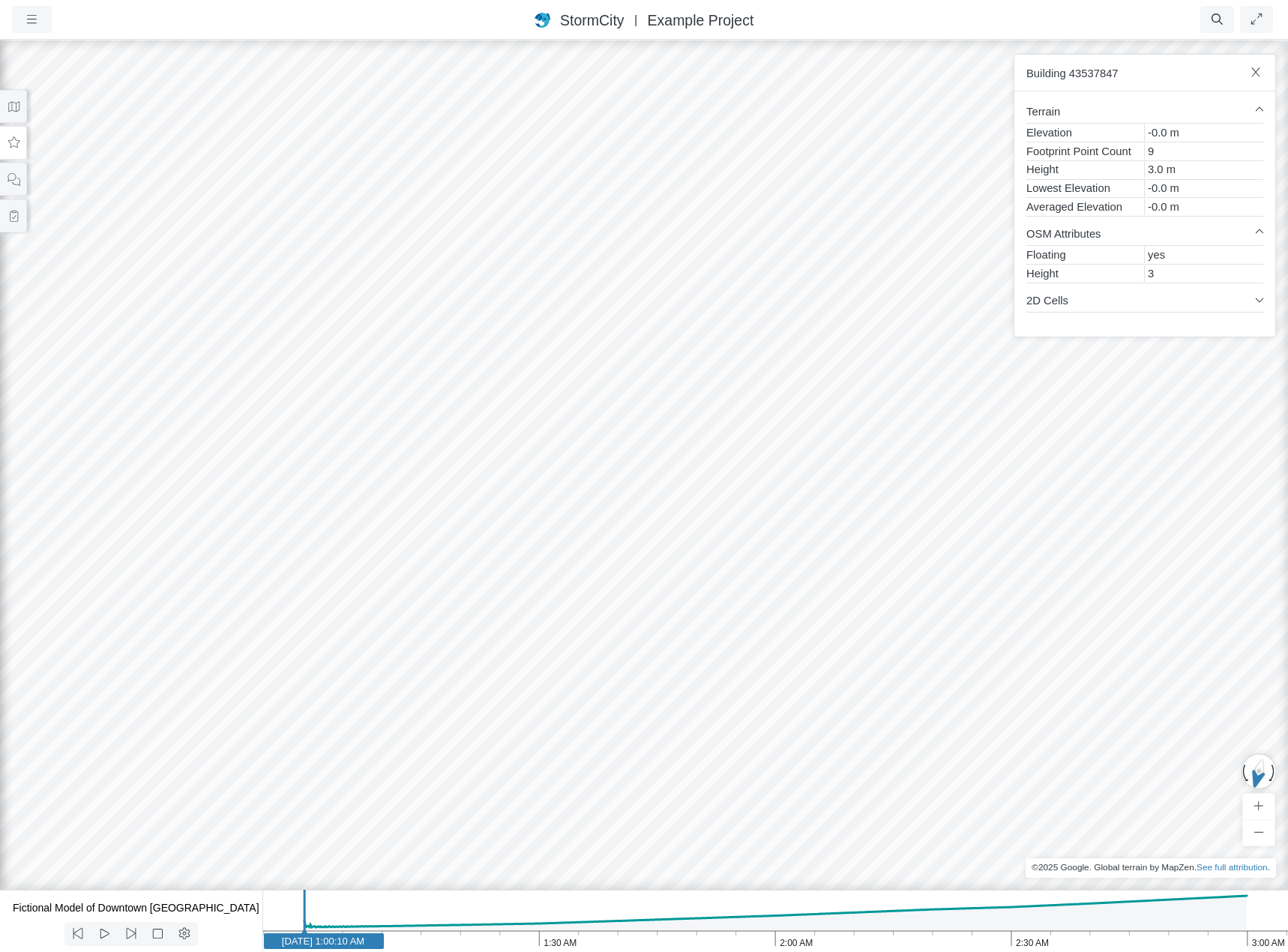
click at [595, 400] on div at bounding box center [644, 495] width 1288 height 914
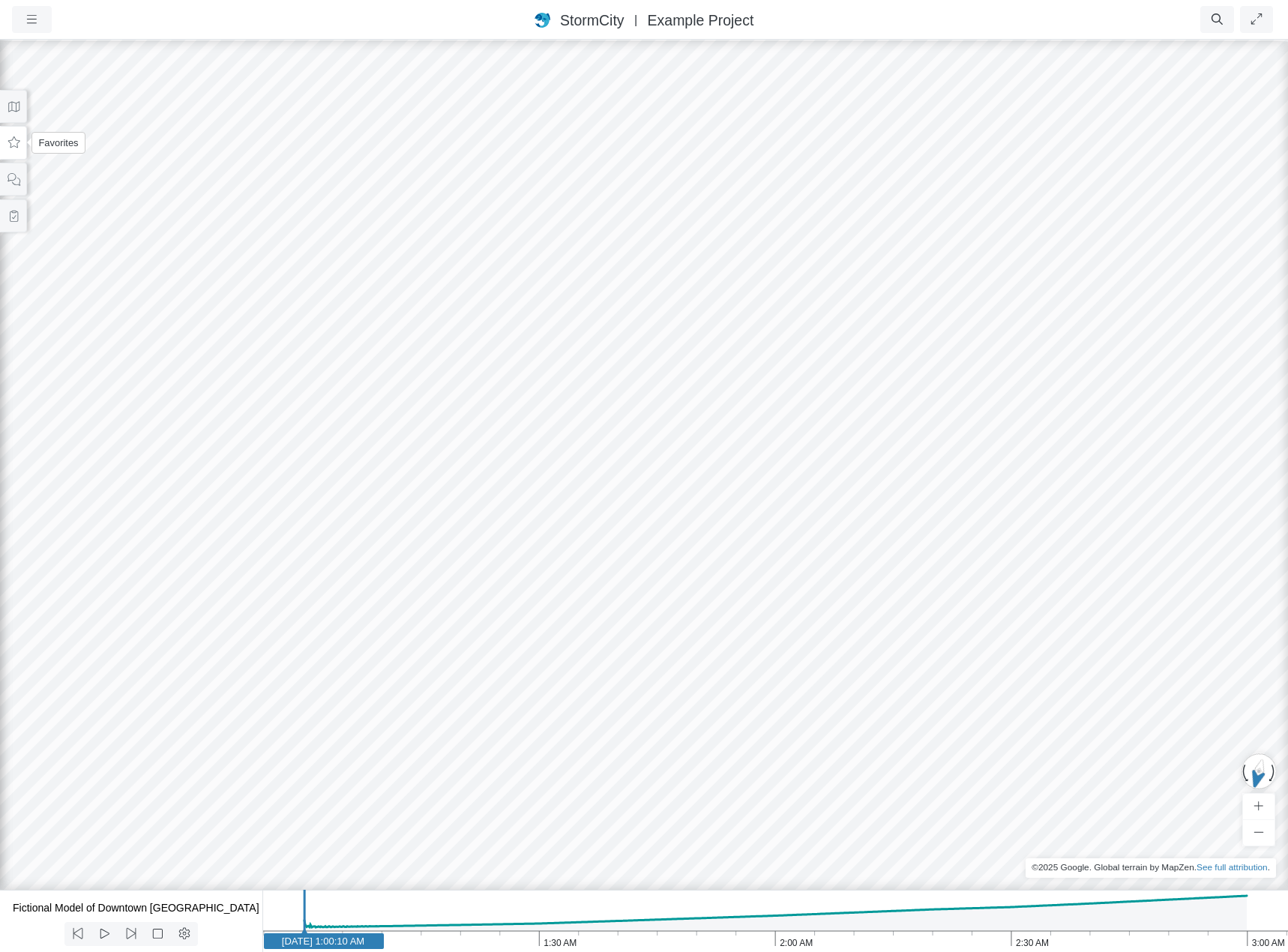
click at [17, 143] on icon at bounding box center [14, 142] width 12 height 12
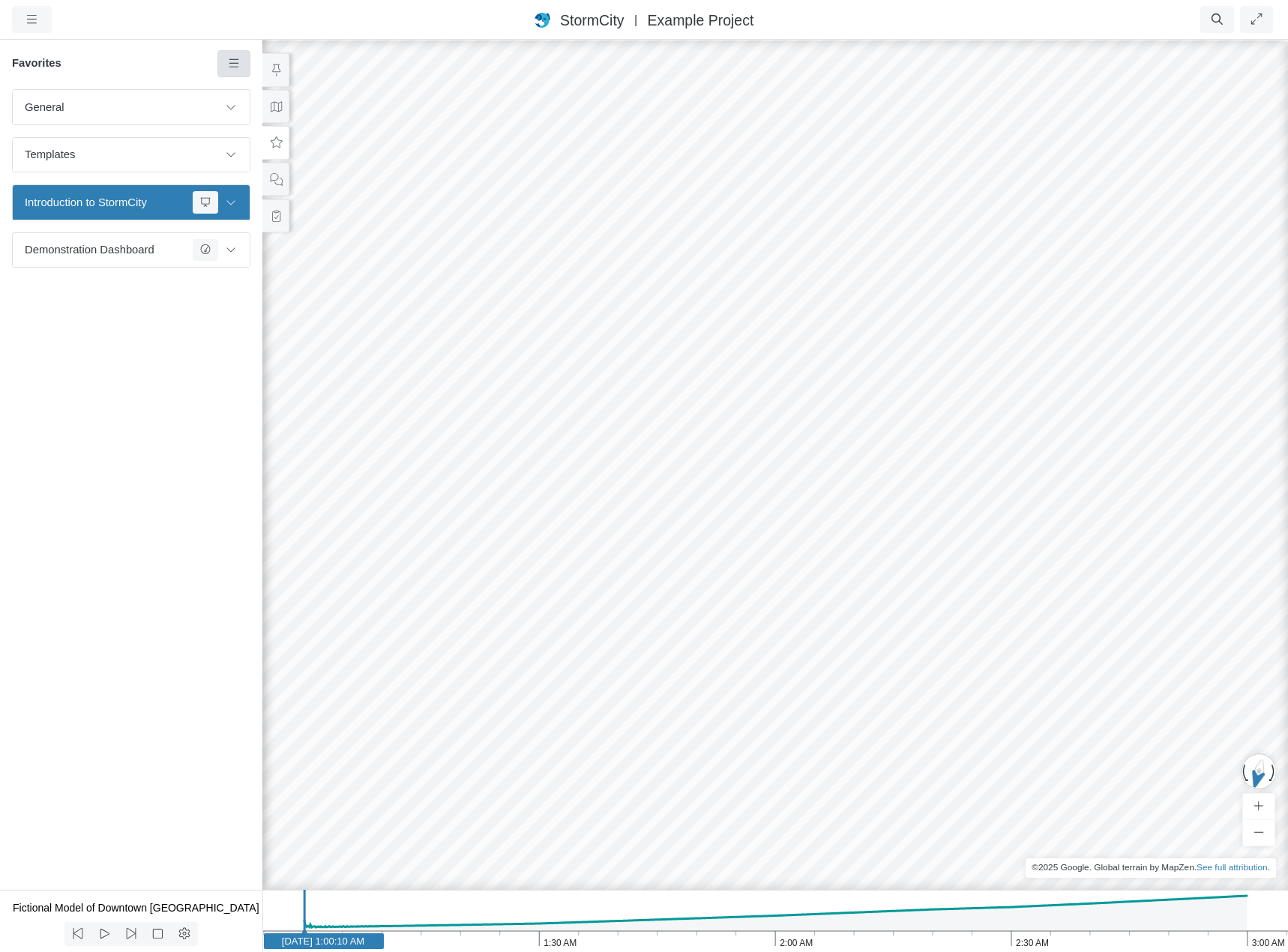
click at [240, 66] on icon at bounding box center [234, 63] width 15 height 12
click at [274, 231] on span "Add Group" at bounding box center [276, 231] width 54 height 12
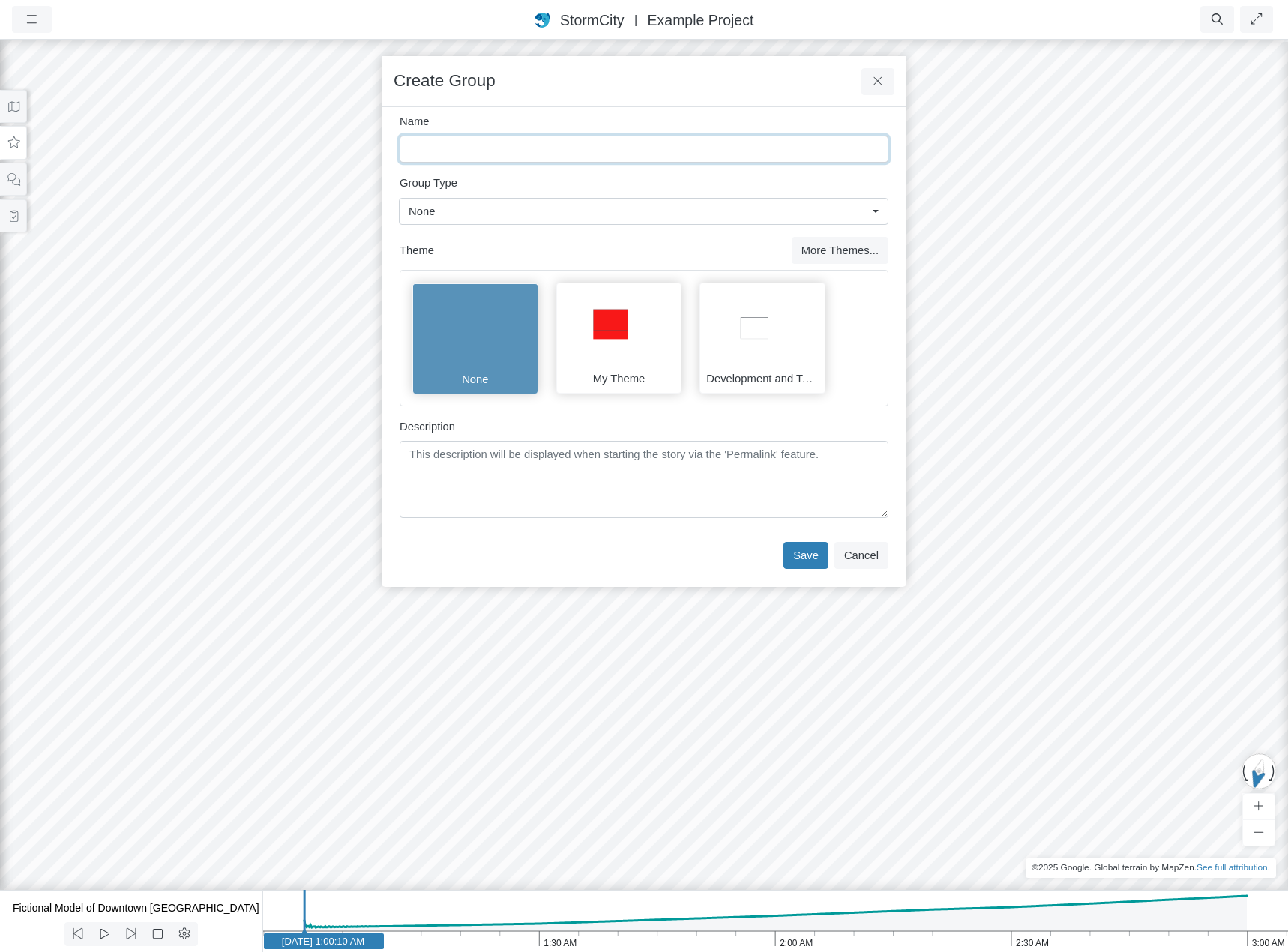
click at [559, 145] on input "Name" at bounding box center [644, 149] width 489 height 27
type input "ICWMM 2025"
click at [806, 555] on button "Save" at bounding box center [806, 555] width 45 height 27
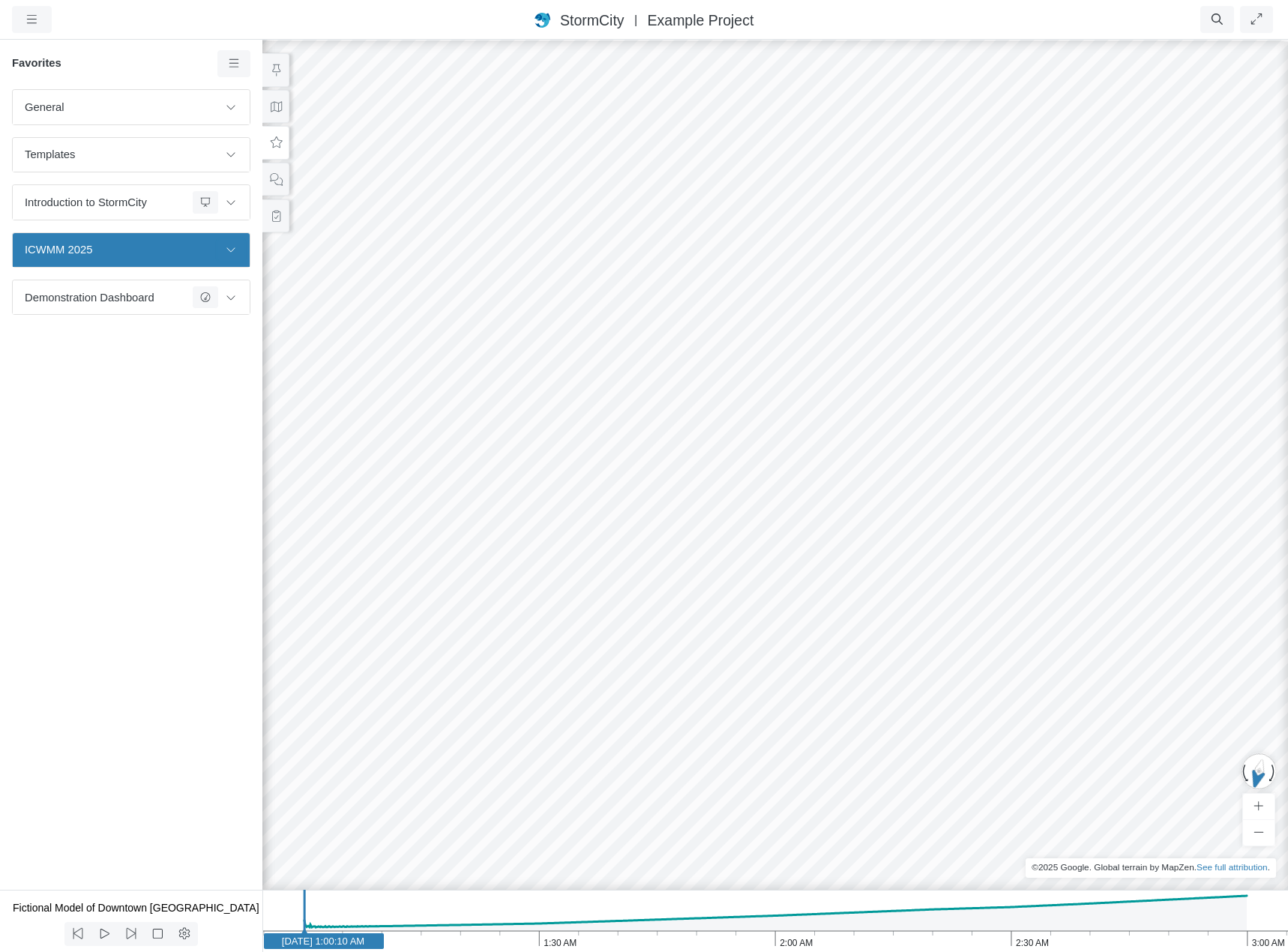
click at [226, 250] on icon at bounding box center [231, 249] width 12 height 10
click at [848, 19] on div "StormCity [GEOGRAPHIC_DATA] East | Example Project" at bounding box center [644, 19] width 689 height 21
click at [33, 24] on icon "button" at bounding box center [31, 19] width 15 height 12
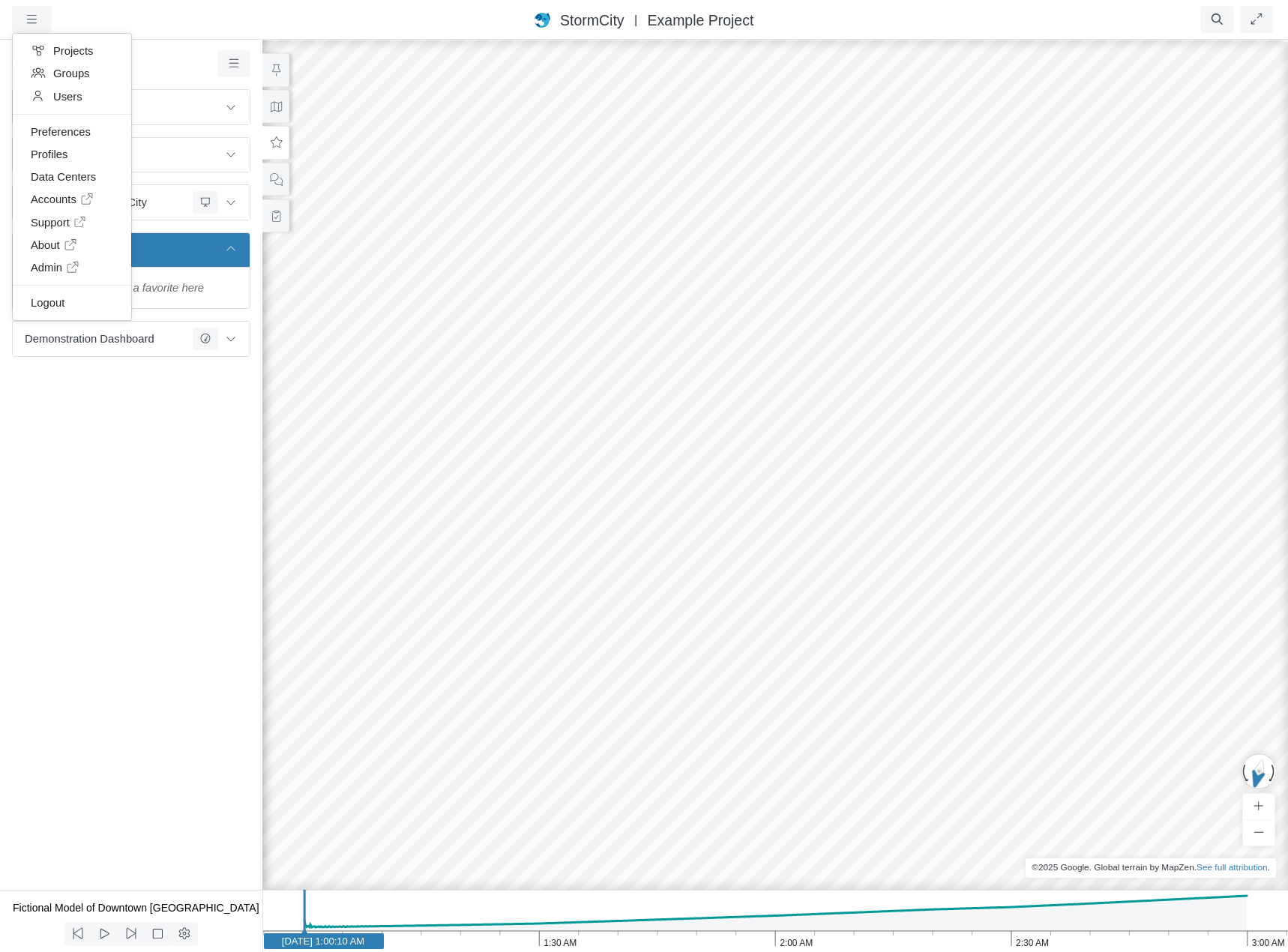
click at [165, 506] on div "General Default Map View Default Camera View Menu Test23 Water Depth Test Templ…" at bounding box center [131, 490] width 262 height 801
click at [353, 20] on div "StormCity [GEOGRAPHIC_DATA] East | Example Project" at bounding box center [644, 19] width 689 height 21
click at [864, 22] on div "StormCity [GEOGRAPHIC_DATA] East | Example Project" at bounding box center [644, 19] width 689 height 21
click at [329, 13] on div "StormCity [GEOGRAPHIC_DATA] East | Example Project" at bounding box center [644, 19] width 689 height 21
click at [934, 18] on div "StormCity [GEOGRAPHIC_DATA] East | Example Project" at bounding box center [644, 19] width 689 height 21
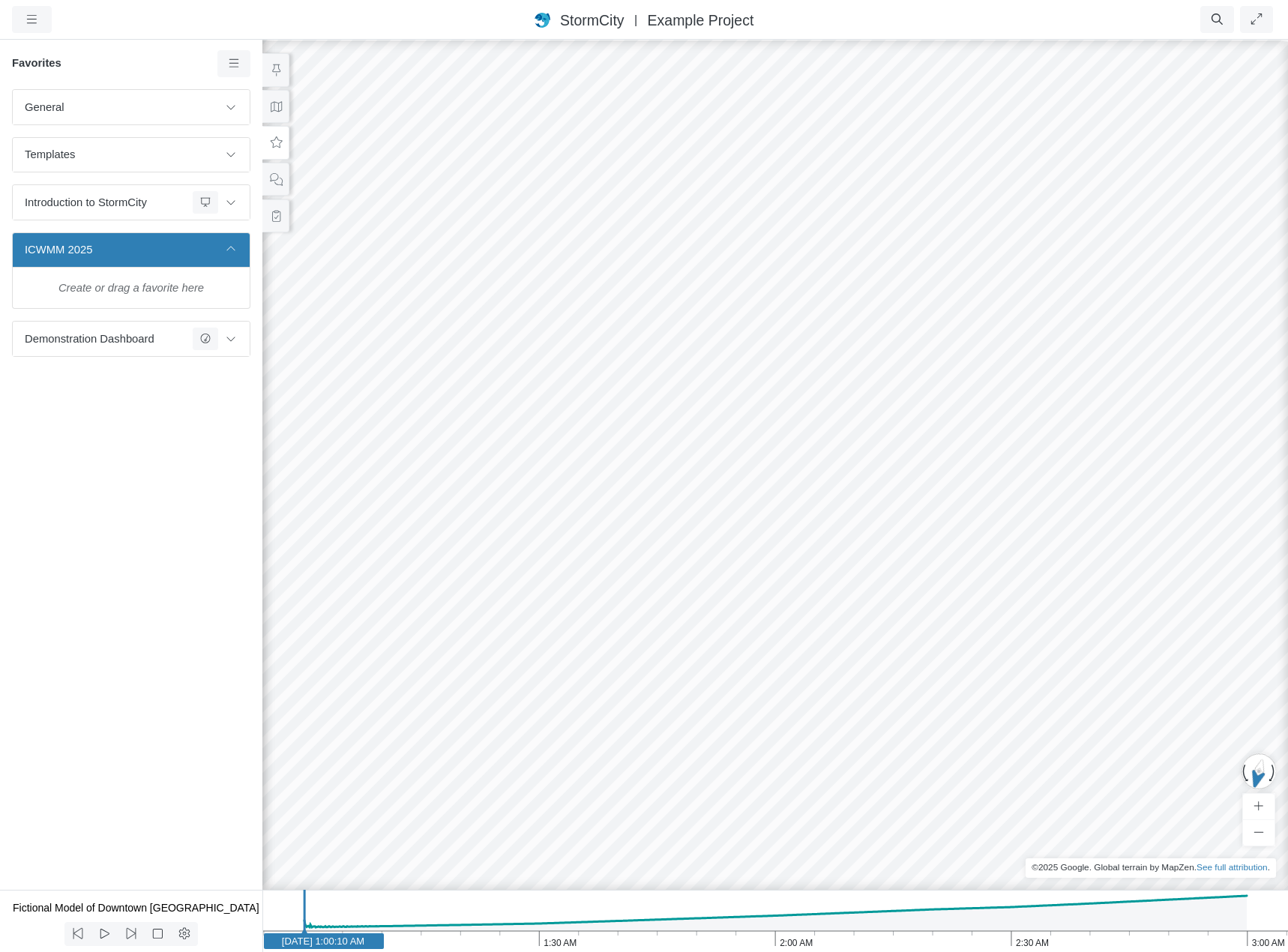
click at [259, 15] on ul "Resume Clear Overlay Exit Dashboard 60 FPS (0-62) 457.7 MB/4 GB" at bounding box center [738, 19] width 1077 height 27
click at [991, 19] on ul "Resume Clear Overlay Exit Dashboard 60 FPS (0-62) 461.82 MB/4 GB" at bounding box center [738, 19] width 1077 height 27
click at [310, 19] on div "StormCity [GEOGRAPHIC_DATA] East | Example Project" at bounding box center [644, 19] width 689 height 21
click at [1013, 17] on ul "Resume Clear Overlay Exit Dashboard 60 FPS (0-62) 451.61 MB/4 GB" at bounding box center [738, 19] width 1077 height 27
click at [1013, 17] on ul "Resume Clear Overlay Exit Dashboard 60 FPS (0-62) 461.27 MB/4 GB" at bounding box center [738, 19] width 1077 height 27
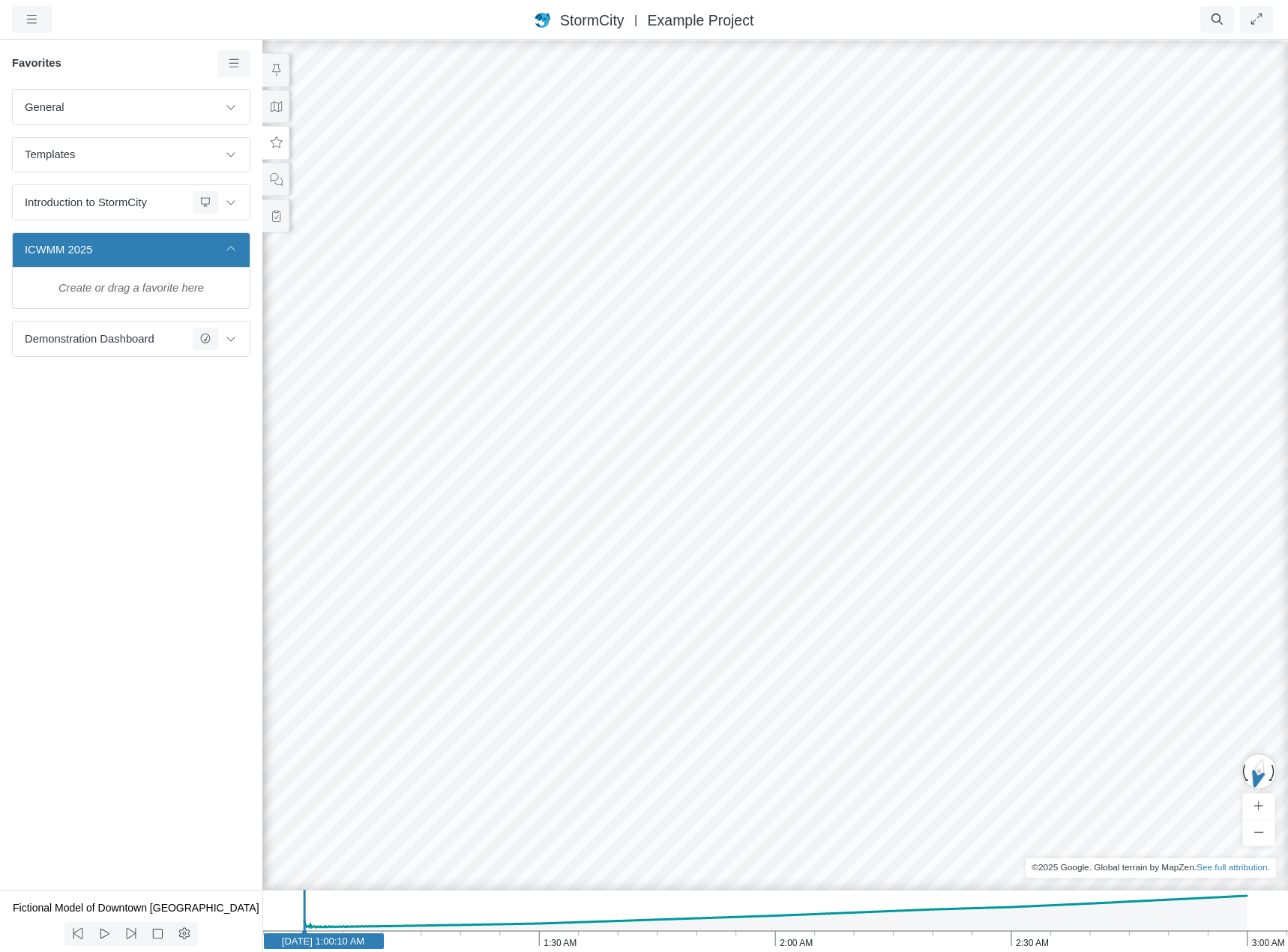
click at [1013, 17] on ul "Resume Clear Overlay Exit Dashboard 60 FPS (0-62) 466.21 MB/4 GB" at bounding box center [738, 19] width 1077 height 27
drag, startPoint x: 656, startPoint y: 443, endPoint x: 1077, endPoint y: 775, distance: 536.2
click at [1077, 775] on div at bounding box center [776, 495] width 1288 height 914
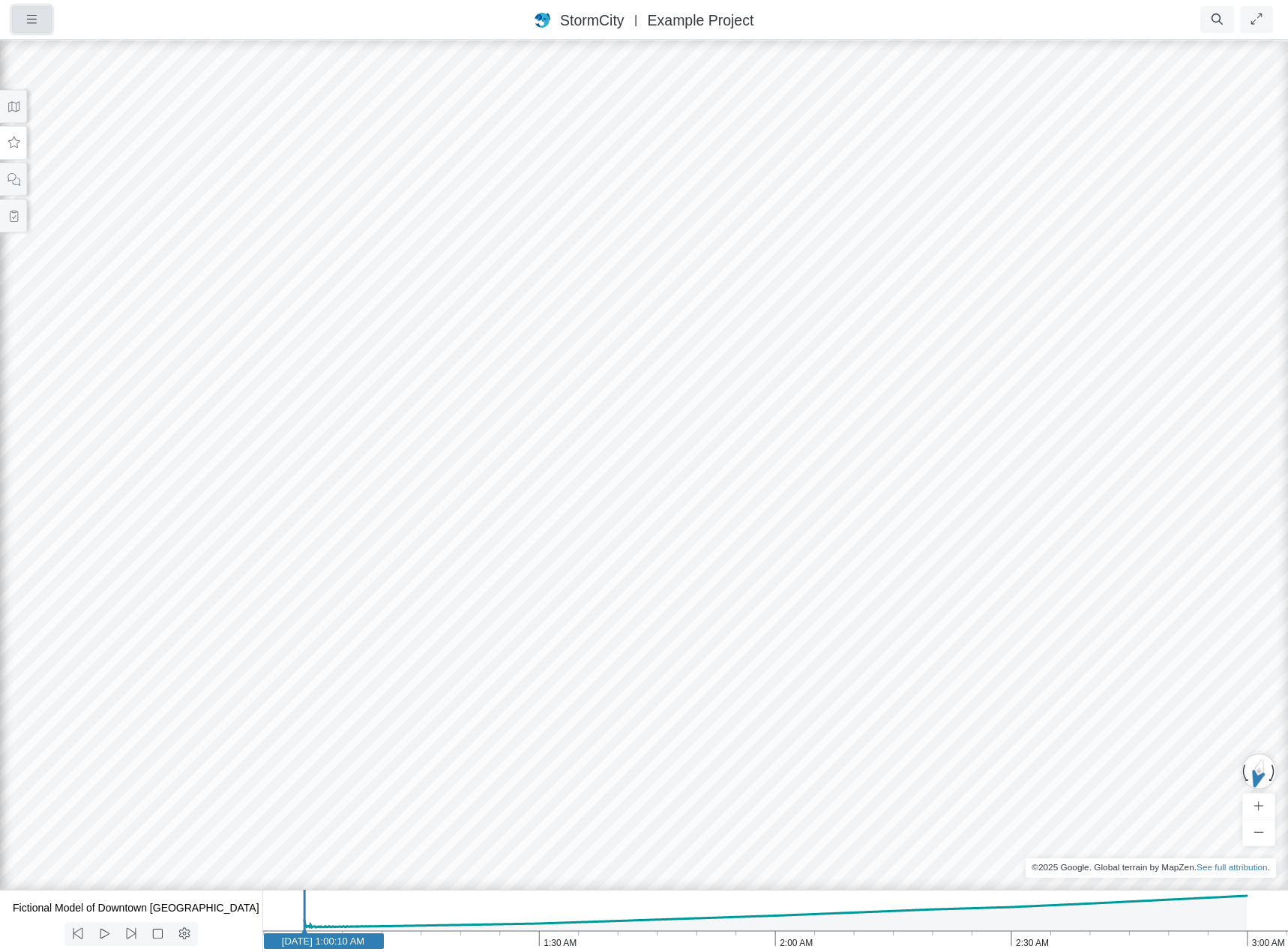
click at [37, 17] on icon "button" at bounding box center [31, 19] width 15 height 12
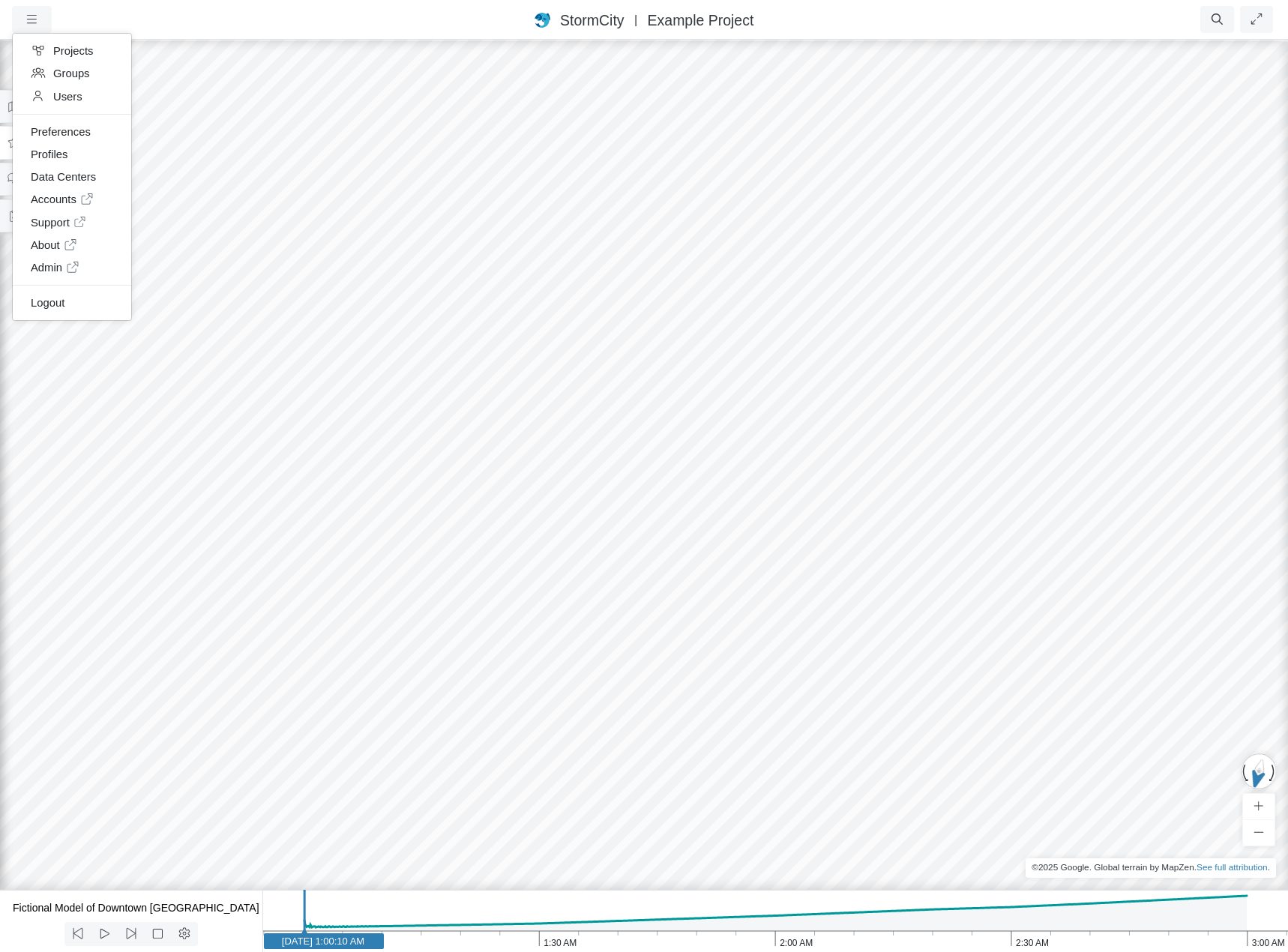
click at [129, 18] on div "Projects Groups Users Preferences Profiles Data Centers Accounts Support About …" at bounding box center [105, 19] width 187 height 27
click at [19, 141] on icon at bounding box center [14, 143] width 15 height 12
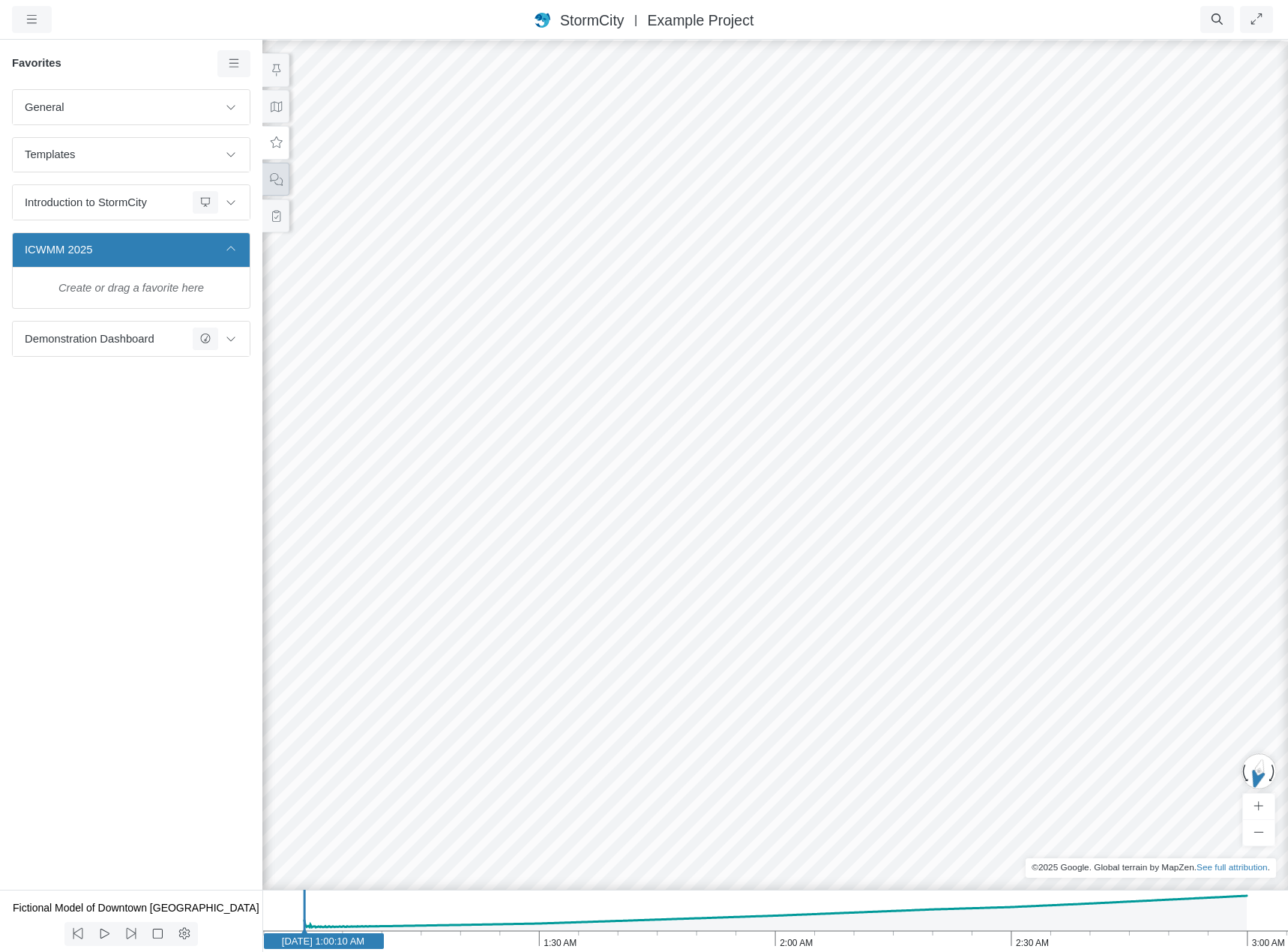
click at [279, 180] on icon at bounding box center [276, 180] width 15 height 12
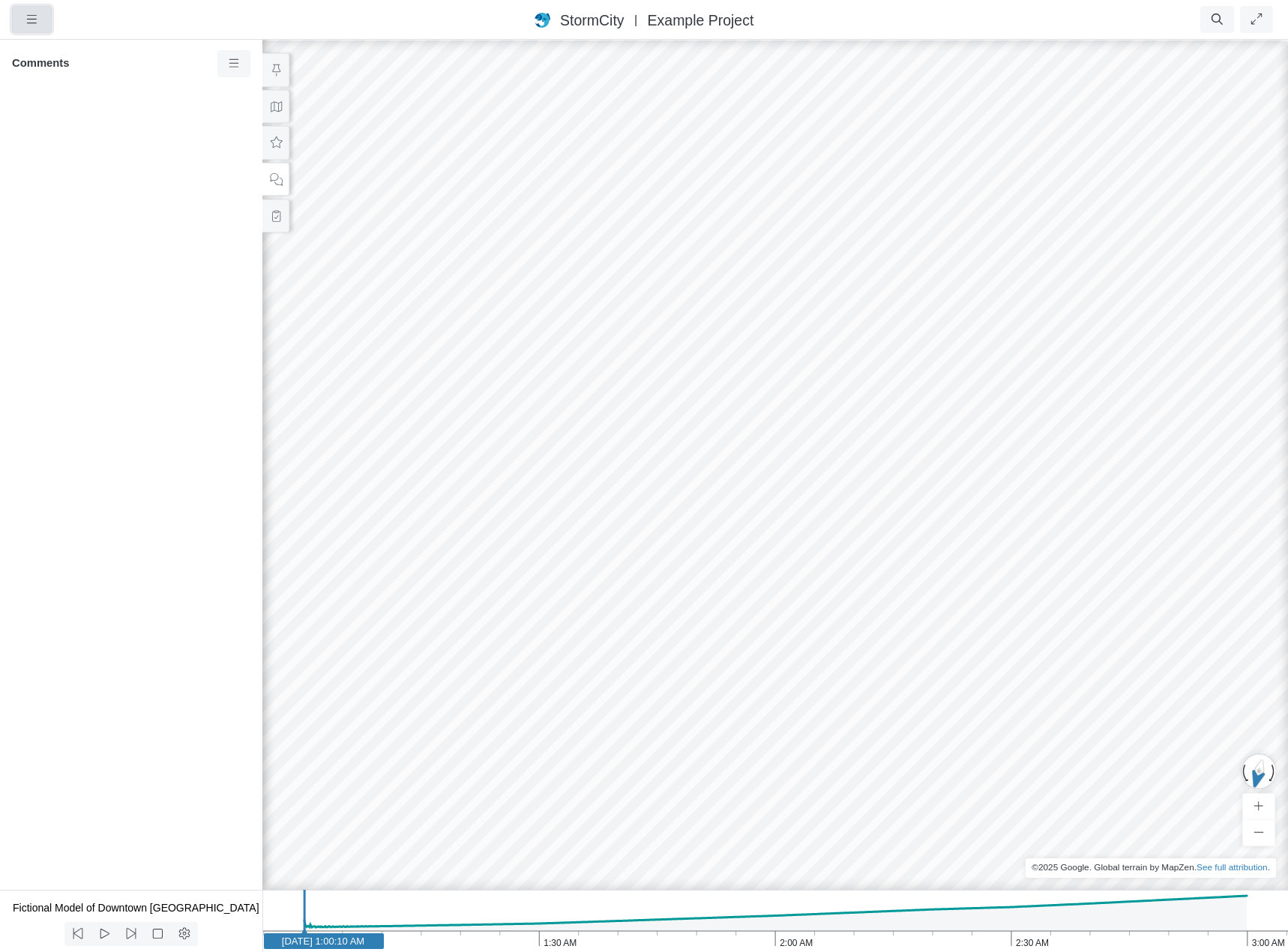
click at [33, 24] on icon "button" at bounding box center [31, 19] width 15 height 12
click at [60, 77] on link "Groups" at bounding box center [72, 73] width 119 height 22
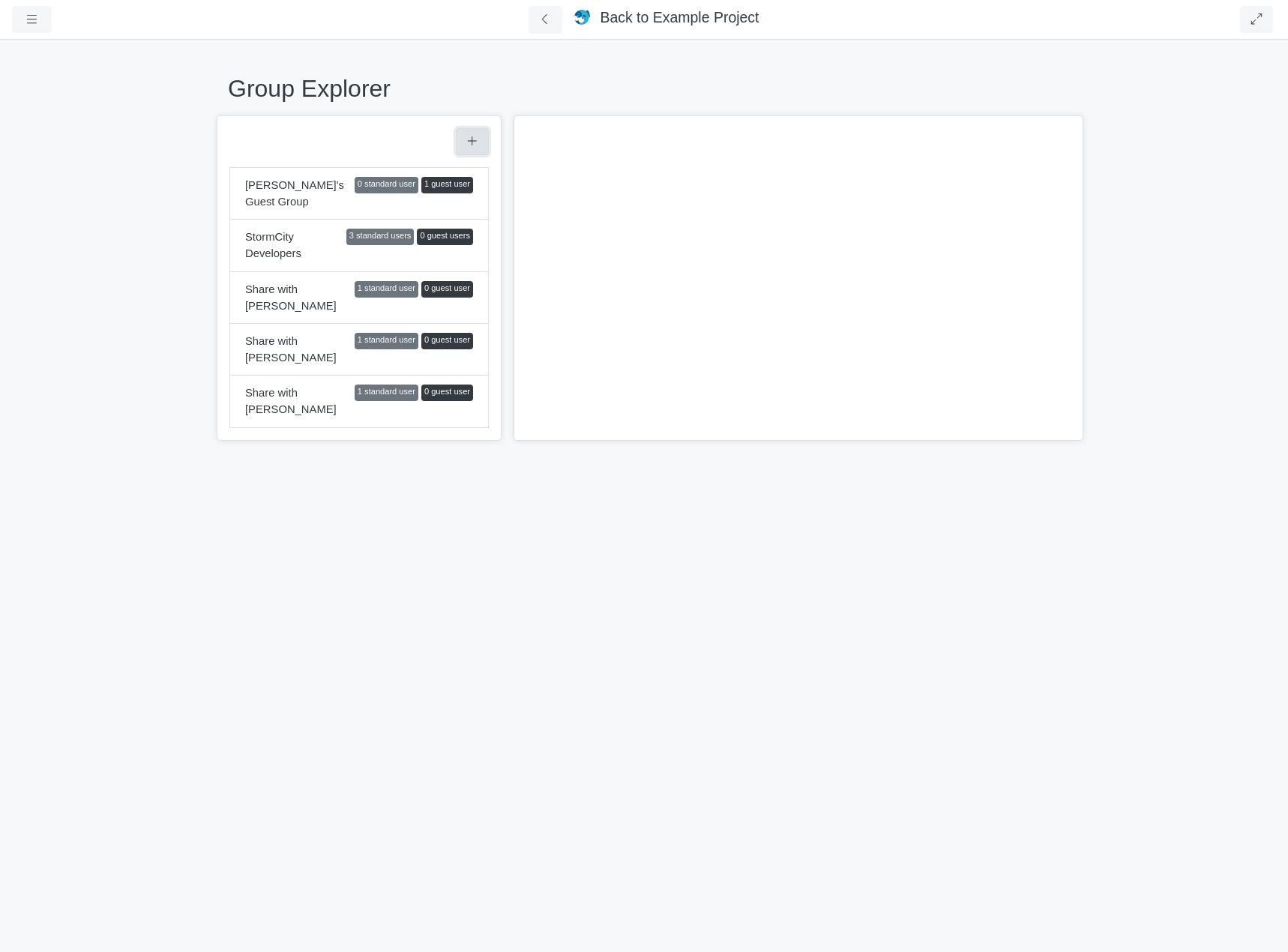
click at [466, 141] on icon "button" at bounding box center [473, 141] width 15 height 12
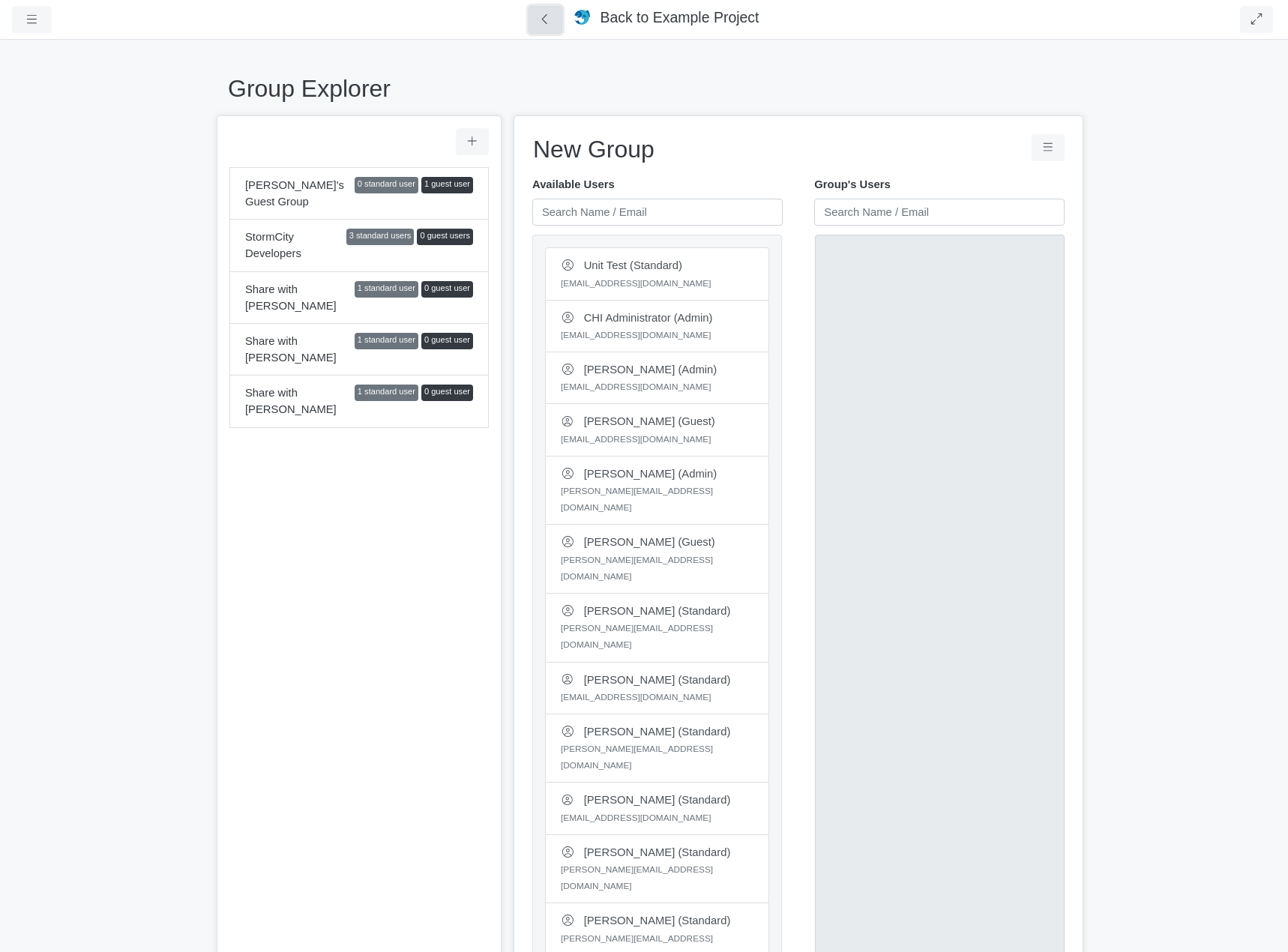
click at [552, 21] on icon at bounding box center [546, 19] width 15 height 12
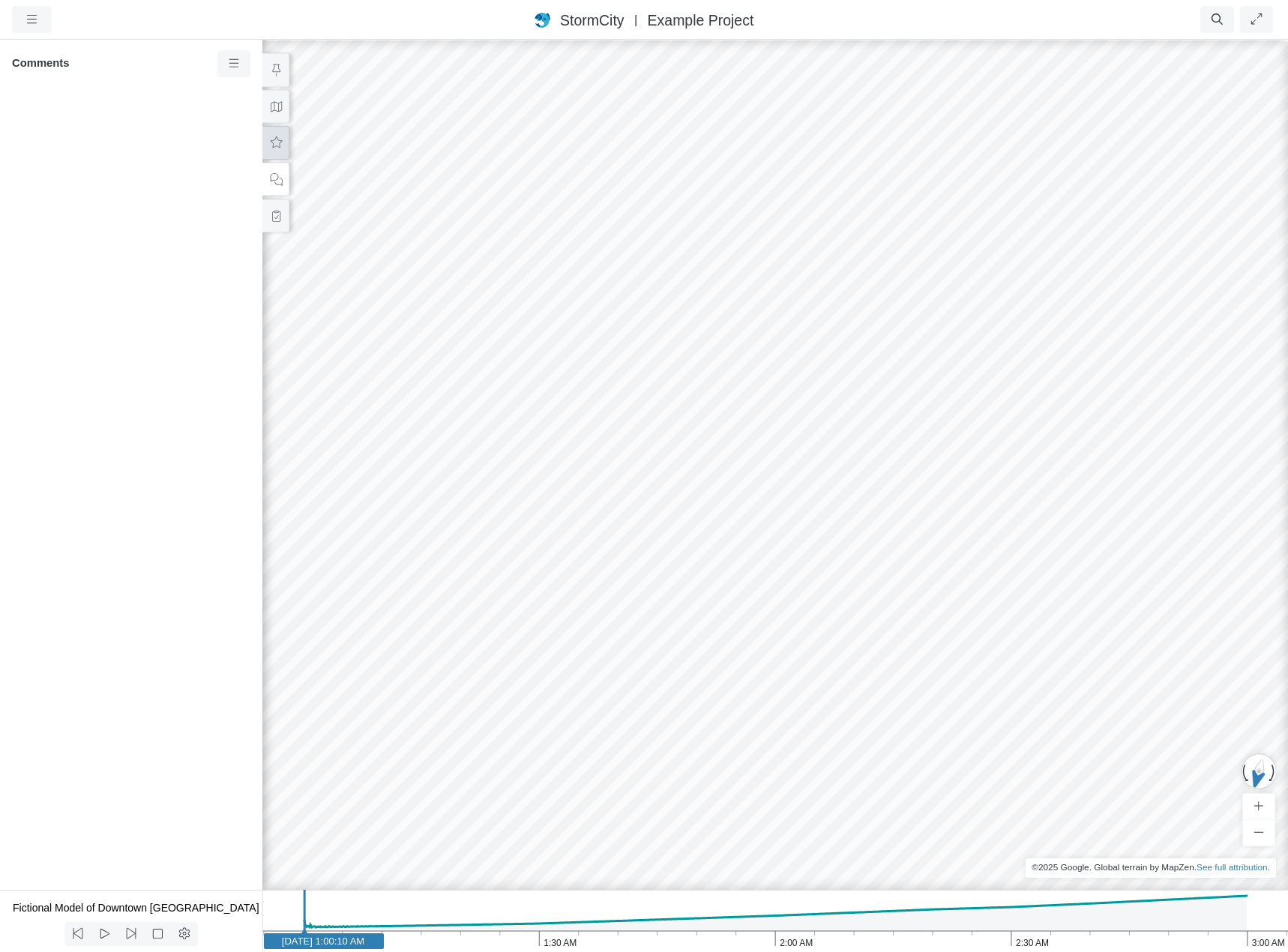
click at [281, 145] on icon at bounding box center [276, 143] width 15 height 12
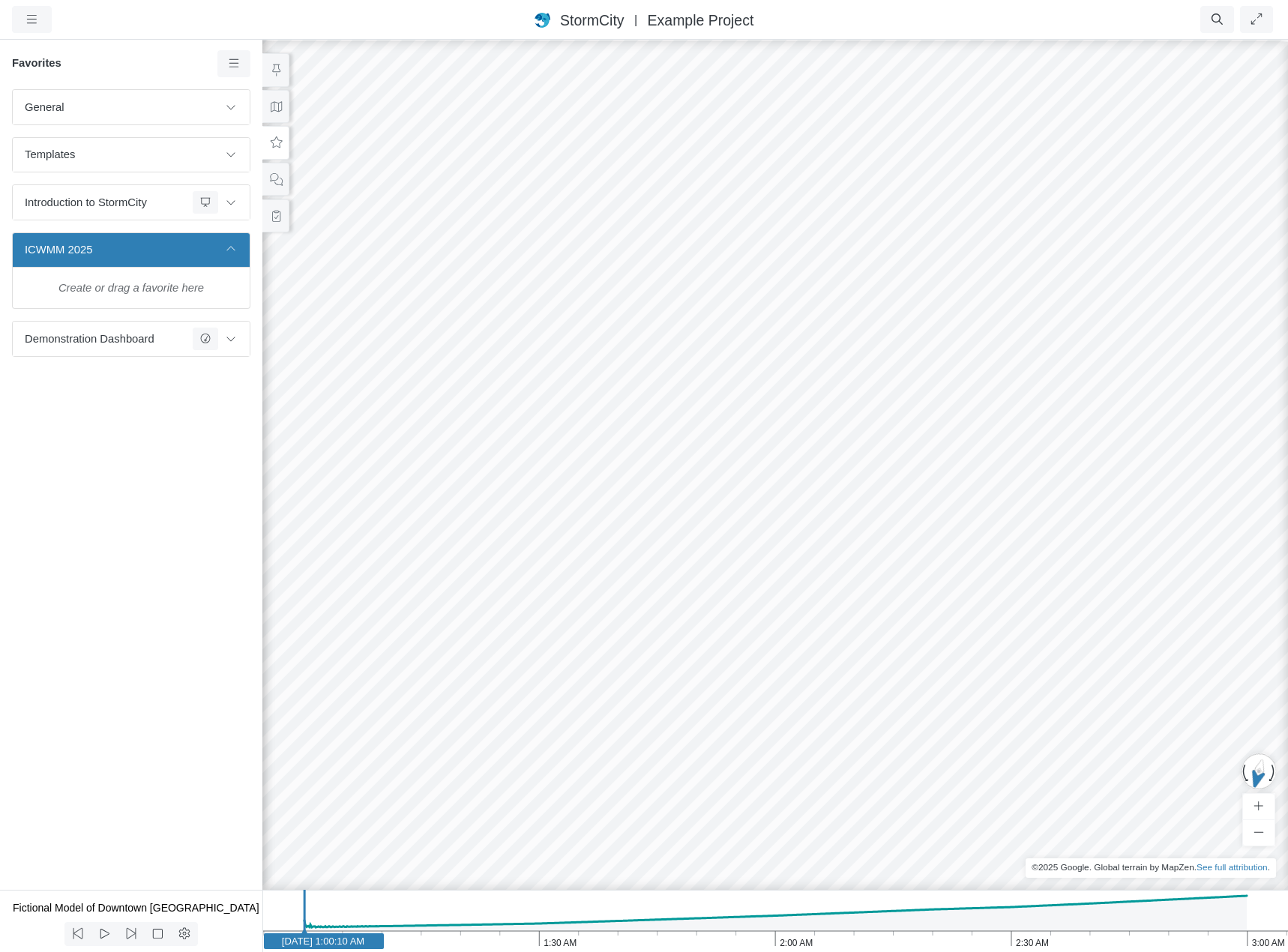
click at [976, 18] on div "StormCity [GEOGRAPHIC_DATA] East | Example Project" at bounding box center [644, 19] width 689 height 21
click at [202, 18] on ul "Resume Clear Overlay Exit Dashboard 60 FPS (0-62) 473.63 MB/4 GB" at bounding box center [738, 19] width 1077 height 27
click at [284, 185] on button at bounding box center [276, 179] width 27 height 34
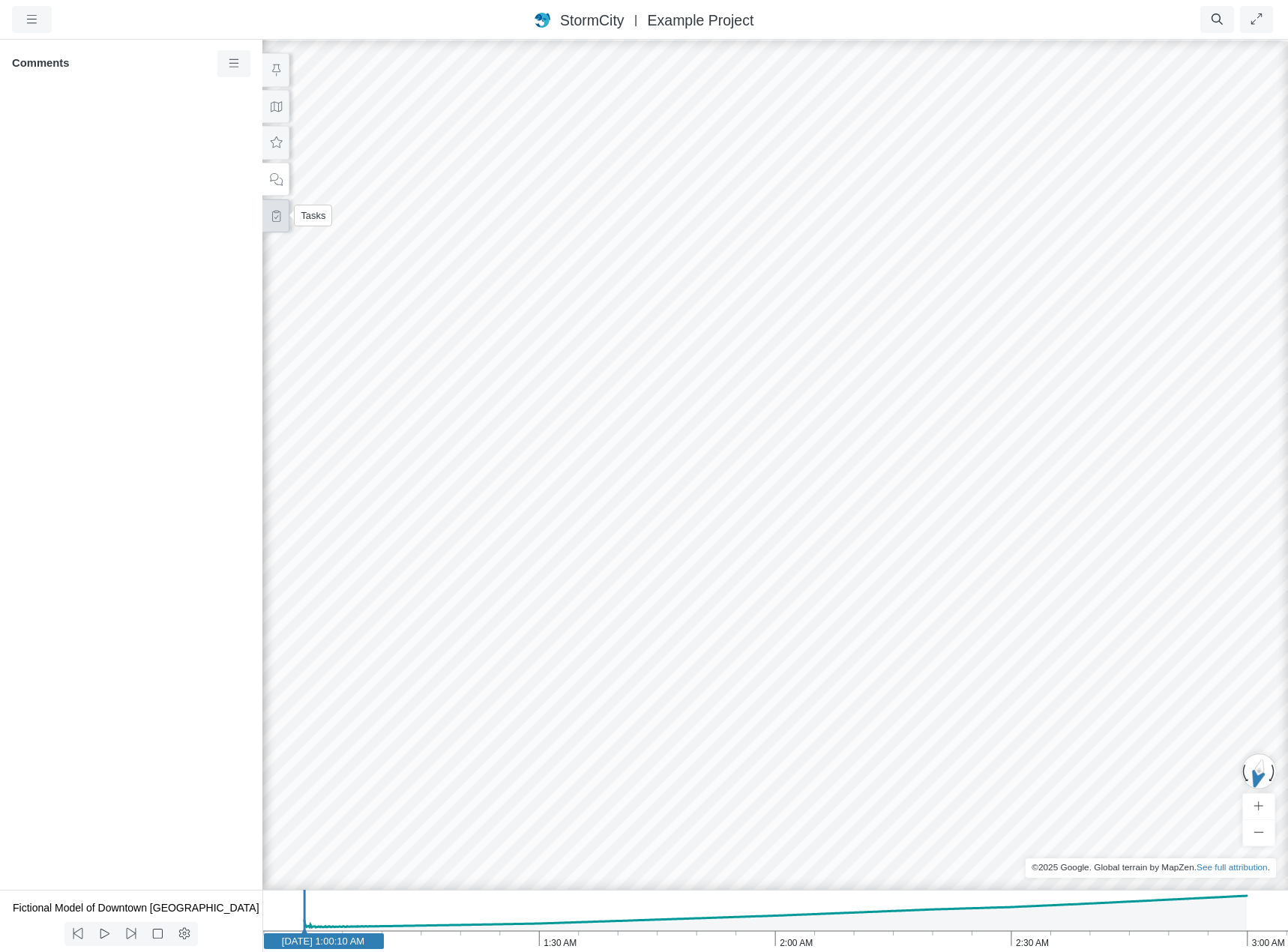
click at [281, 216] on icon at bounding box center [276, 216] width 15 height 12
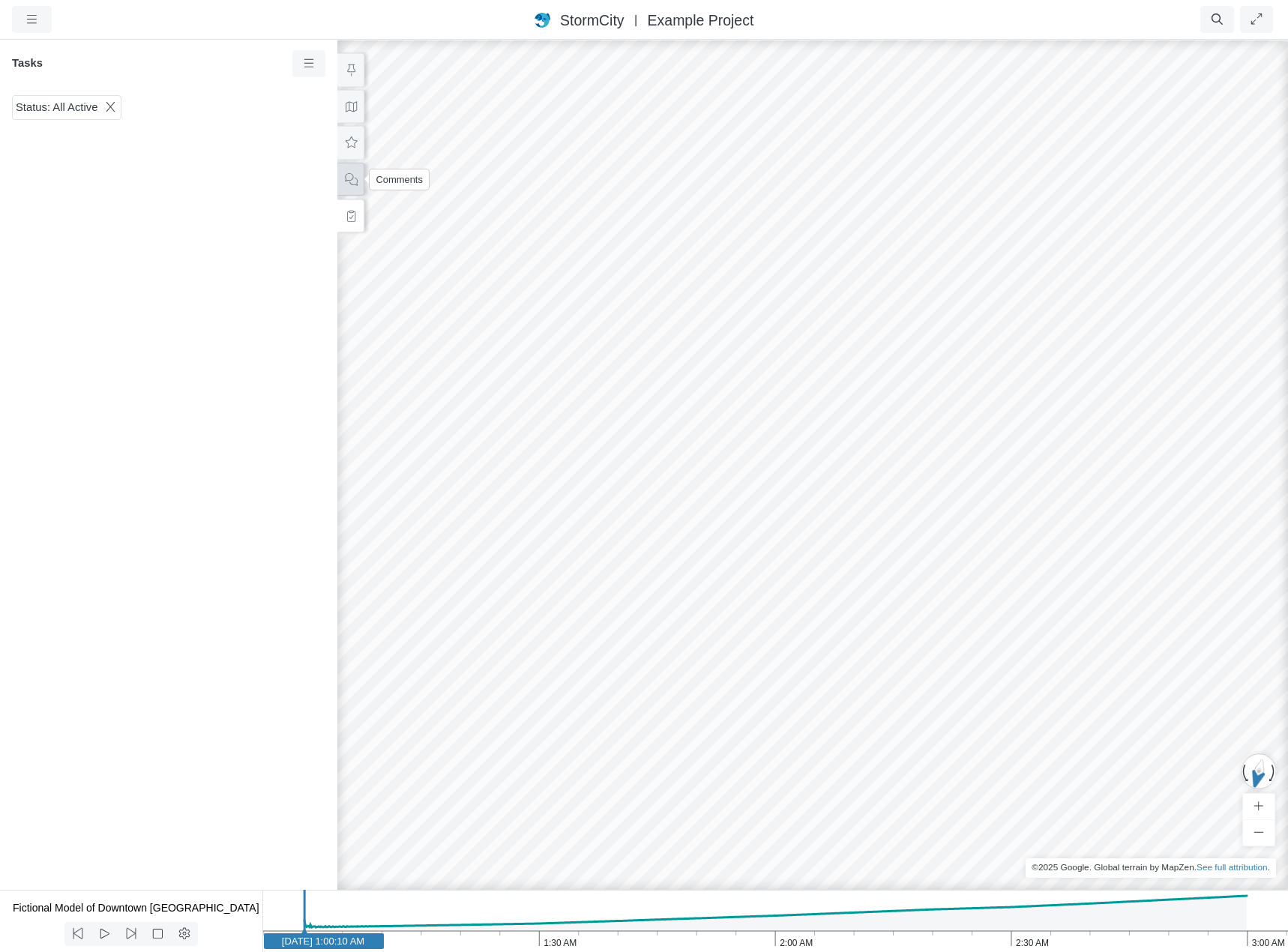
click at [349, 180] on icon at bounding box center [351, 179] width 13 height 13
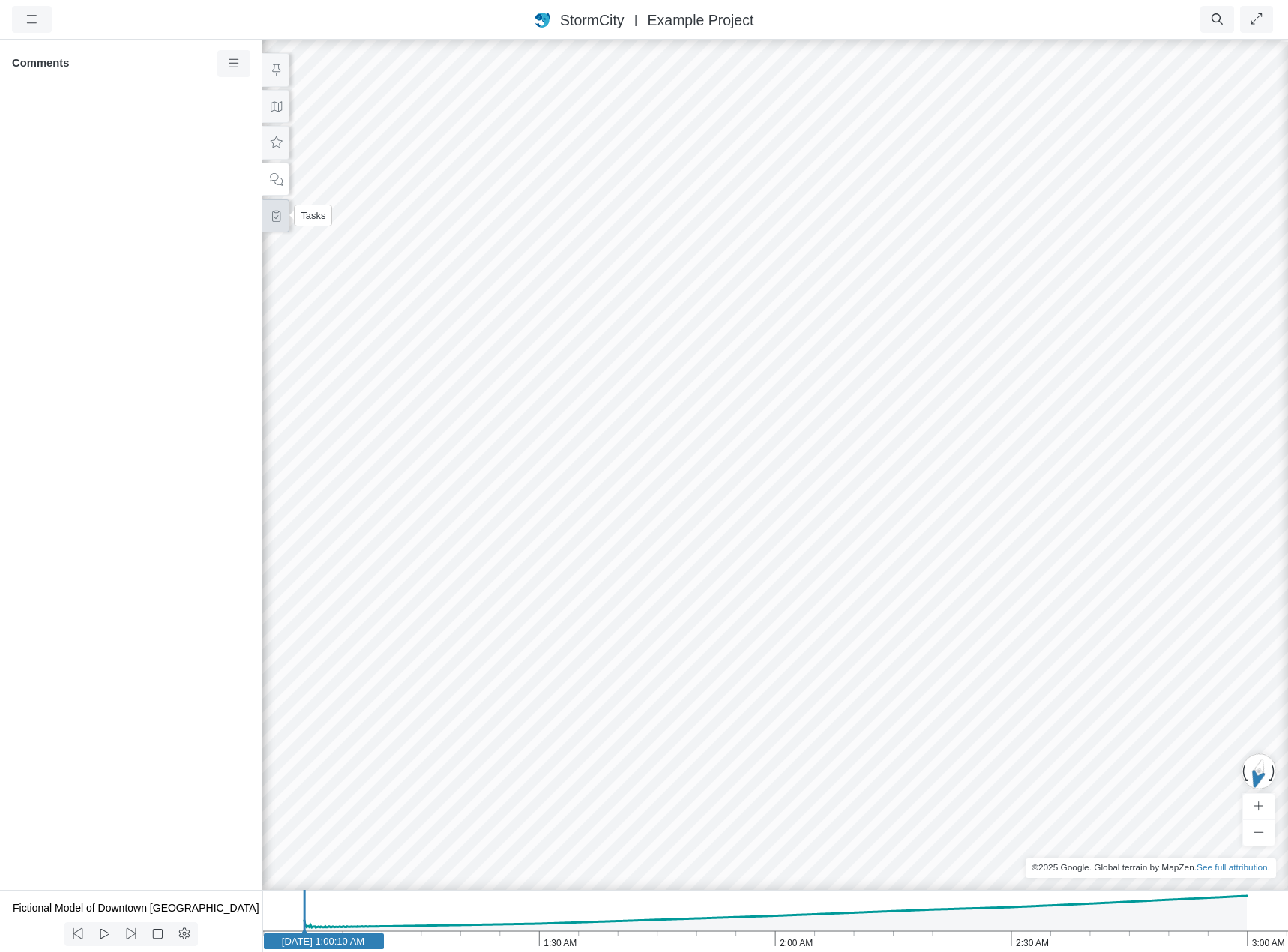
click at [277, 213] on icon at bounding box center [276, 216] width 15 height 12
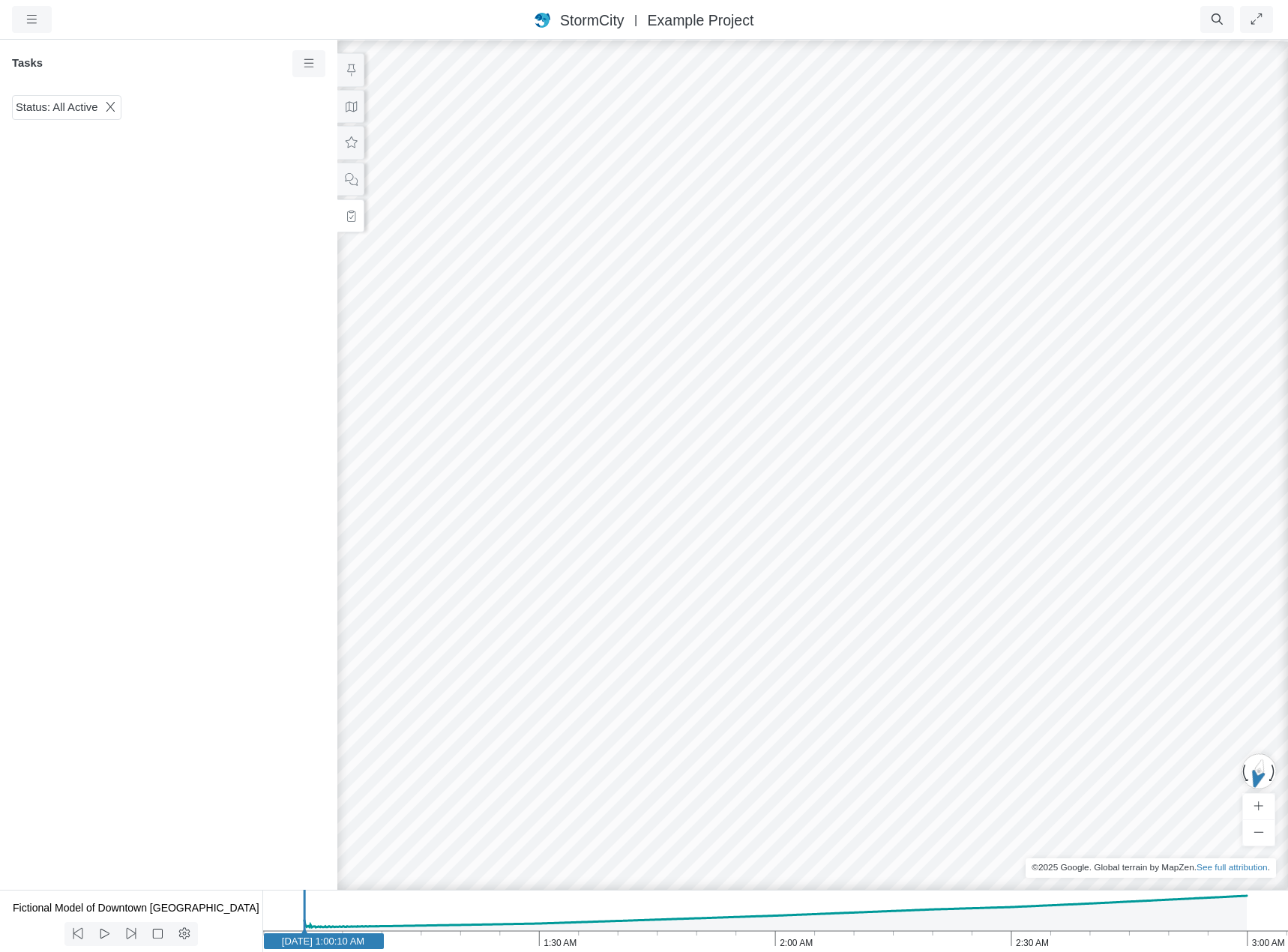
click at [474, 22] on div "StormCity [GEOGRAPHIC_DATA] East | Example Project" at bounding box center [644, 19] width 689 height 21
click at [822, 14] on div "StormCity [GEOGRAPHIC_DATA] East | Example Project" at bounding box center [644, 19] width 689 height 21
click at [352, 145] on icon at bounding box center [351, 143] width 15 height 12
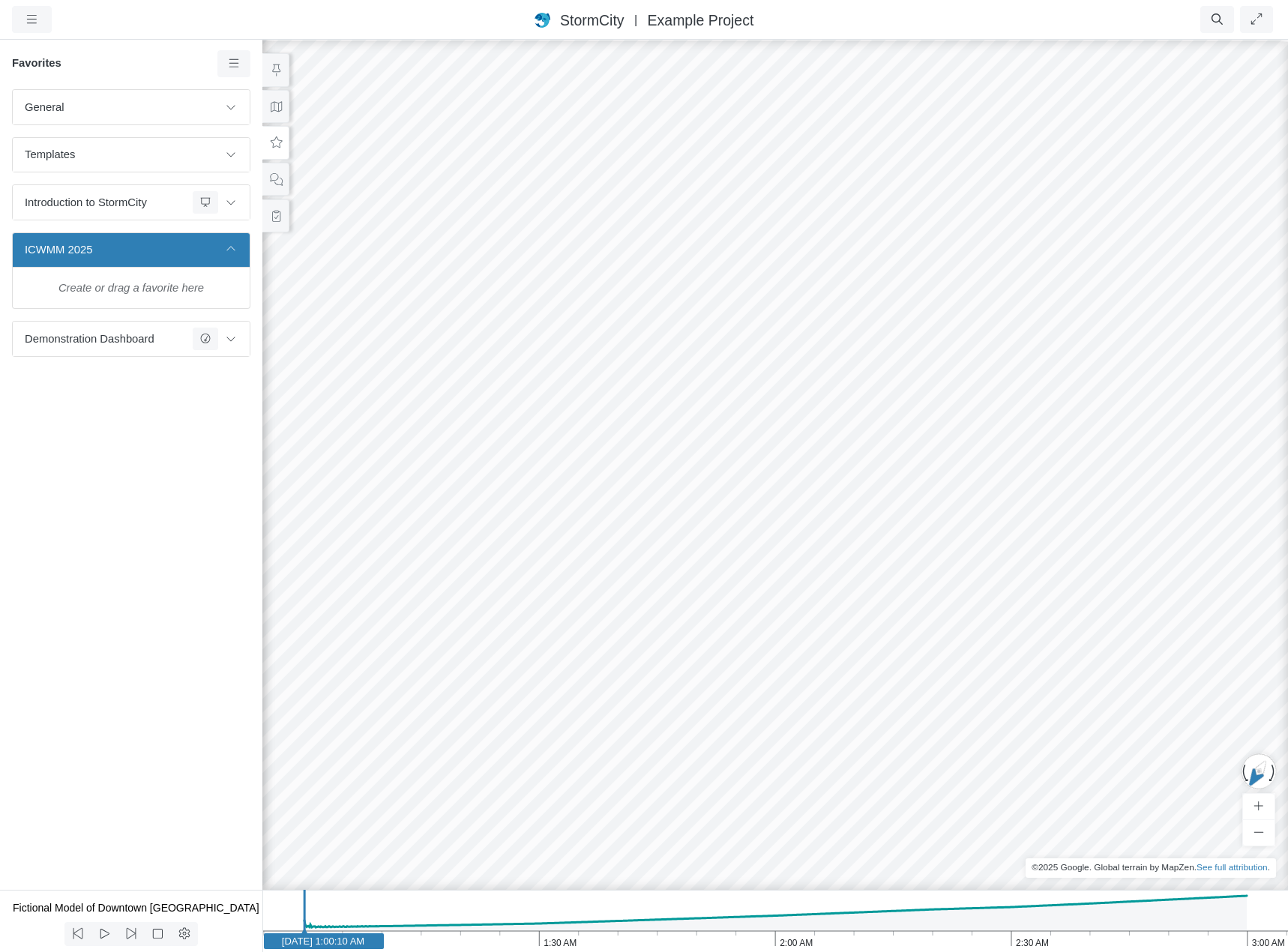
drag, startPoint x: 629, startPoint y: 324, endPoint x: 484, endPoint y: 337, distance: 145.6
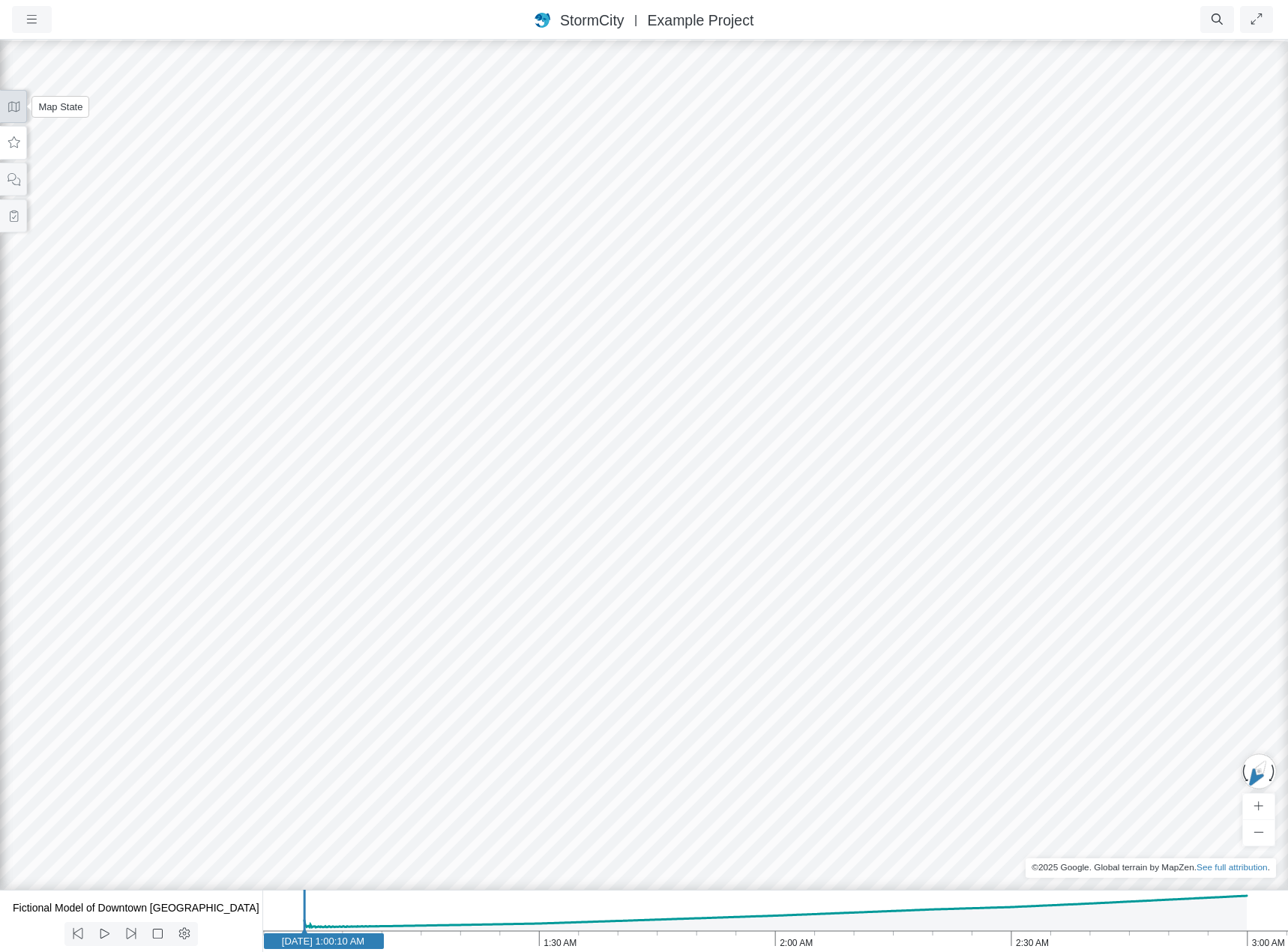
click at [17, 111] on icon at bounding box center [14, 106] width 12 height 11
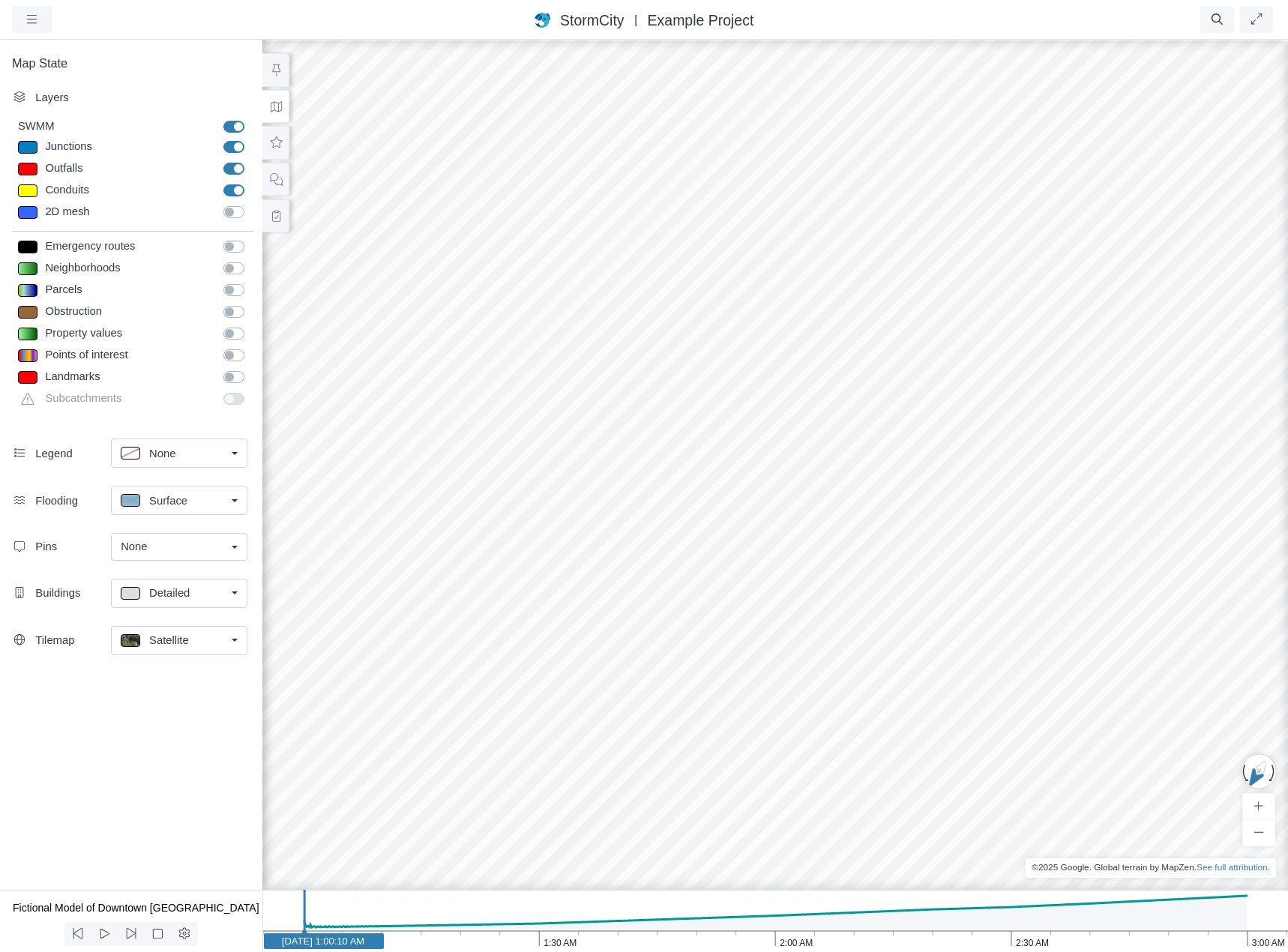
click at [131, 770] on div "Map State Layers SWMM SWMM [GEOGRAPHIC_DATA] [GEOGRAPHIC_DATA] Outfalls Dividers" at bounding box center [131, 464] width 262 height 852
click at [127, 759] on div "Map State Layers SWMM SWMM [GEOGRAPHIC_DATA] [GEOGRAPHIC_DATA] Outfalls Dividers" at bounding box center [131, 464] width 262 height 852
drag, startPoint x: 978, startPoint y: 347, endPoint x: 757, endPoint y: 771, distance: 478.1
click at [753, 774] on div at bounding box center [776, 495] width 1288 height 914
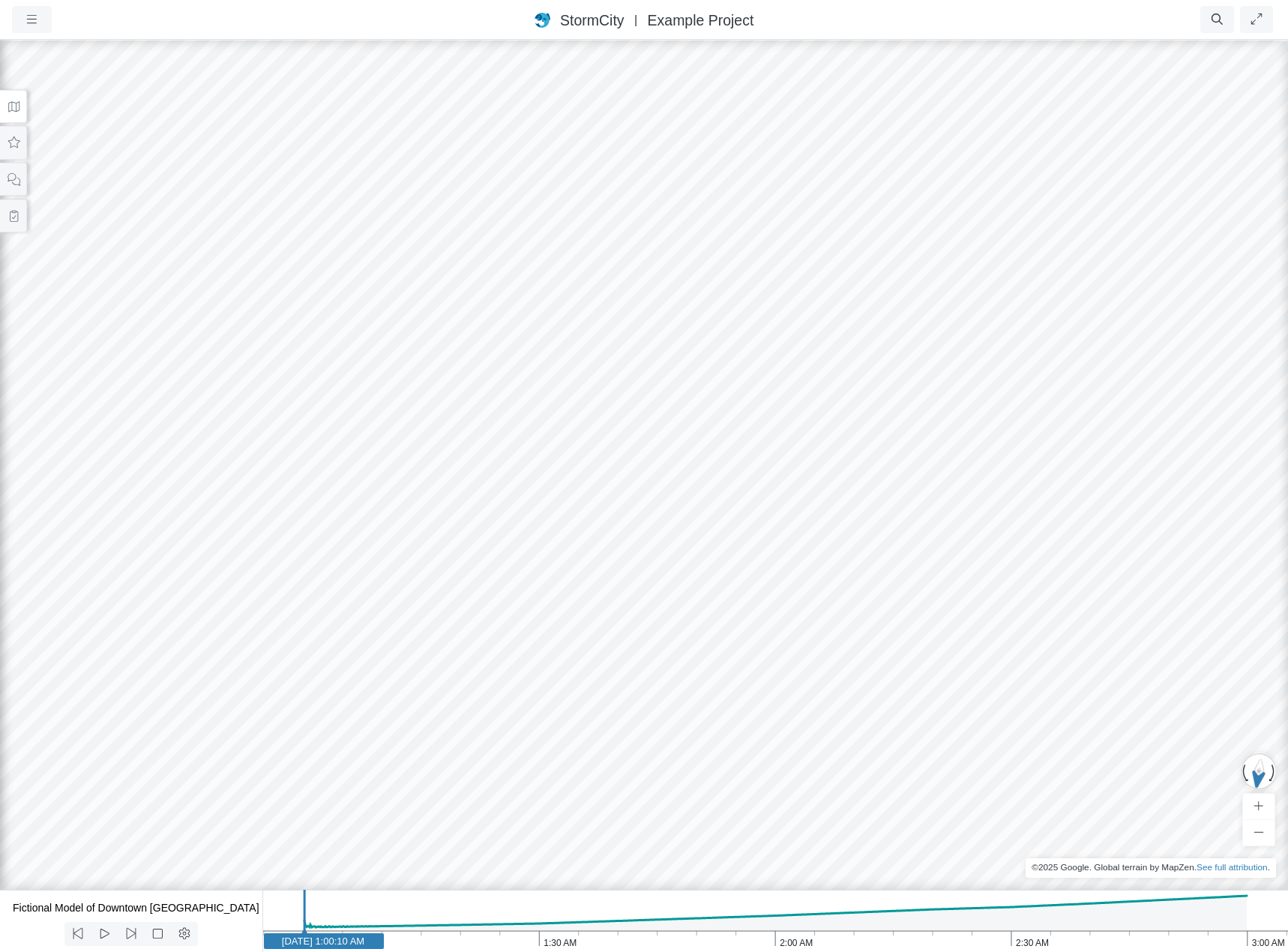
drag, startPoint x: 750, startPoint y: 639, endPoint x: 950, endPoint y: 585, distance: 207.2
drag, startPoint x: 832, startPoint y: 513, endPoint x: 699, endPoint y: 595, distance: 156.2
drag, startPoint x: 600, startPoint y: 447, endPoint x: 724, endPoint y: 727, distance: 306.2
click at [724, 727] on div at bounding box center [644, 495] width 1288 height 914
drag, startPoint x: 594, startPoint y: 603, endPoint x: 599, endPoint y: 558, distance: 45.3
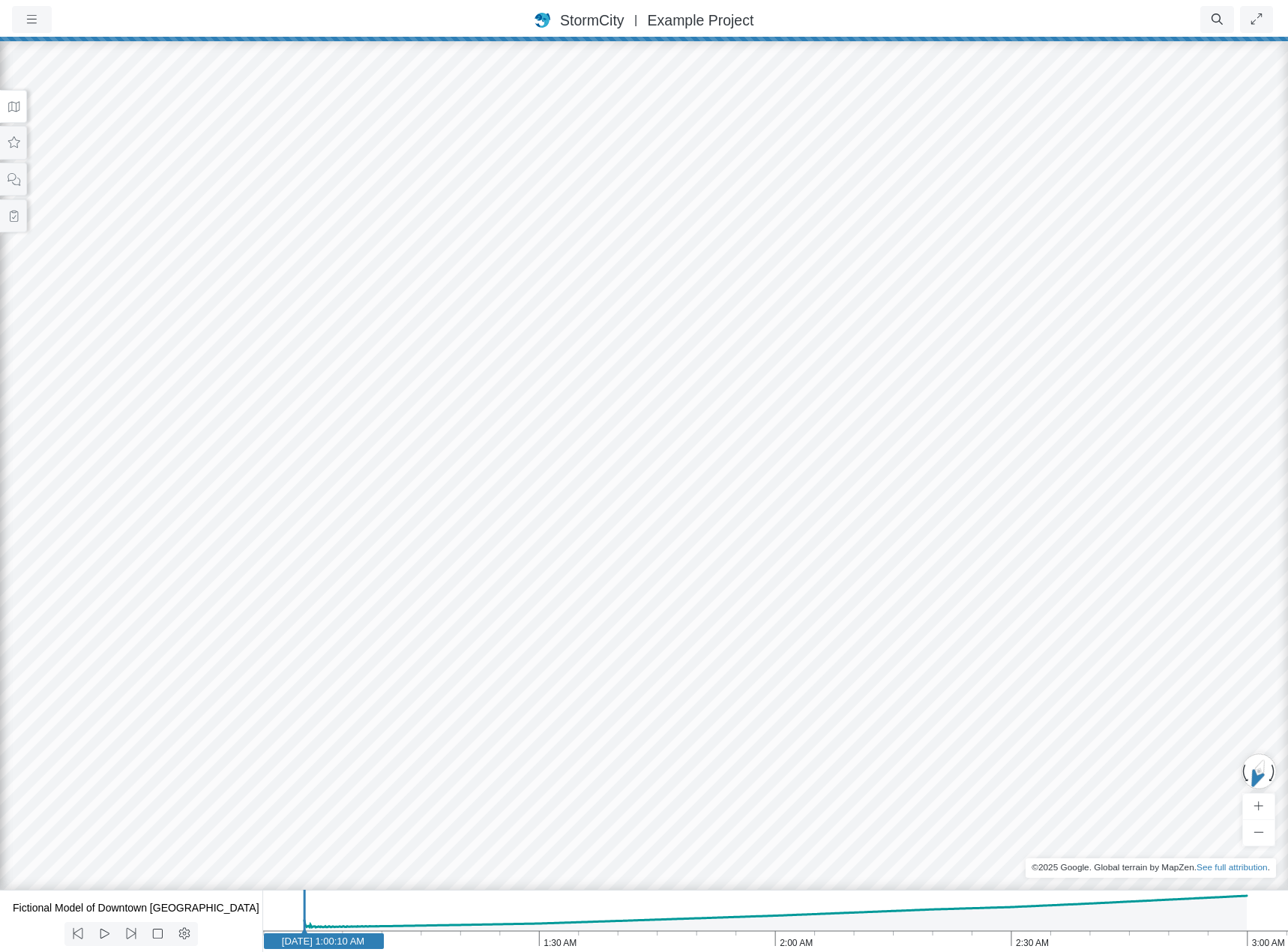
click at [1110, 917] on icon "3:00 AM 2:30 AM 2:00 AM 1:30 AM 1:00 AM [DATE] 1:00:10 AM" at bounding box center [775, 922] width 1026 height 62
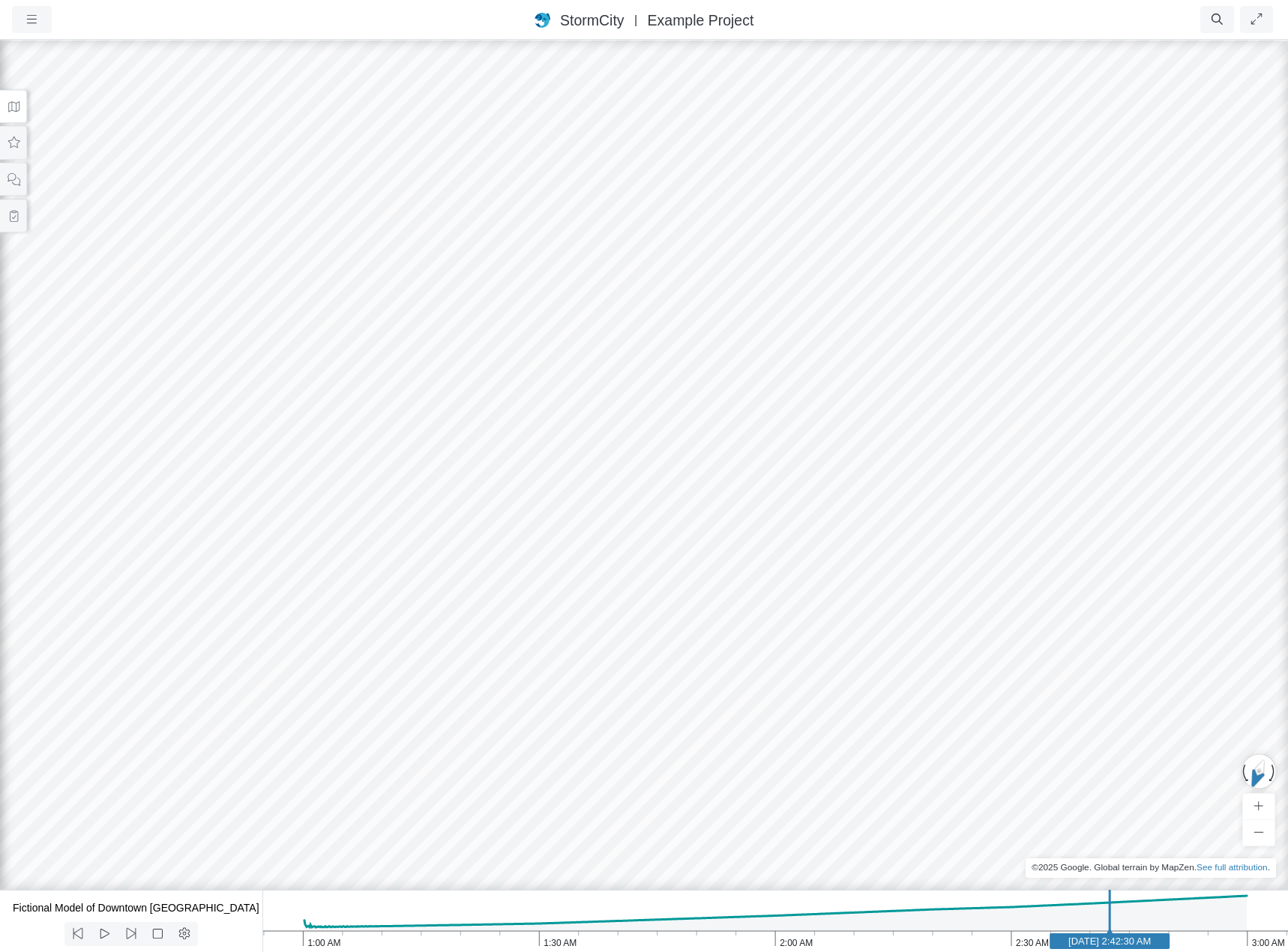
click at [1235, 912] on icon "3:00 AM 2:30 AM 2:00 AM 1:30 AM 1:00 AM Jan 1, 2020 2:42:30 AM" at bounding box center [775, 922] width 1026 height 62
drag, startPoint x: 602, startPoint y: 565, endPoint x: 673, endPoint y: 574, distance: 71.6
drag, startPoint x: 519, startPoint y: 654, endPoint x: 1146, endPoint y: 624, distance: 627.7
drag, startPoint x: 812, startPoint y: 676, endPoint x: 980, endPoint y: 516, distance: 232.0
click at [980, 516] on div at bounding box center [644, 495] width 1288 height 914
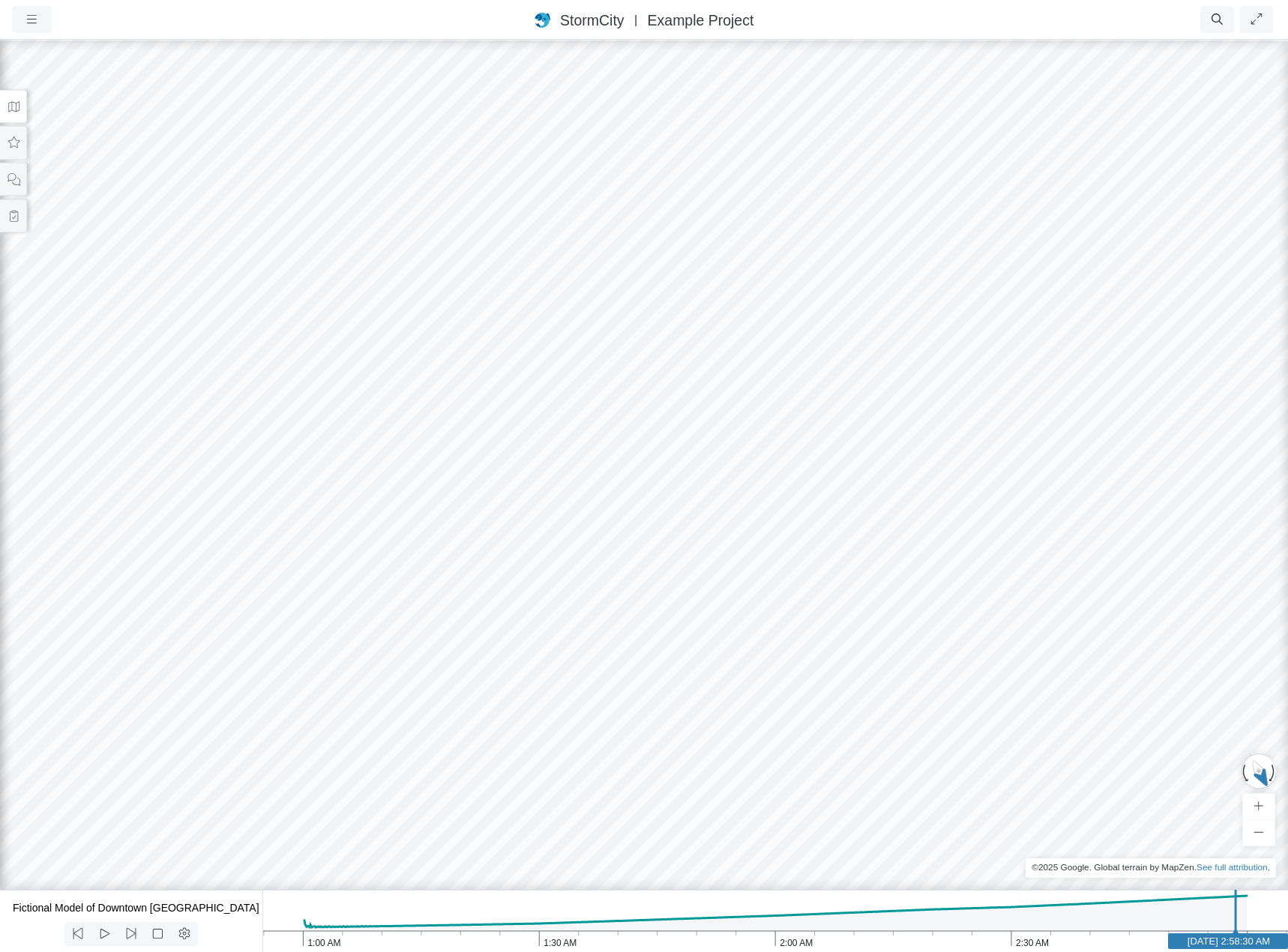
drag, startPoint x: 1143, startPoint y: 666, endPoint x: 1122, endPoint y: 699, distance: 39.1
drag, startPoint x: 763, startPoint y: 639, endPoint x: 1178, endPoint y: 538, distance: 427.1
click at [1178, 538] on div at bounding box center [644, 495] width 1288 height 914
drag, startPoint x: 624, startPoint y: 721, endPoint x: 745, endPoint y: 767, distance: 129.4
click at [10, 110] on icon at bounding box center [14, 107] width 15 height 12
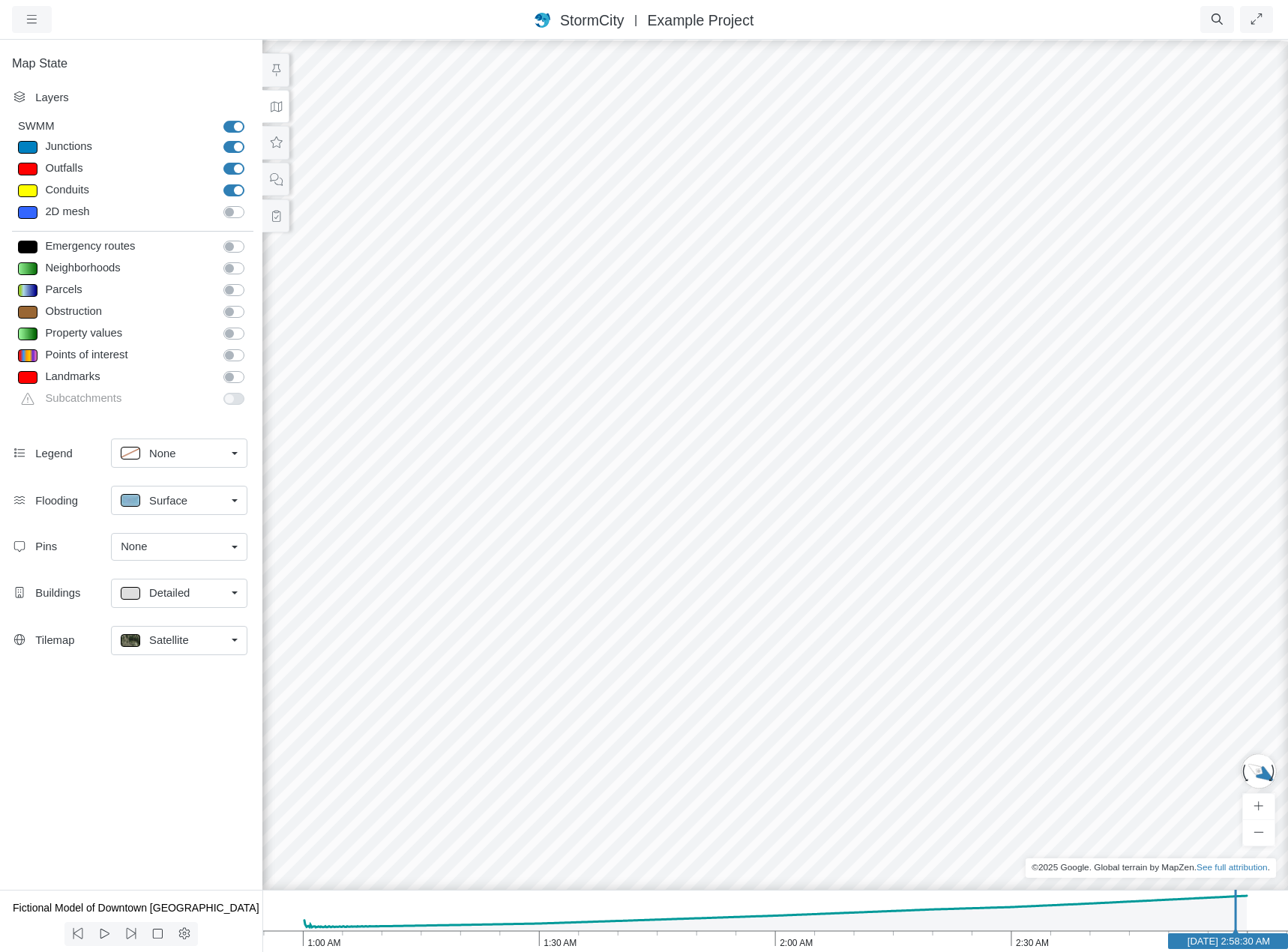
click at [206, 642] on div "Satellite" at bounding box center [173, 640] width 105 height 19
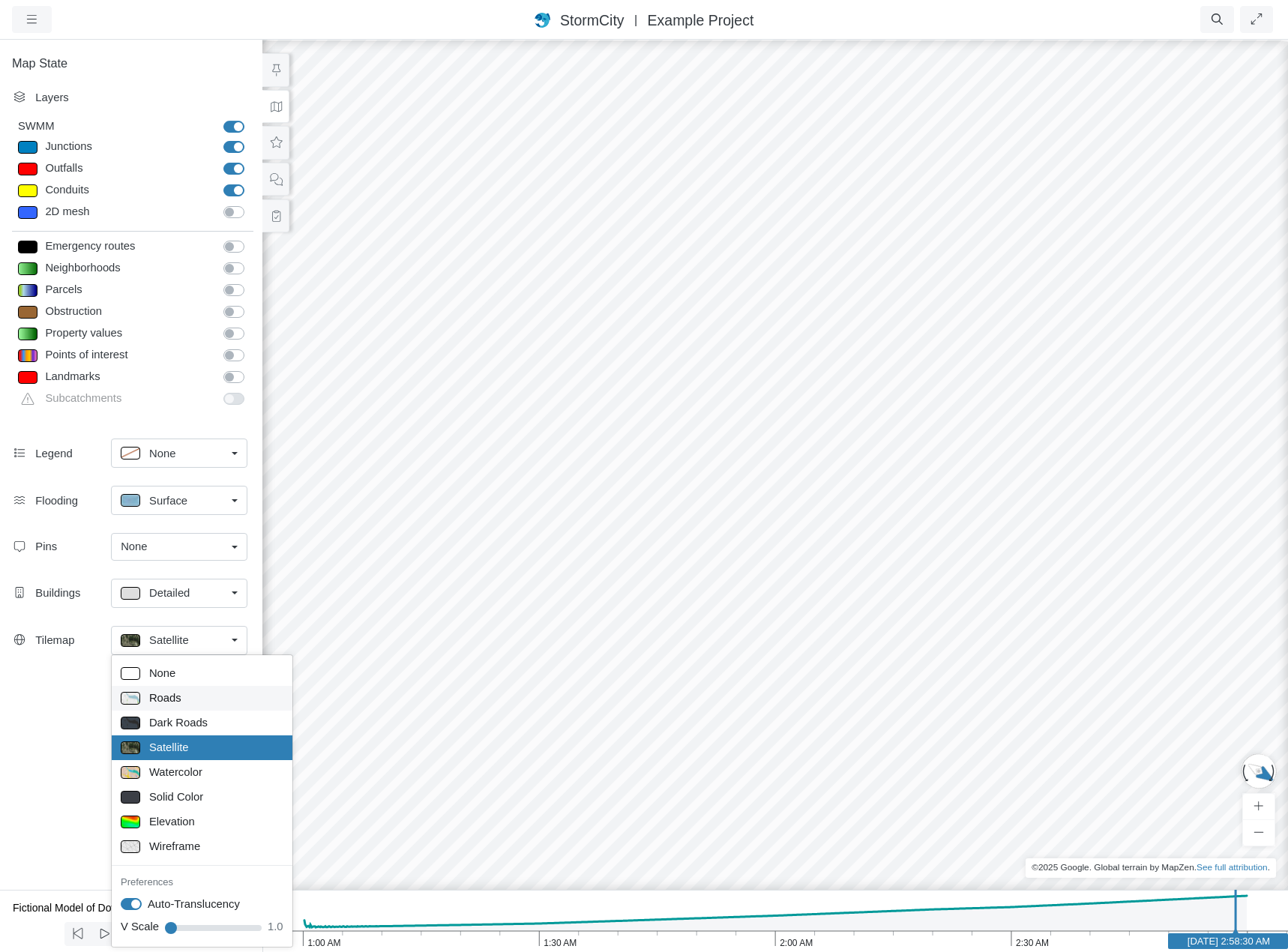
click at [175, 698] on span "Roads" at bounding box center [165, 698] width 32 height 17
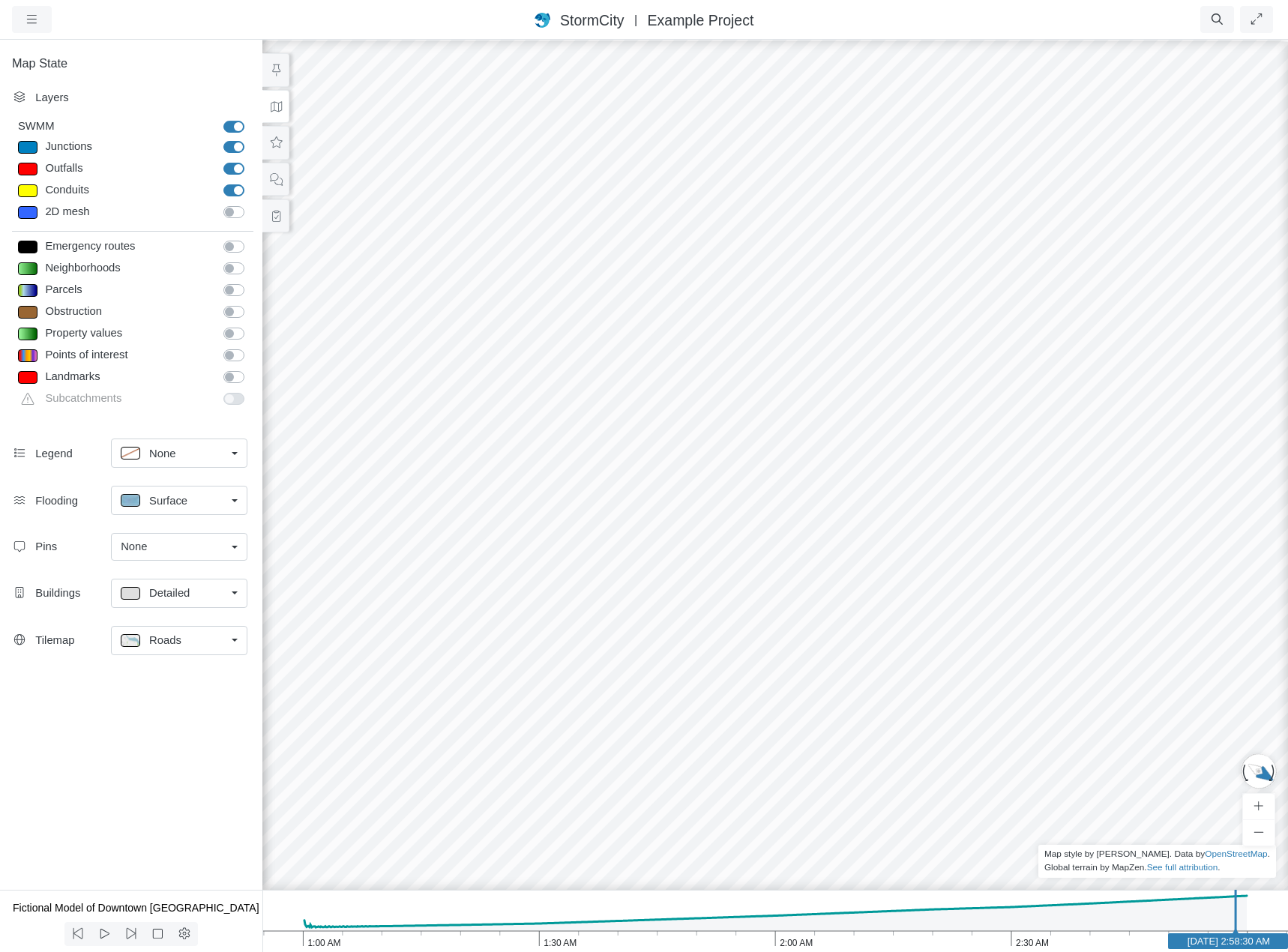
drag, startPoint x: 983, startPoint y: 656, endPoint x: 1017, endPoint y: 667, distance: 35.7
click at [1017, 667] on div at bounding box center [776, 495] width 1288 height 914
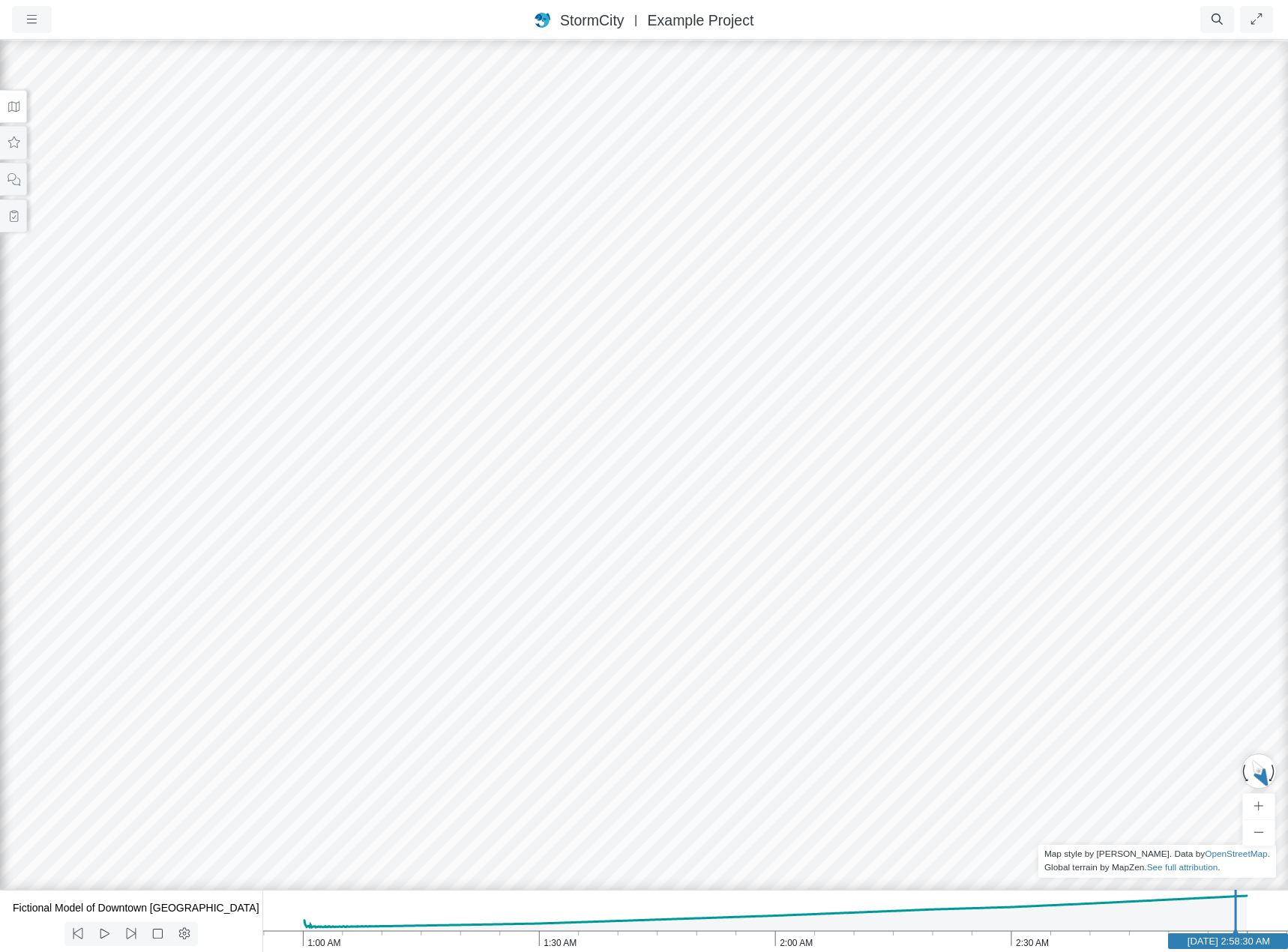
drag, startPoint x: 769, startPoint y: 592, endPoint x: 627, endPoint y: 580, distance: 142.5
click at [15, 142] on icon at bounding box center [14, 143] width 15 height 12
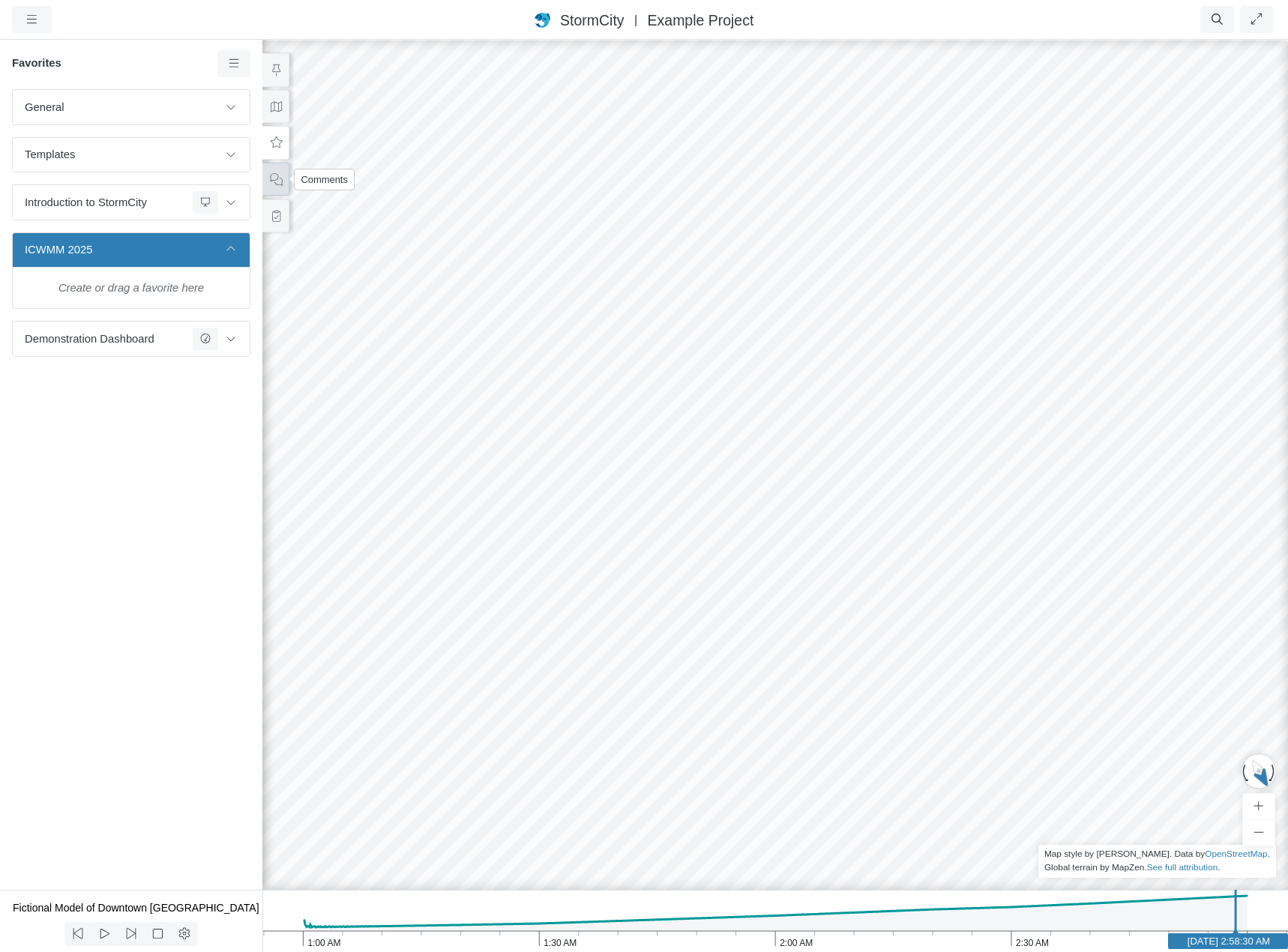
click at [277, 184] on icon at bounding box center [276, 179] width 13 height 13
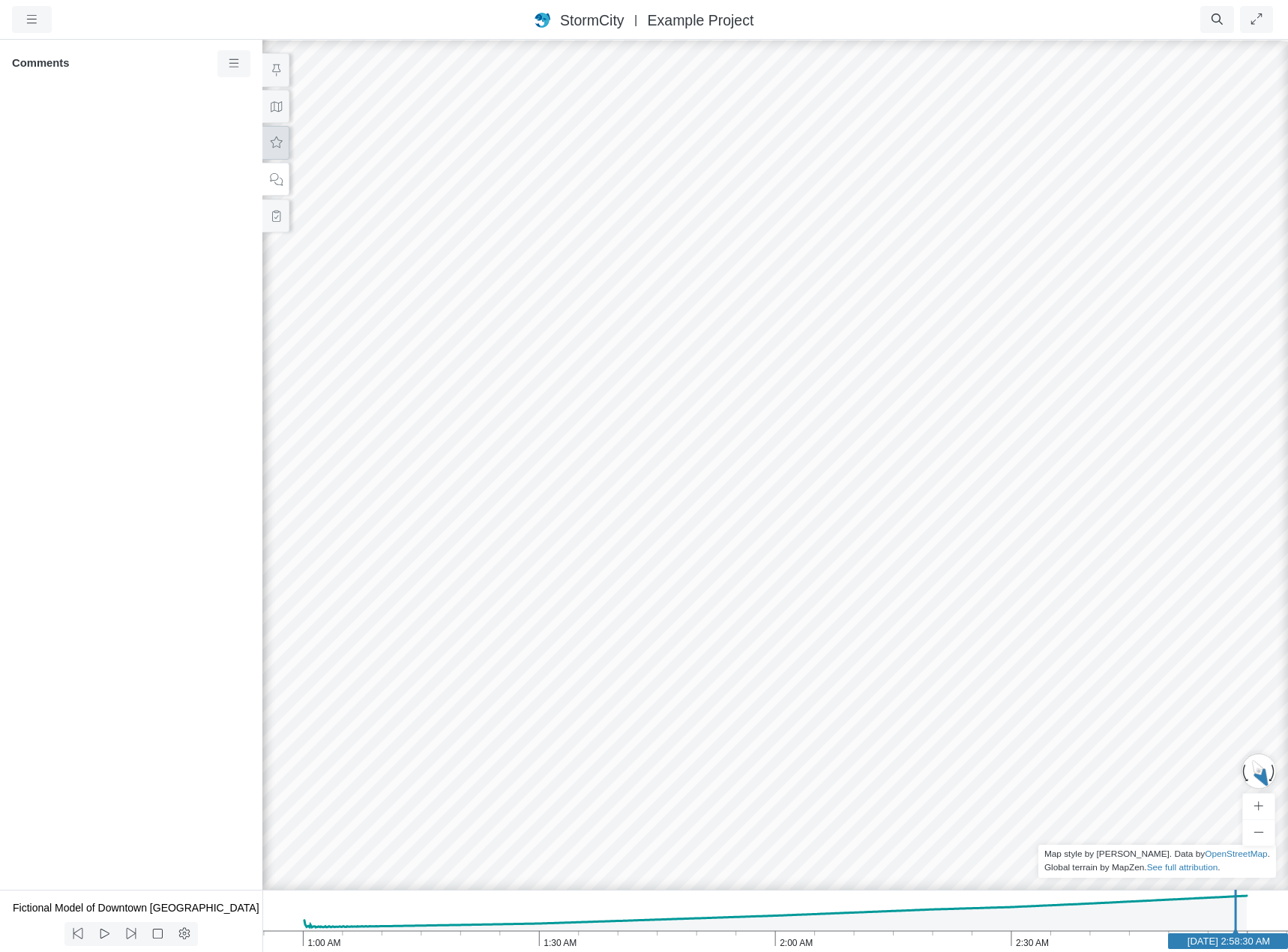
click at [275, 144] on icon at bounding box center [276, 143] width 15 height 12
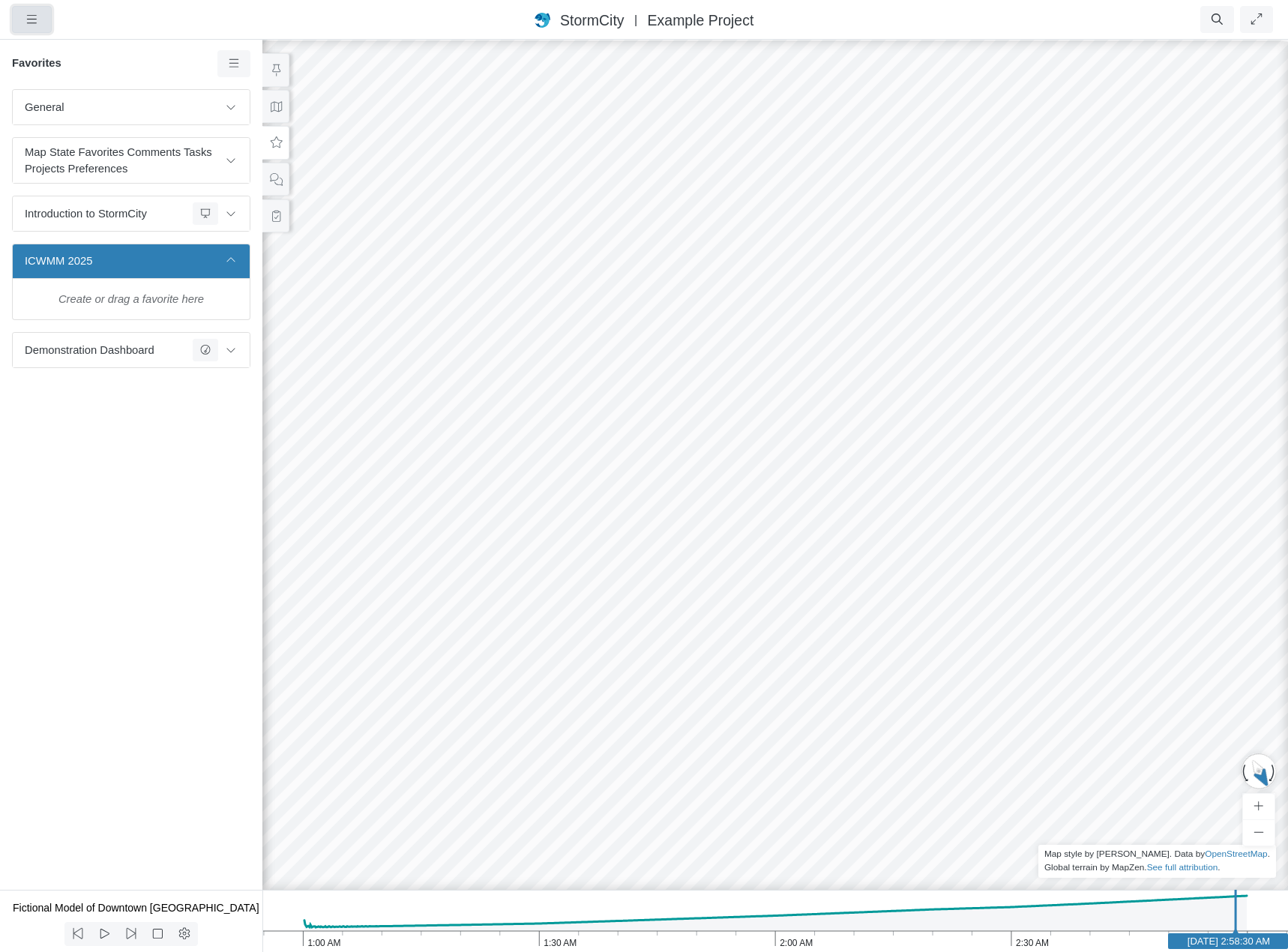
click at [49, 29] on button "button" at bounding box center [31, 19] width 40 height 27
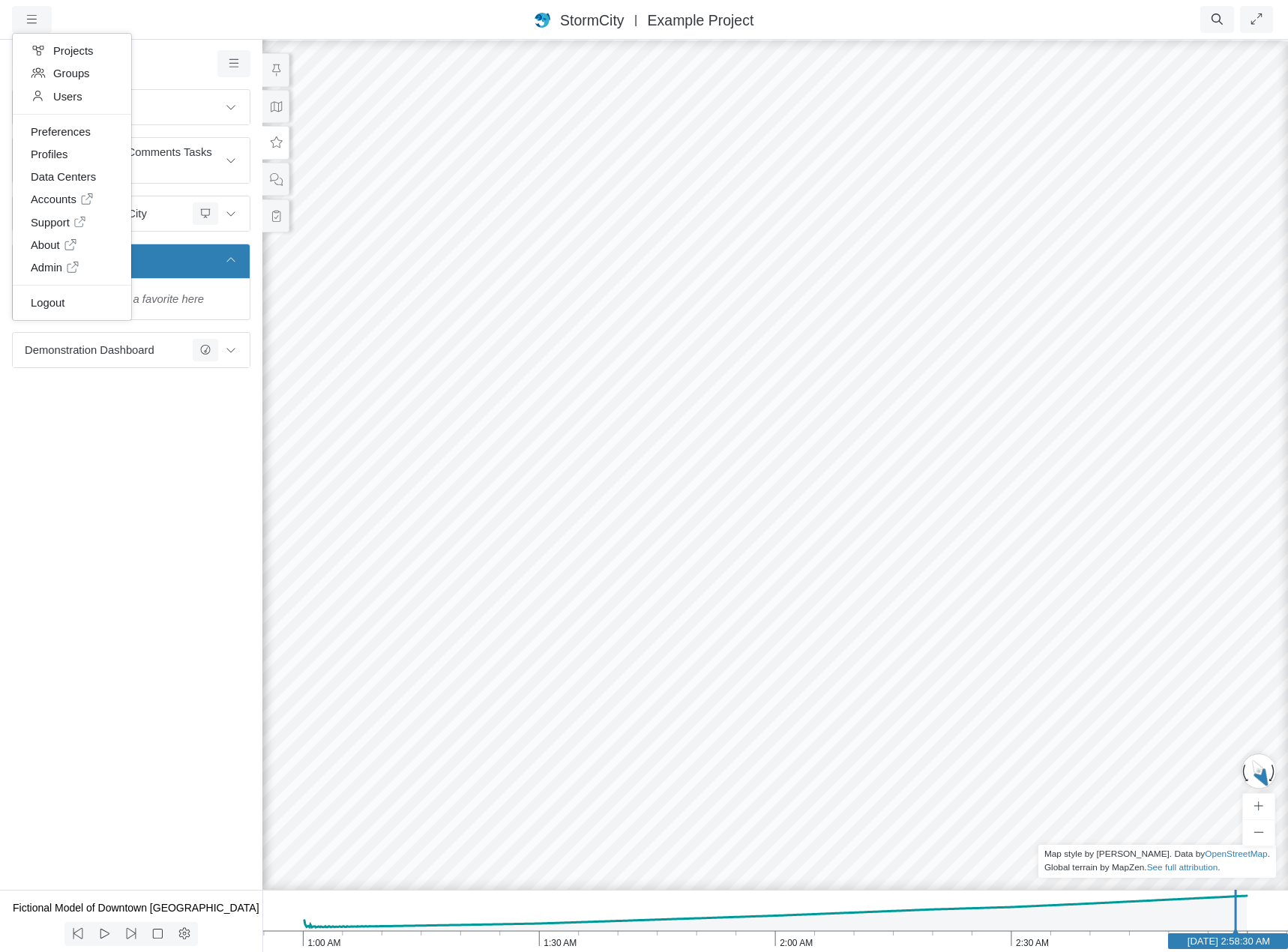
click at [240, 538] on div "General Default Map View Default Camera View Menu Test23 Water Depth Test Map S…" at bounding box center [131, 490] width 262 height 801
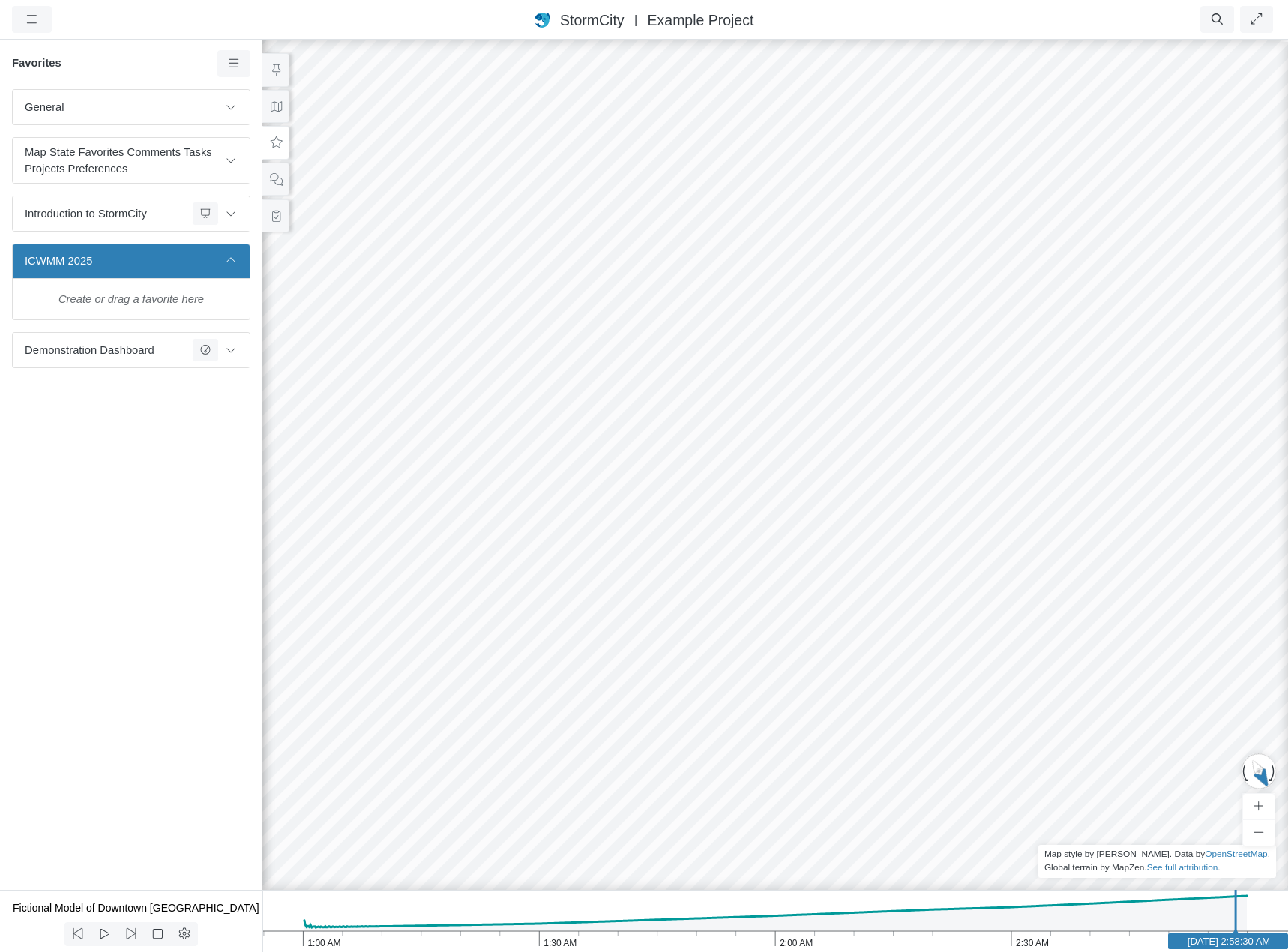
click at [769, 479] on div at bounding box center [776, 495] width 1288 height 914
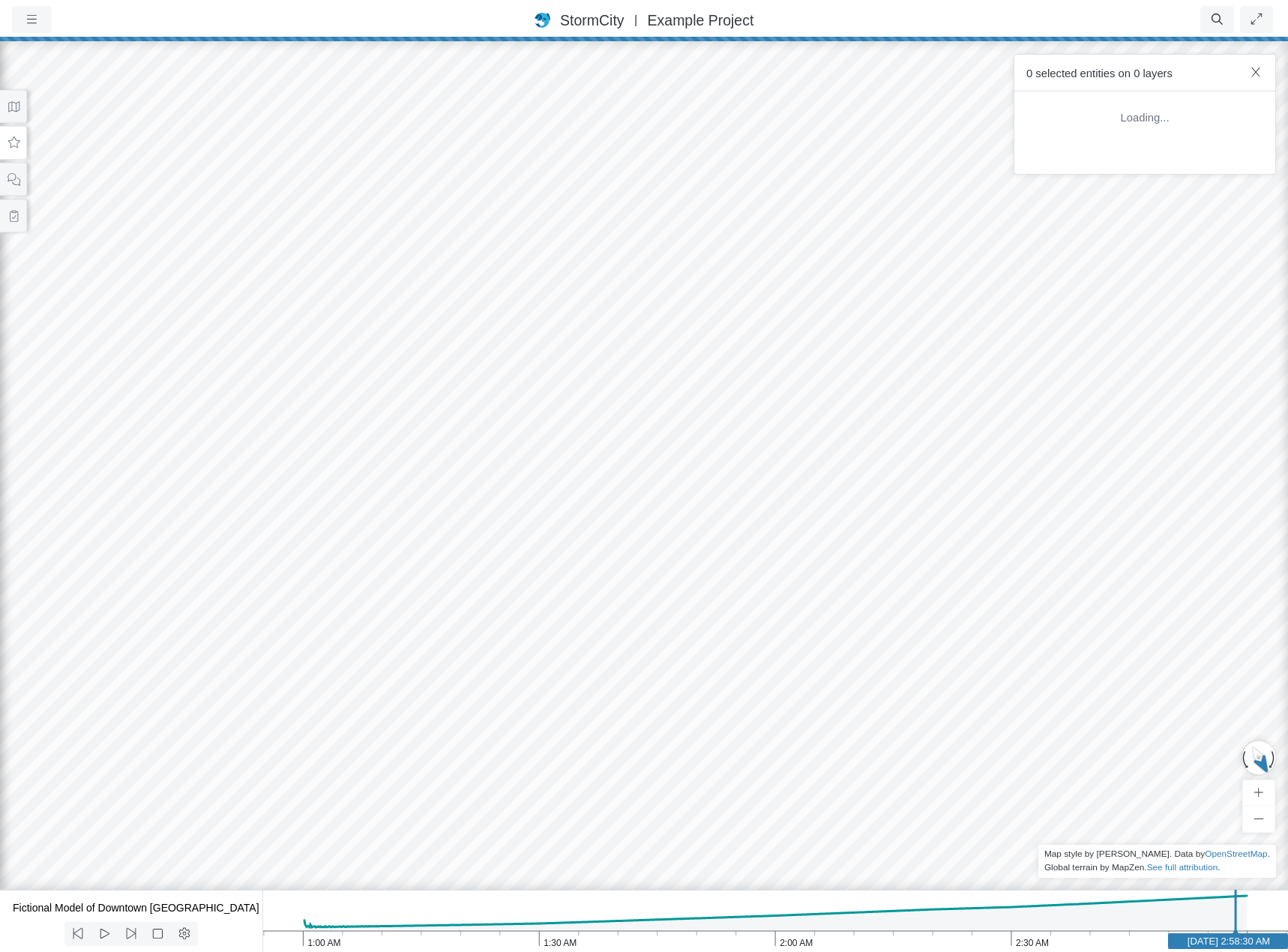
click at [754, 656] on div at bounding box center [644, 495] width 1288 height 914
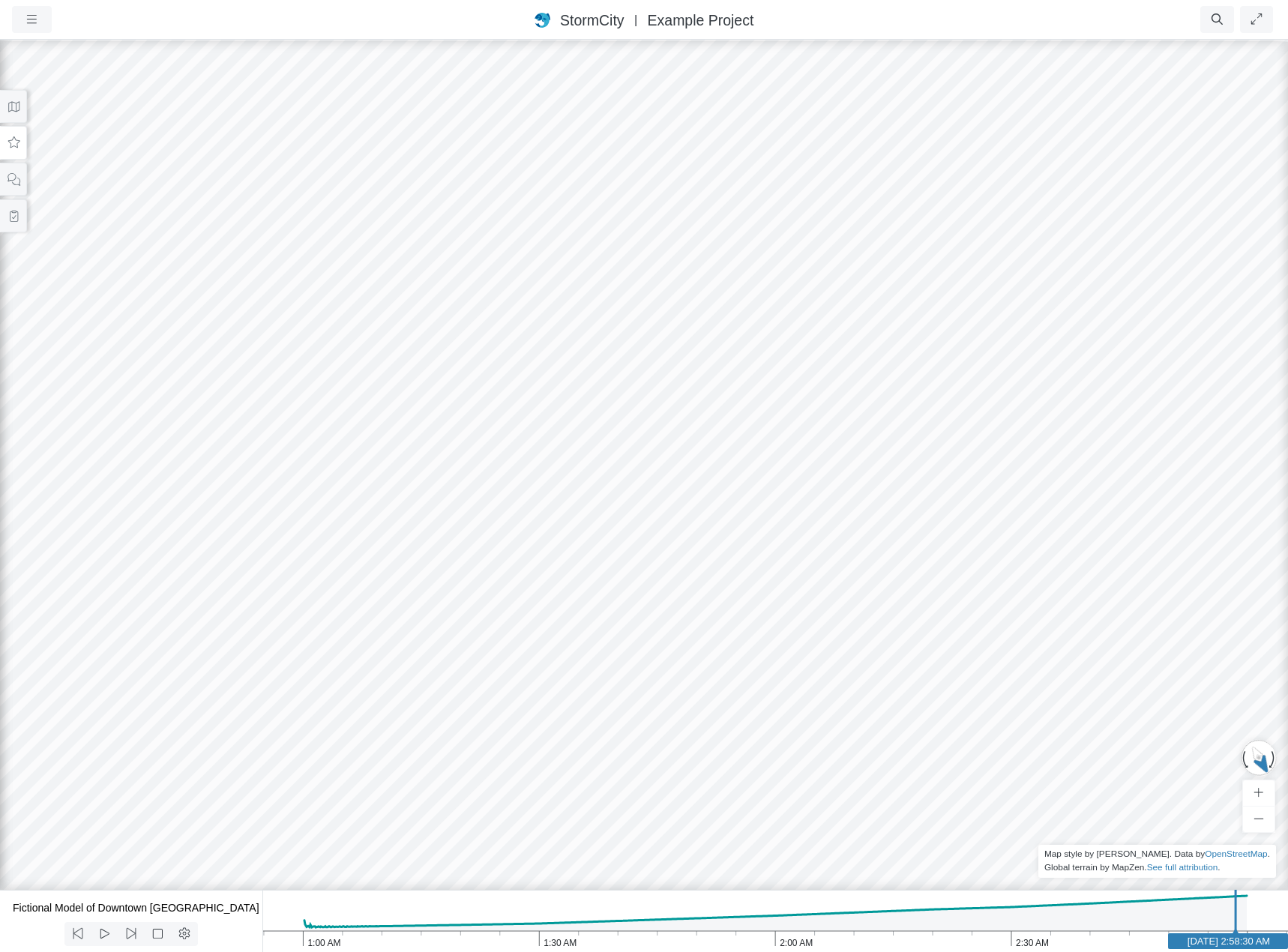
click at [684, 527] on div at bounding box center [644, 495] width 1288 height 914
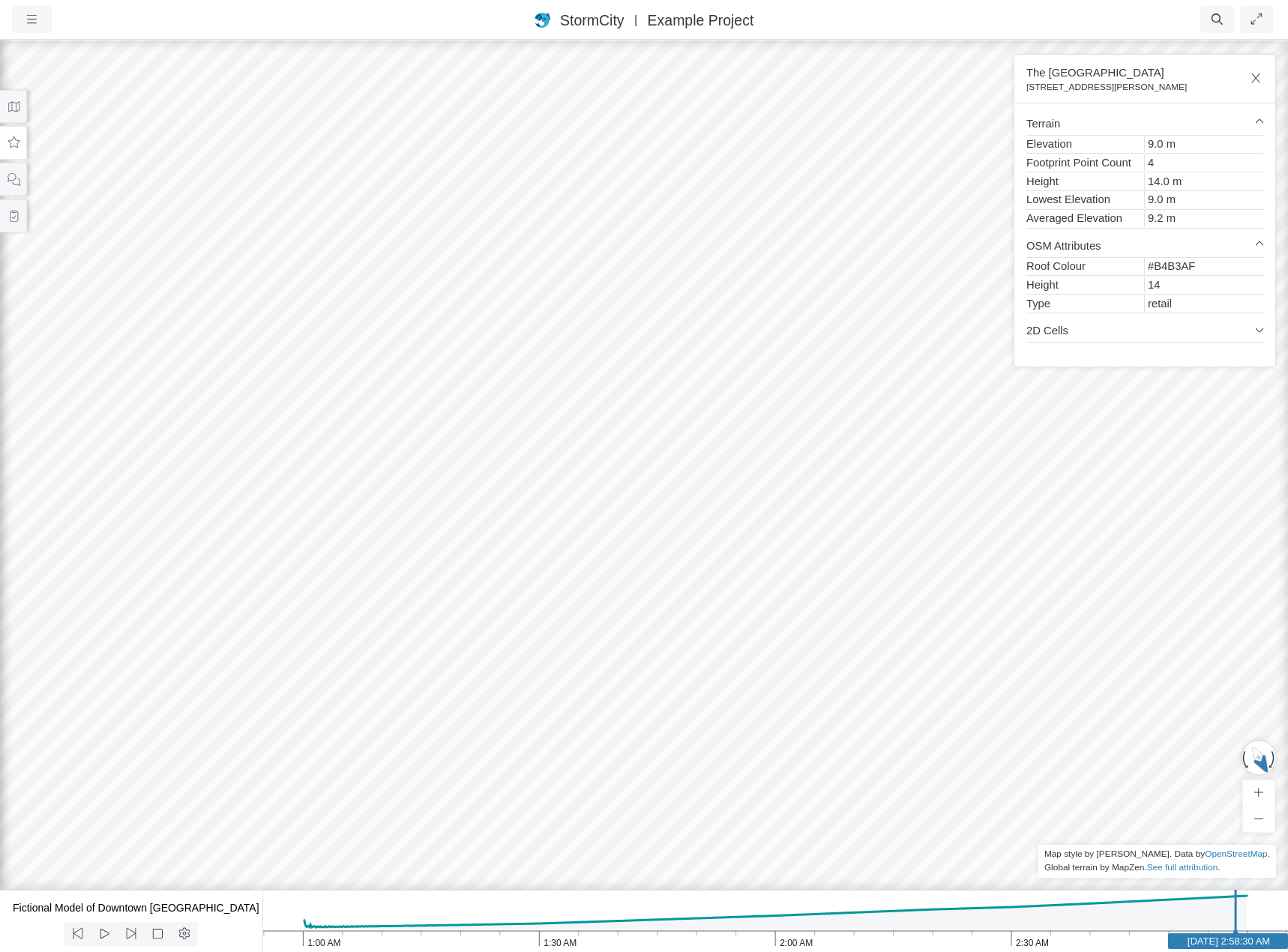
click at [596, 500] on div at bounding box center [644, 495] width 1288 height 914
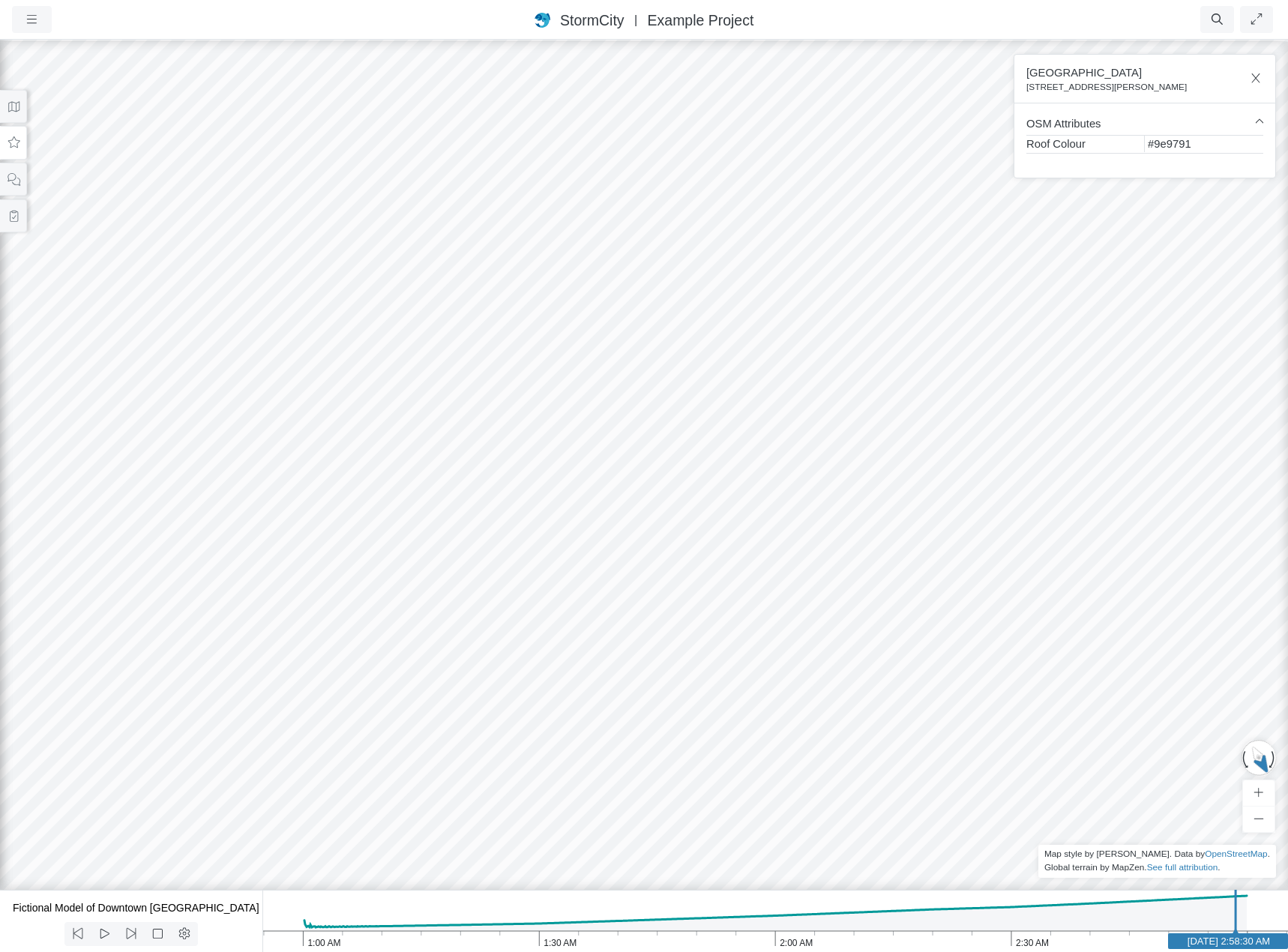
click at [583, 565] on div at bounding box center [644, 495] width 1288 height 914
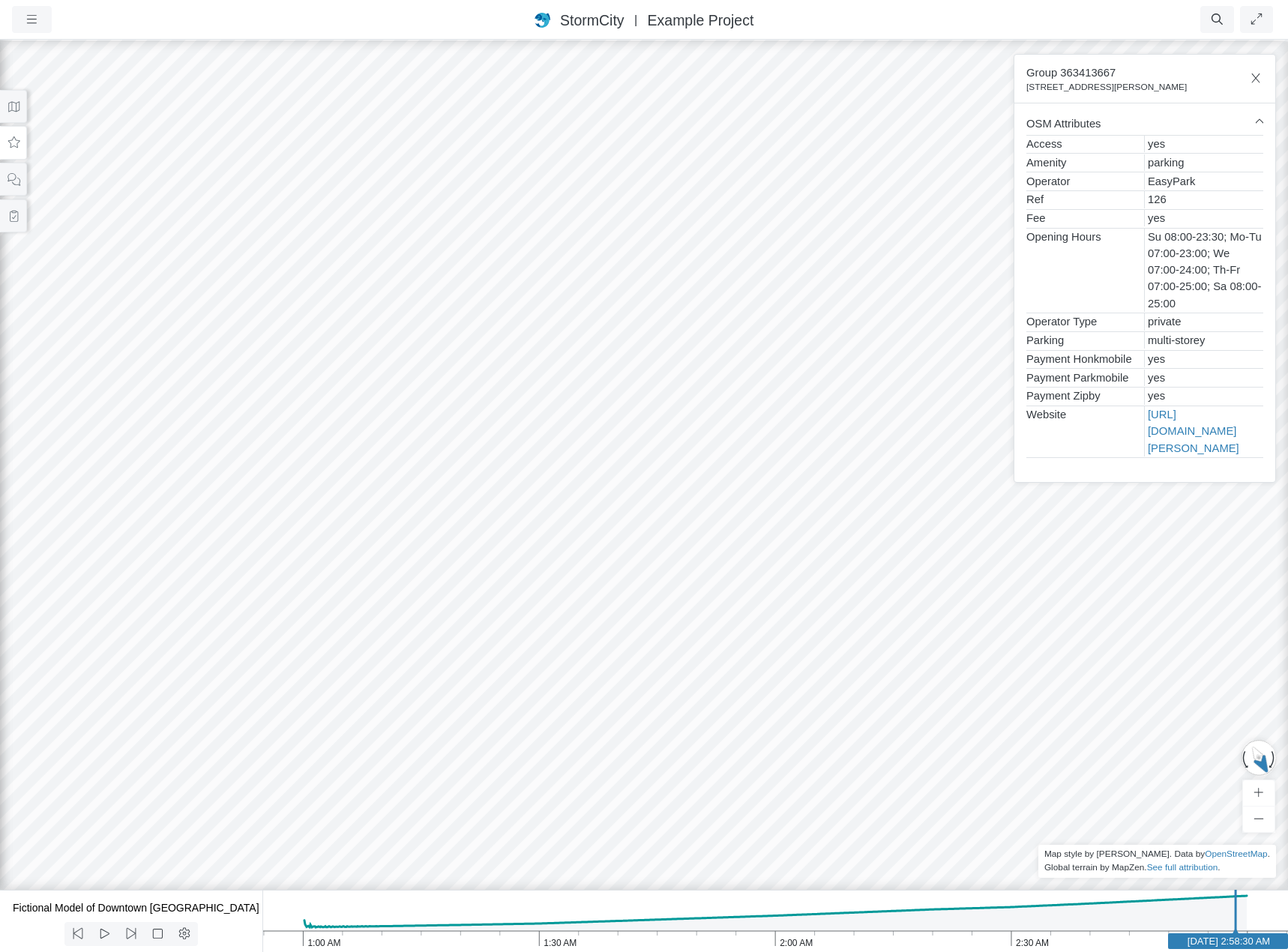
click at [554, 518] on div at bounding box center [644, 495] width 1288 height 914
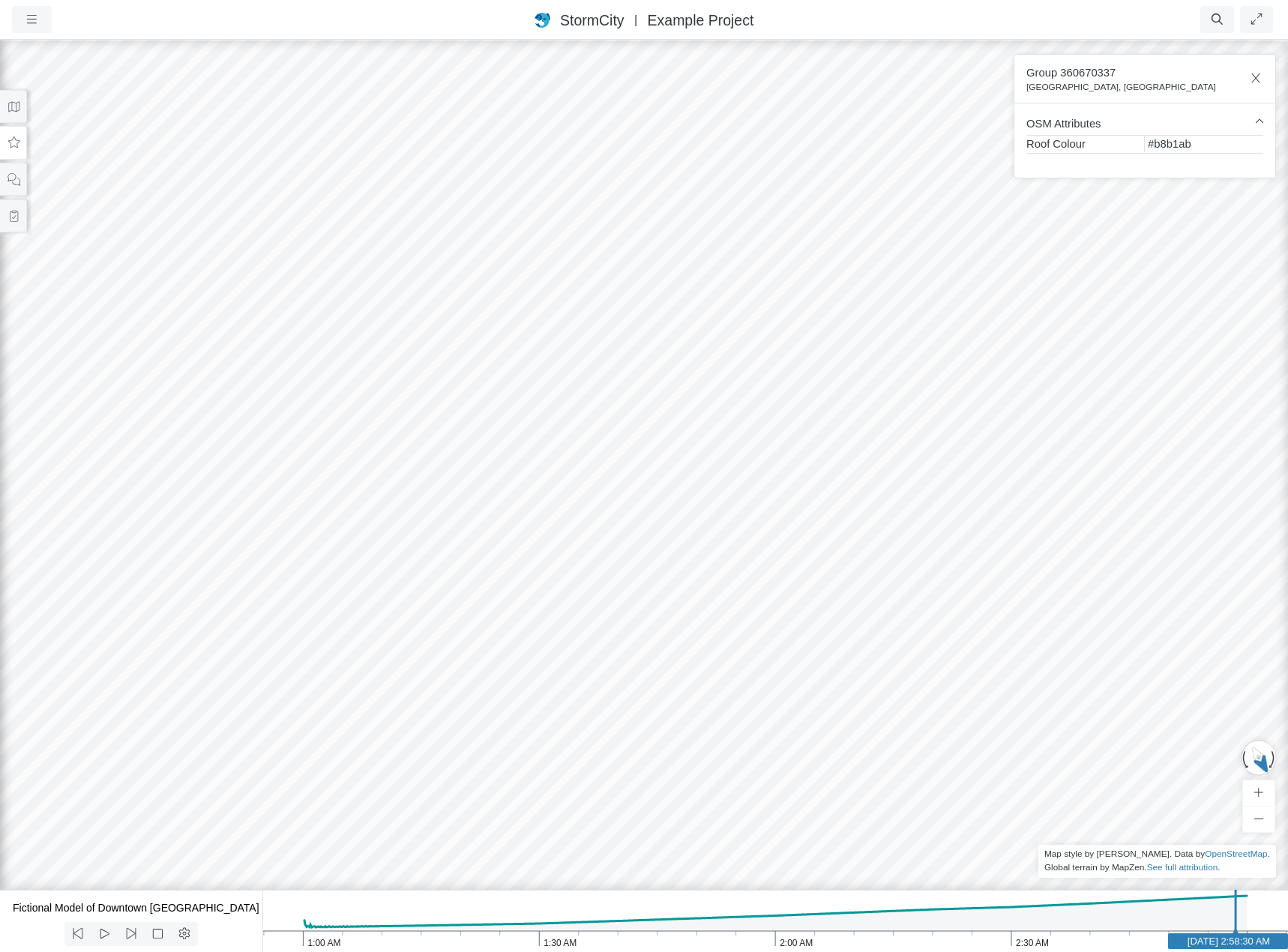
click at [551, 480] on div at bounding box center [644, 495] width 1288 height 914
click at [498, 294] on div at bounding box center [644, 495] width 1288 height 914
